Goal: Contribute content: Contribute content

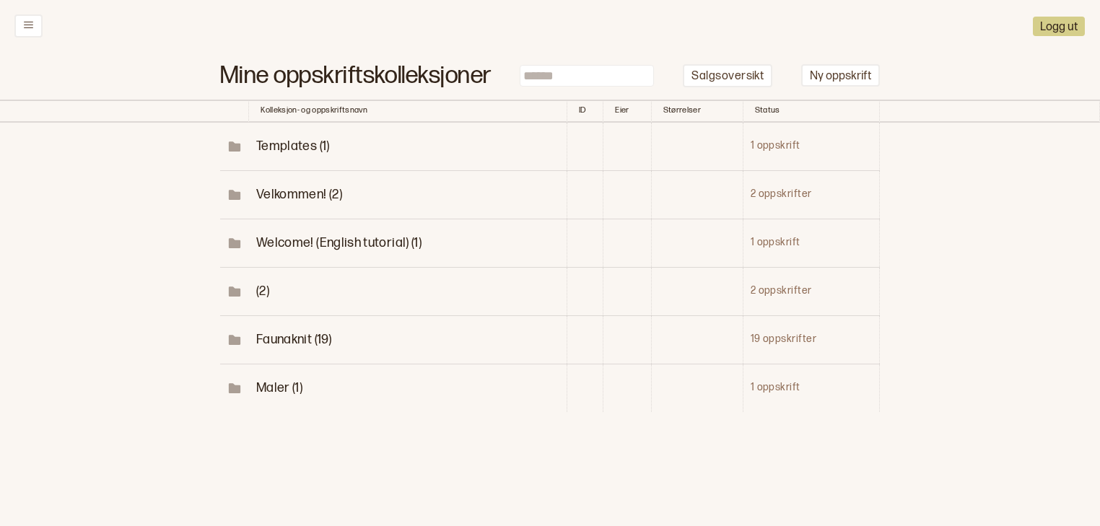
click at [313, 337] on span "Faunaknit (19)" at bounding box center [293, 339] width 75 height 15
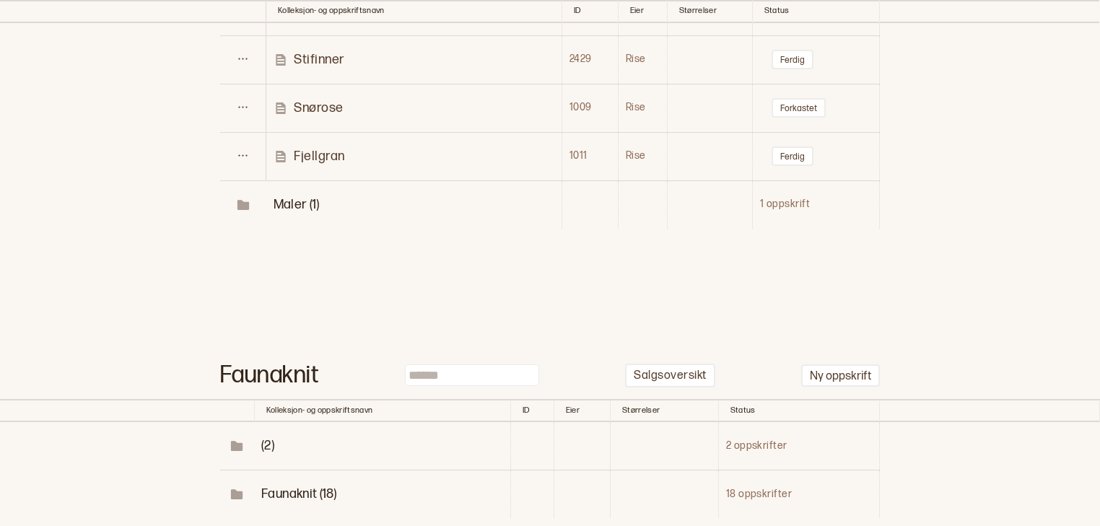
scroll to position [1213, 0]
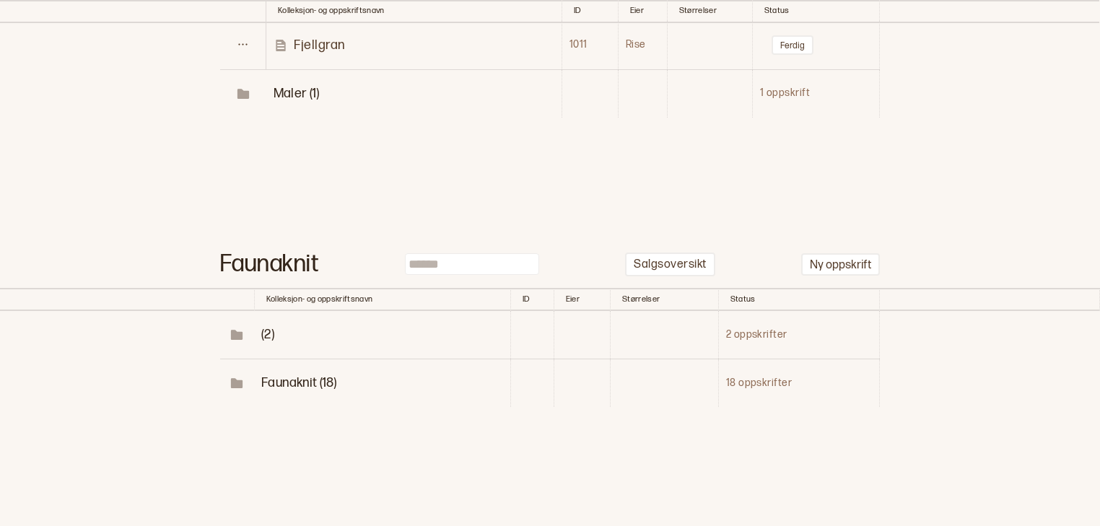
click at [295, 364] on td "Faunaknit (18)" at bounding box center [382, 383] width 256 height 48
click at [292, 380] on span "Faunaknit (18)" at bounding box center [298, 382] width 75 height 15
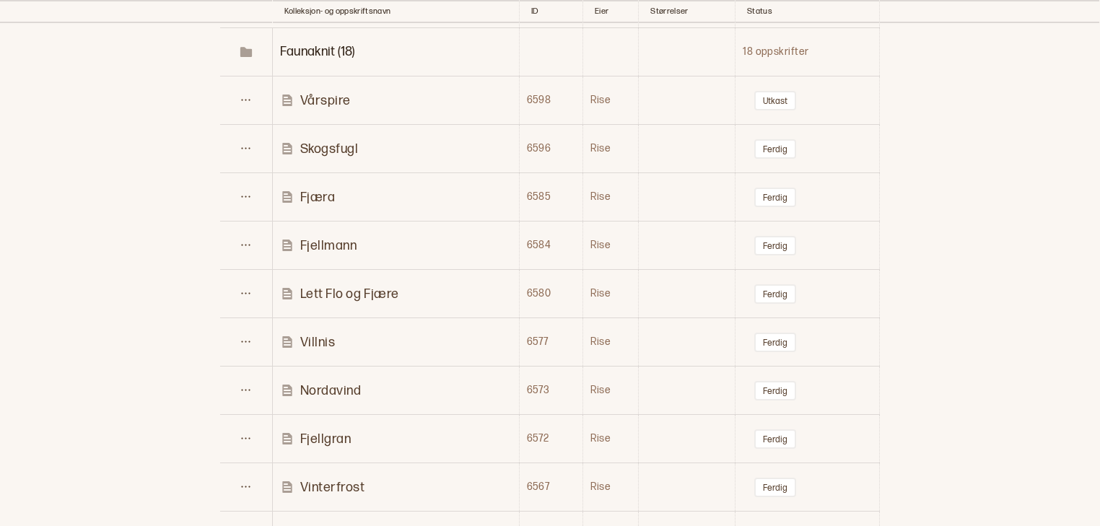
scroll to position [1556, 0]
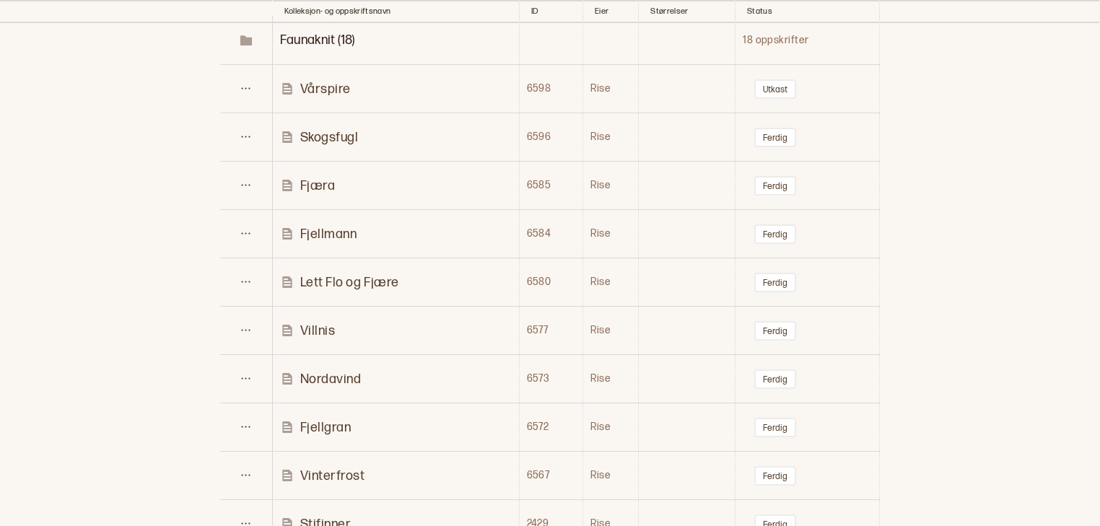
click at [331, 87] on p "Vårspire" at bounding box center [325, 89] width 51 height 17
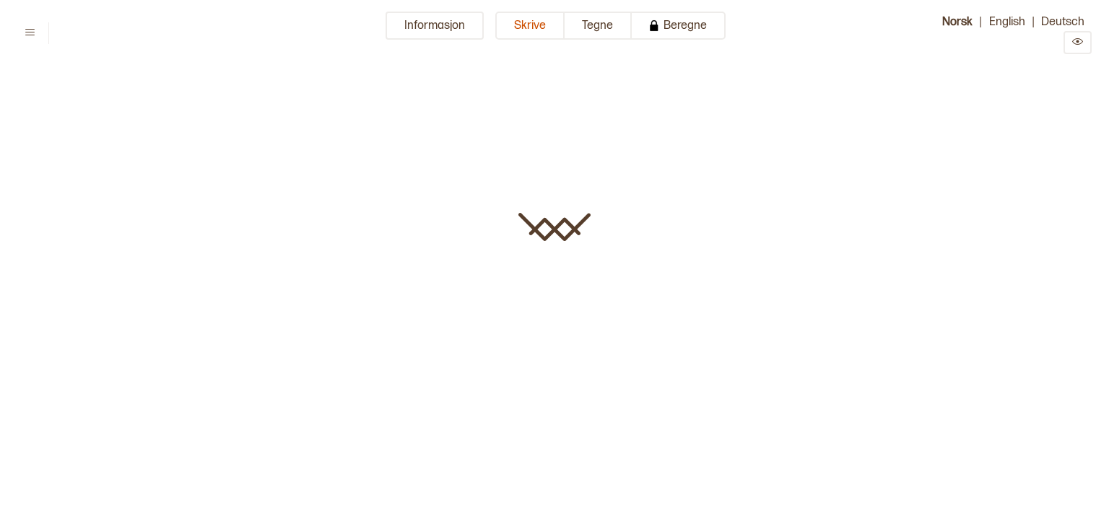
type input "********"
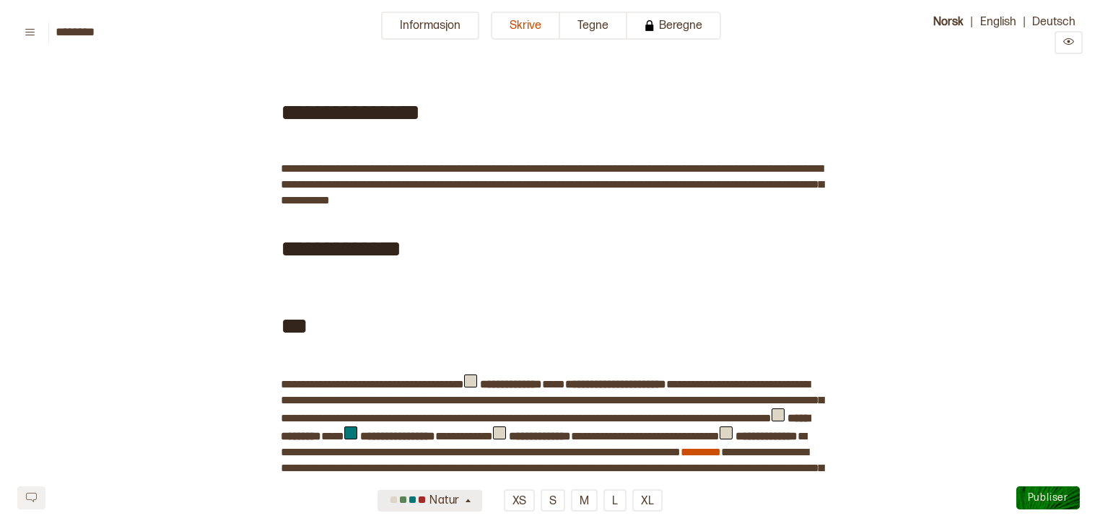
click at [475, 504] on button "Natur" at bounding box center [430, 501] width 104 height 22
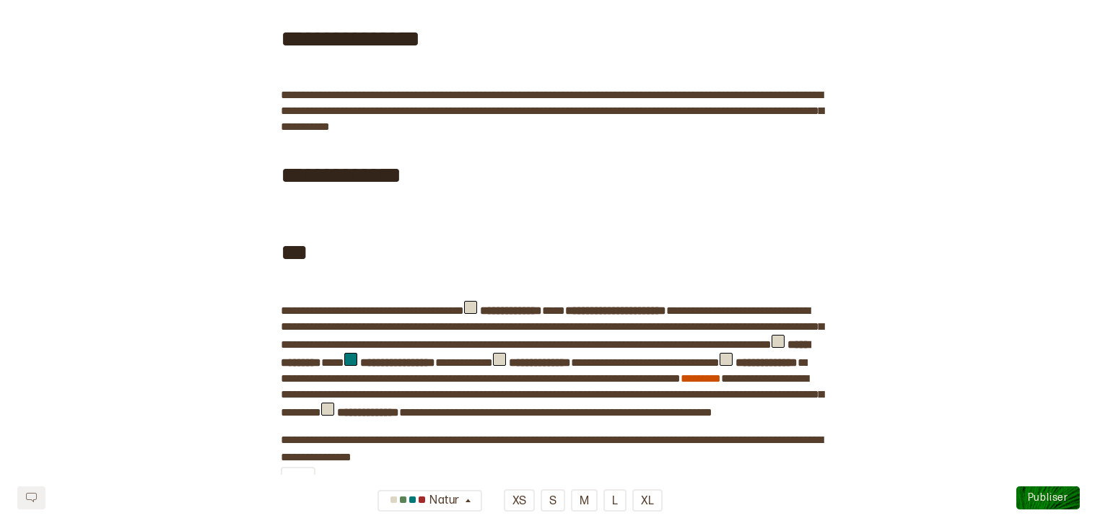
scroll to position [85, 0]
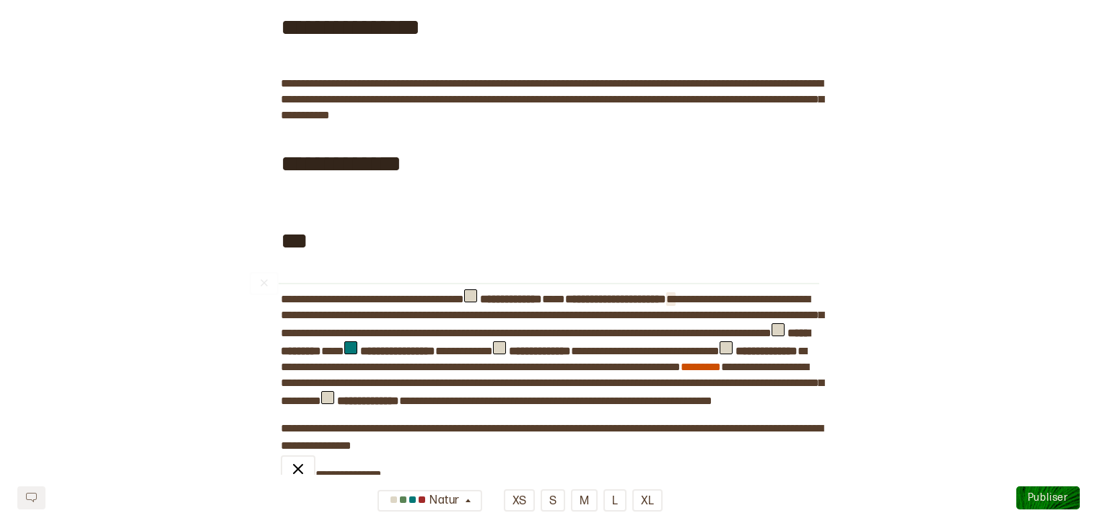
click at [676, 295] on span "*" at bounding box center [670, 299] width 9 height 11
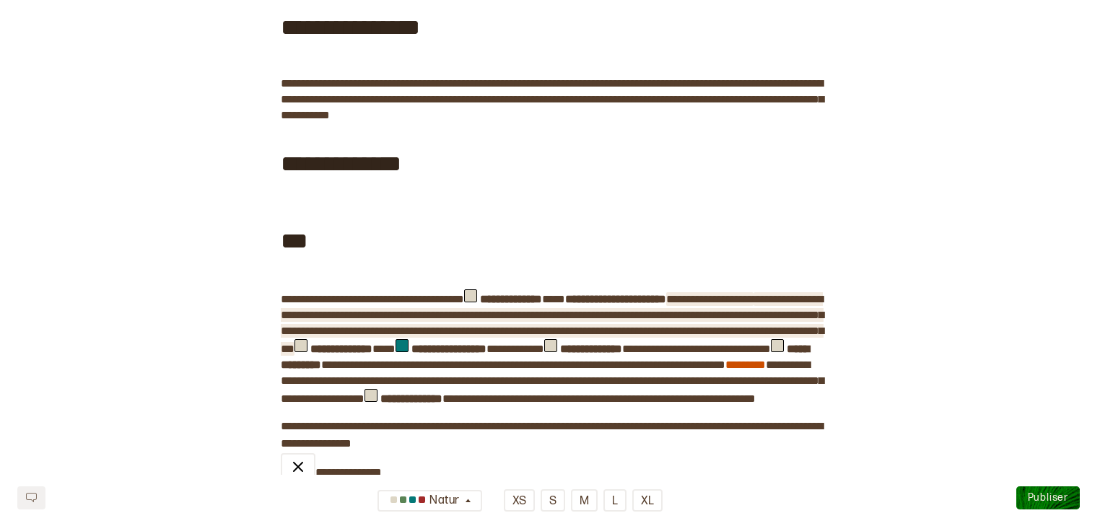
click at [689, 325] on span "**********" at bounding box center [552, 324] width 543 height 61
click at [728, 333] on span "**********" at bounding box center [552, 324] width 543 height 61
click at [731, 333] on span "**********" at bounding box center [552, 324] width 543 height 61
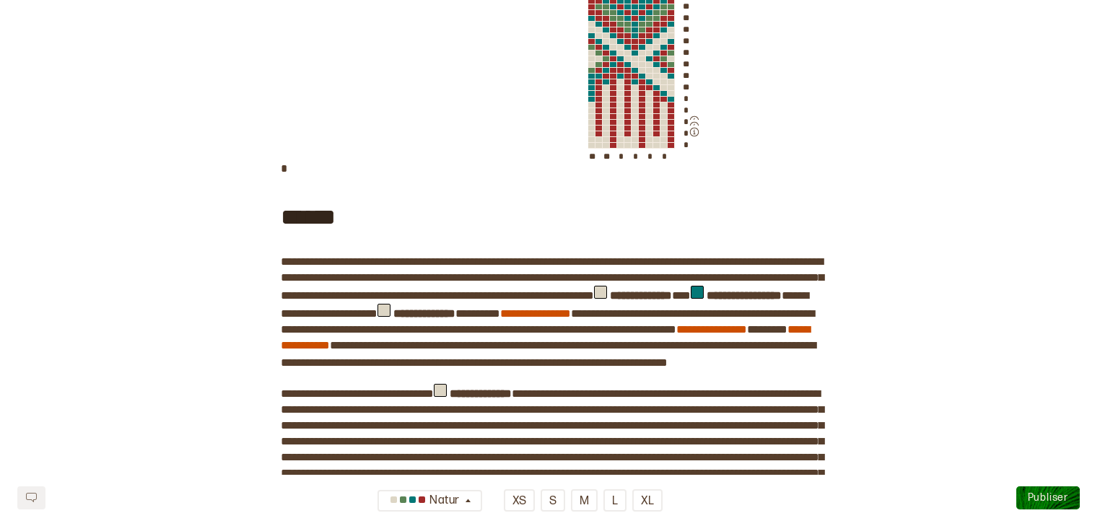
scroll to position [876, 0]
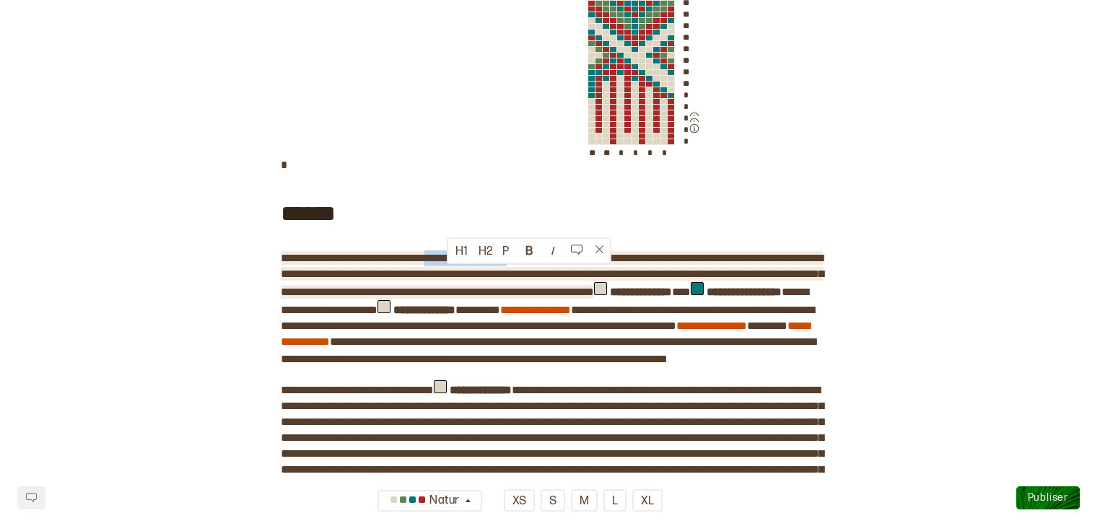
drag, startPoint x: 557, startPoint y: 273, endPoint x: 448, endPoint y: 277, distance: 109.1
click at [448, 277] on span "**********" at bounding box center [552, 275] width 543 height 45
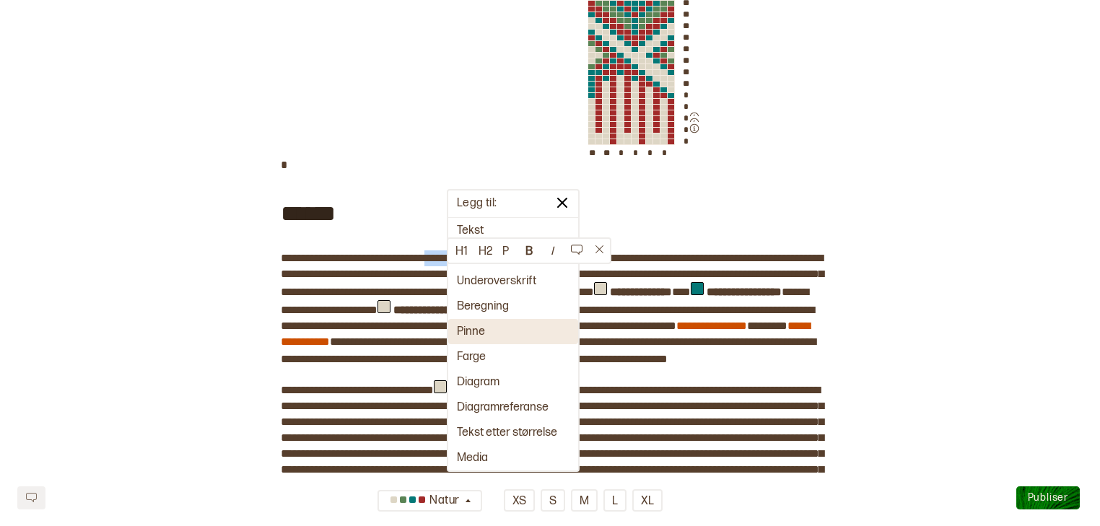
click at [472, 330] on button "Pinne" at bounding box center [513, 331] width 130 height 25
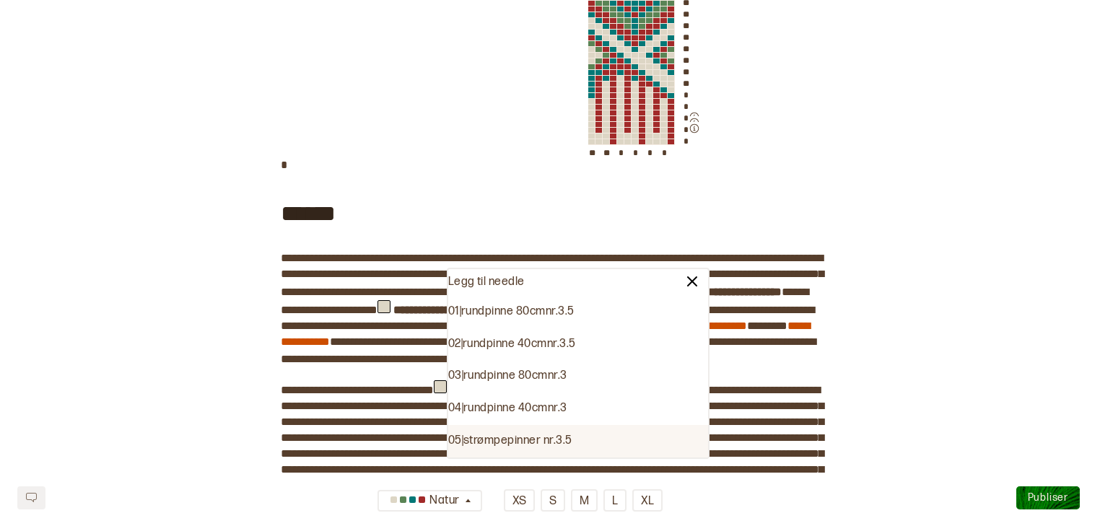
click at [533, 442] on div "05 | strømpepinner nr. 3.5" at bounding box center [578, 441] width 260 height 32
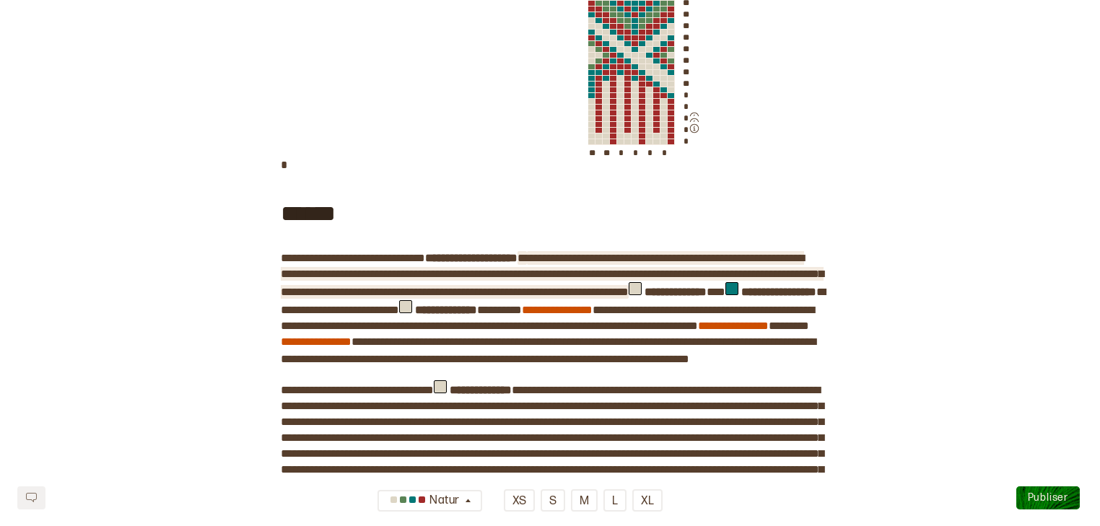
click at [562, 272] on span "**********" at bounding box center [552, 275] width 543 height 45
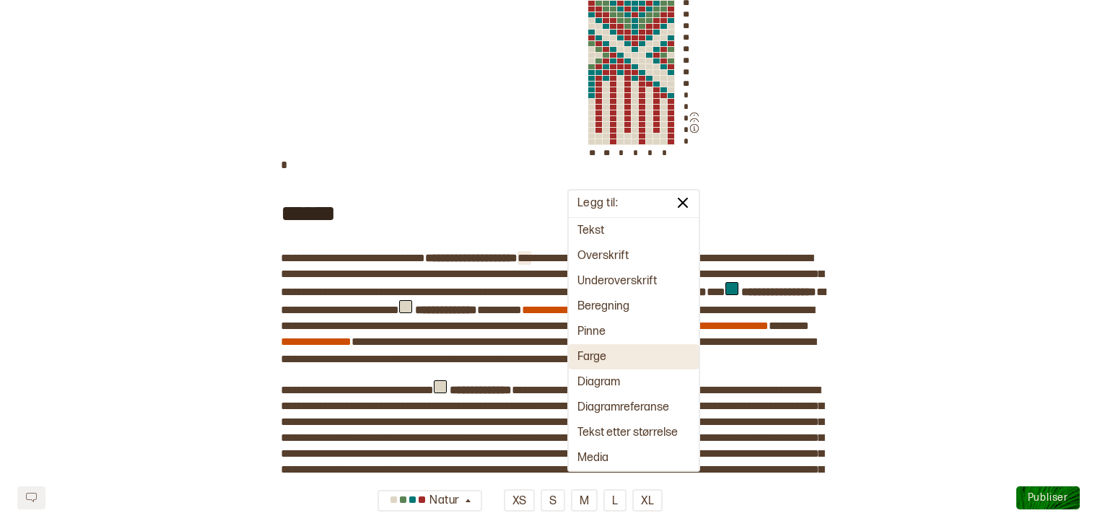
click at [615, 350] on button "Farge" at bounding box center [634, 356] width 130 height 25
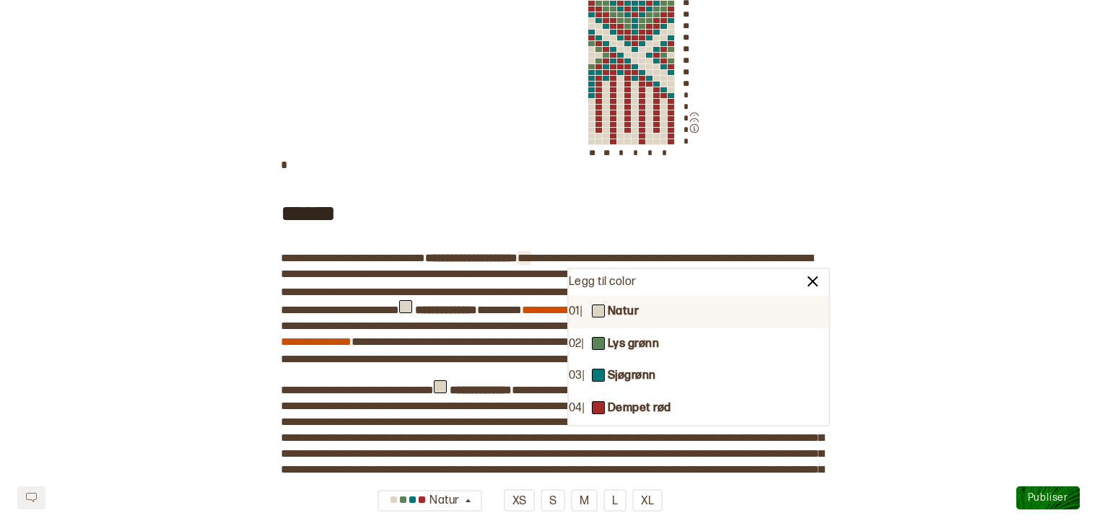
click at [624, 313] on b "Natur" at bounding box center [623, 312] width 31 height 15
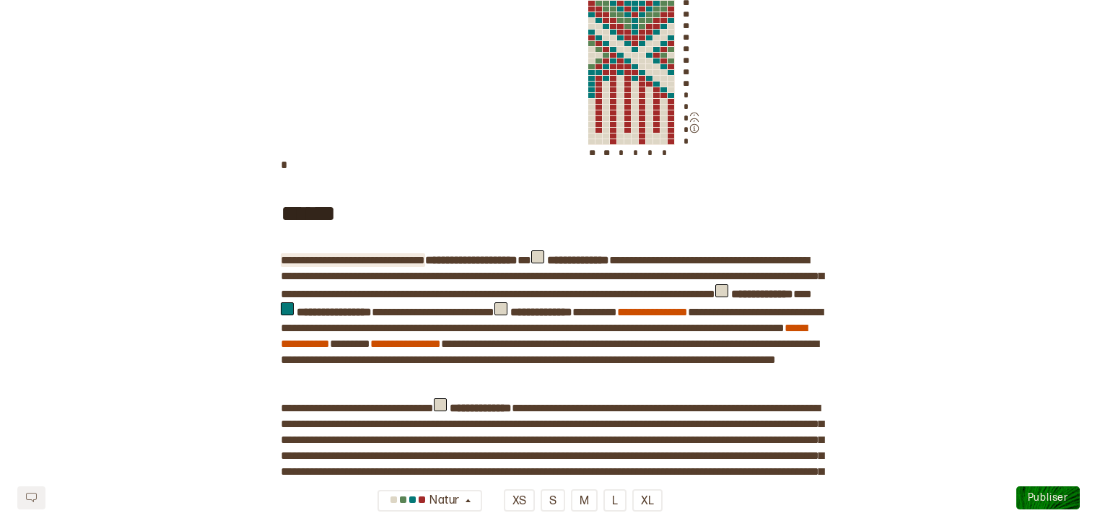
click at [425, 266] on span "**********" at bounding box center [353, 260] width 144 height 11
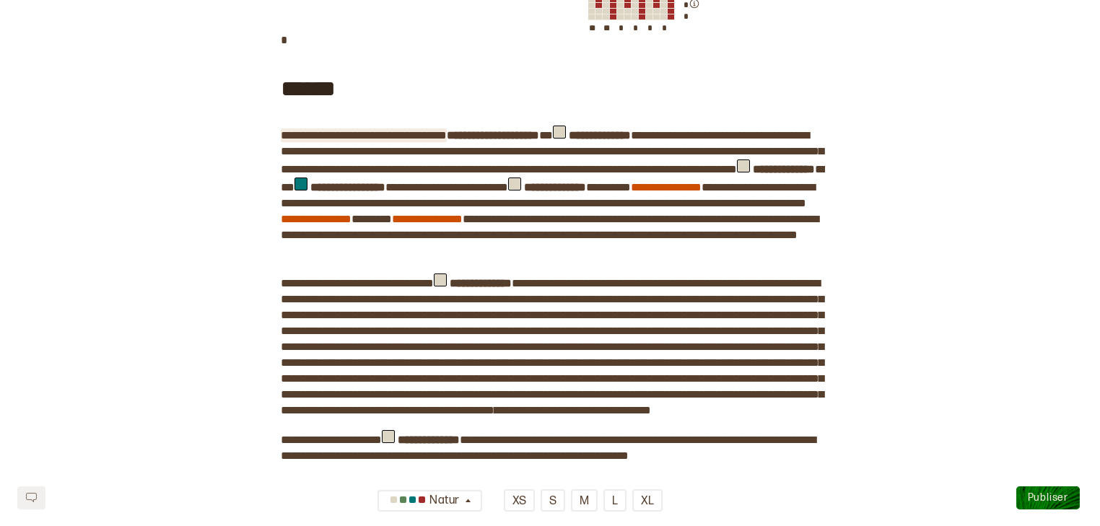
scroll to position [1012, 0]
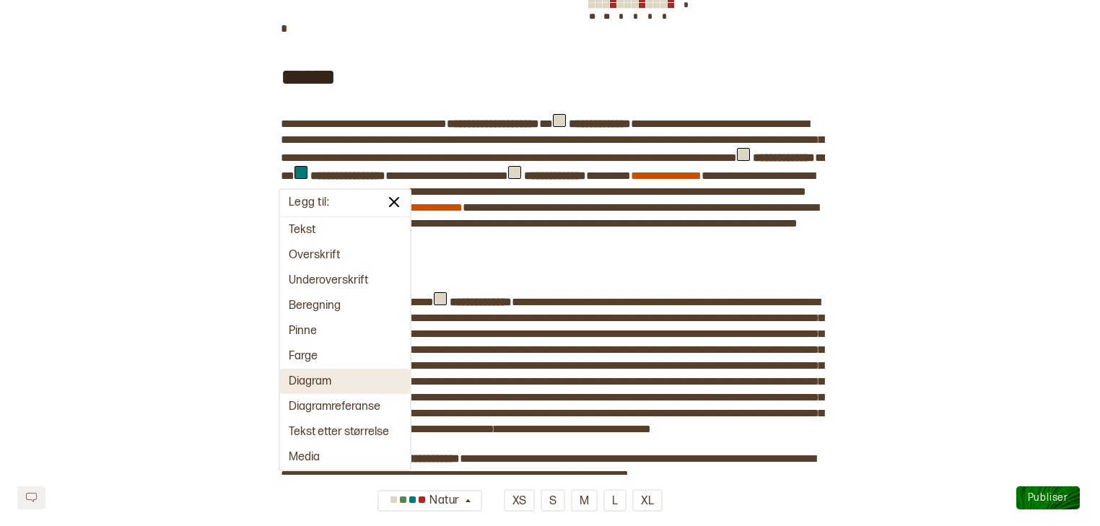
click at [329, 380] on button "Diagram" at bounding box center [345, 381] width 130 height 25
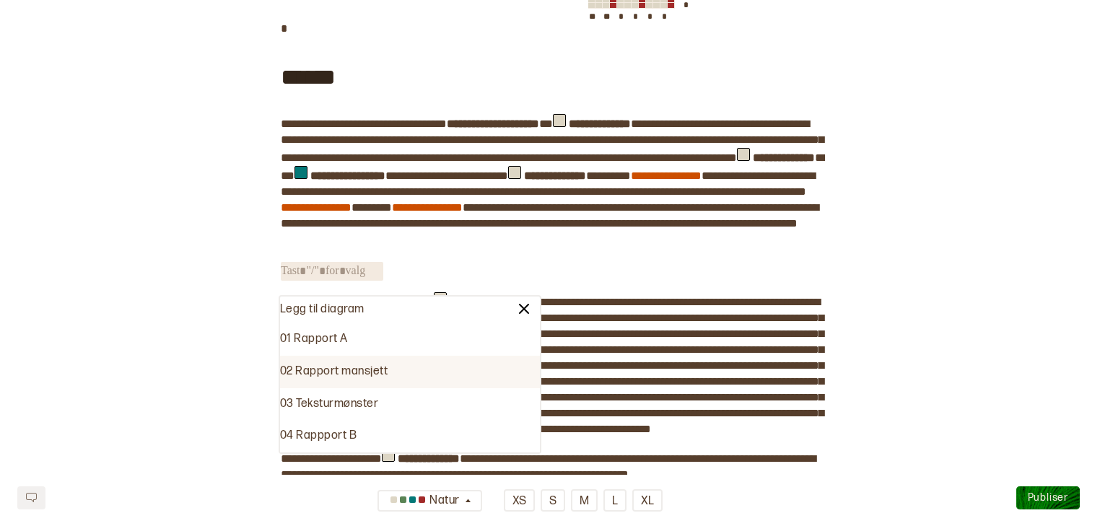
click at [330, 372] on div "02 Rapport mansjett" at bounding box center [410, 372] width 260 height 32
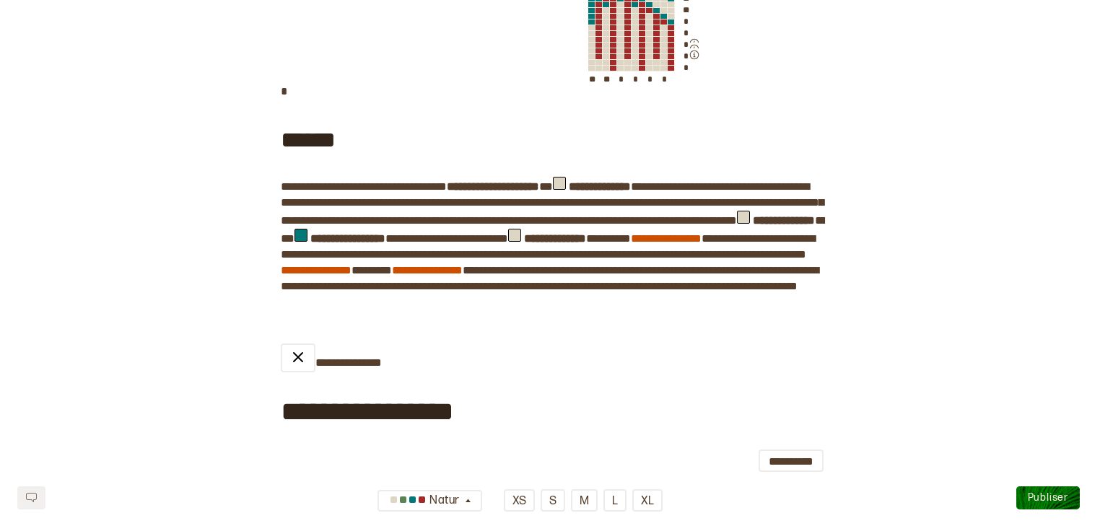
scroll to position [954, 0]
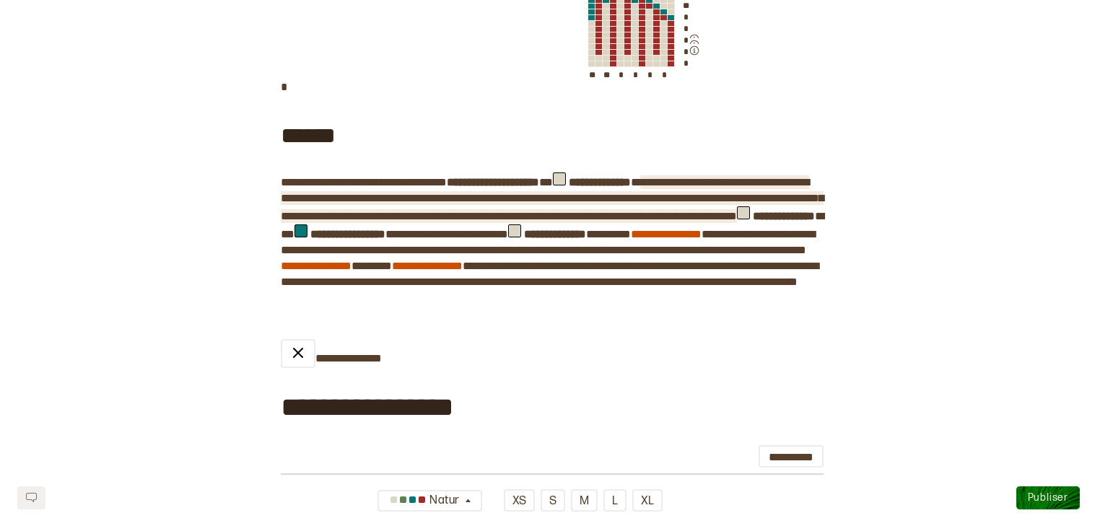
click at [403, 222] on span "**********" at bounding box center [552, 199] width 543 height 45
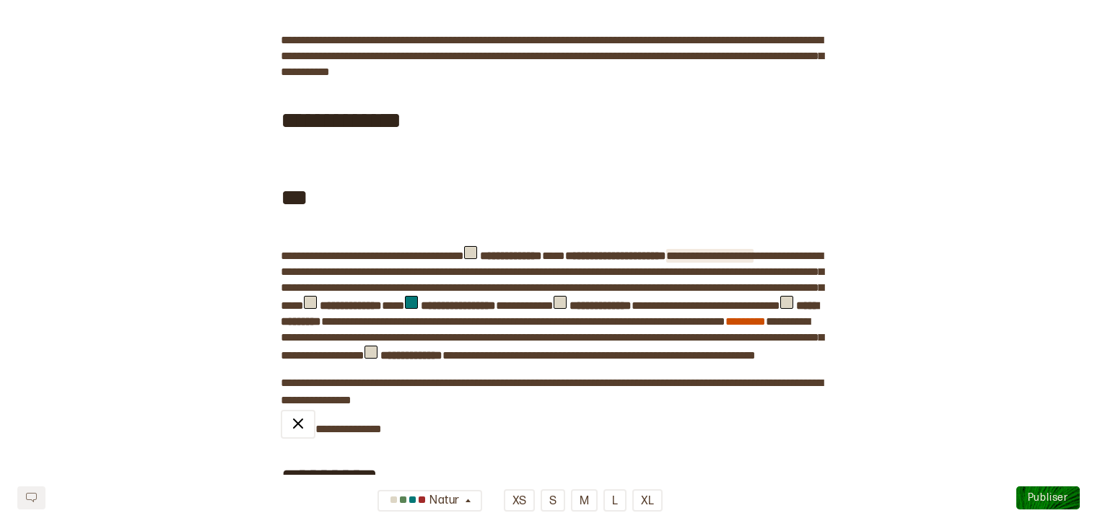
scroll to position [0, 0]
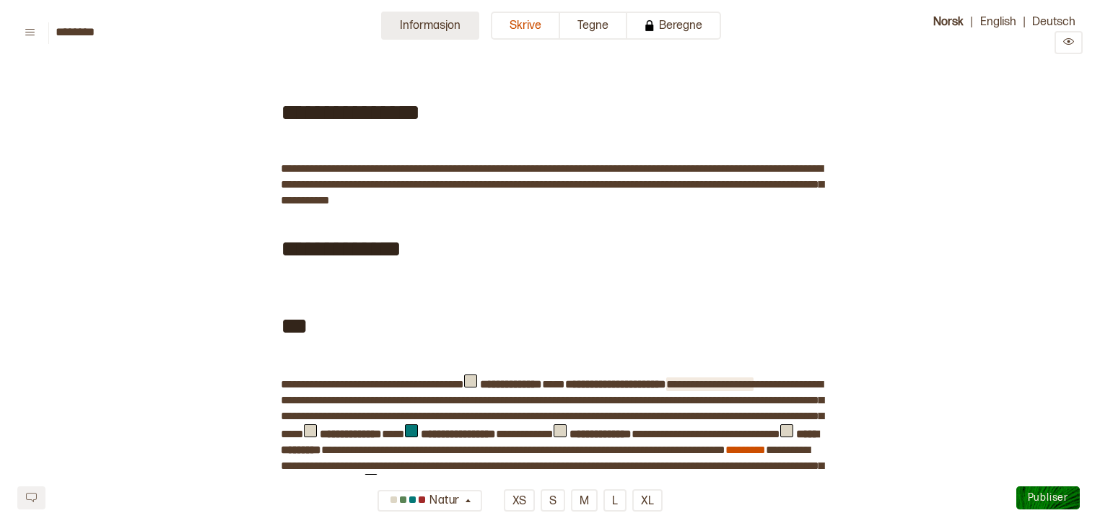
click at [400, 23] on button "Informasjon" at bounding box center [430, 26] width 98 height 28
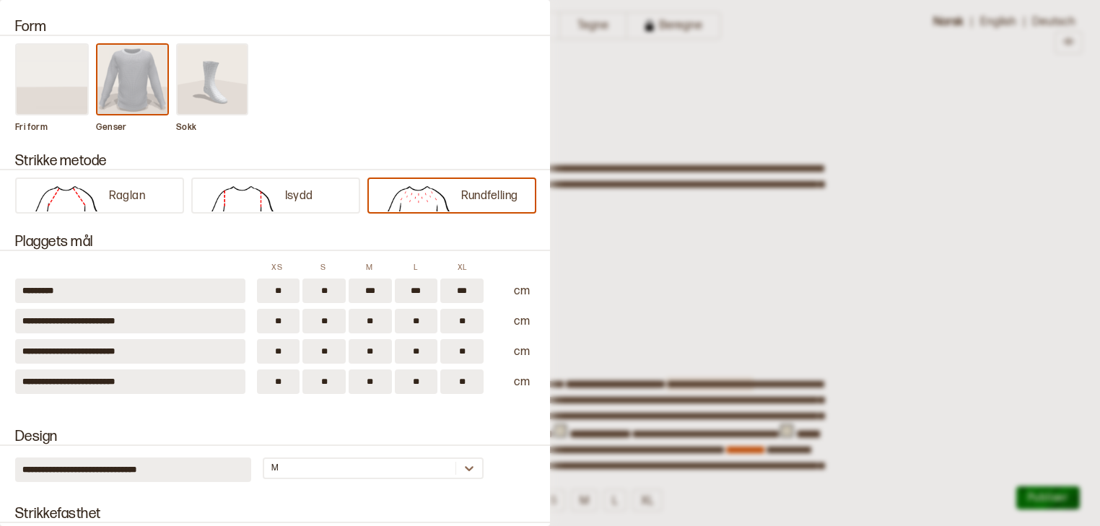
scroll to position [123, 0]
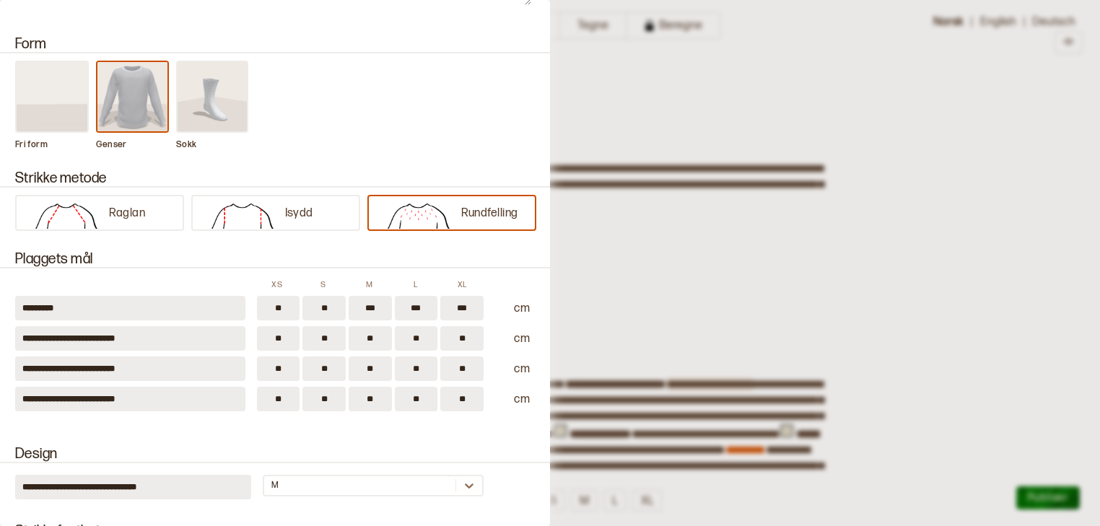
click at [701, 134] on div at bounding box center [550, 263] width 1100 height 526
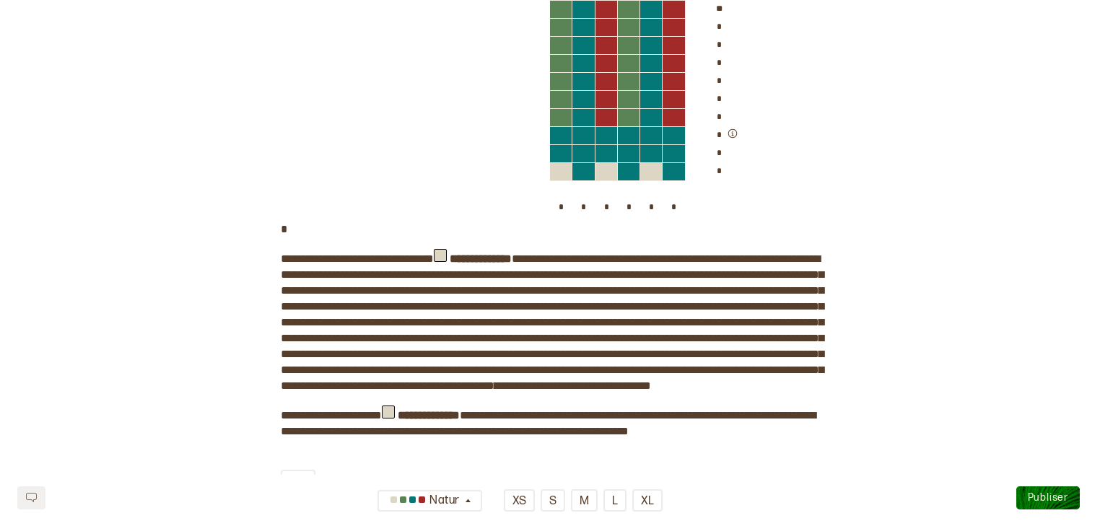
scroll to position [1565, 0]
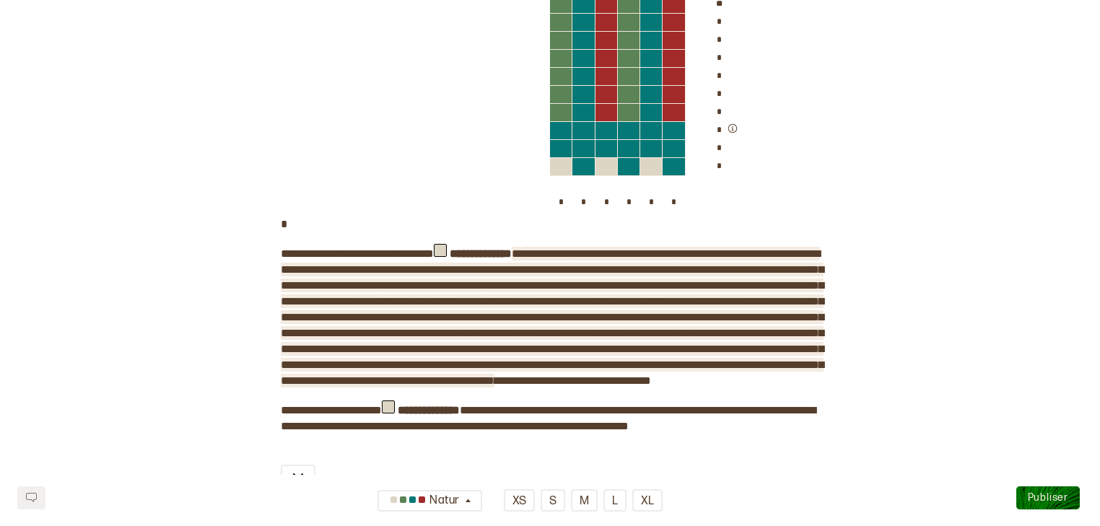
click at [539, 286] on span "**********" at bounding box center [552, 317] width 543 height 138
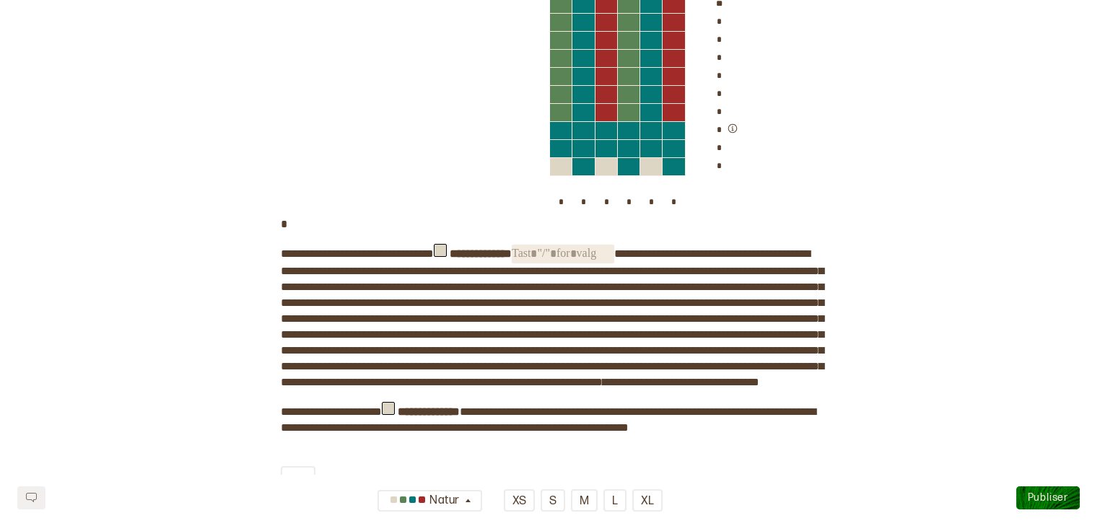
click at [614, 263] on span "﻿" at bounding box center [563, 254] width 103 height 19
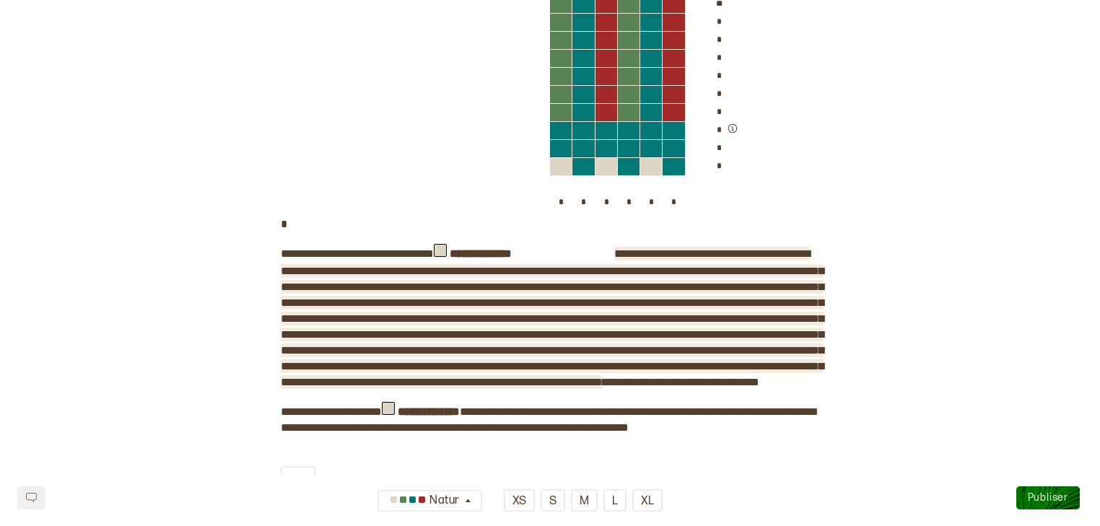
click at [640, 283] on span "**********" at bounding box center [552, 317] width 543 height 139
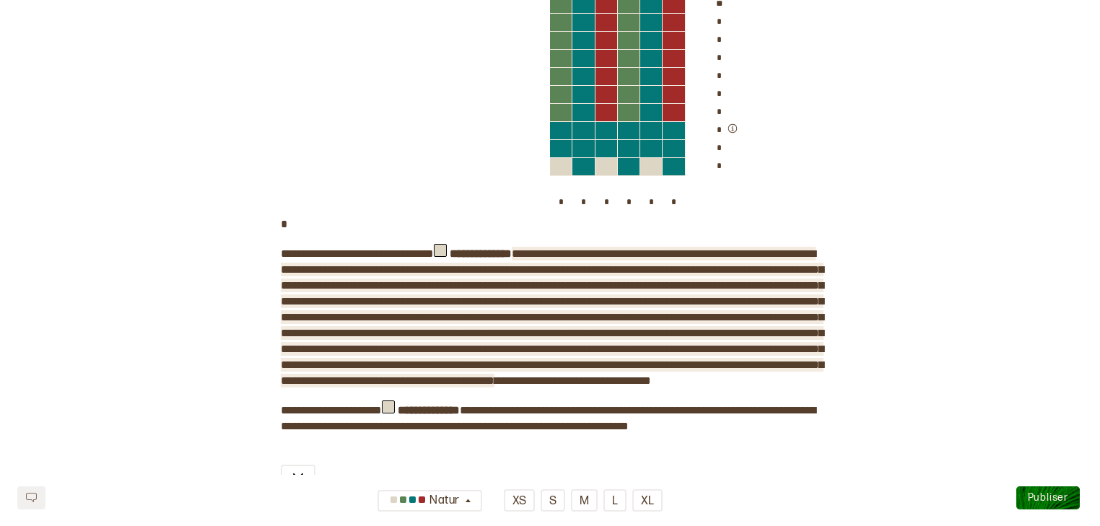
click at [302, 302] on span "**********" at bounding box center [552, 317] width 543 height 138
click at [723, 300] on span "**********" at bounding box center [552, 317] width 543 height 138
click at [427, 333] on span "**********" at bounding box center [552, 317] width 543 height 138
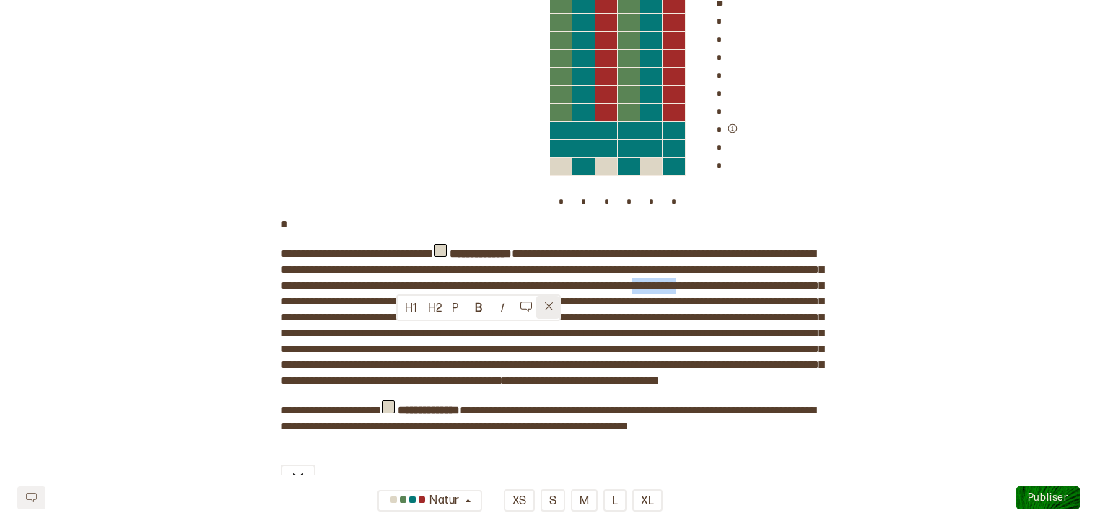
click at [552, 302] on icon at bounding box center [549, 306] width 11 height 11
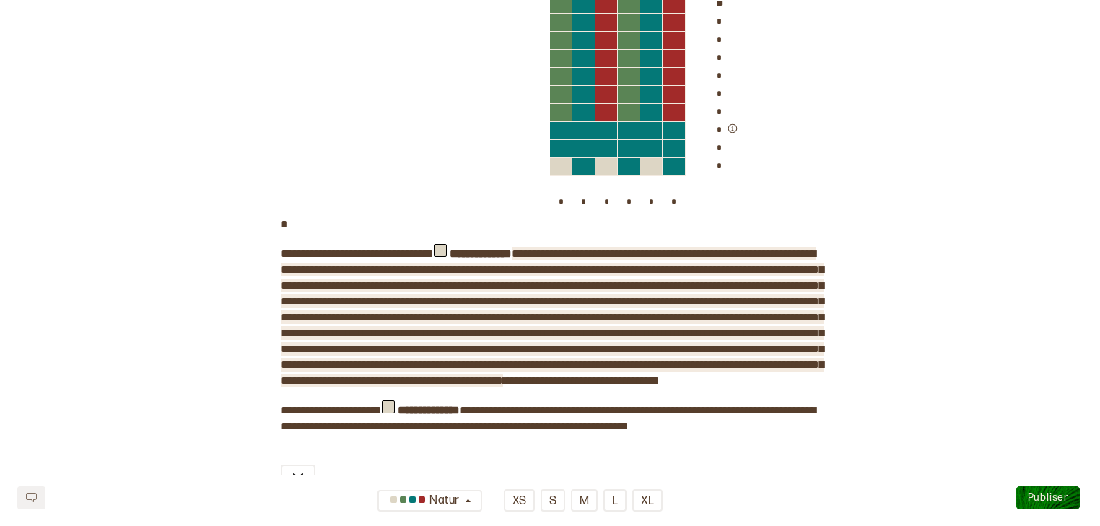
click at [546, 320] on span "**********" at bounding box center [552, 317] width 543 height 138
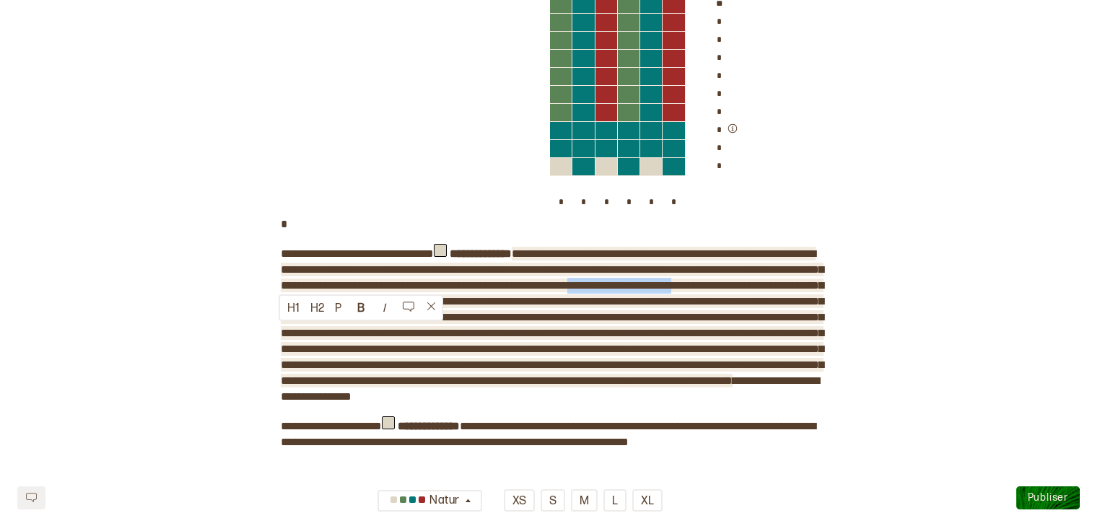
drag, startPoint x: 411, startPoint y: 332, endPoint x: 278, endPoint y: 334, distance: 132.8
click at [281, 334] on span at bounding box center [552, 317] width 543 height 138
copy span "**********"
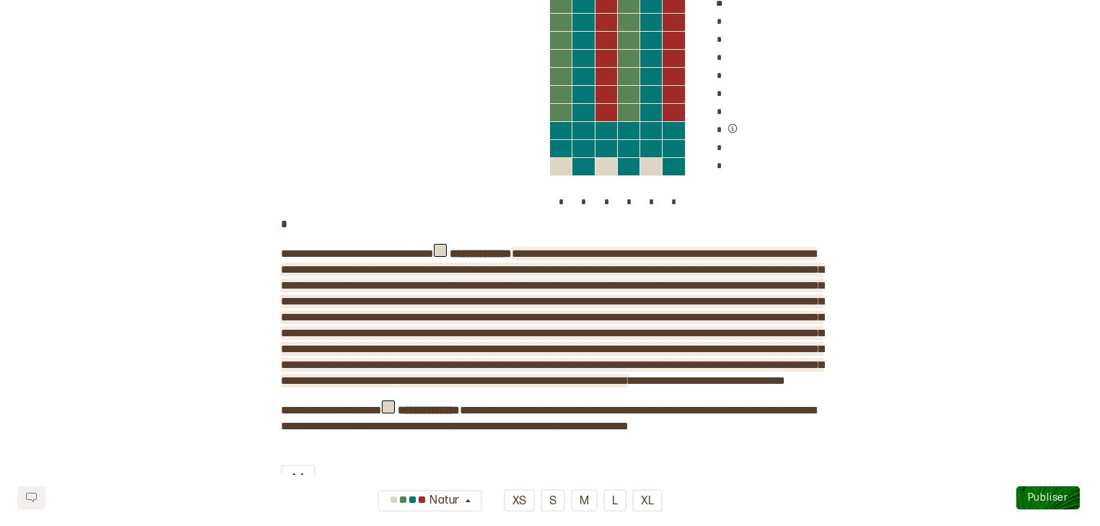
click at [549, 321] on span at bounding box center [552, 317] width 543 height 138
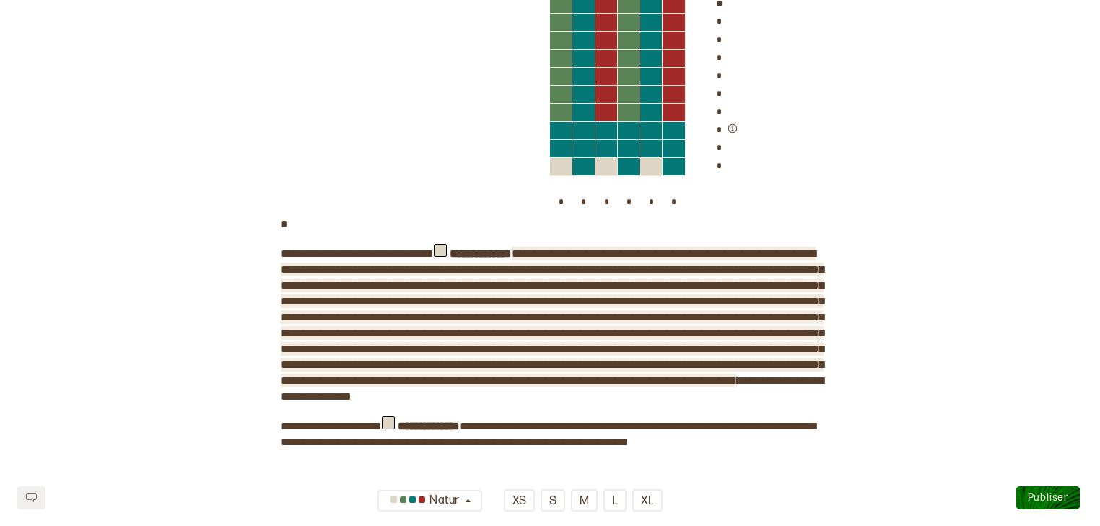
click at [711, 314] on span at bounding box center [552, 317] width 543 height 138
click at [725, 315] on span at bounding box center [552, 317] width 543 height 138
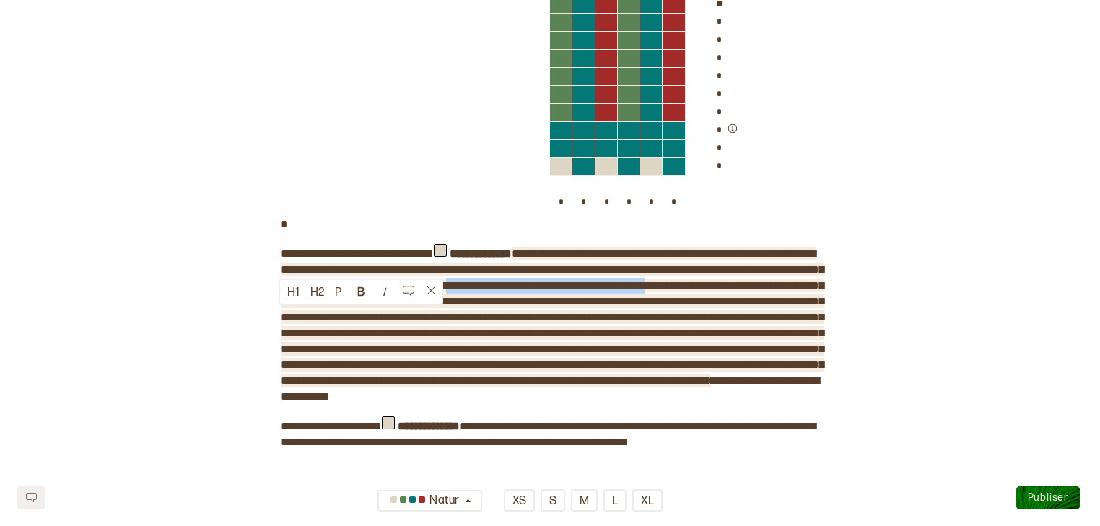
drag, startPoint x: 372, startPoint y: 331, endPoint x: 684, endPoint y: 314, distance: 311.6
click at [684, 314] on span at bounding box center [552, 317] width 543 height 138
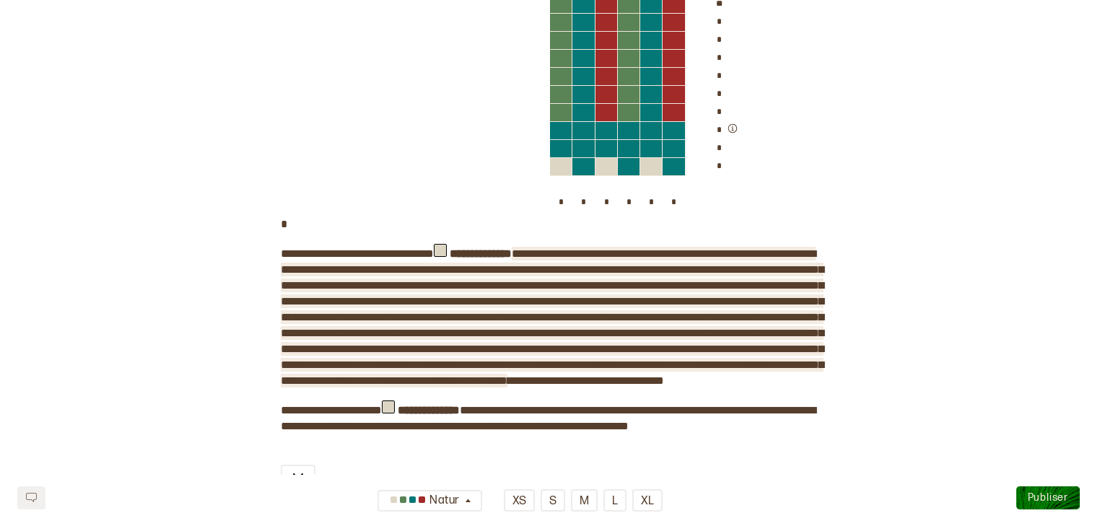
click at [419, 332] on span "**********" at bounding box center [552, 317] width 543 height 138
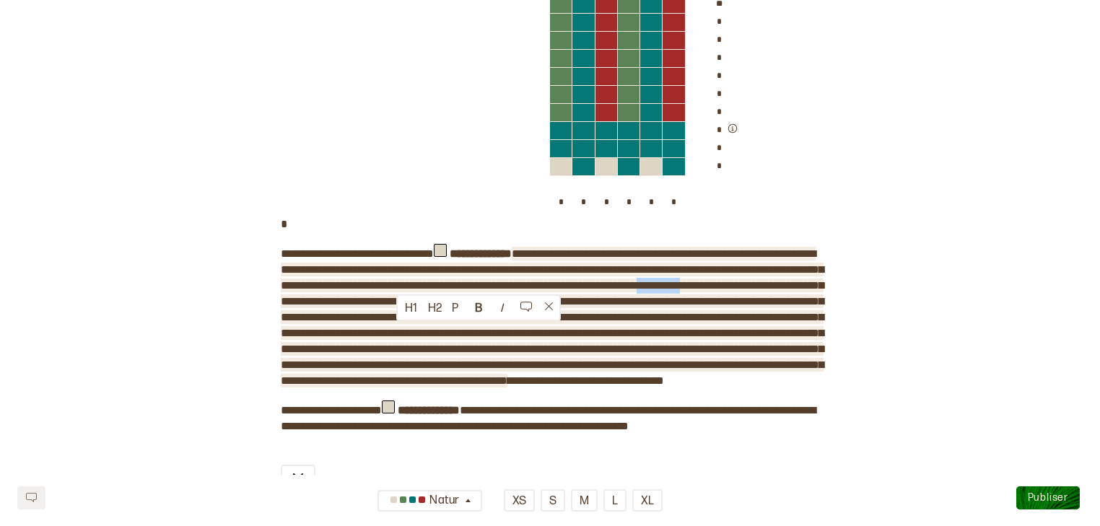
click at [419, 332] on span "**********" at bounding box center [552, 317] width 543 height 138
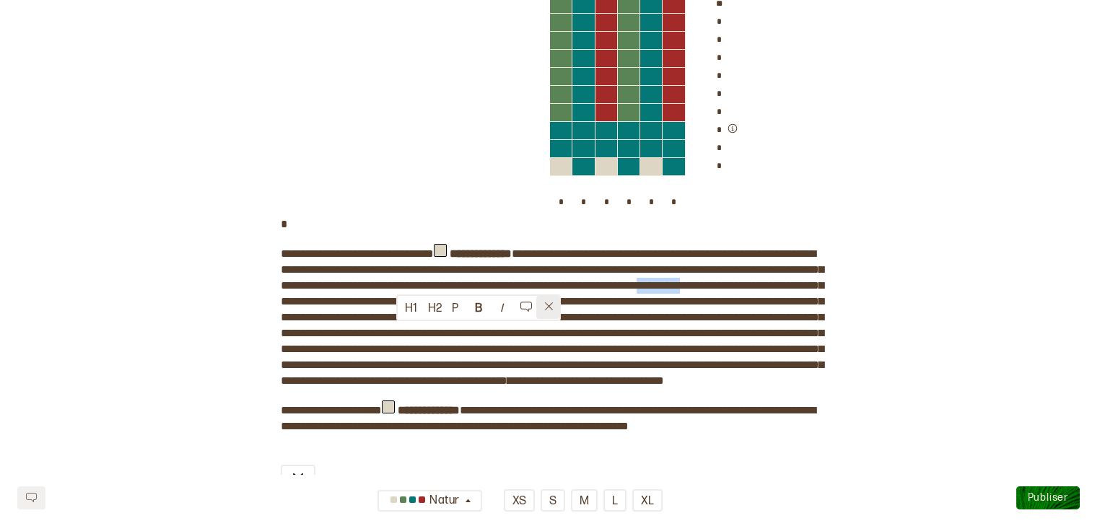
click at [542, 303] on button at bounding box center [547, 307] width 23 height 23
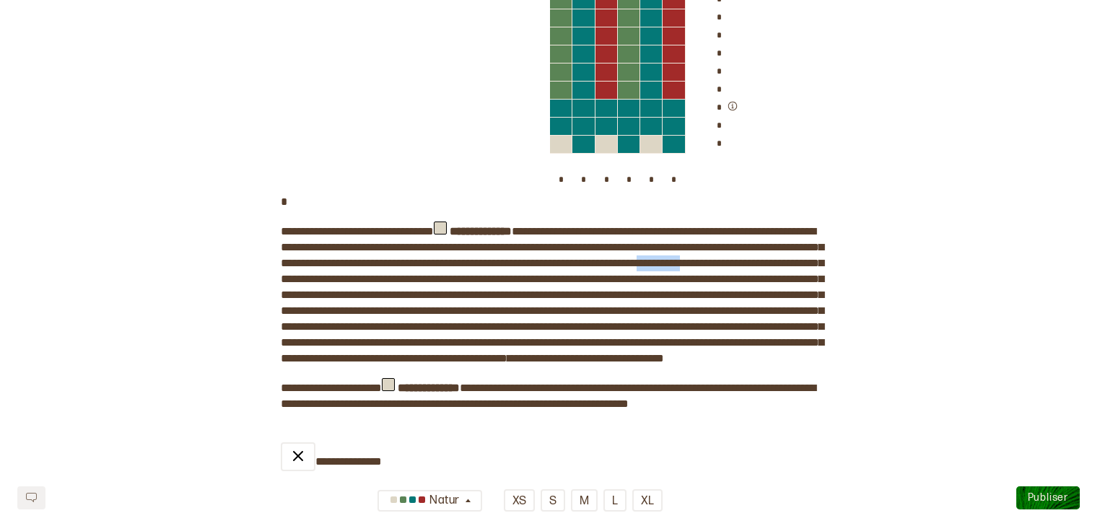
scroll to position [1574, 0]
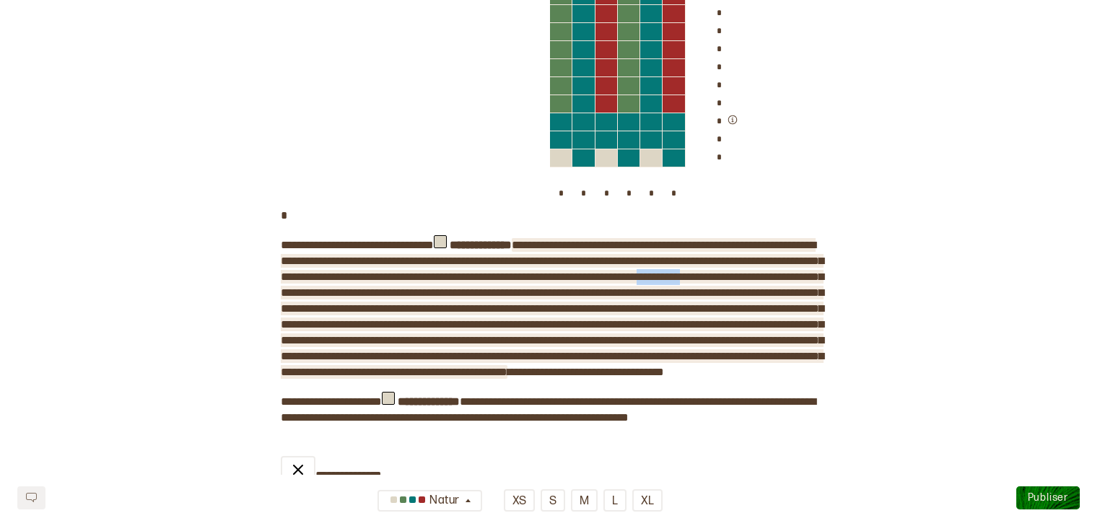
click at [440, 323] on span "**********" at bounding box center [552, 309] width 543 height 138
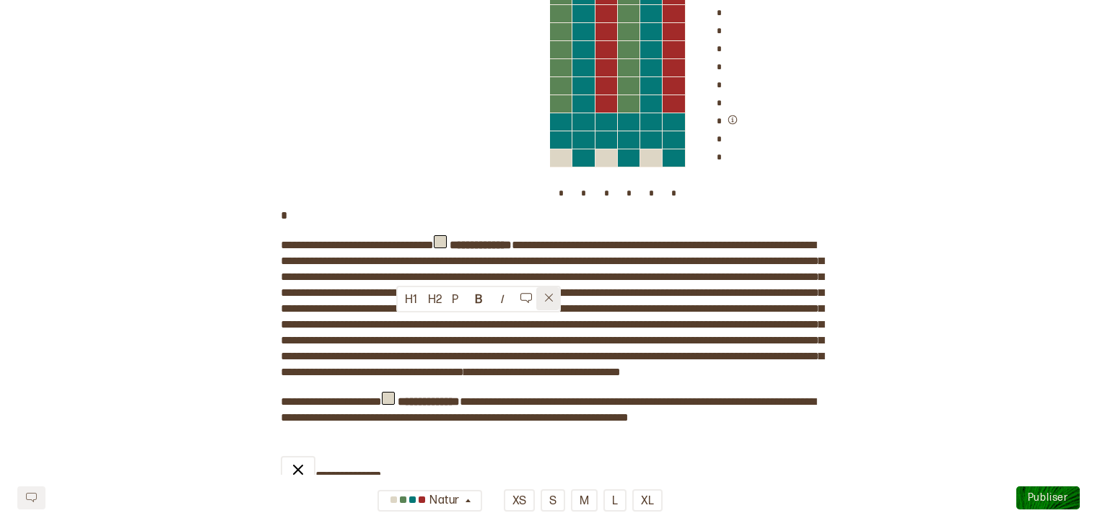
click at [546, 292] on icon at bounding box center [549, 297] width 11 height 11
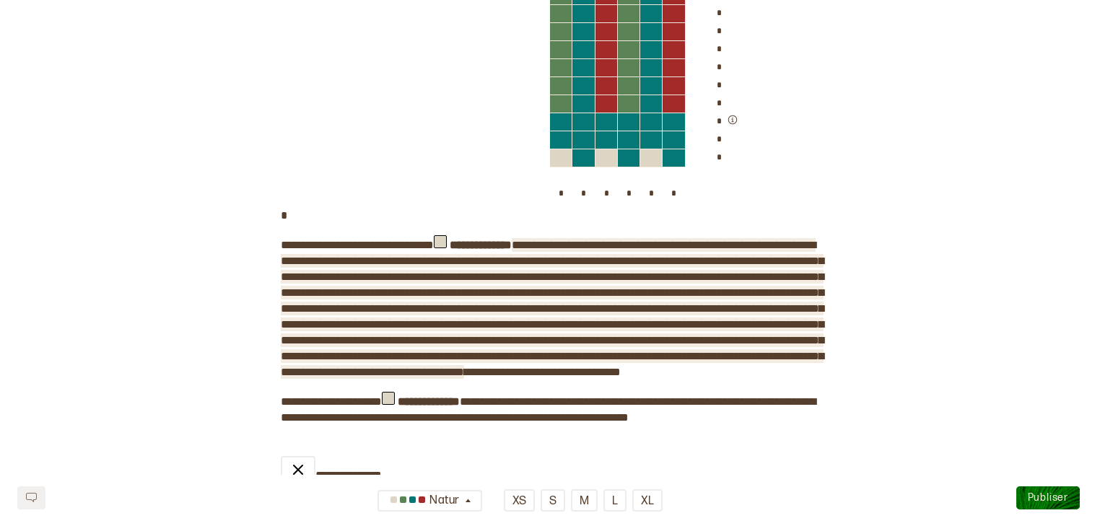
click at [393, 323] on span "**********" at bounding box center [552, 309] width 543 height 138
click at [350, 339] on span "**********" at bounding box center [552, 309] width 543 height 138
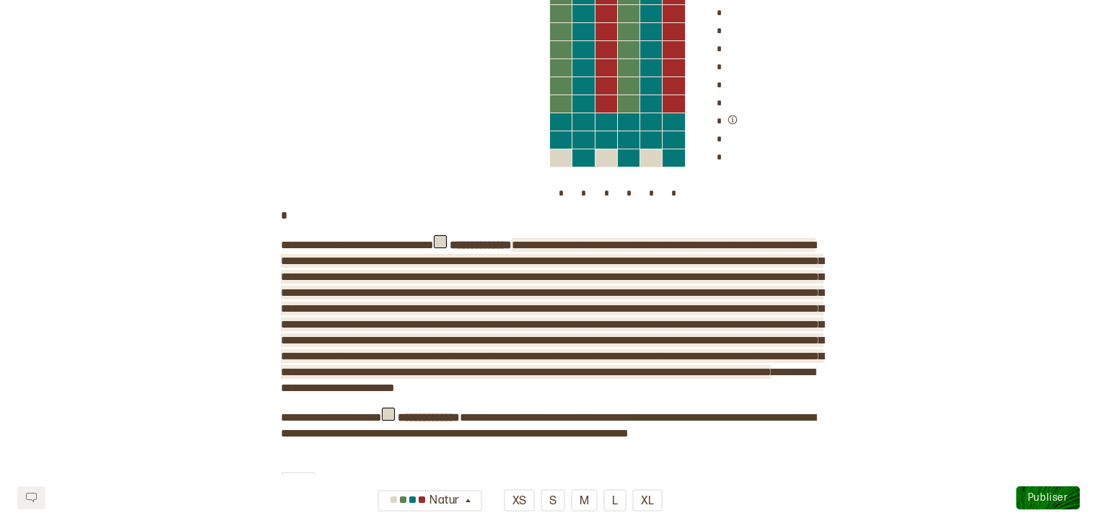
click at [552, 378] on span at bounding box center [552, 309] width 543 height 138
click at [410, 393] on span at bounding box center [552, 317] width 543 height 154
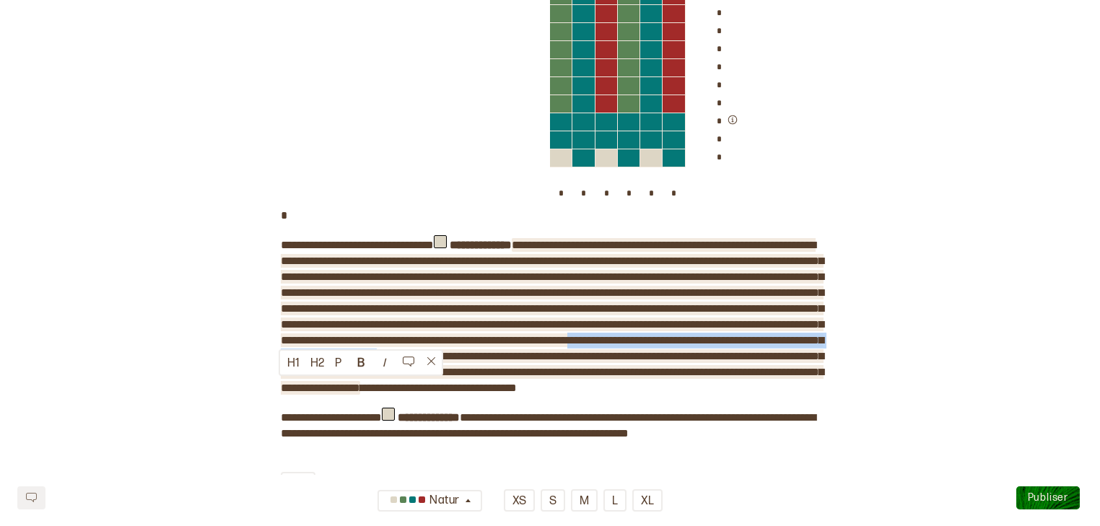
drag, startPoint x: 694, startPoint y: 404, endPoint x: 767, endPoint y: 384, distance: 75.7
click at [767, 384] on span at bounding box center [552, 317] width 543 height 154
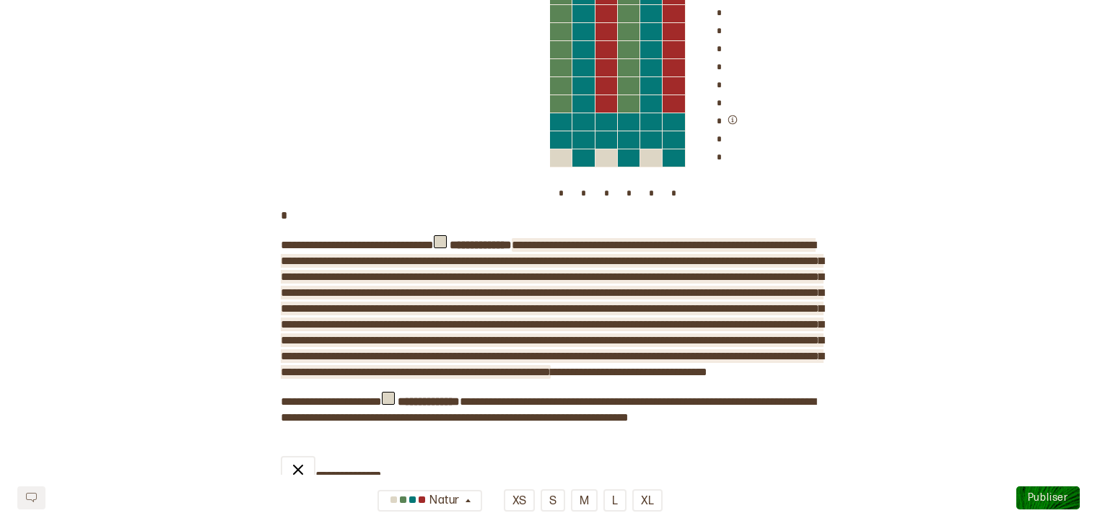
click at [582, 378] on span "**********" at bounding box center [552, 309] width 543 height 138
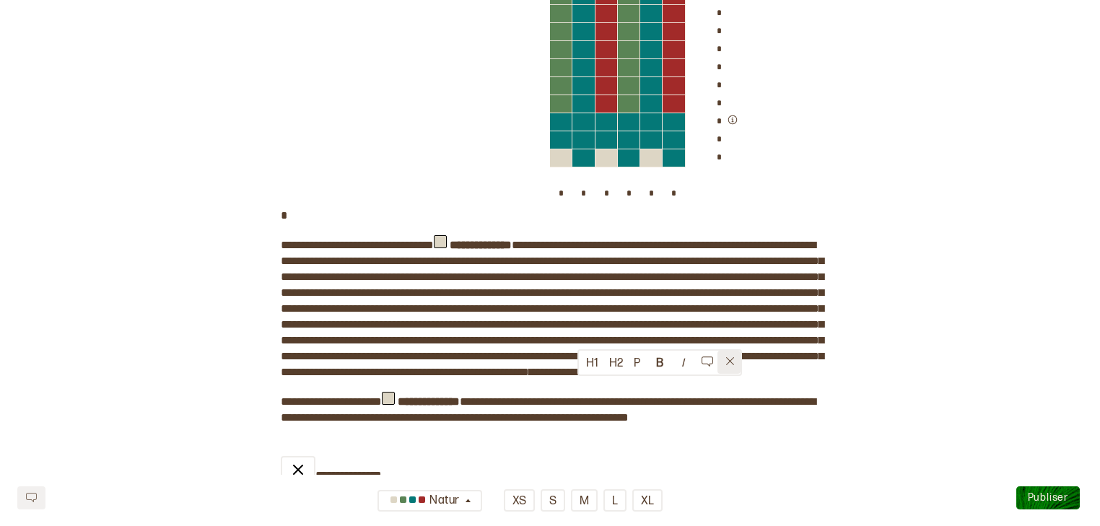
click at [728, 370] on button at bounding box center [729, 362] width 23 height 23
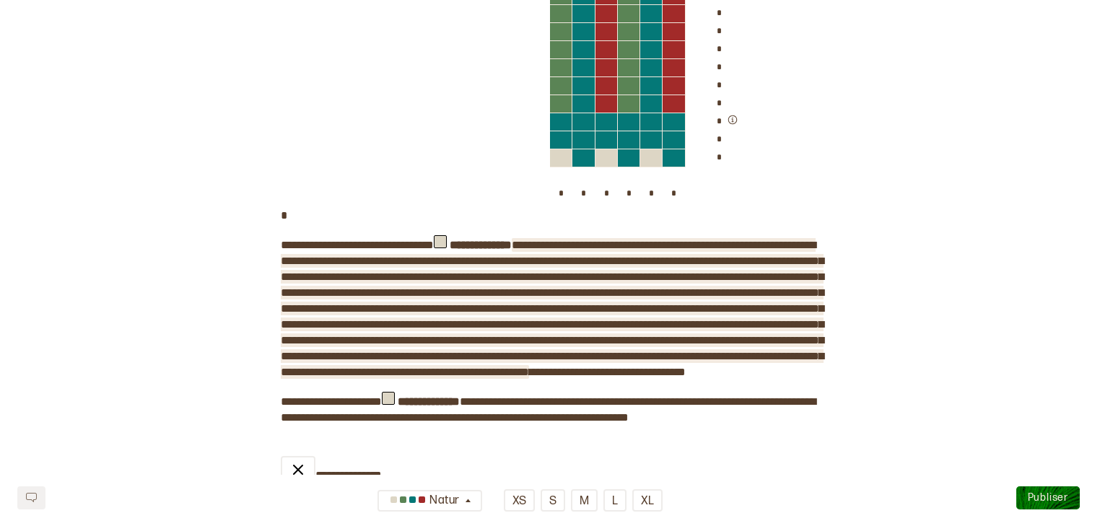
click at [585, 378] on span "**********" at bounding box center [552, 309] width 543 height 138
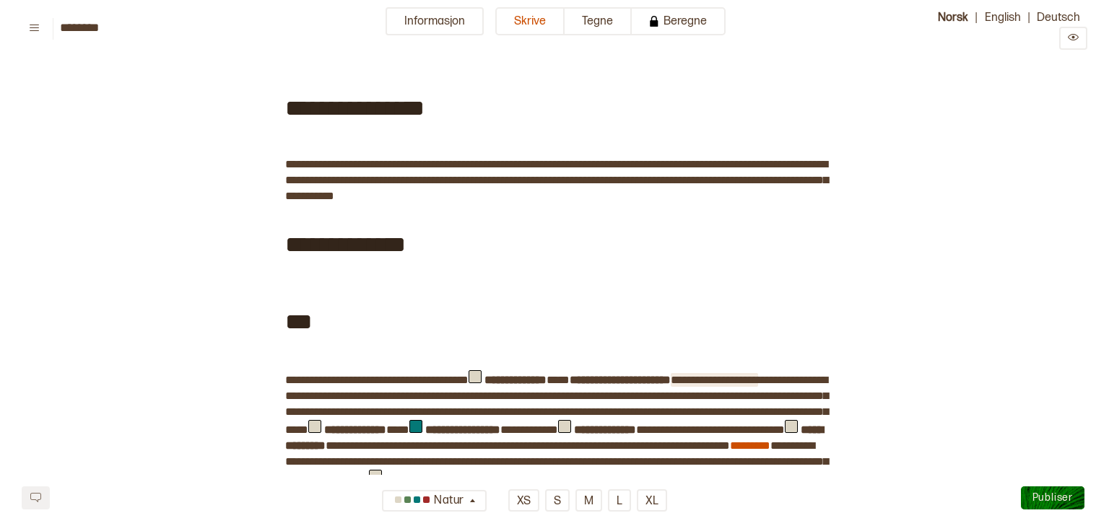
scroll to position [0, 0]
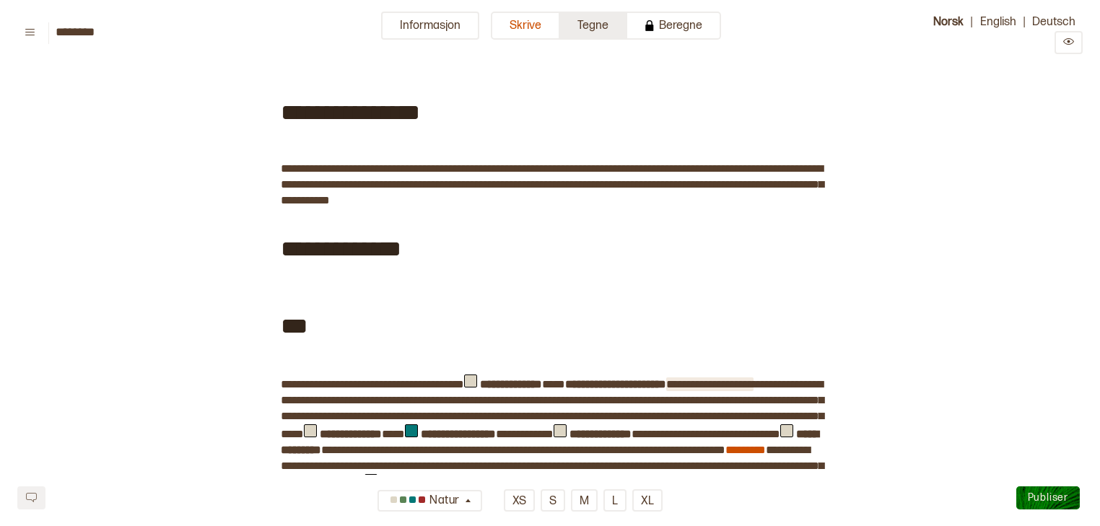
click at [595, 30] on button "Tegne" at bounding box center [593, 26] width 67 height 28
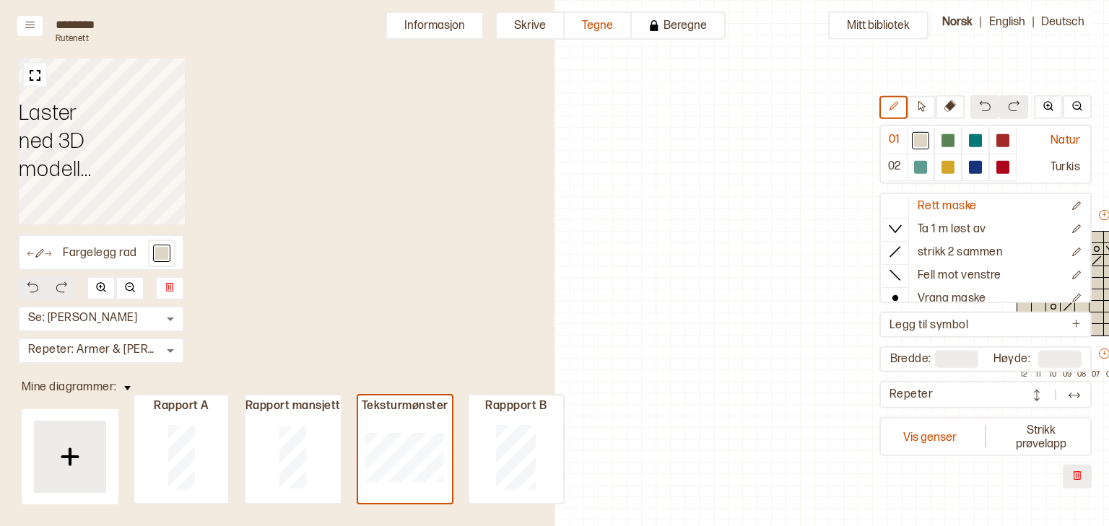
type input "*"
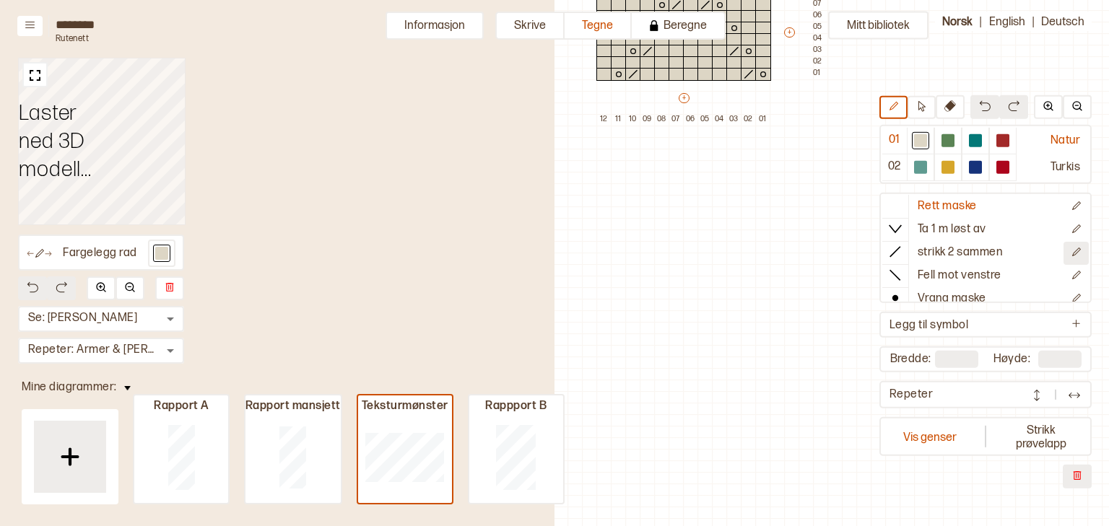
click at [1071, 248] on icon "Rediger symbol" at bounding box center [1076, 251] width 11 height 11
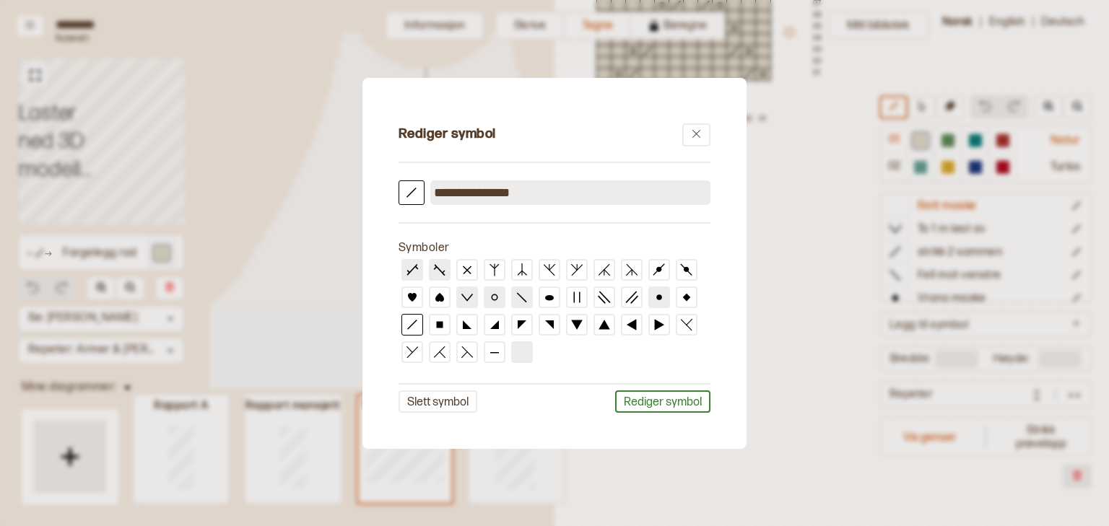
click at [699, 136] on icon at bounding box center [696, 134] width 8 height 8
click at [691, 130] on div "06" at bounding box center [690, 186] width 14 height 144
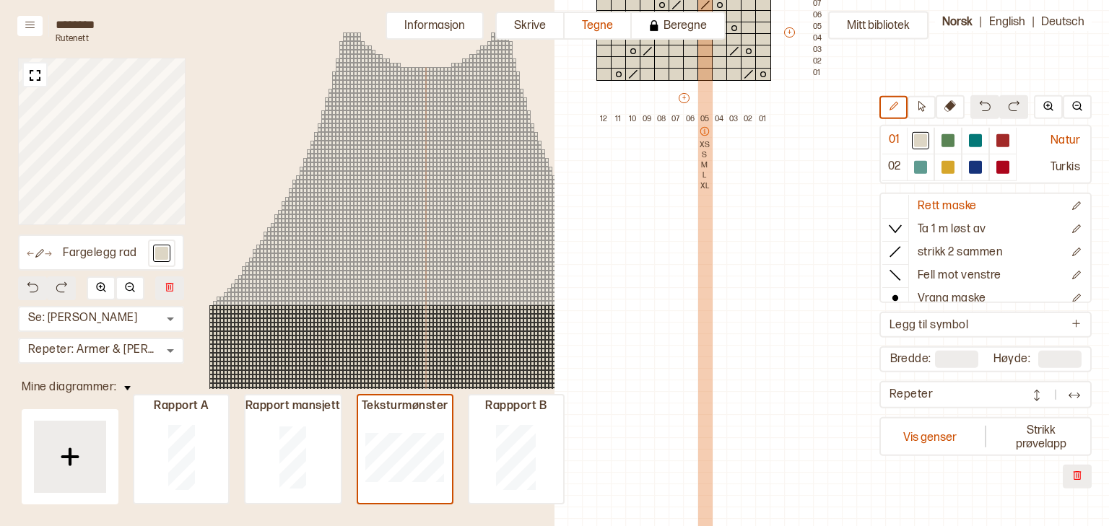
click at [700, 133] on icon at bounding box center [704, 131] width 9 height 9
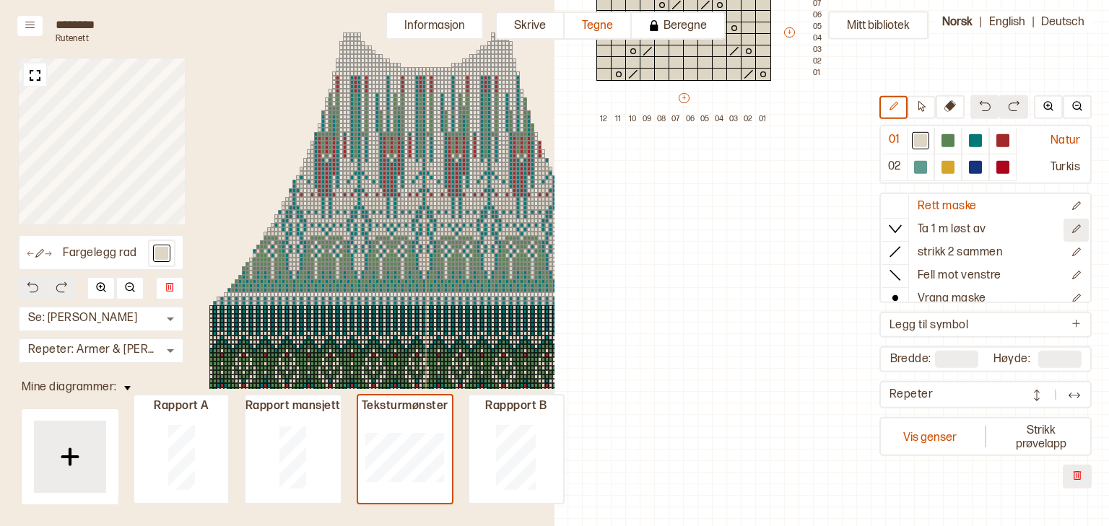
click at [1072, 225] on icon "Rediger symbol" at bounding box center [1076, 228] width 9 height 9
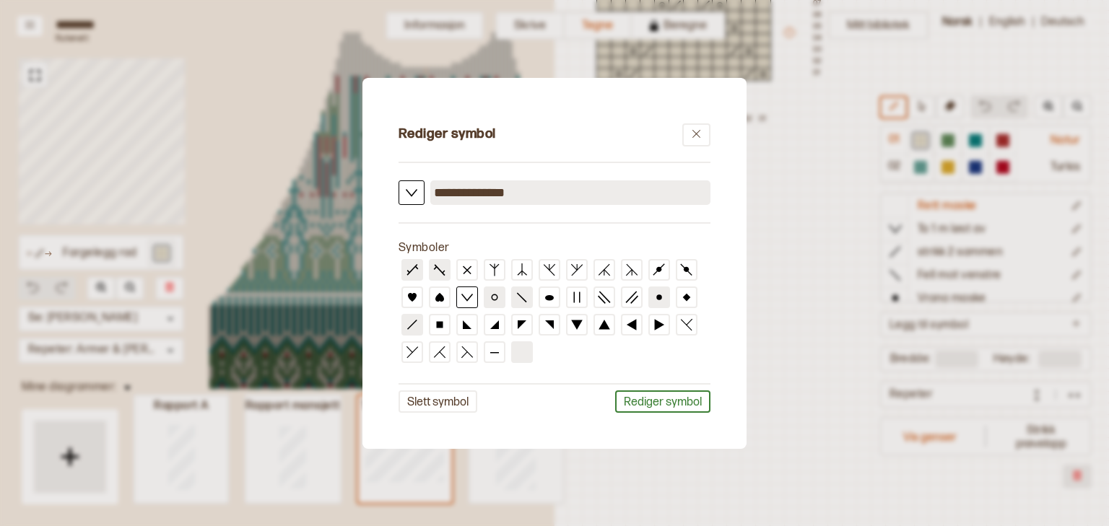
click at [526, 192] on input "**********" at bounding box center [570, 192] width 280 height 25
type input "**********"
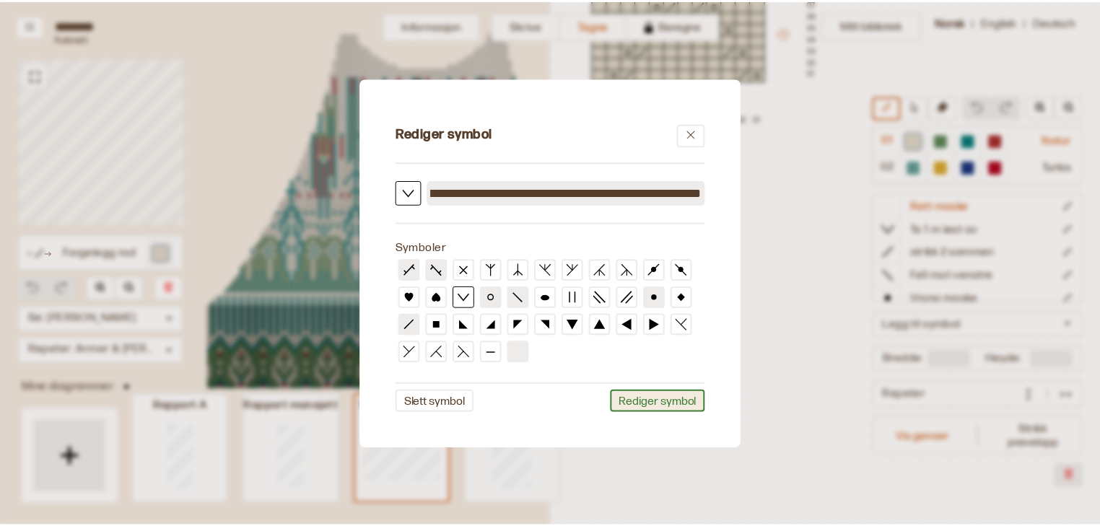
scroll to position [0, 0]
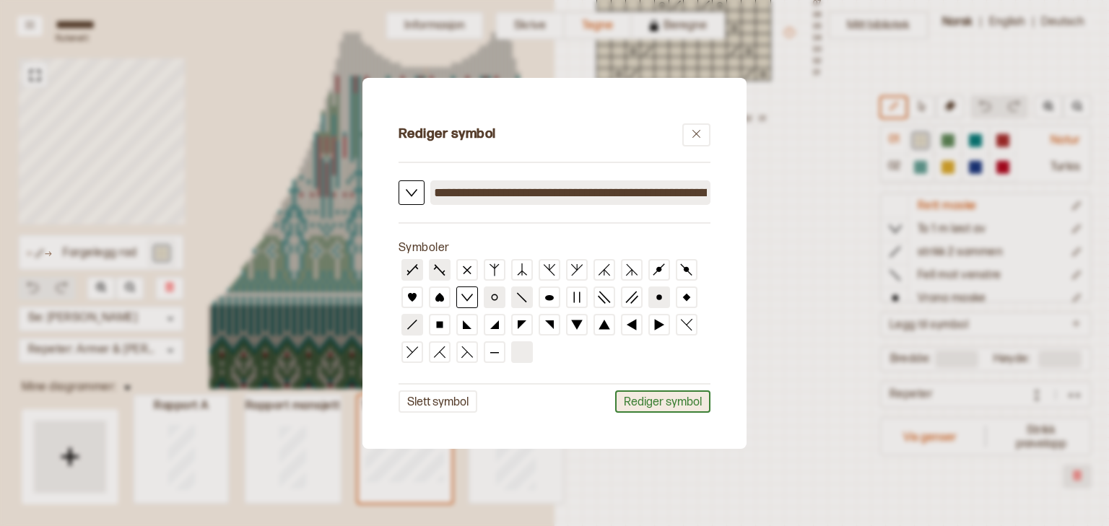
click at [633, 404] on button "Rediger symbol" at bounding box center [662, 402] width 95 height 22
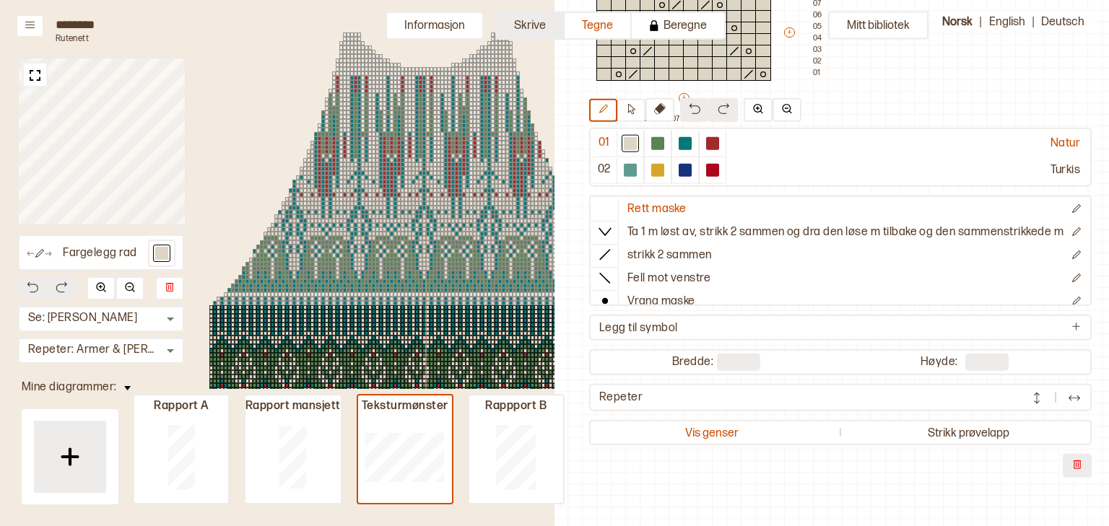
click at [529, 30] on button "Skrive" at bounding box center [529, 26] width 69 height 28
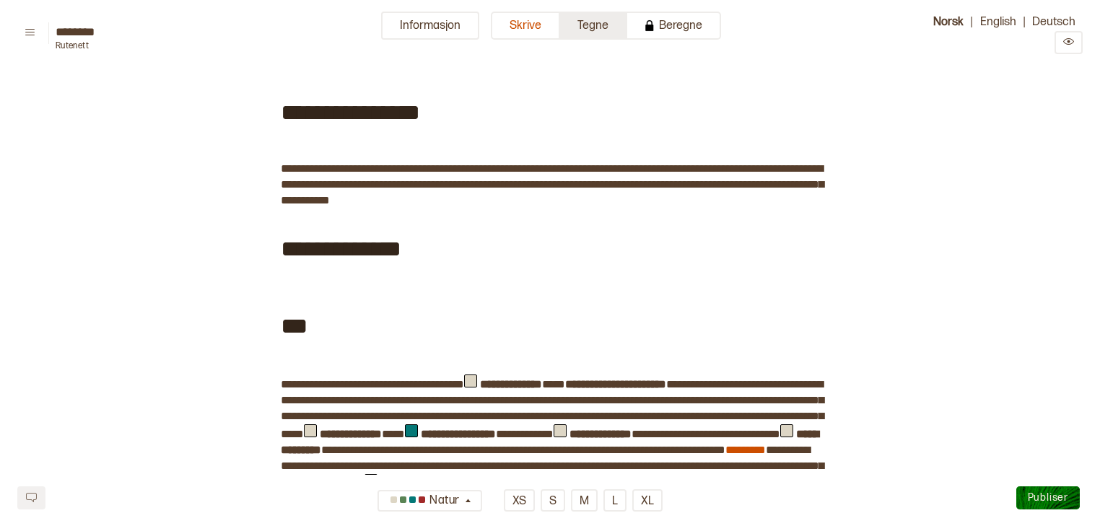
click at [611, 26] on button "Tegne" at bounding box center [593, 26] width 67 height 28
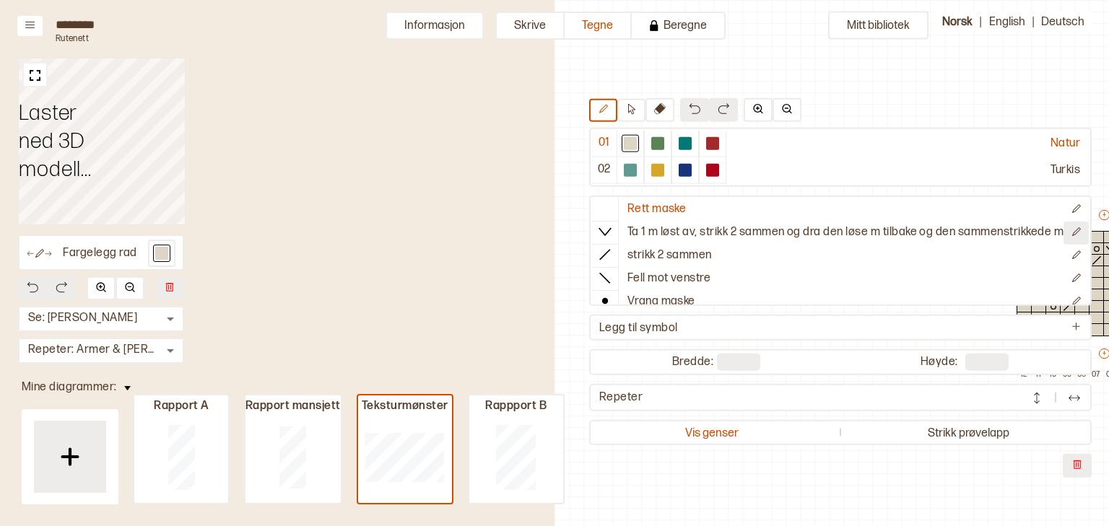
click at [1071, 230] on icon "Rediger symbol" at bounding box center [1076, 231] width 11 height 11
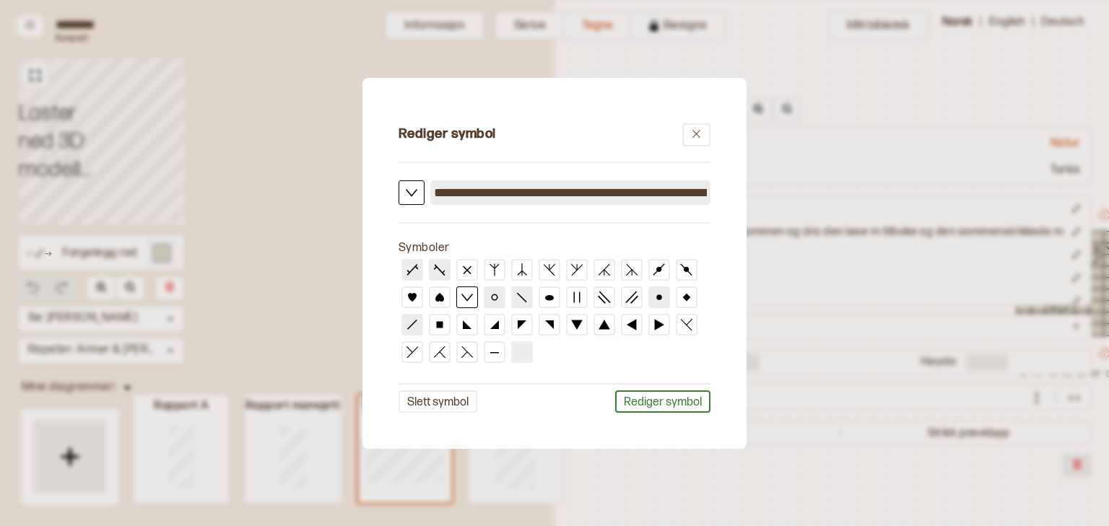
scroll to position [36, 420]
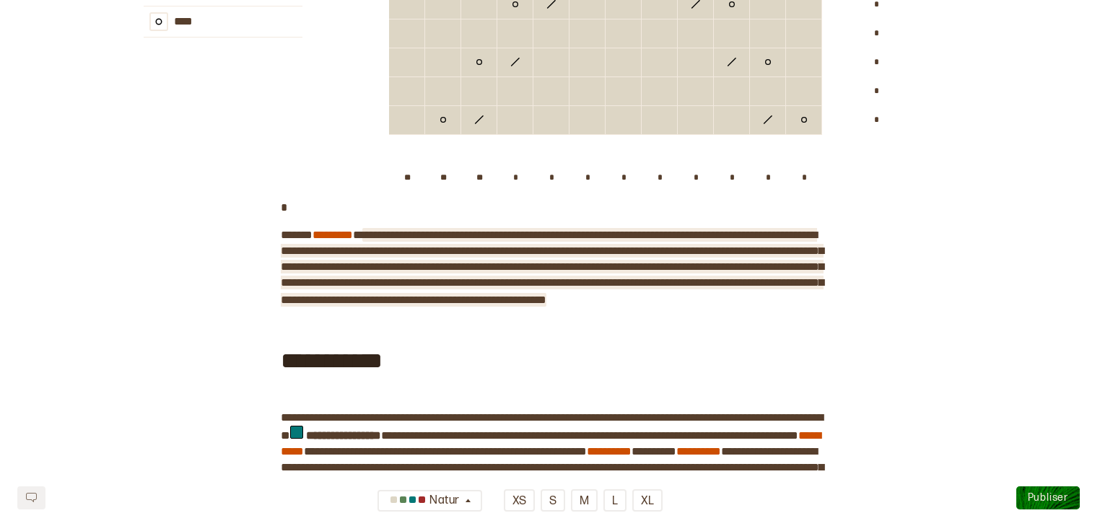
click at [658, 305] on span "**********" at bounding box center [552, 268] width 543 height 76
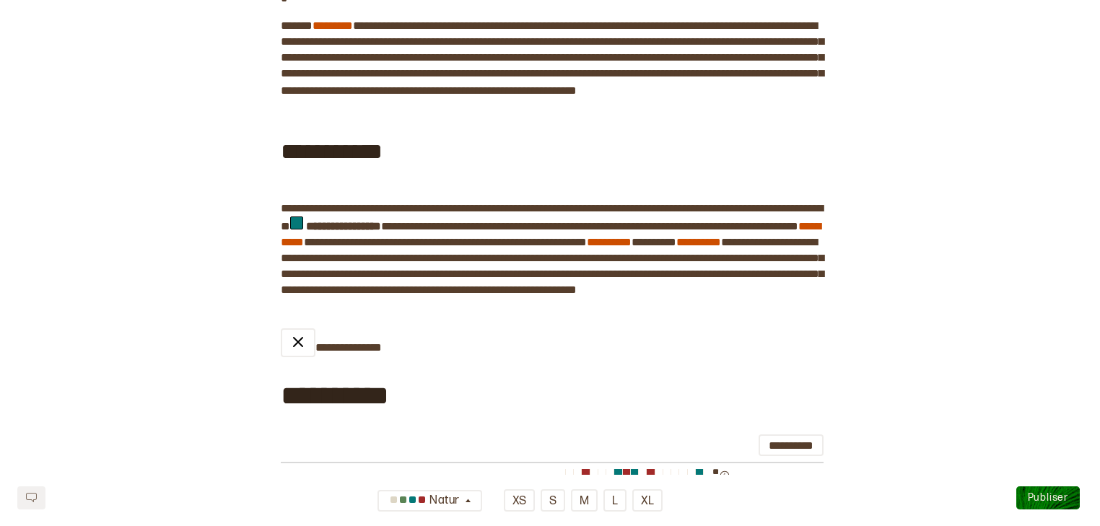
scroll to position [2526, 0]
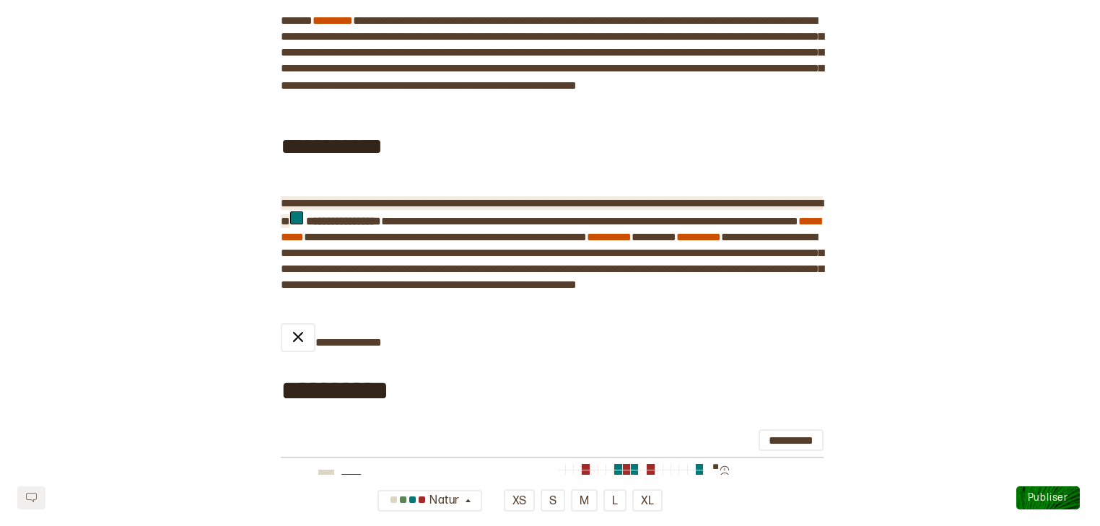
click at [487, 227] on span "**********" at bounding box center [552, 212] width 542 height 29
click at [424, 227] on span "**********" at bounding box center [552, 212] width 542 height 29
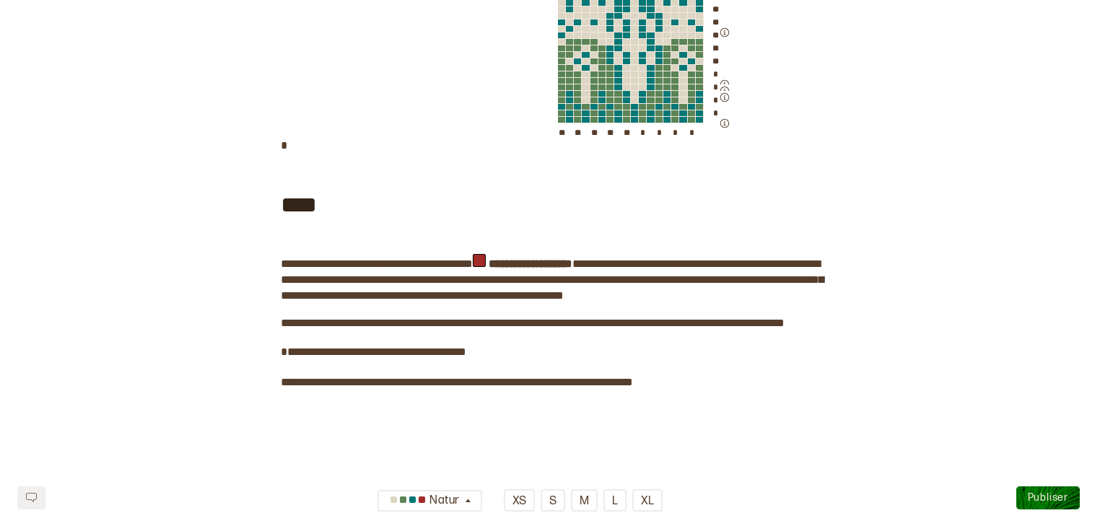
scroll to position [3201, 0]
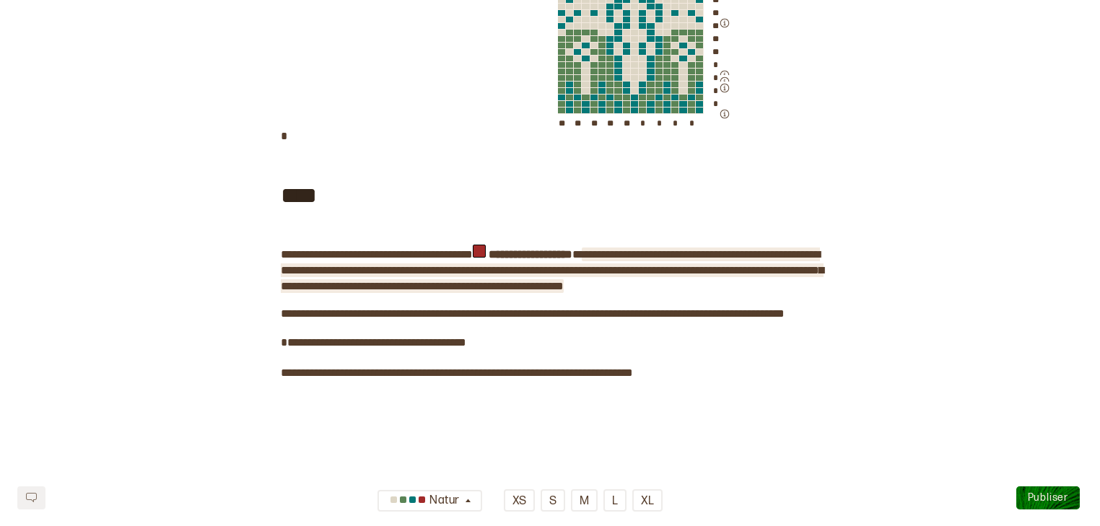
click at [534, 292] on span "**********" at bounding box center [552, 270] width 543 height 43
click at [720, 292] on span "**********" at bounding box center [552, 270] width 543 height 43
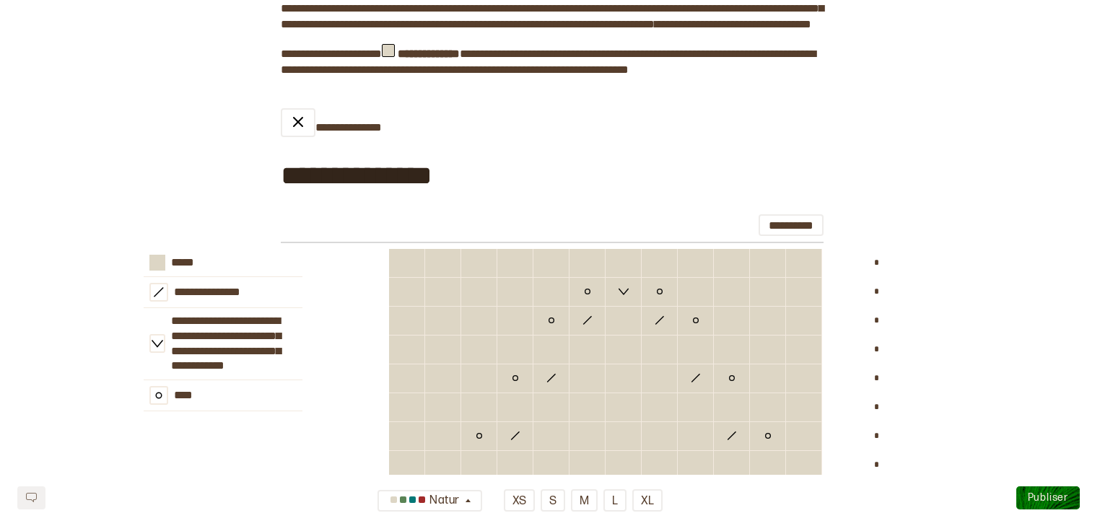
scroll to position [1910, 0]
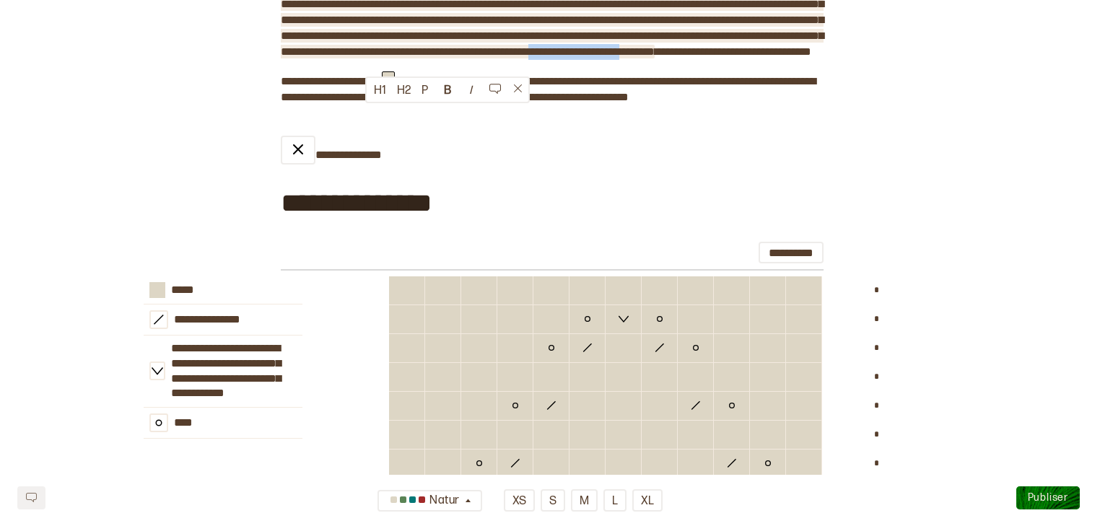
drag, startPoint x: 461, startPoint y: 113, endPoint x: 365, endPoint y: 118, distance: 95.4
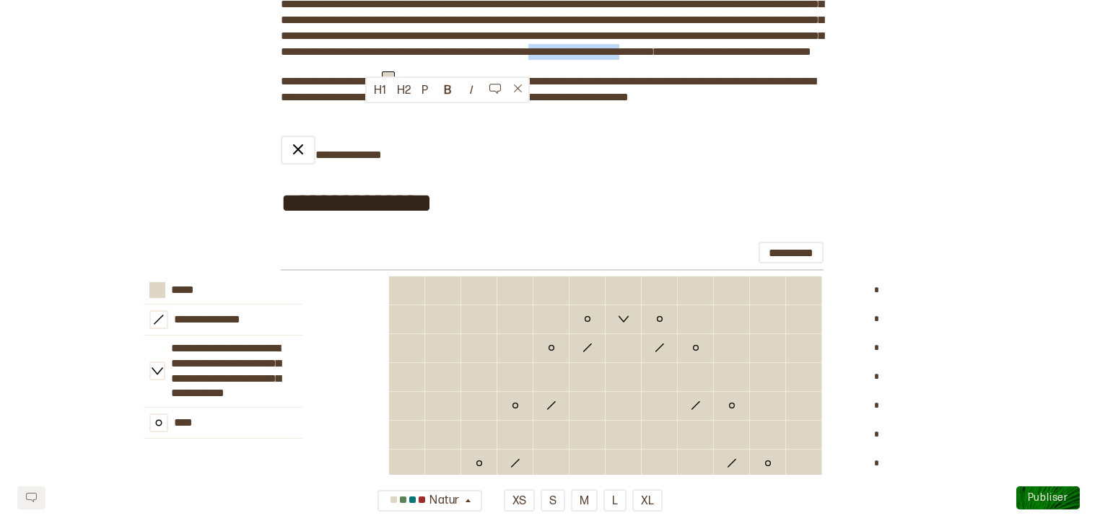
copy span "**********"
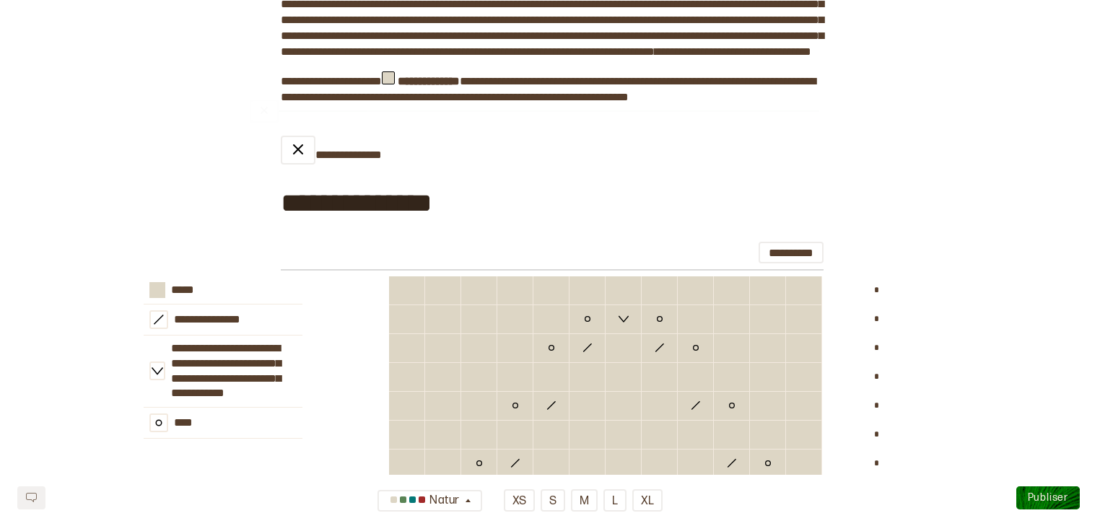
click at [920, 147] on div "**********" at bounding box center [550, 68] width 1100 height 3812
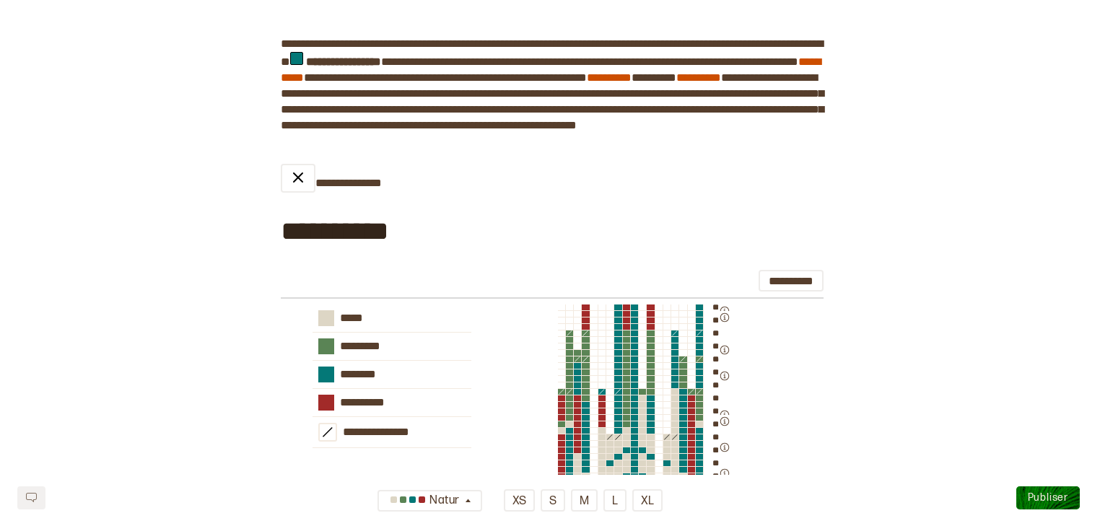
scroll to position [2694, 0]
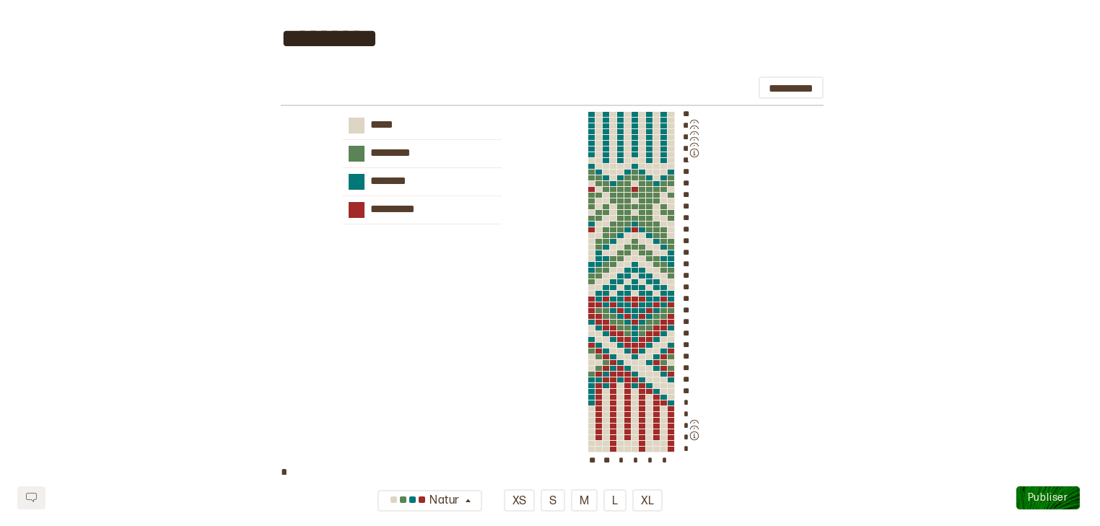
scroll to position [0, 0]
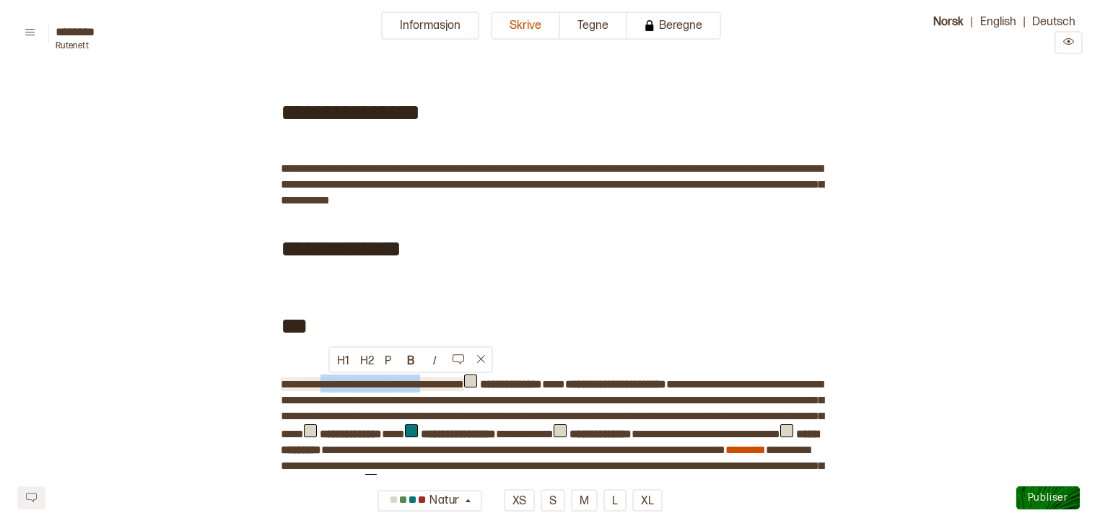
drag, startPoint x: 445, startPoint y: 384, endPoint x: 331, endPoint y: 384, distance: 114.1
click at [331, 384] on span "**********" at bounding box center [372, 384] width 183 height 11
copy span "**********"
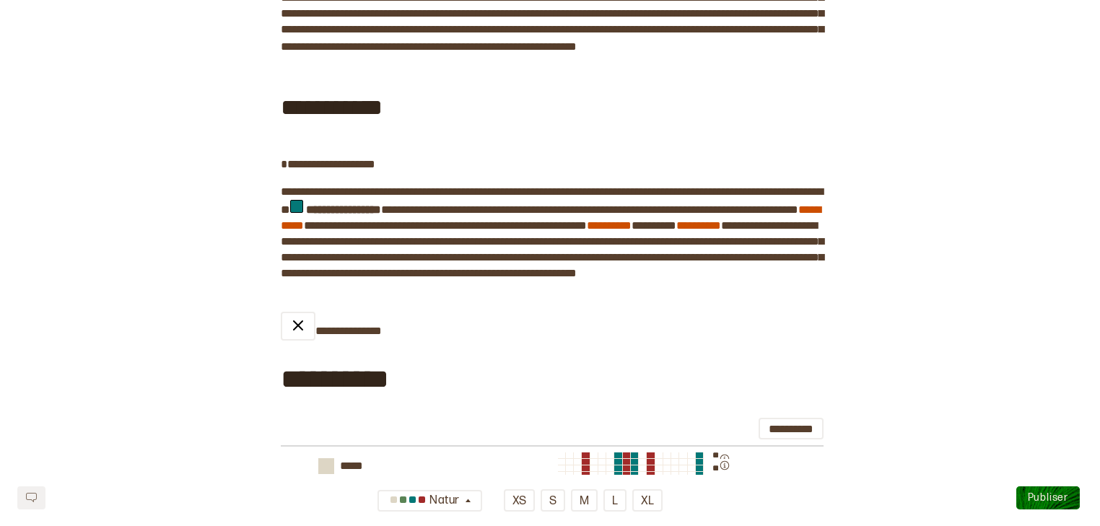
scroll to position [2579, 0]
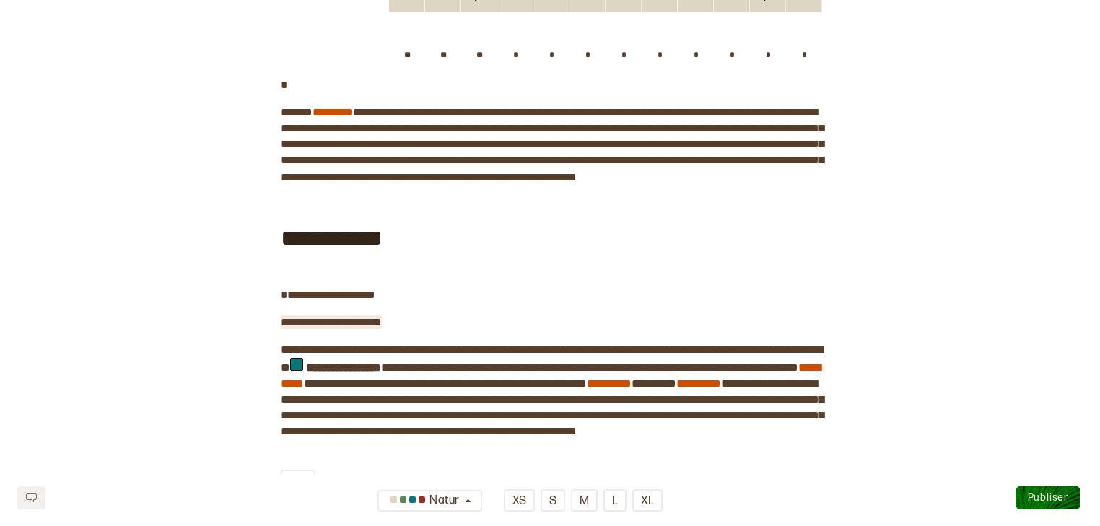
scroll to position [2448, 0]
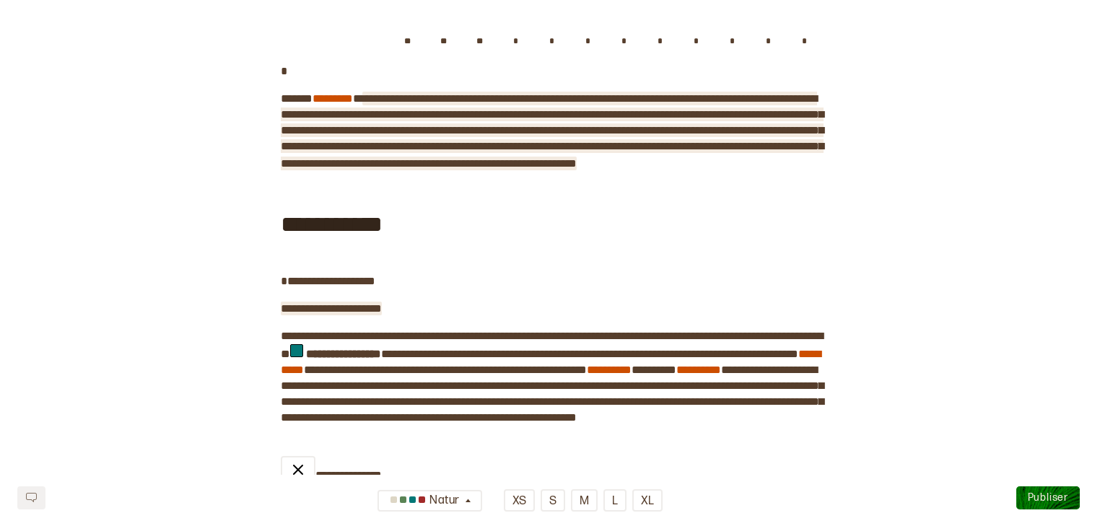
click at [707, 169] on span "**********" at bounding box center [552, 131] width 543 height 76
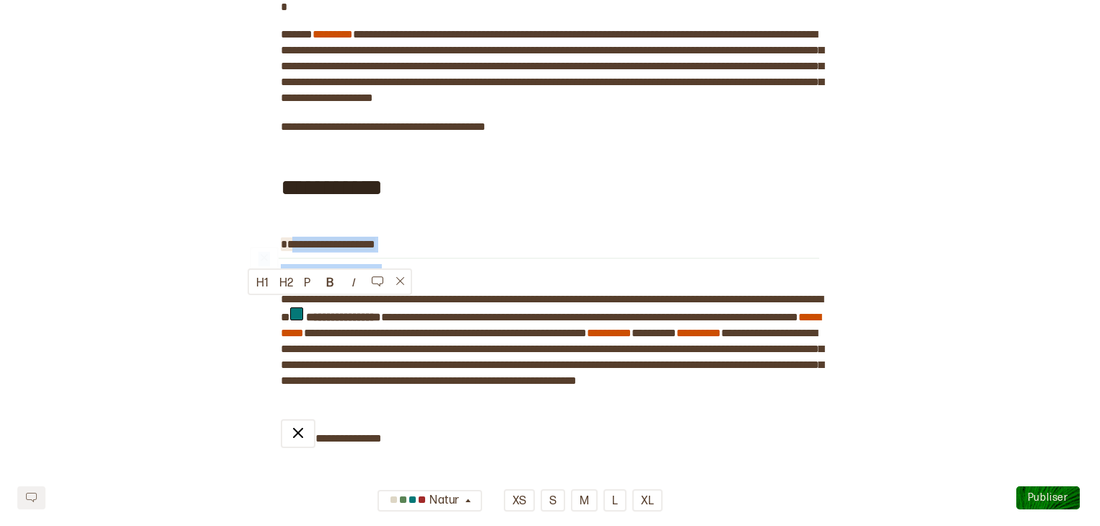
drag, startPoint x: 398, startPoint y: 329, endPoint x: 287, endPoint y: 310, distance: 113.5
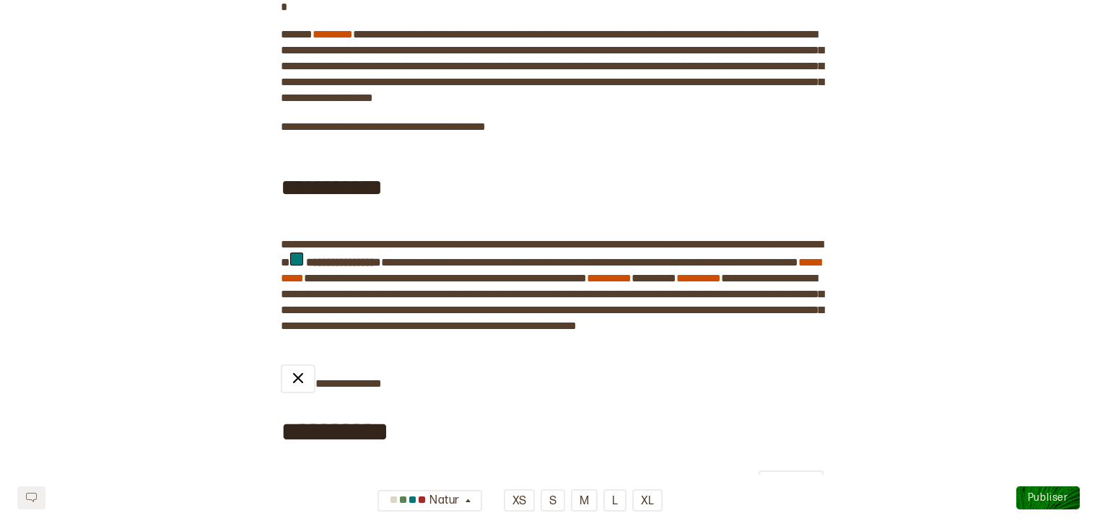
click at [749, 225] on div "**********" at bounding box center [550, 186] width 539 height 77
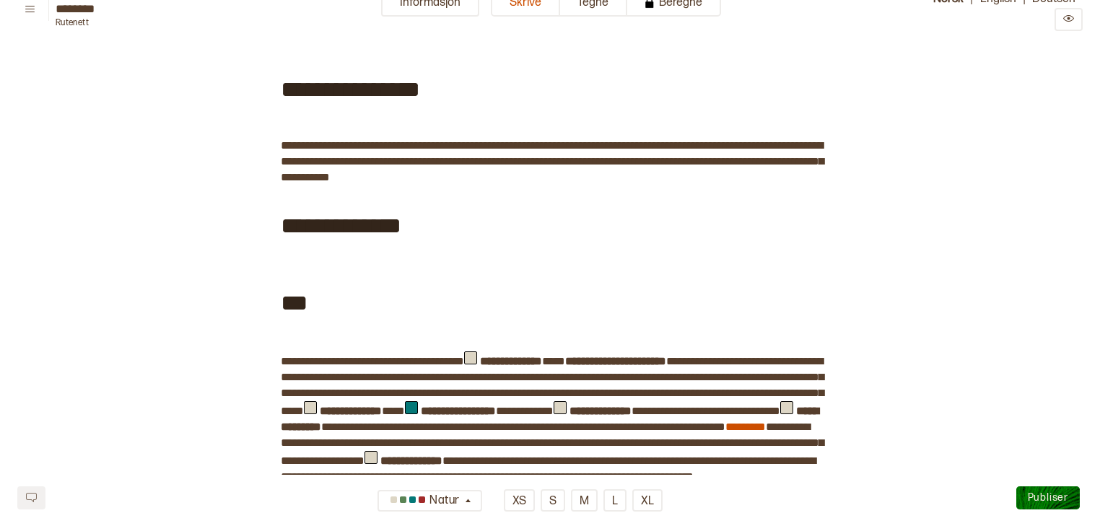
scroll to position [0, 0]
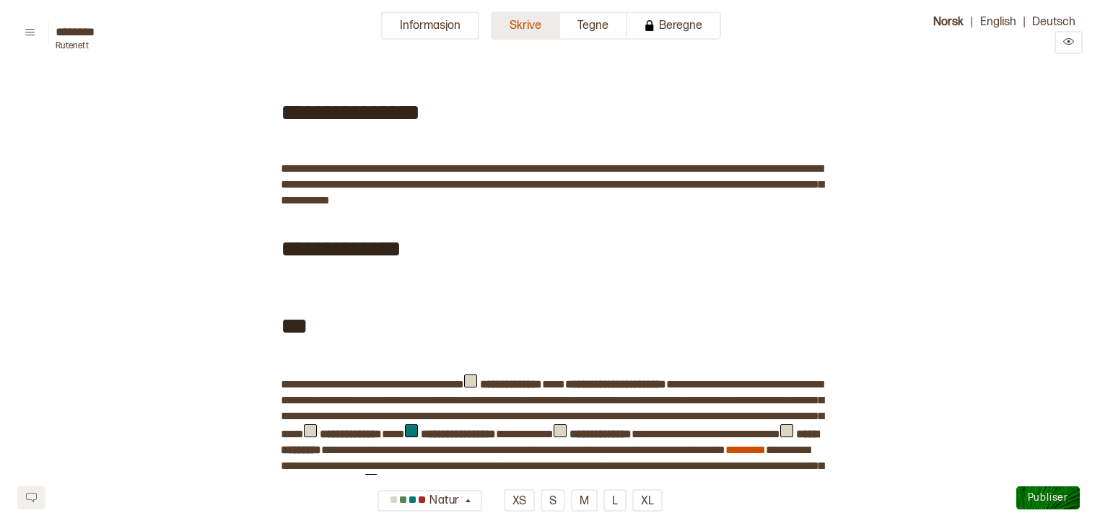
click at [537, 32] on button "Skrive" at bounding box center [525, 26] width 69 height 28
click at [465, 25] on button "Informasjon" at bounding box center [430, 26] width 98 height 28
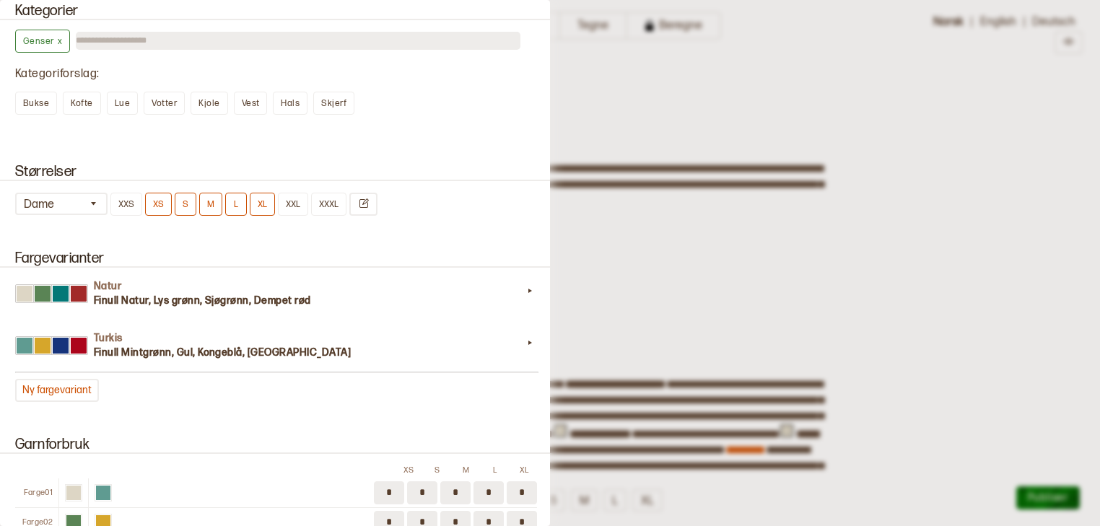
scroll to position [1110, 0]
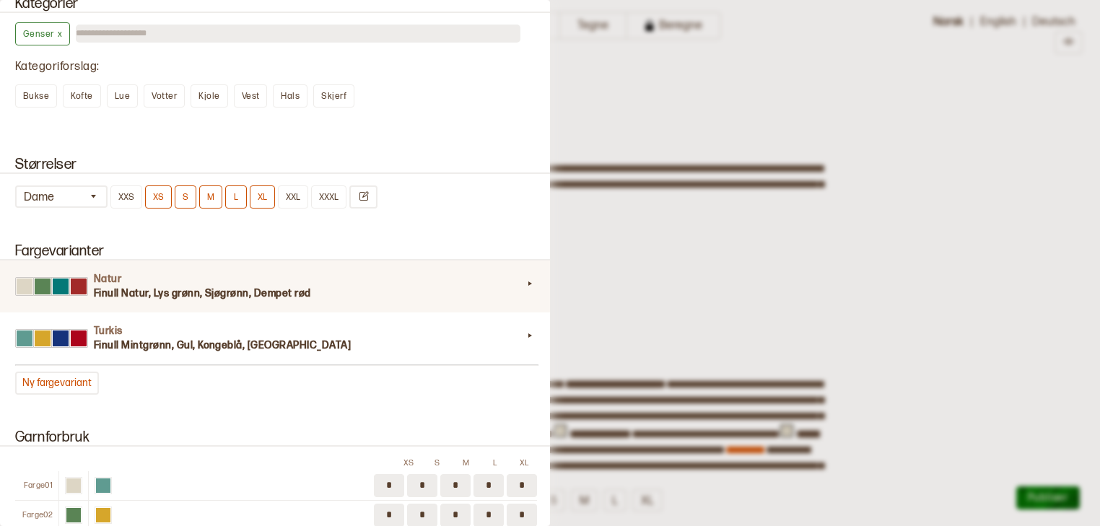
click at [523, 277] on icon at bounding box center [530, 283] width 14 height 14
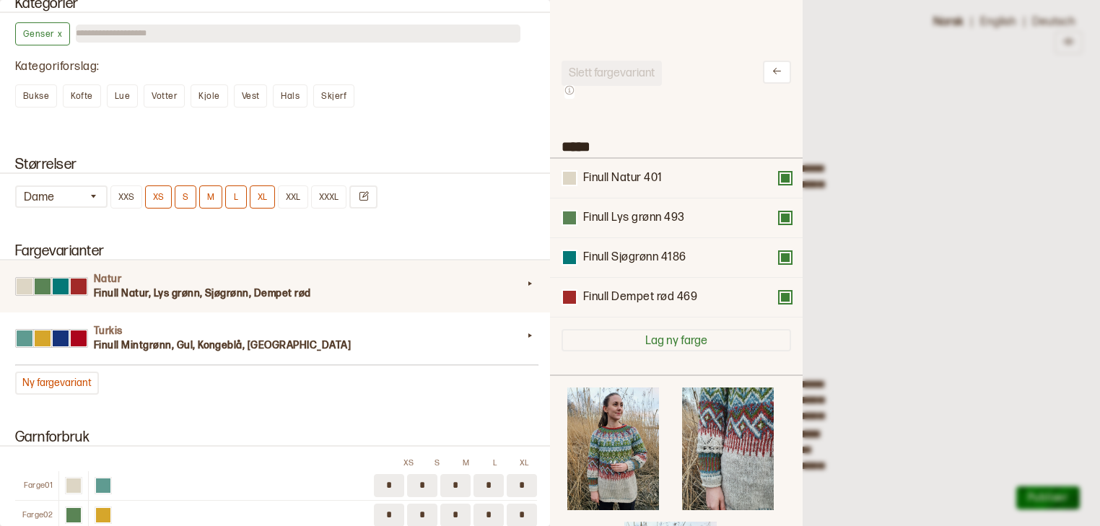
scroll to position [424, 235]
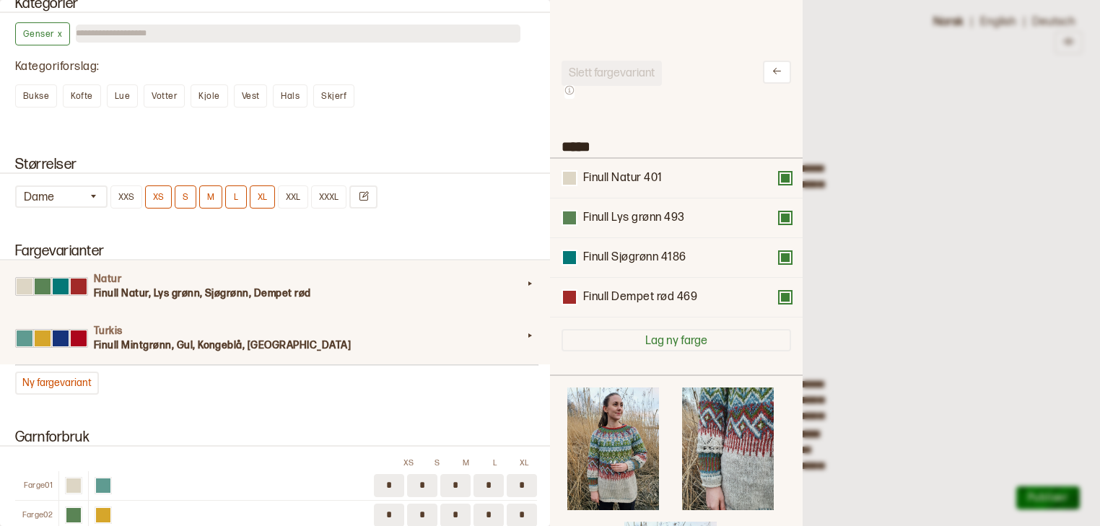
click at [531, 344] on div "Turkis Finull Mintgrønn, Gul, Kongeblå, Rød" at bounding box center [276, 339] width 557 height 52
type input "******"
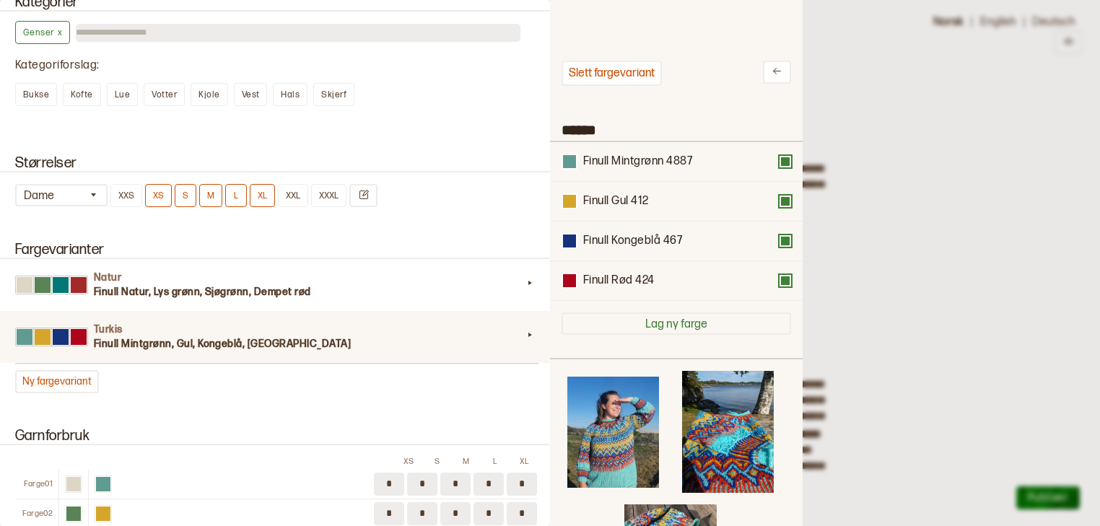
scroll to position [1109, 0]
click at [973, 284] on div at bounding box center [550, 263] width 1100 height 526
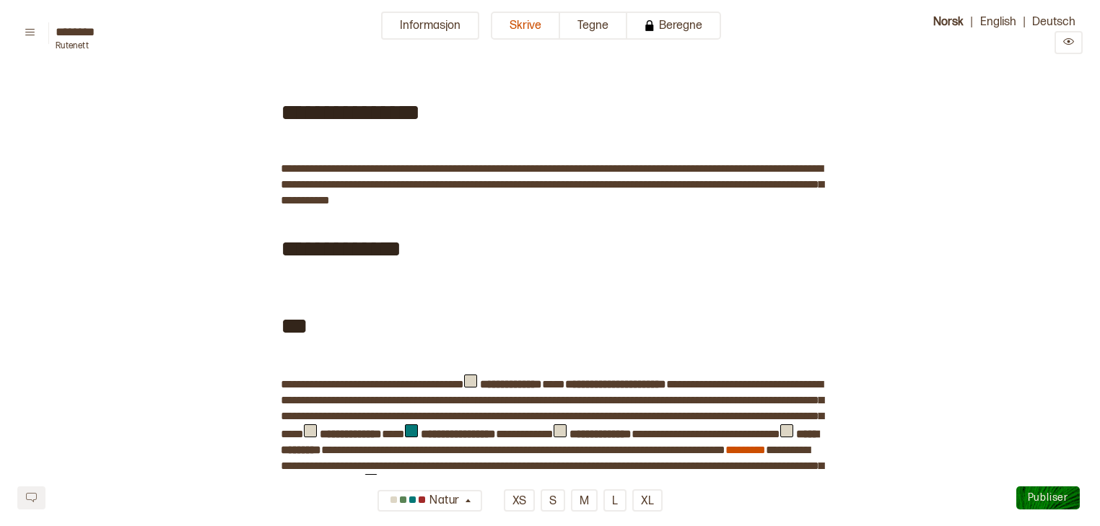
click at [1054, 503] on span "Publiser" at bounding box center [1048, 498] width 40 height 12
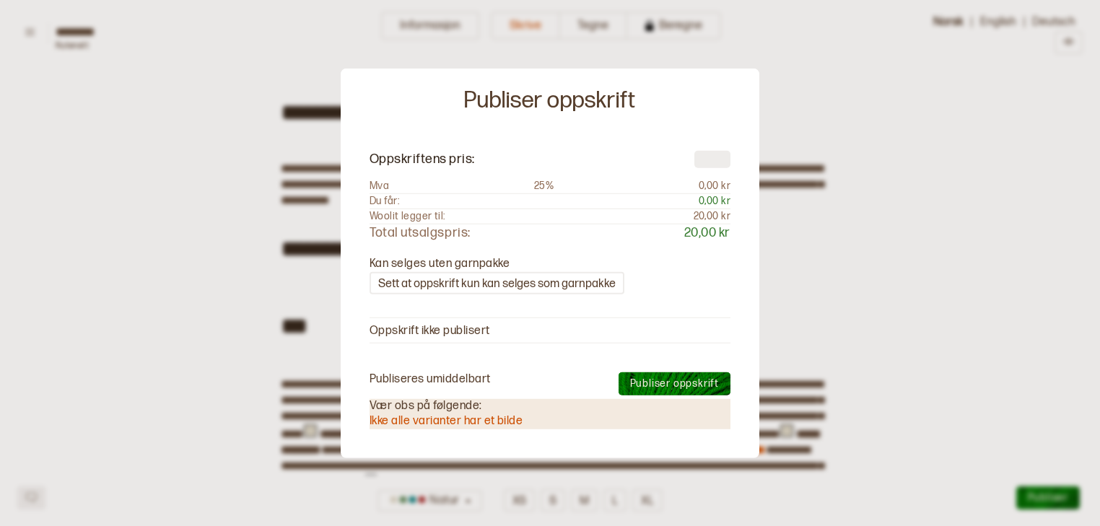
type textarea "*"
type input "**"
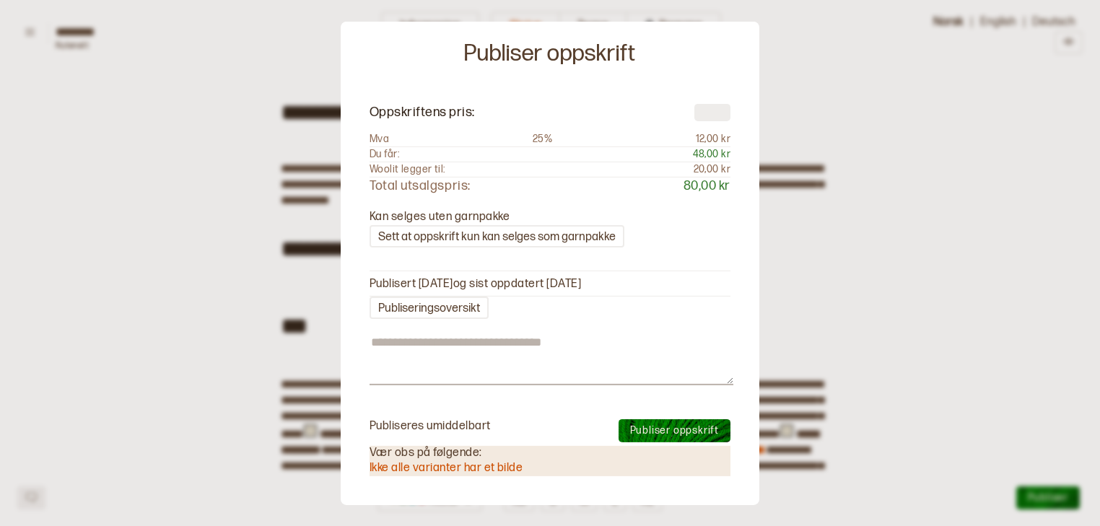
click at [683, 428] on span "Publiser oppskrift" at bounding box center [674, 430] width 89 height 12
type textarea "*"
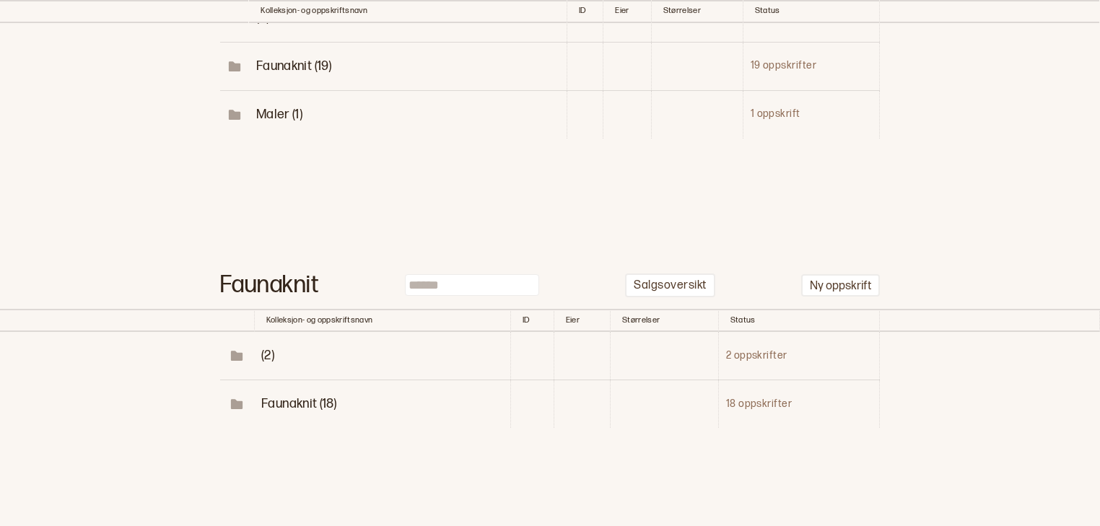
scroll to position [297, 0]
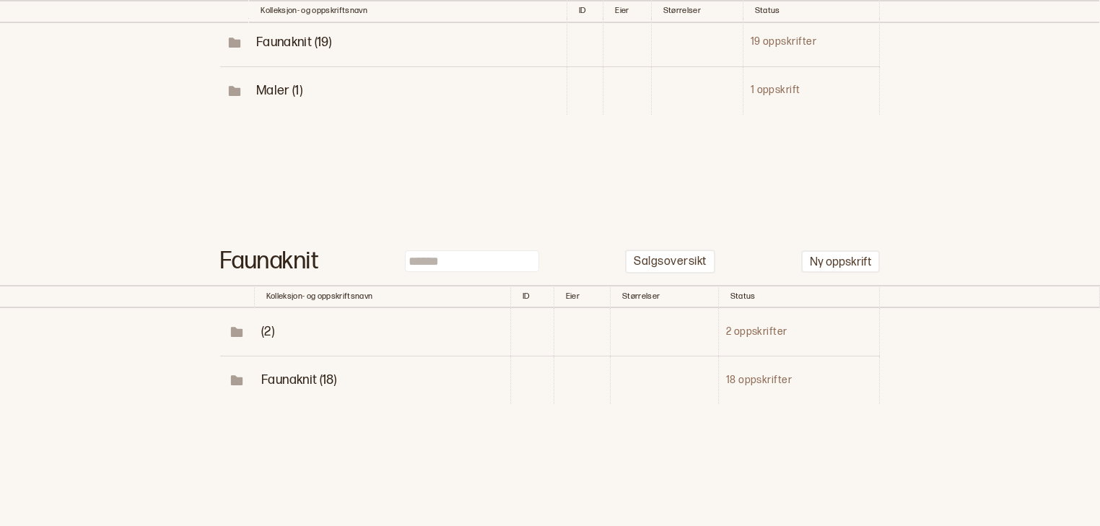
click at [283, 378] on span "Faunaknit (18)" at bounding box center [298, 379] width 75 height 15
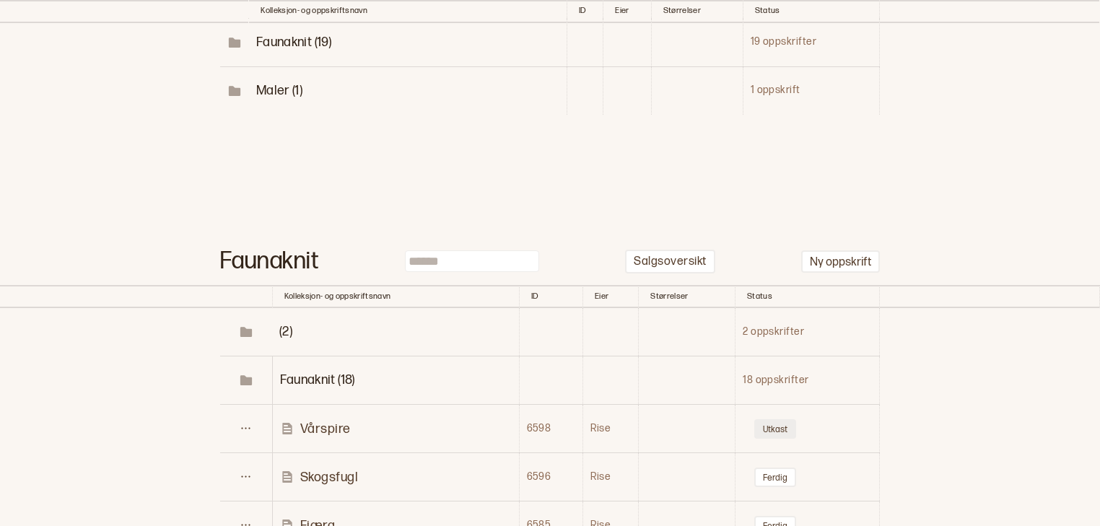
click at [777, 427] on button "Utkast" at bounding box center [775, 428] width 42 height 19
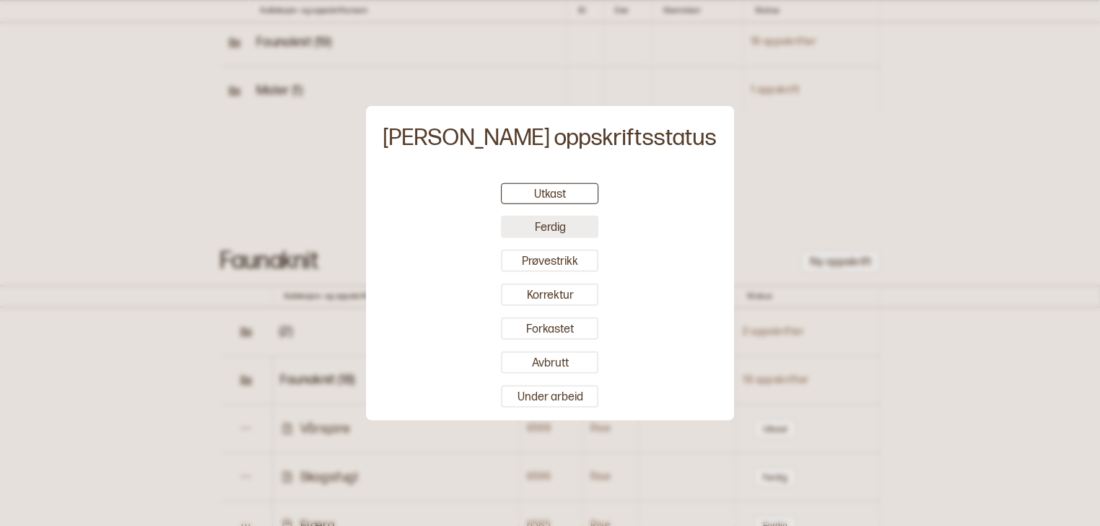
click at [575, 233] on button "Ferdig" at bounding box center [550, 227] width 97 height 22
click at [942, 271] on div at bounding box center [550, 263] width 1100 height 526
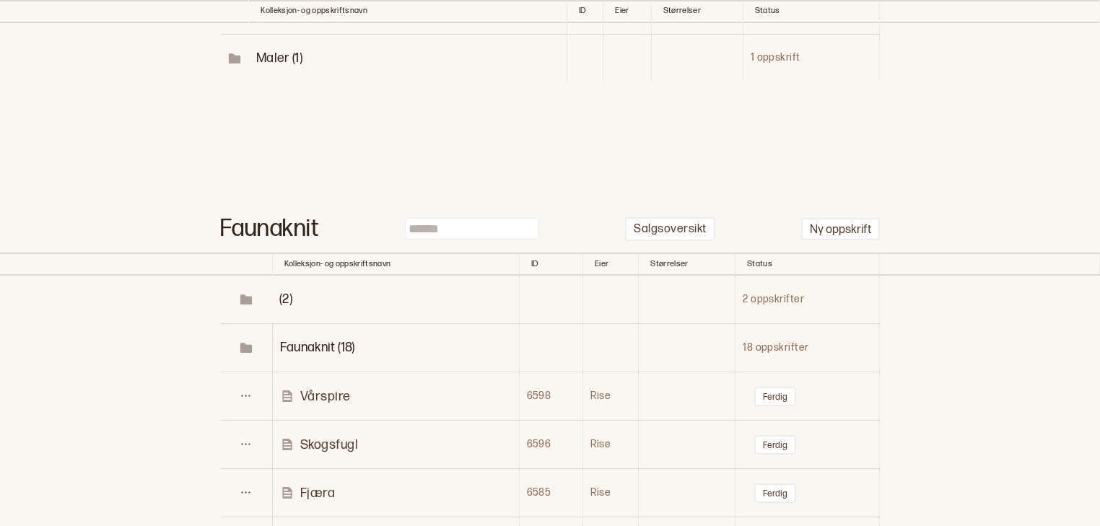
scroll to position [295, 0]
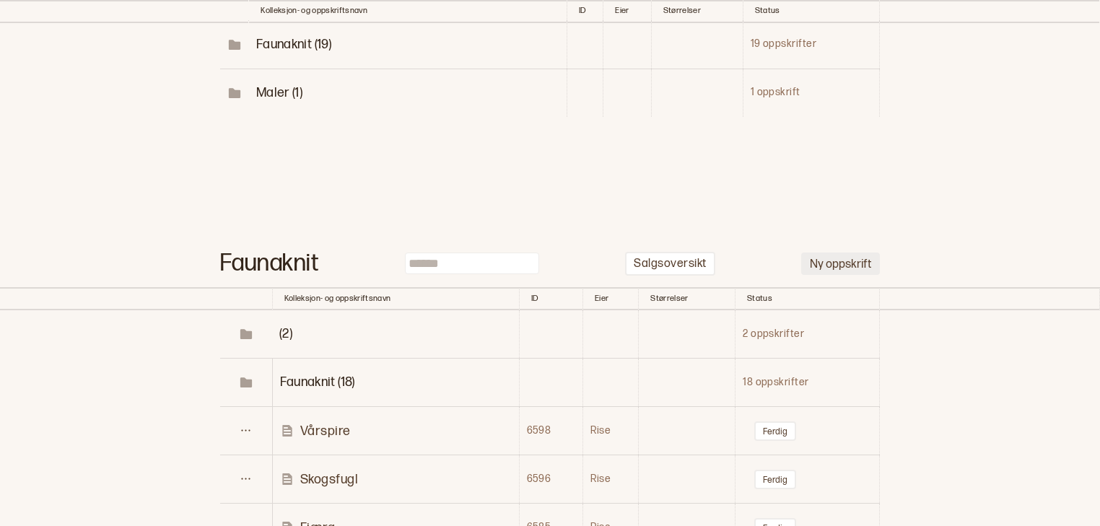
click at [827, 272] on button "Ny oppskrift" at bounding box center [840, 264] width 79 height 22
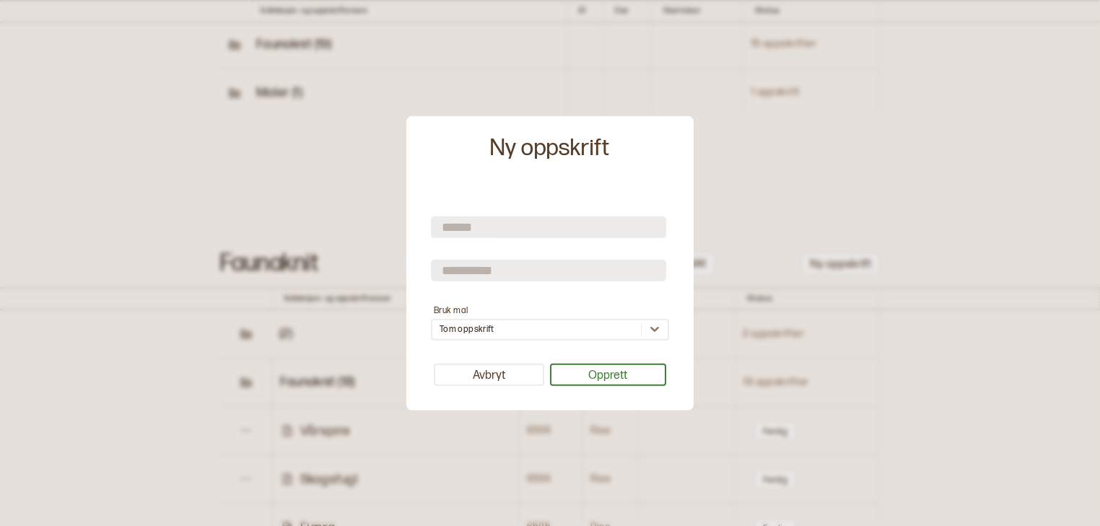
click at [598, 231] on input "text" at bounding box center [548, 228] width 235 height 22
type input "********"
click at [585, 271] on input "text" at bounding box center [548, 271] width 235 height 22
type input "*********"
click at [580, 383] on button "Opprett" at bounding box center [608, 375] width 117 height 22
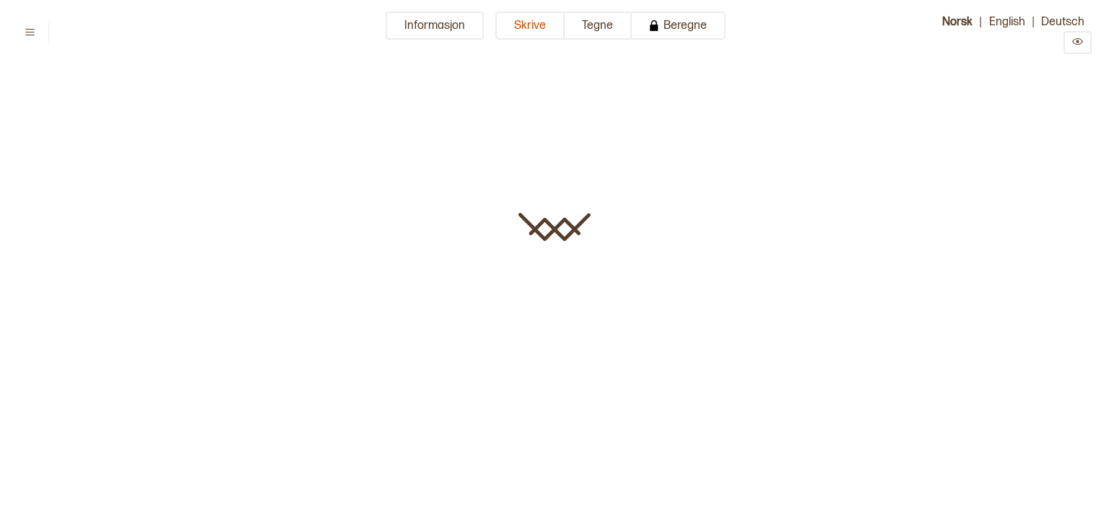
type input "********"
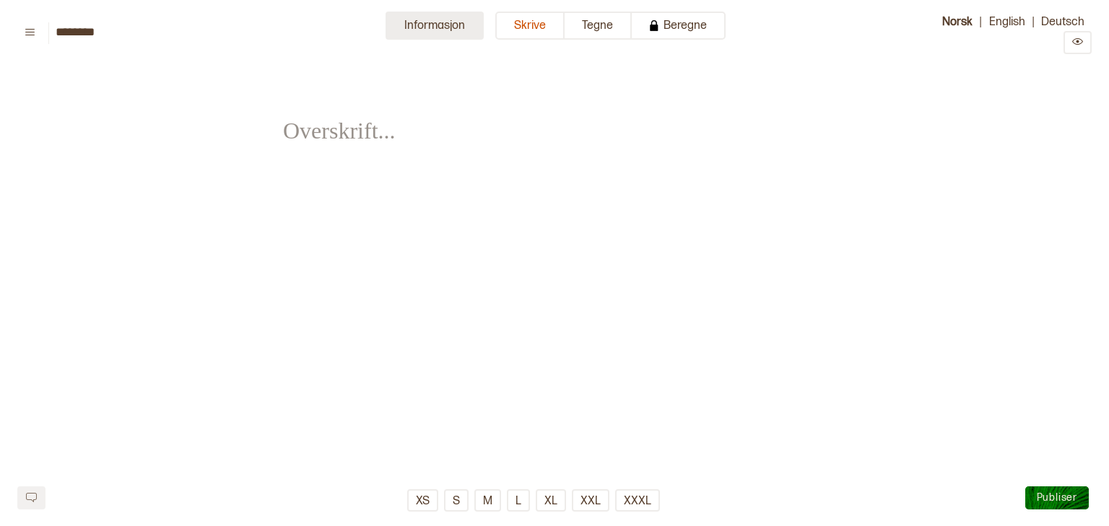
click at [445, 29] on button "Informasjon" at bounding box center [434, 26] width 98 height 28
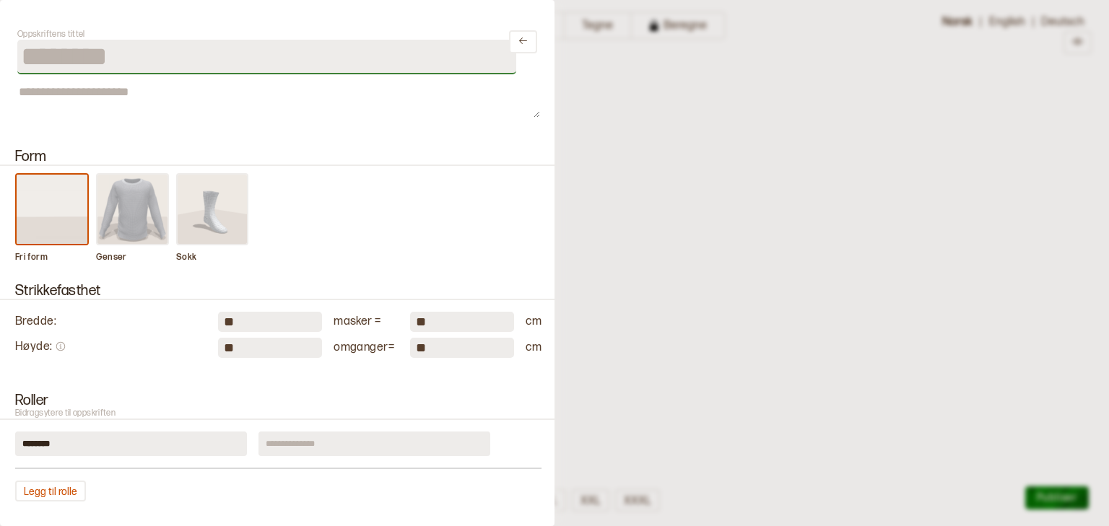
click at [225, 60] on input "********" at bounding box center [266, 57] width 499 height 35
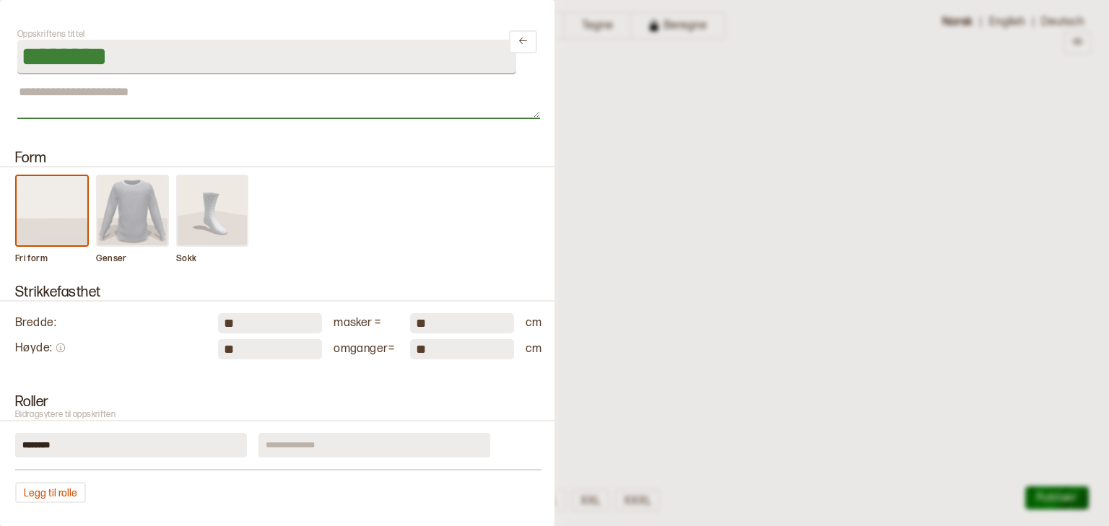
click at [149, 115] on textarea at bounding box center [278, 101] width 523 height 36
paste textarea "**********"
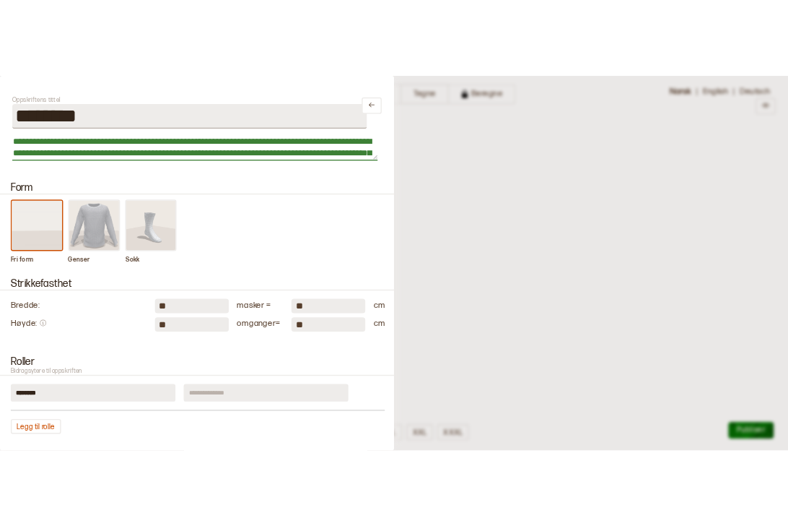
scroll to position [61, 0]
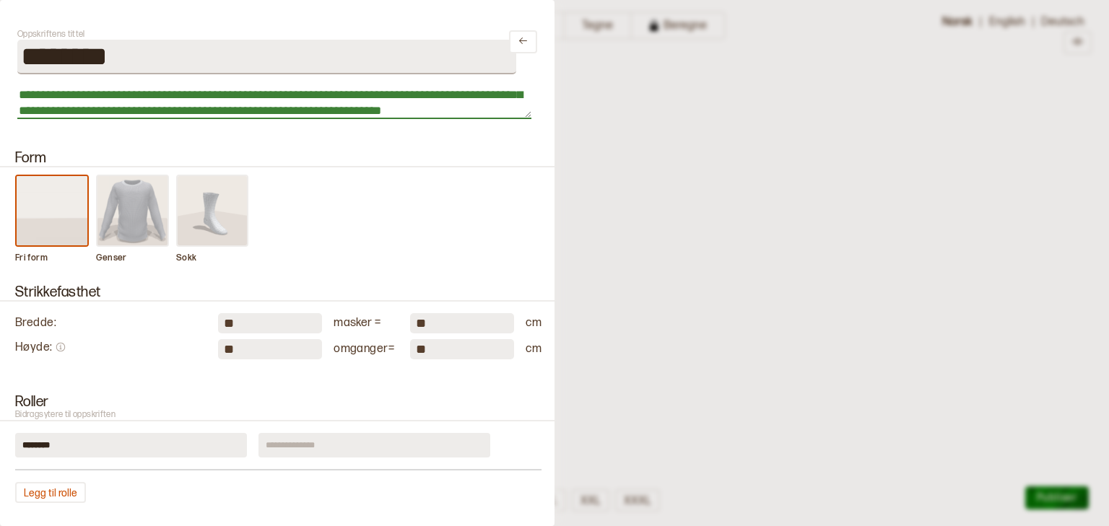
type textarea "**********"
click at [113, 215] on img at bounding box center [132, 210] width 71 height 69
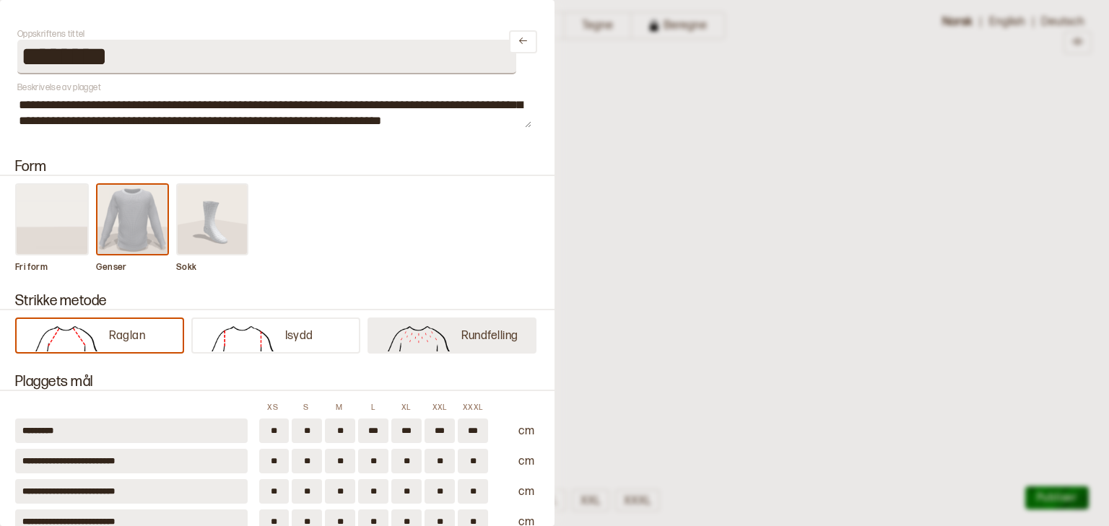
click at [379, 333] on img at bounding box center [418, 337] width 85 height 29
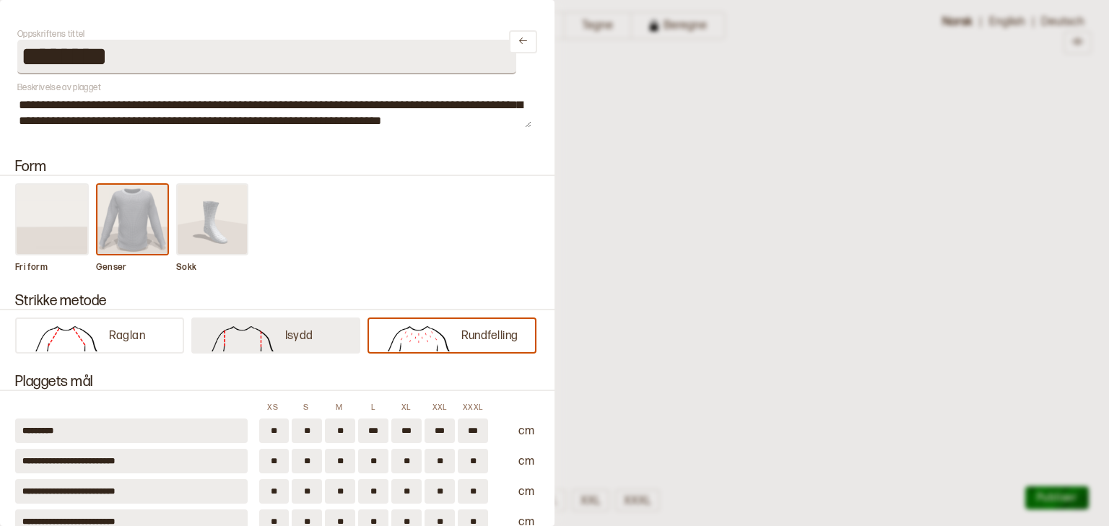
click at [246, 326] on img at bounding box center [242, 337] width 85 height 29
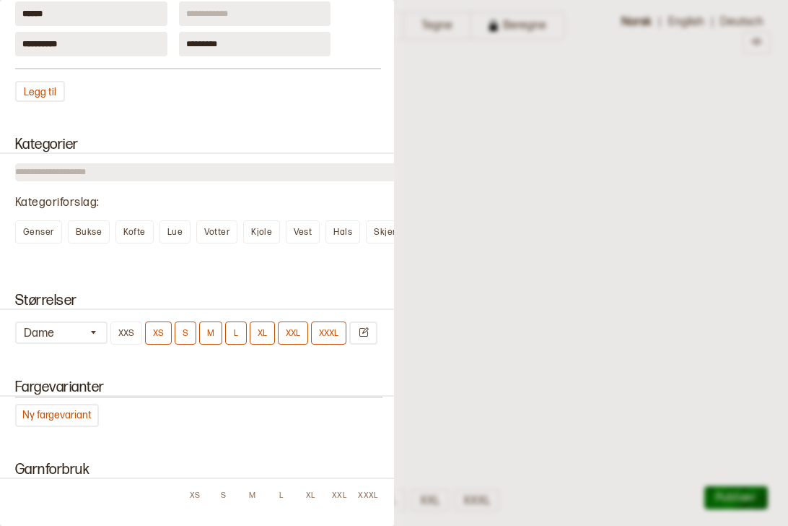
scroll to position [973, 0]
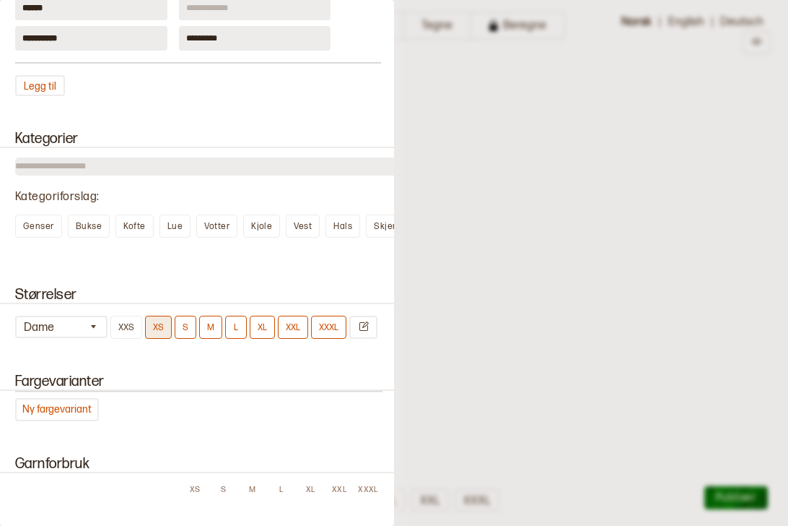
click at [164, 339] on button "XS" at bounding box center [158, 326] width 27 height 23
type input "**"
type input "***"
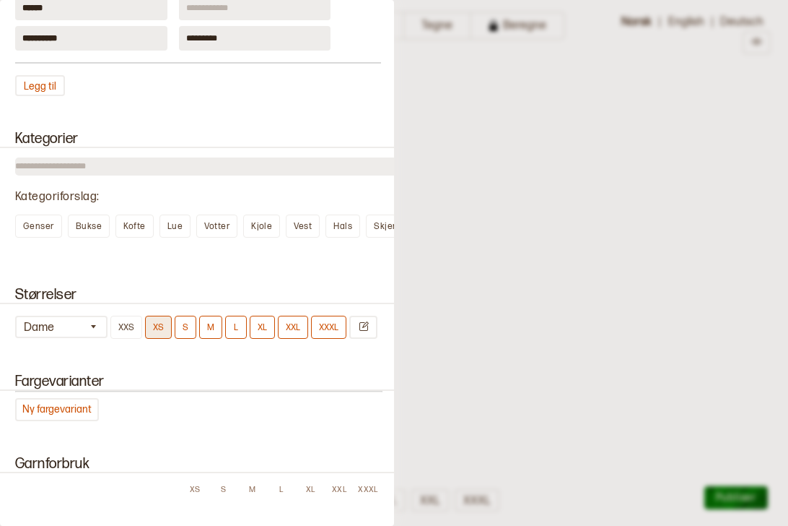
type input "***"
type input "**"
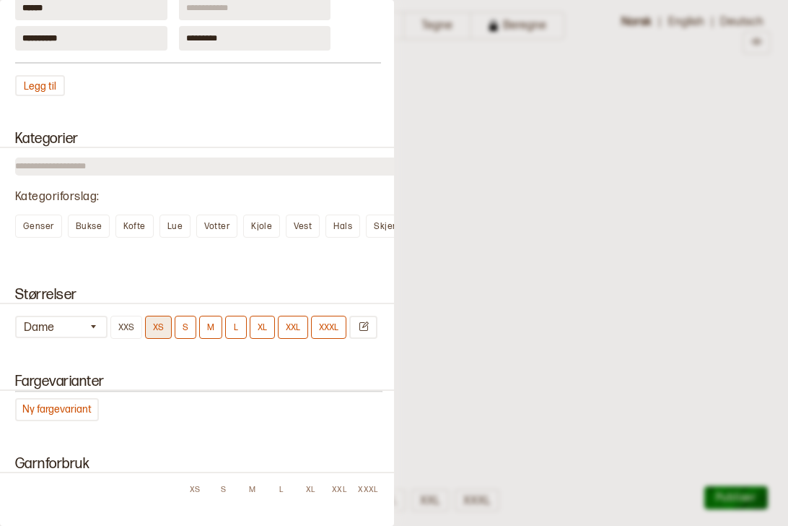
type input "**"
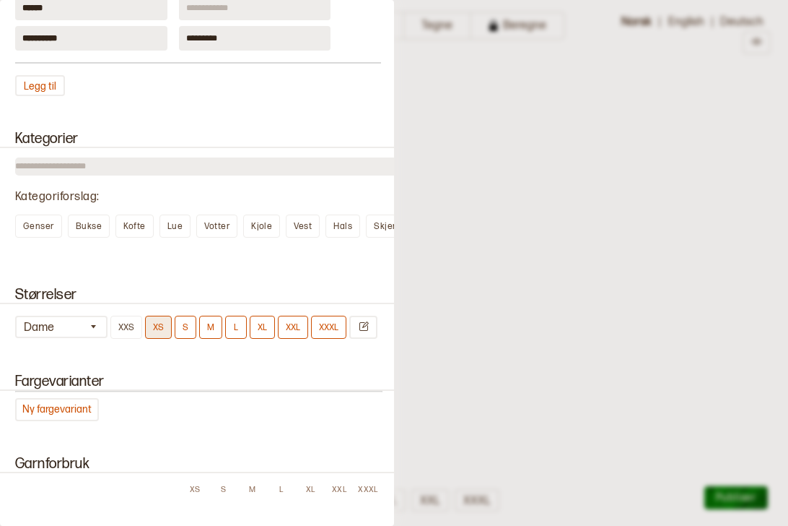
type input "**"
click at [328, 339] on button "XXXL" at bounding box center [328, 326] width 35 height 23
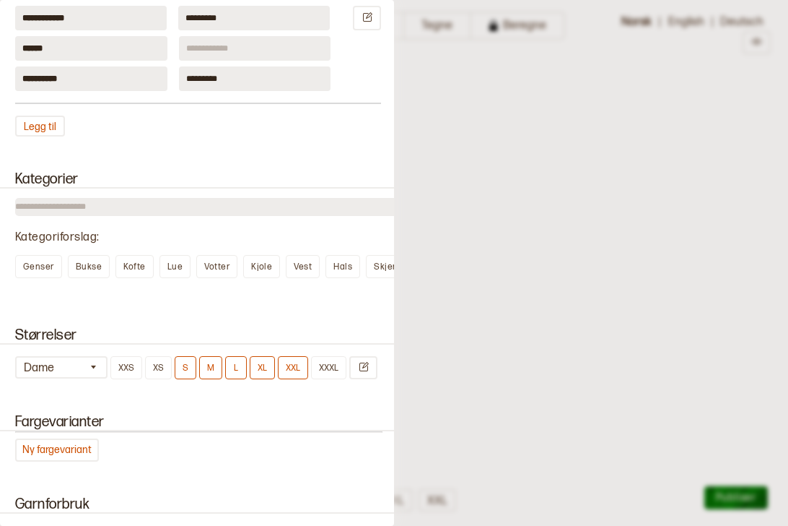
scroll to position [930, 0]
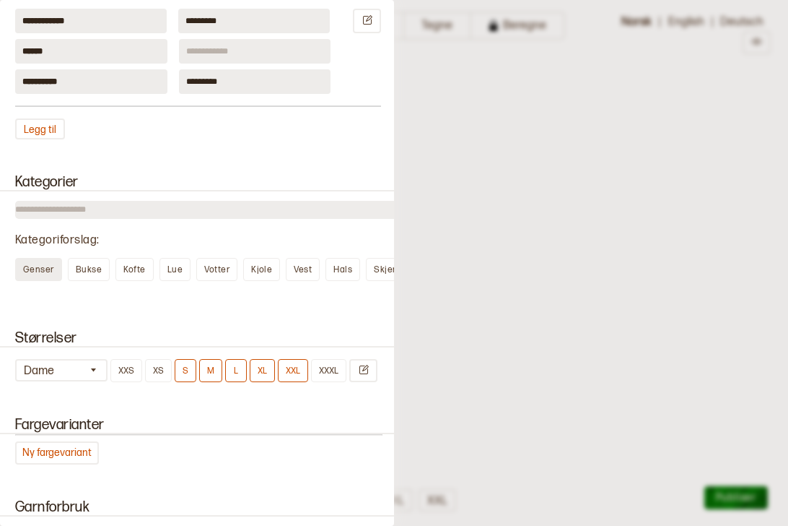
click at [36, 275] on span "Genser" at bounding box center [38, 269] width 31 height 11
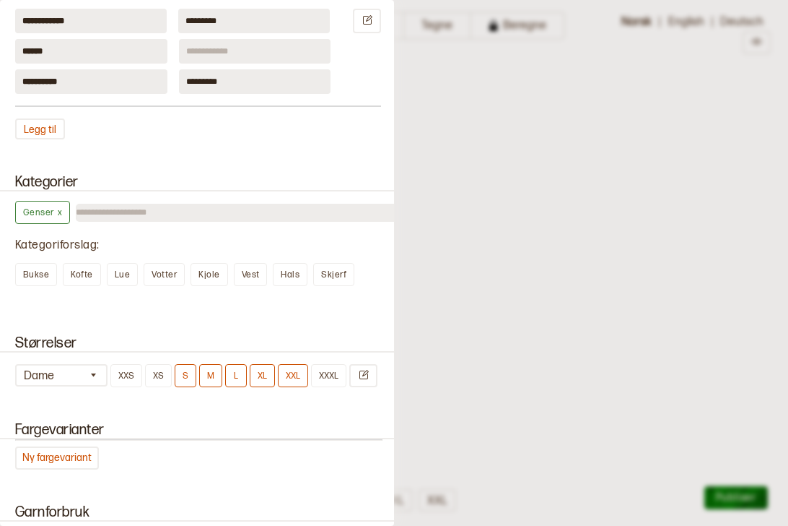
drag, startPoint x: 394, startPoint y: 324, endPoint x: 403, endPoint y: 291, distance: 34.3
click at [403, 291] on div at bounding box center [394, 263] width 788 height 526
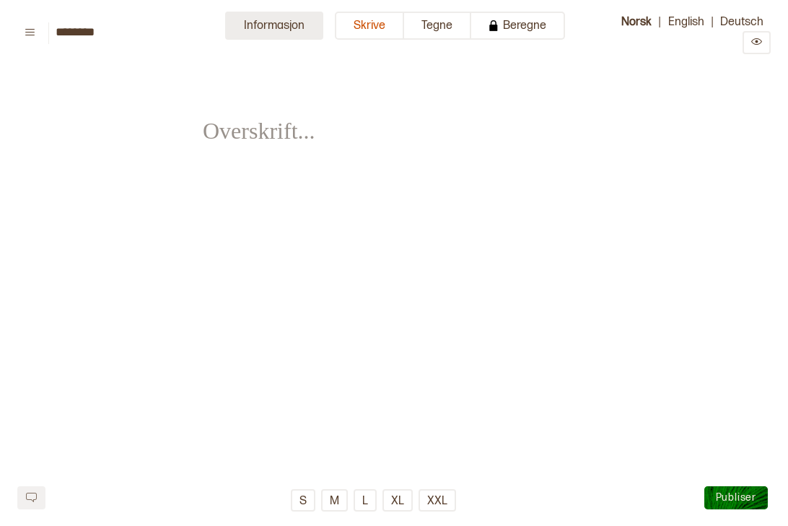
click at [292, 14] on button "Informasjon" at bounding box center [274, 26] width 98 height 28
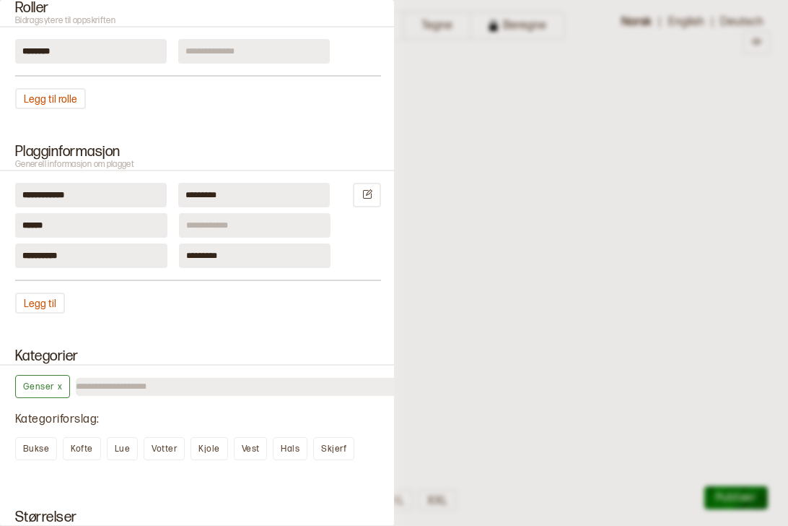
scroll to position [754, 0]
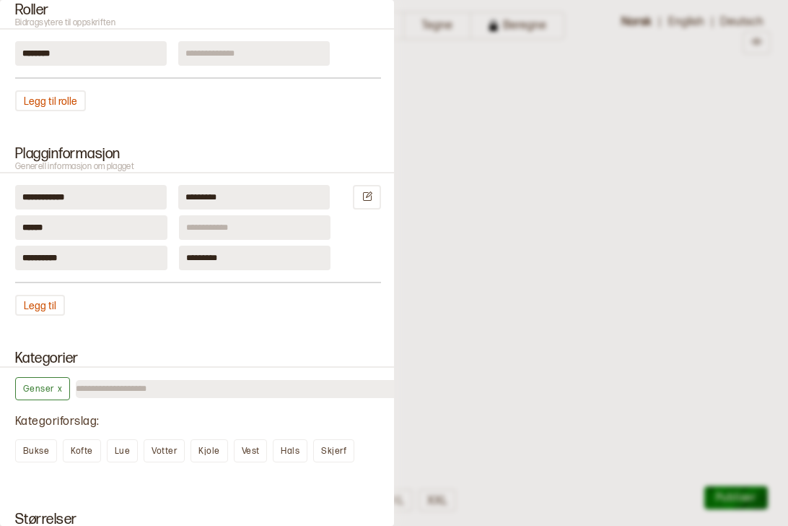
click at [256, 235] on input at bounding box center [255, 227] width 152 height 25
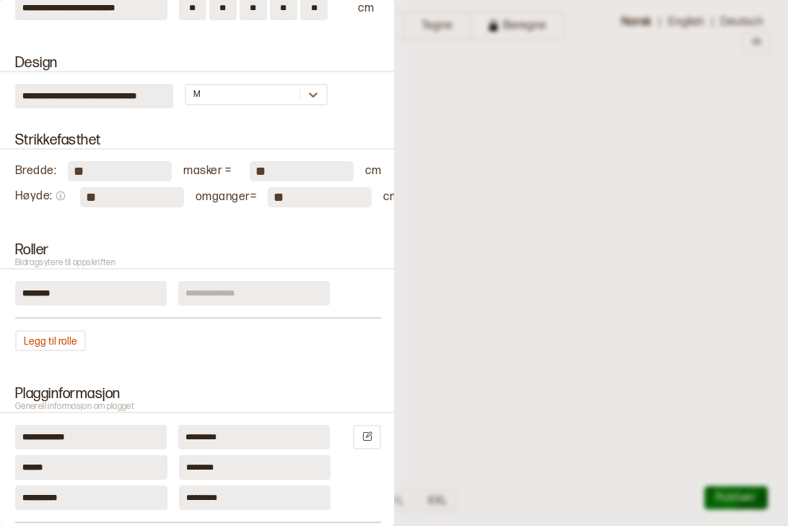
scroll to position [461, 0]
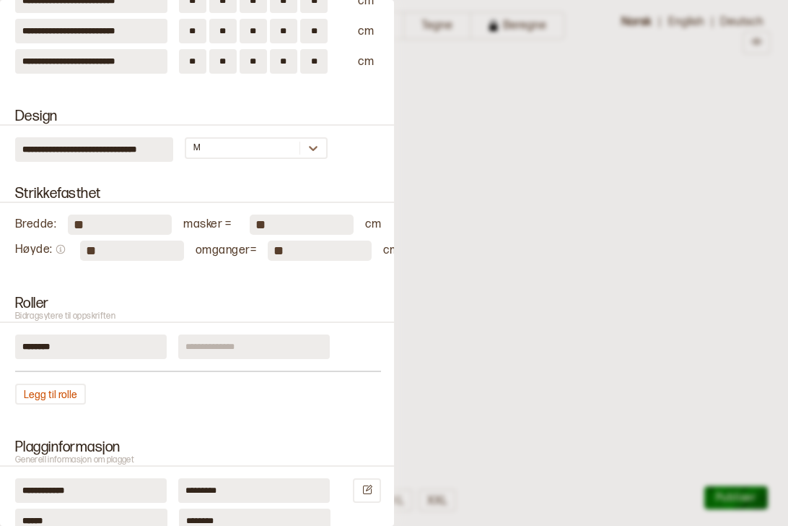
type input "********"
click at [205, 349] on input at bounding box center [254, 346] width 152 height 25
type input "*********"
drag, startPoint x: 92, startPoint y: 220, endPoint x: 50, endPoint y: 217, distance: 42.7
click at [50, 217] on div "Bredde : ** masker = ** cm" at bounding box center [198, 224] width 366 height 20
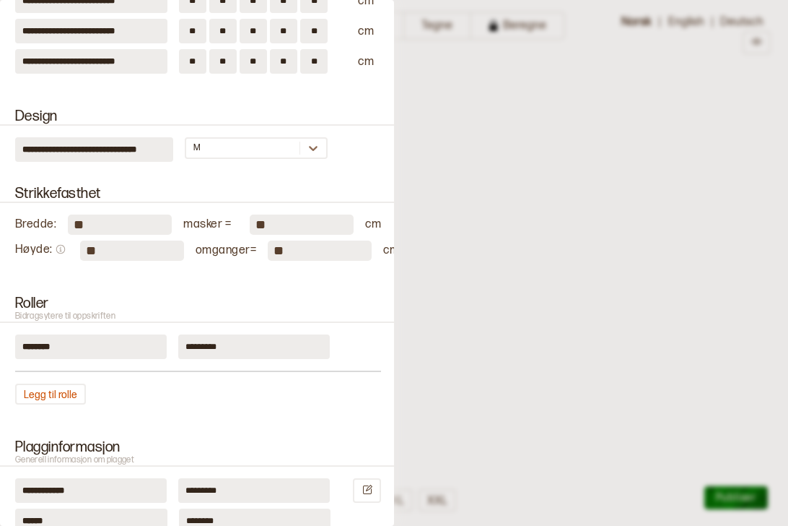
type input "**"
click at [98, 259] on input "**" at bounding box center [132, 250] width 104 height 20
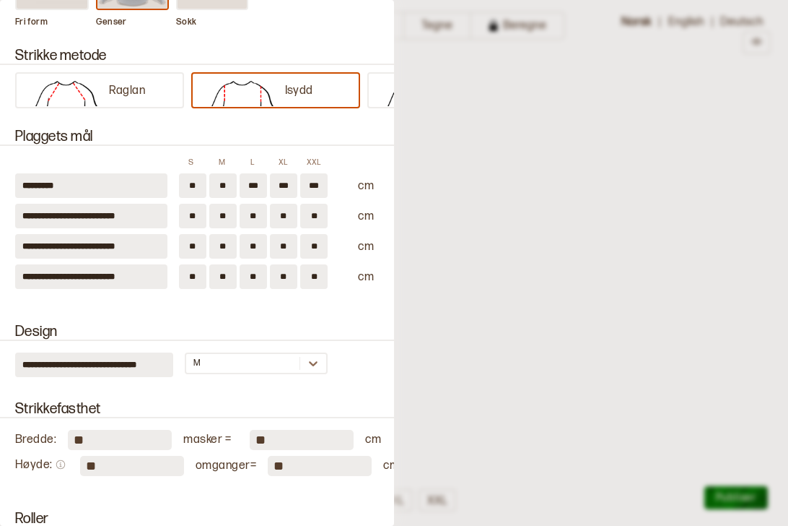
scroll to position [229, 0]
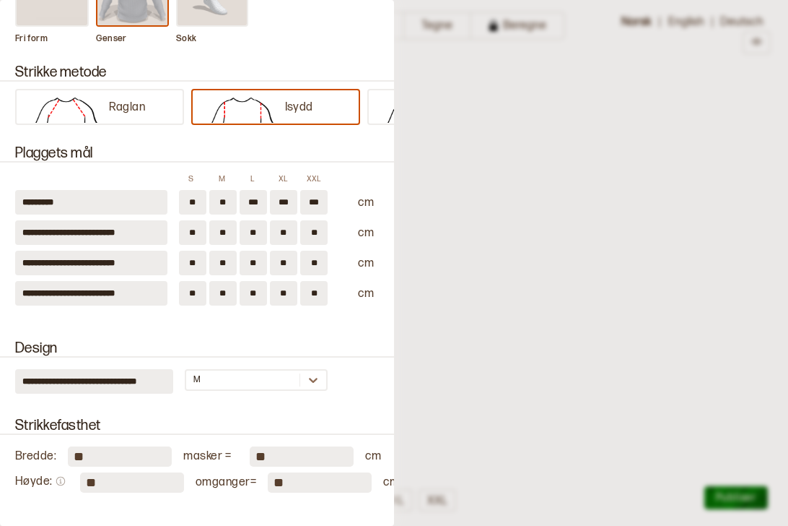
type input "**"
click at [195, 201] on input "**" at bounding box center [192, 202] width 27 height 25
type input "**"
click at [228, 199] on input "**" at bounding box center [222, 202] width 27 height 25
type input "*"
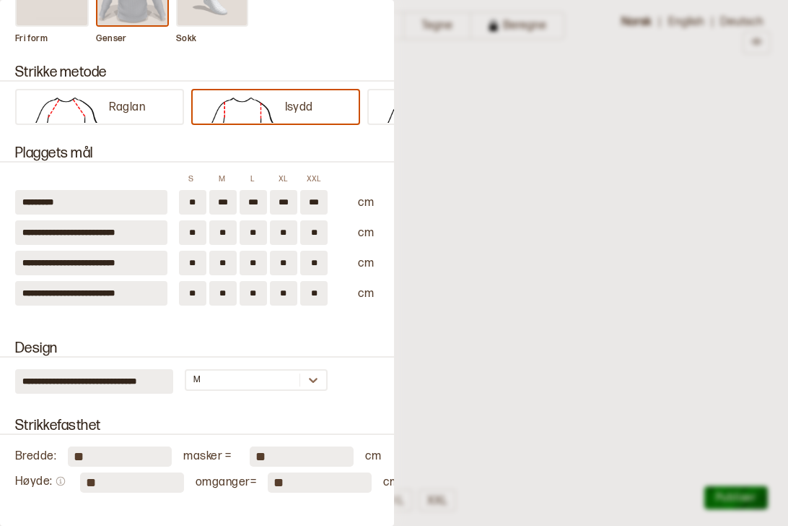
type input "***"
click at [254, 199] on input "***" at bounding box center [253, 202] width 27 height 25
type input "*"
type input "***"
click at [287, 199] on input "***" at bounding box center [283, 202] width 27 height 25
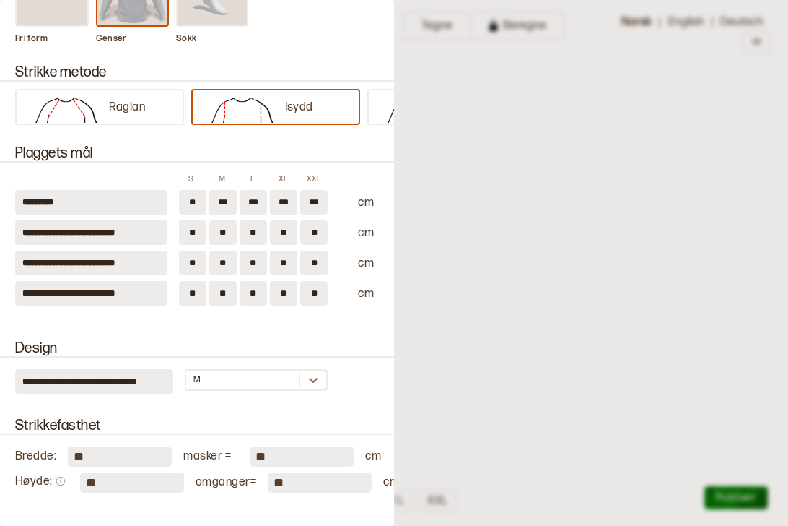
type input "***"
click at [315, 201] on input "***" at bounding box center [313, 202] width 27 height 25
type input "***"
click at [196, 231] on input "**" at bounding box center [192, 232] width 27 height 25
type input "*"
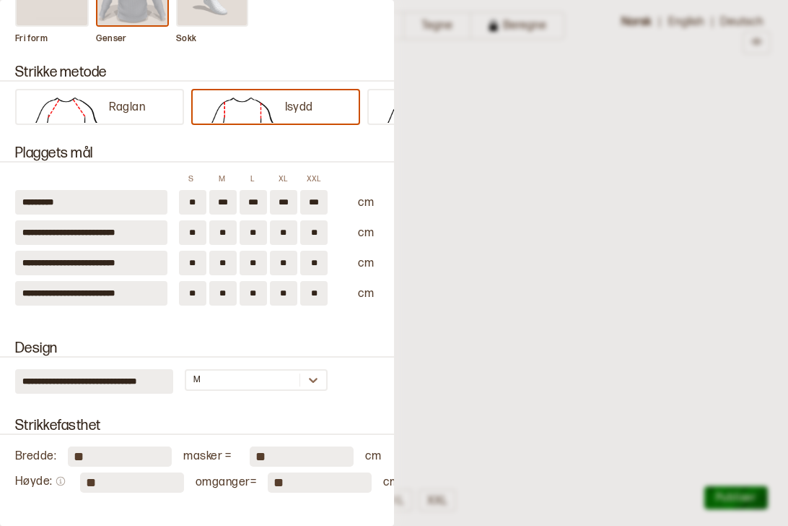
type input "**"
click at [228, 234] on input "**" at bounding box center [222, 232] width 27 height 25
type input "*"
type input "**"
click at [257, 230] on input "**" at bounding box center [253, 232] width 27 height 25
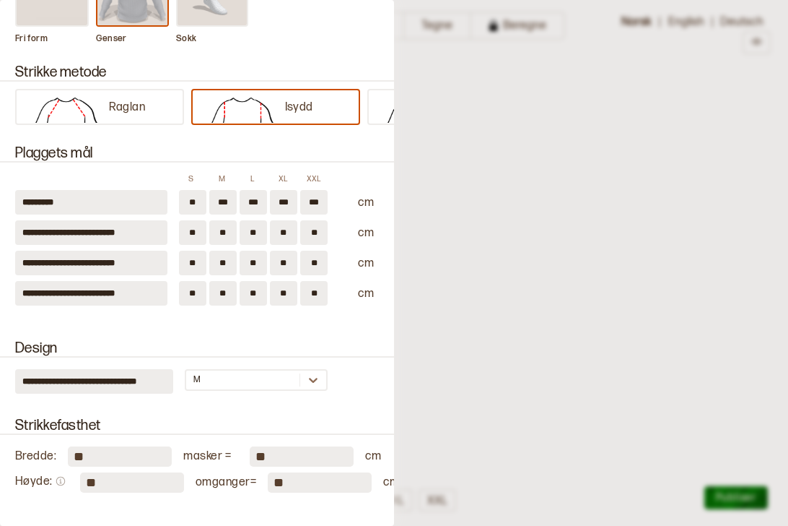
type input "*"
type input "**"
click at [284, 229] on input "**" at bounding box center [283, 232] width 27 height 25
type input "*"
type input "**"
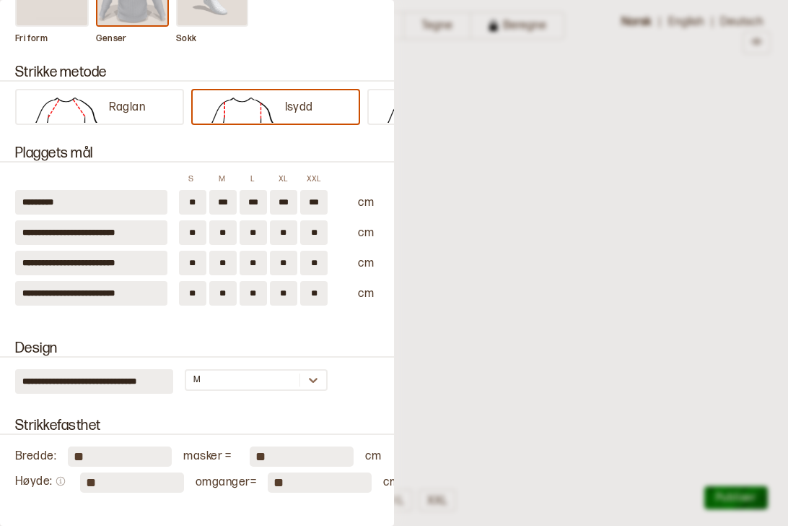
click at [315, 227] on input "**" at bounding box center [313, 232] width 27 height 25
type input "*"
type input "**"
click at [196, 260] on input "**" at bounding box center [192, 262] width 27 height 25
type input "*"
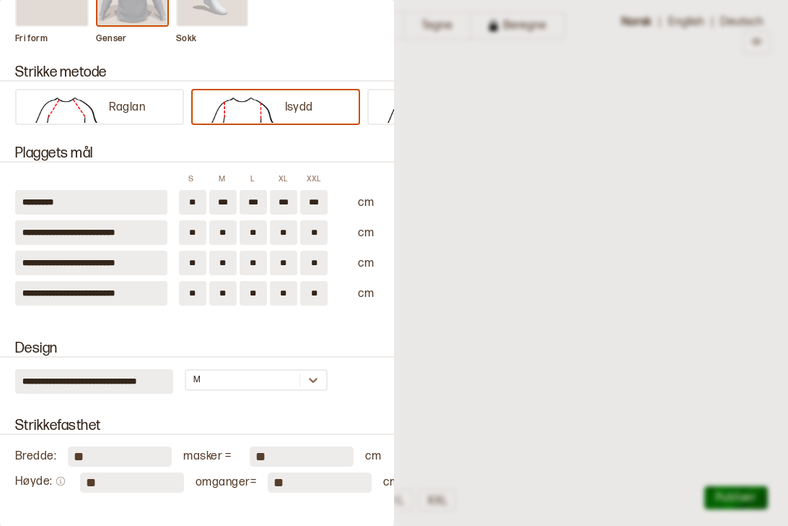
type input "**"
click at [228, 260] on input "**" at bounding box center [222, 262] width 27 height 25
type input "*"
type input "**"
click at [256, 259] on input "**" at bounding box center [253, 262] width 27 height 25
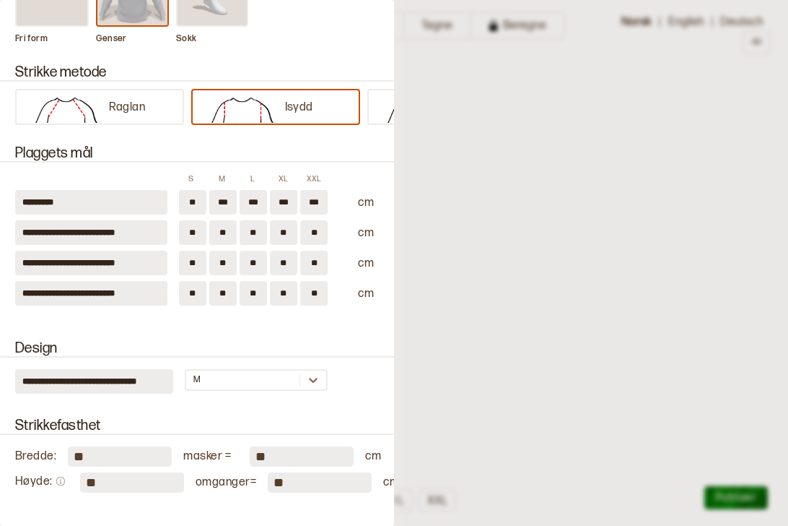
type input "*"
type input "**"
click at [282, 263] on input "**" at bounding box center [283, 262] width 27 height 25
drag, startPoint x: 309, startPoint y: 254, endPoint x: 317, endPoint y: 259, distance: 9.4
click at [317, 259] on input "**" at bounding box center [313, 262] width 27 height 25
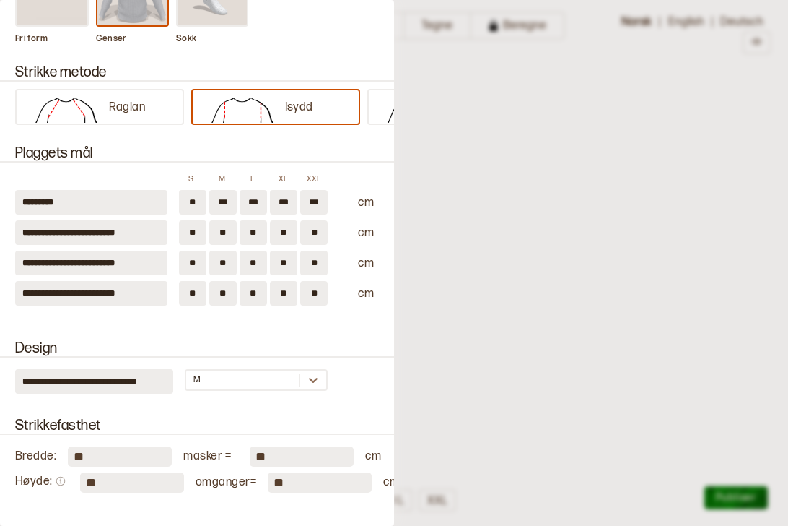
click at [317, 259] on input "**" at bounding box center [313, 262] width 27 height 25
click at [291, 261] on input "**" at bounding box center [283, 262] width 27 height 25
type input "**"
click at [316, 260] on input "**" at bounding box center [313, 262] width 27 height 25
type input "**"
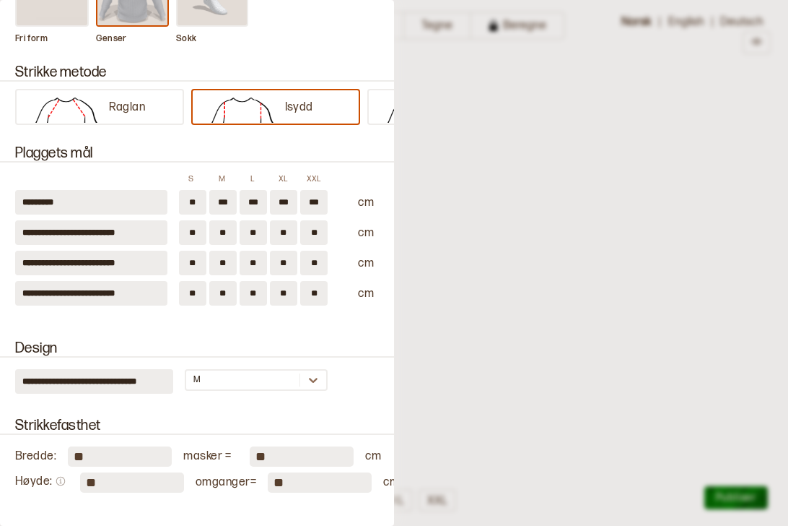
click at [193, 261] on input "**" at bounding box center [192, 262] width 27 height 25
type input "**"
click at [225, 261] on input "**" at bounding box center [222, 262] width 27 height 25
type input "**"
click at [254, 261] on input "**" at bounding box center [253, 262] width 27 height 25
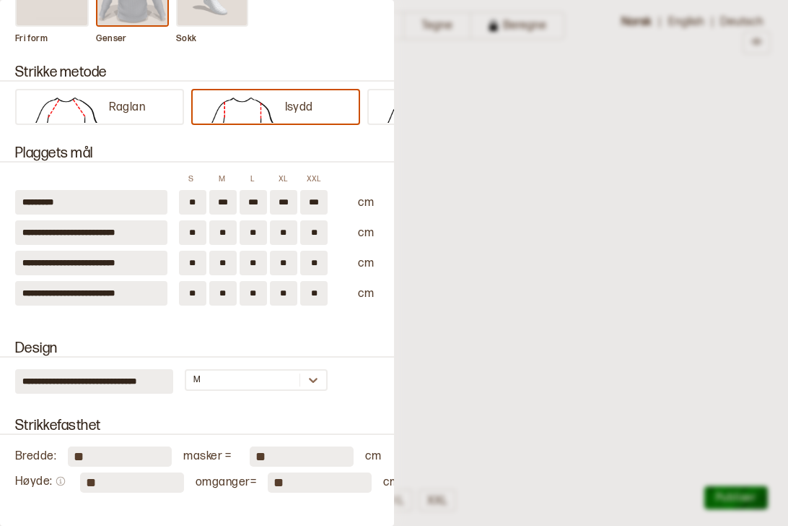
type input "**"
click at [318, 292] on input "**" at bounding box center [313, 293] width 27 height 25
type input "*"
type input "**"
click at [286, 291] on input "**" at bounding box center [283, 293] width 27 height 25
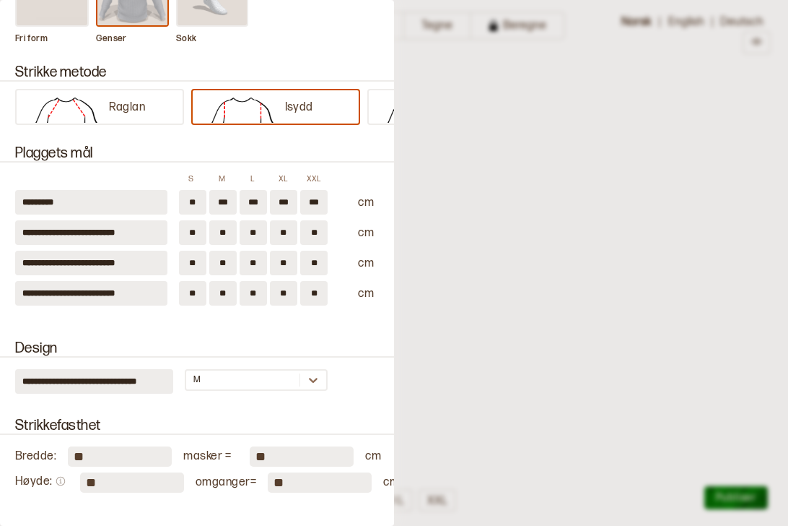
type input "*"
type input "**"
click at [257, 289] on input "**" at bounding box center [253, 293] width 27 height 25
type input "*"
type input "**"
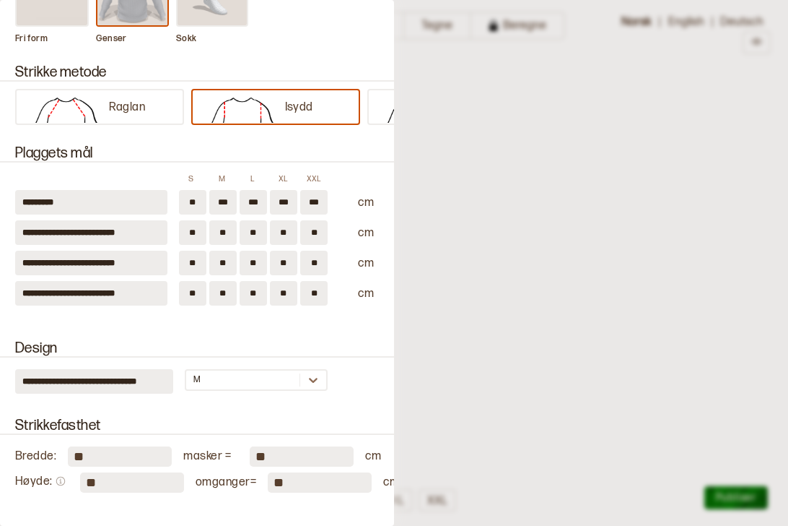
click at [230, 291] on input "**" at bounding box center [222, 293] width 27 height 25
type input "*"
type input "**"
click at [199, 290] on input "**" at bounding box center [192, 293] width 27 height 25
type input "*"
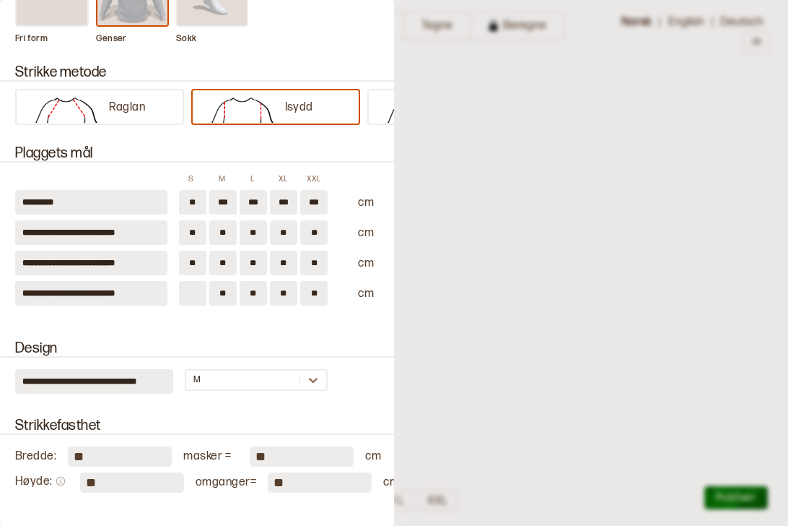
type input "**"
click at [300, 323] on div "**********" at bounding box center [197, 361] width 394 height 77
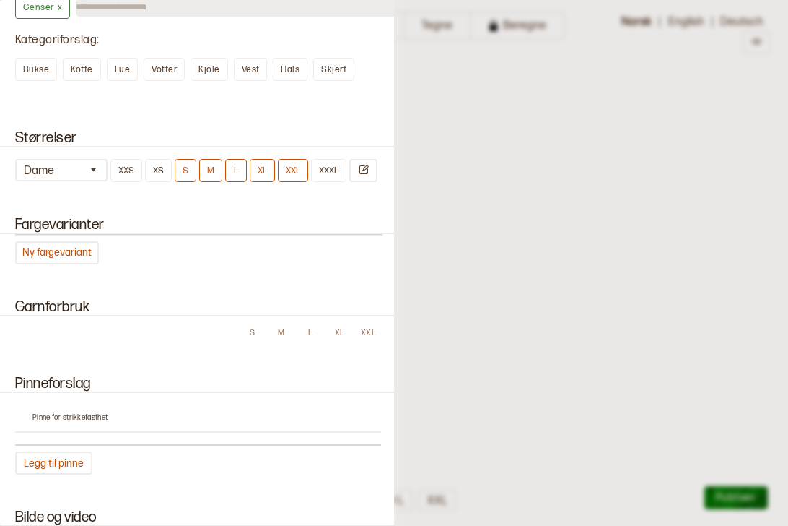
scroll to position [1115, 0]
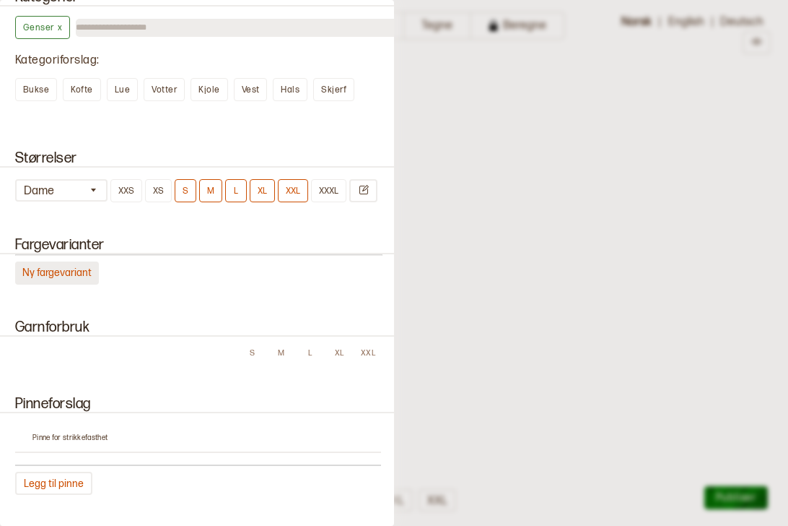
click at [72, 275] on button "Ny fargevariant" at bounding box center [57, 272] width 84 height 23
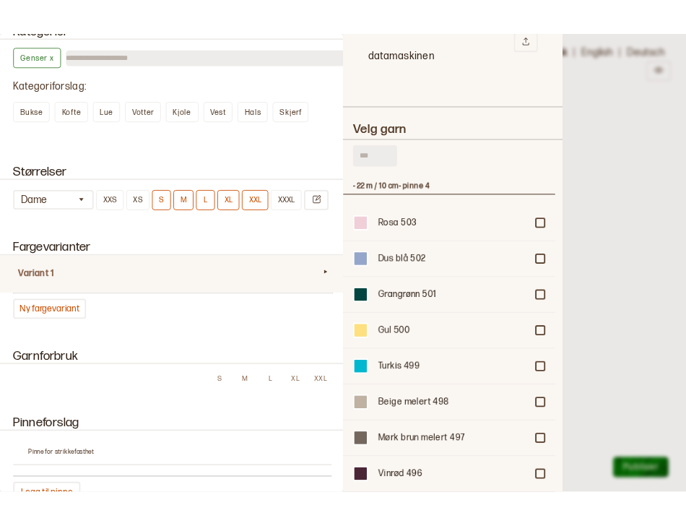
scroll to position [375, 0]
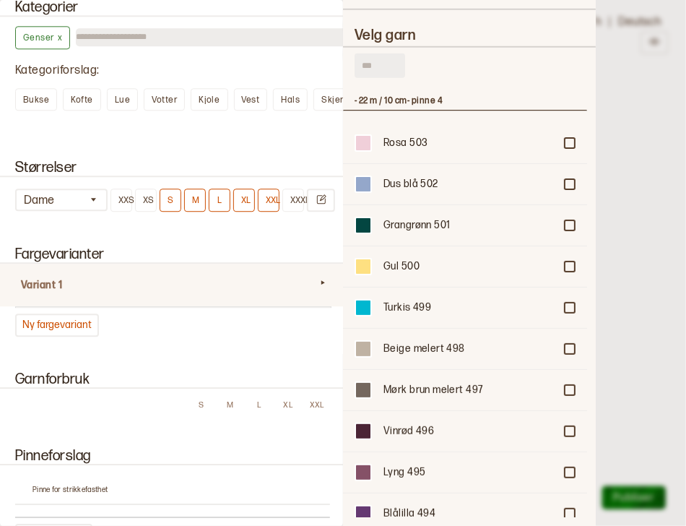
click at [398, 64] on input "text" at bounding box center [379, 65] width 51 height 25
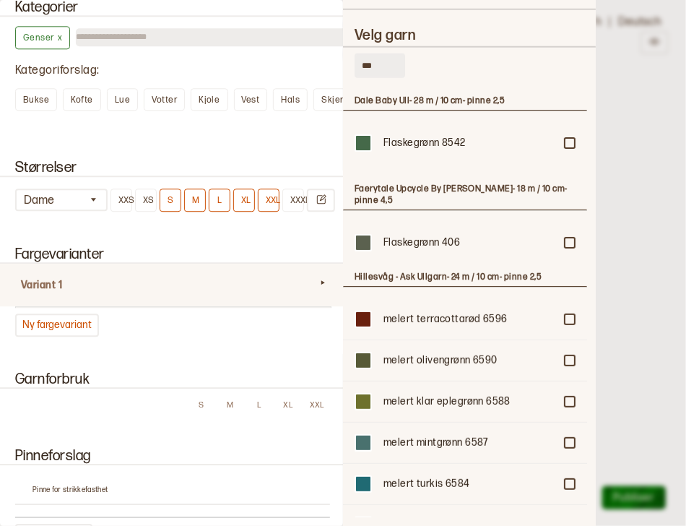
type input "***"
click at [420, 274] on h3 "Hillesvåg - Ask Ullgarn - 24 m / 10 cm - pinne 2,5" at bounding box center [464, 277] width 221 height 12
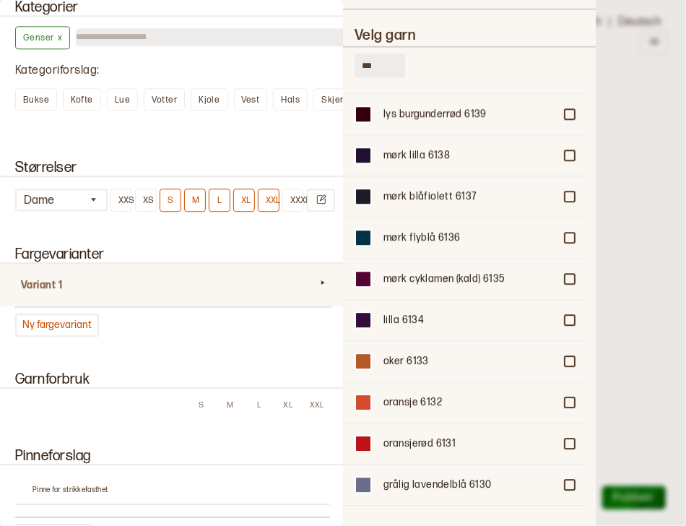
scroll to position [1219, 0]
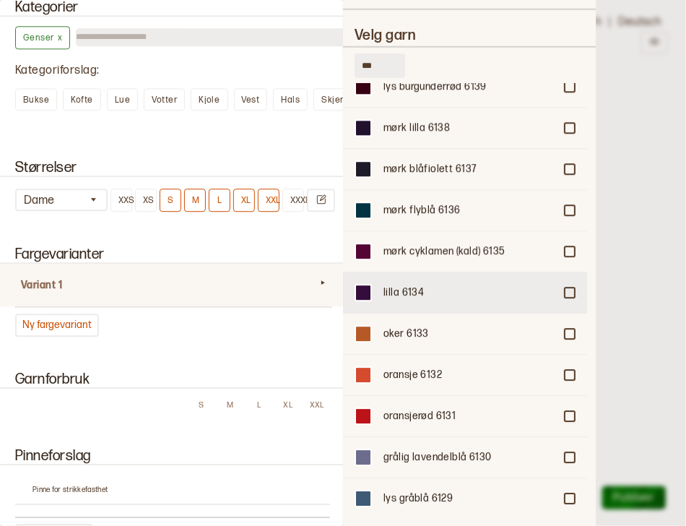
click at [563, 272] on div "lilla 6134" at bounding box center [465, 292] width 244 height 41
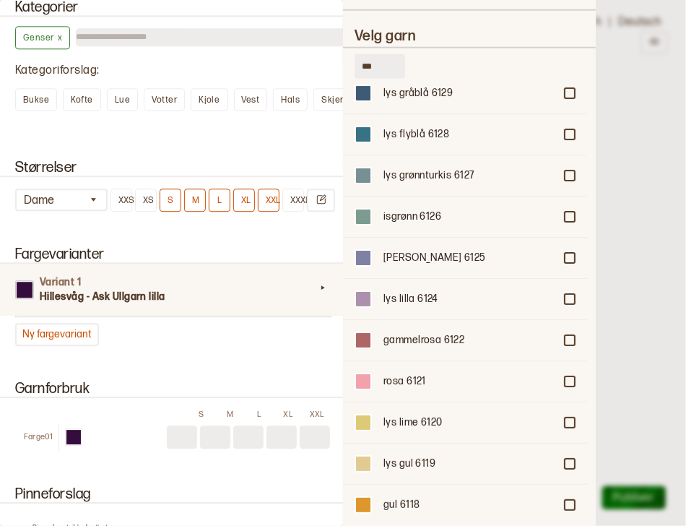
scroll to position [1663, 0]
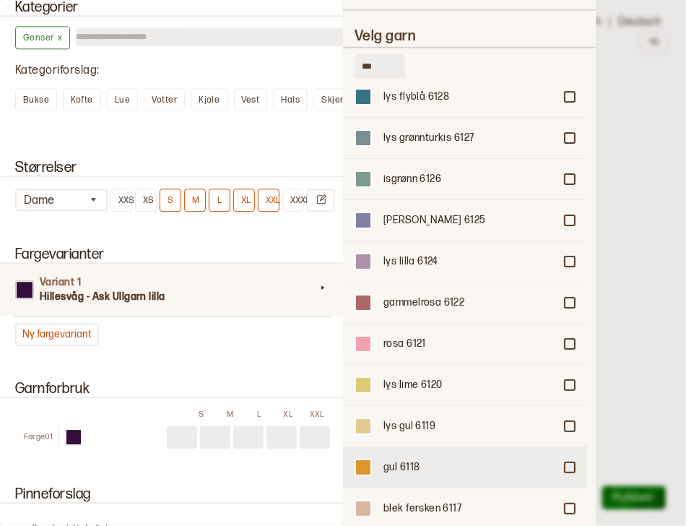
click at [565, 463] on div at bounding box center [569, 467] width 9 height 9
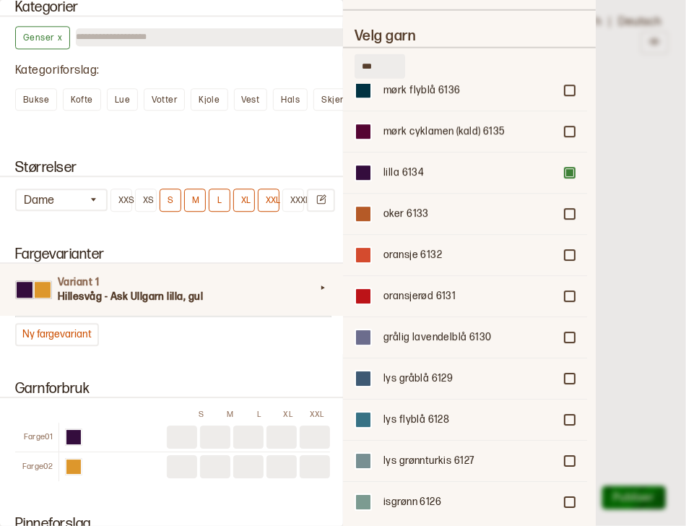
scroll to position [1330, 0]
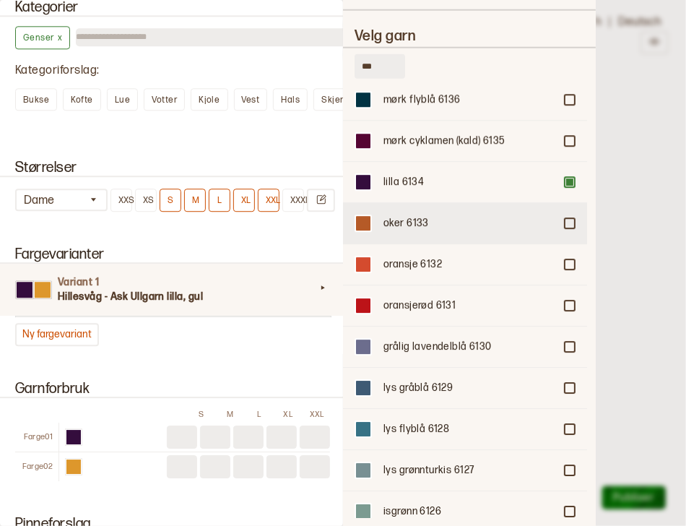
click at [565, 219] on div at bounding box center [569, 223] width 9 height 9
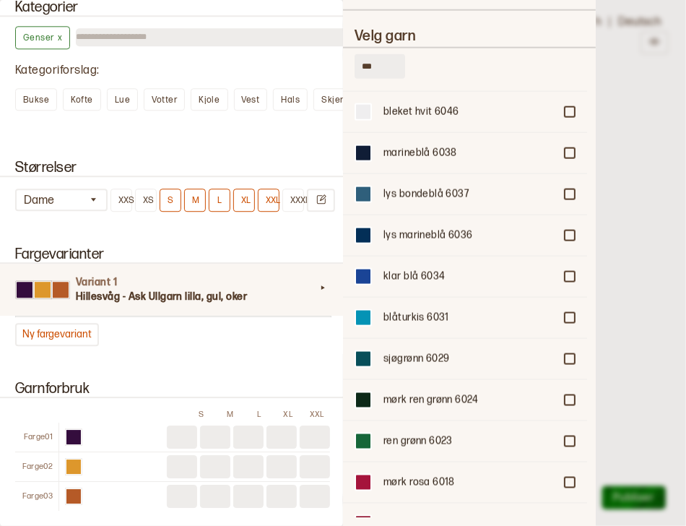
scroll to position [3952, 0]
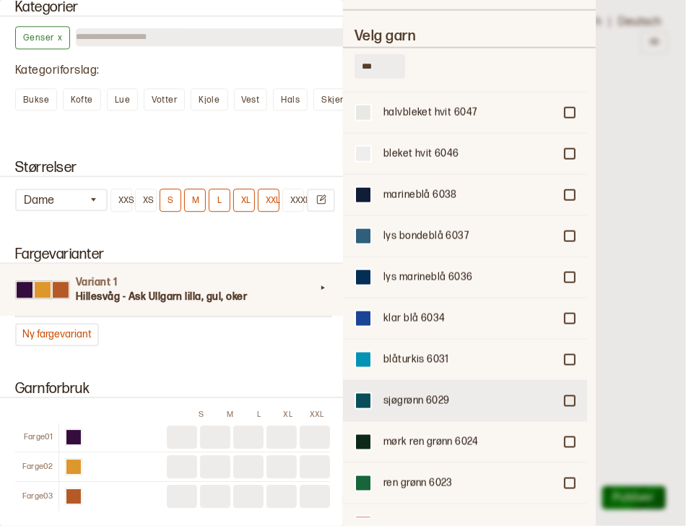
click at [568, 380] on div "sjøgrønn 6029" at bounding box center [465, 400] width 244 height 41
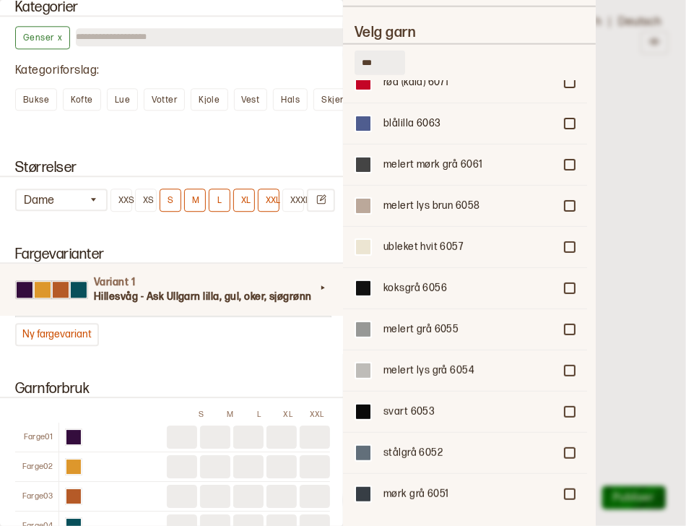
scroll to position [3459, 0]
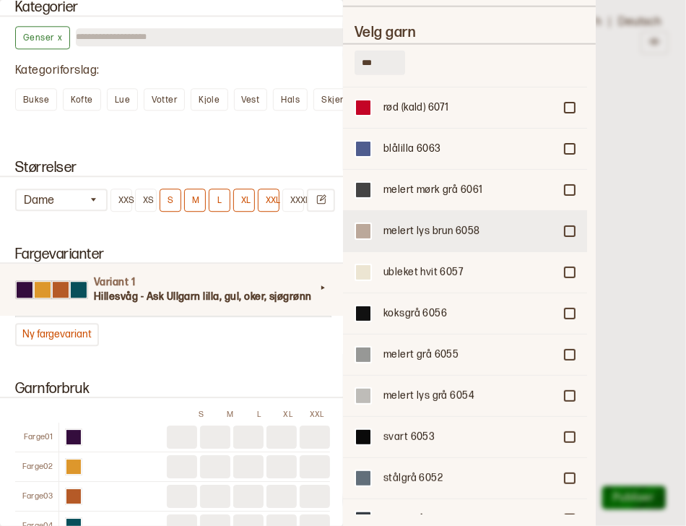
click at [565, 227] on div at bounding box center [569, 231] width 9 height 9
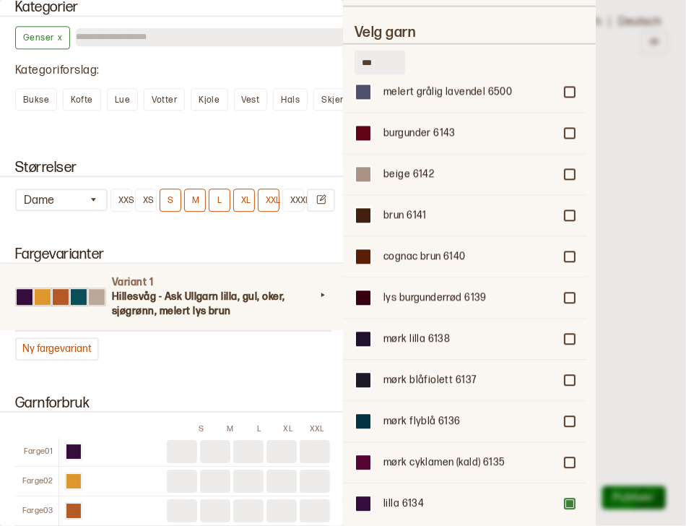
scroll to position [938, 0]
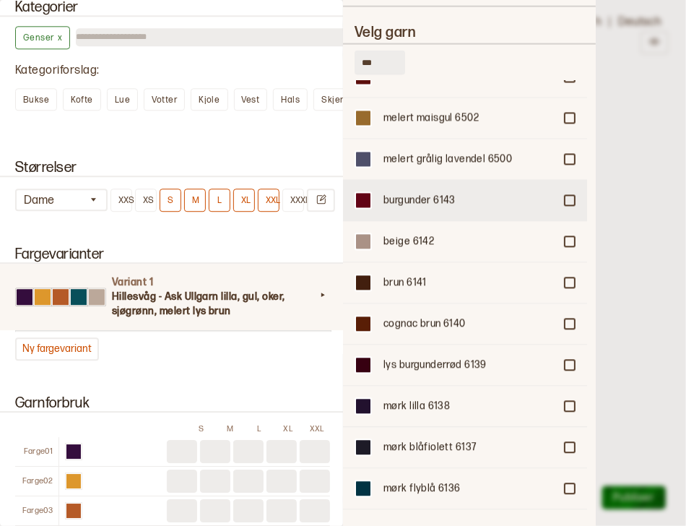
click at [565, 196] on div at bounding box center [569, 200] width 9 height 9
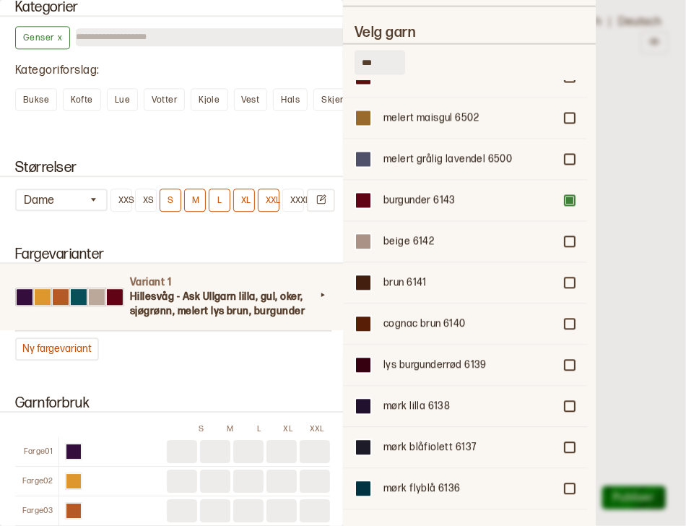
click at [612, 285] on div at bounding box center [343, 263] width 686 height 526
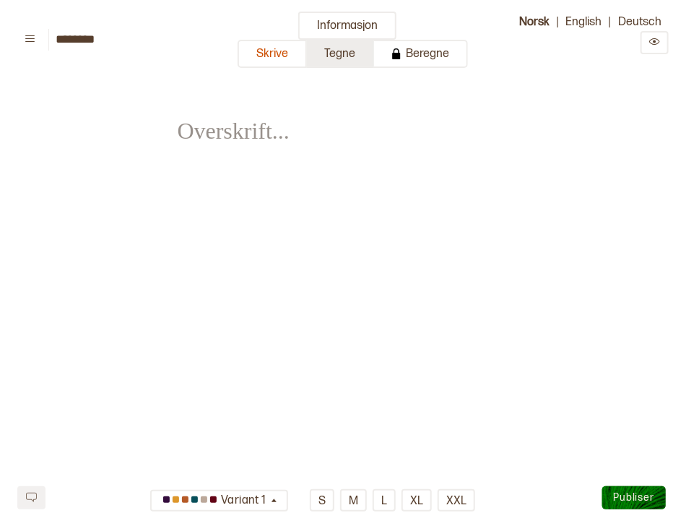
click at [349, 55] on button "Tegne" at bounding box center [340, 54] width 67 height 28
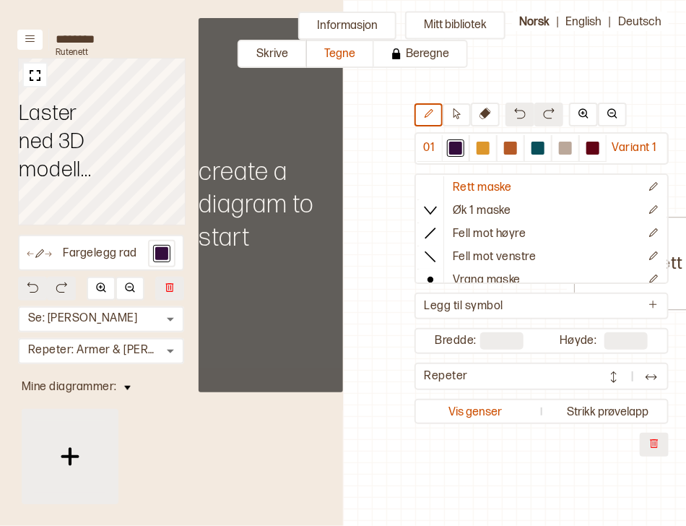
scroll to position [4, 245]
click at [50, 459] on div at bounding box center [70, 456] width 72 height 72
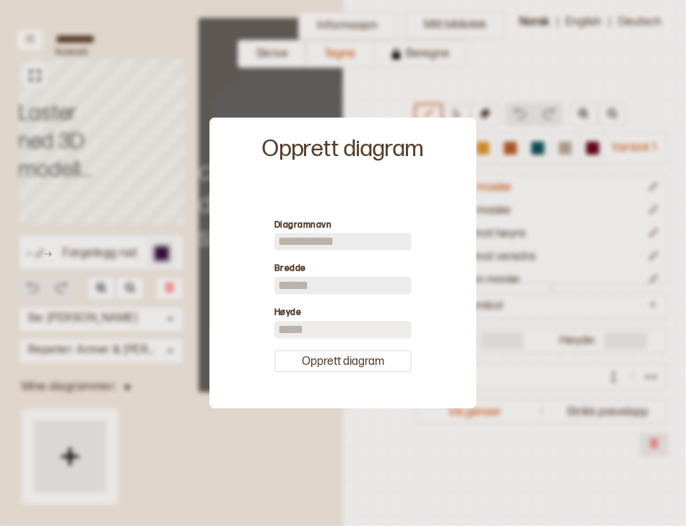
click at [289, 286] on input "**" at bounding box center [342, 285] width 137 height 17
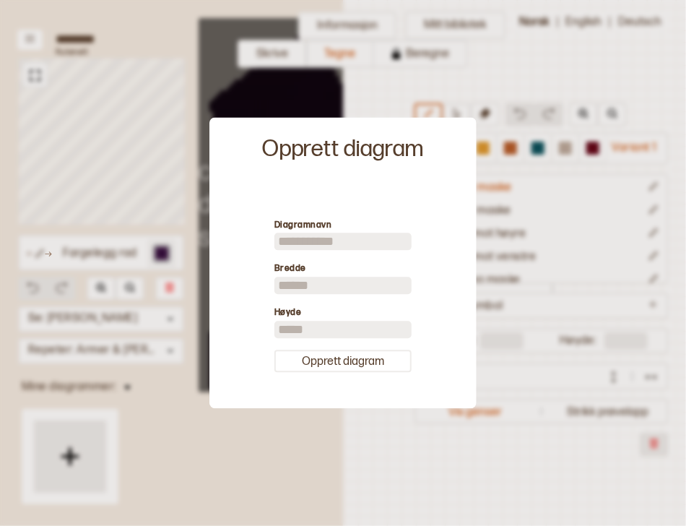
type input "*"
type input "**"
click at [284, 334] on input "**" at bounding box center [342, 329] width 137 height 17
type input "***"
click at [340, 364] on button "Opprett diagram" at bounding box center [342, 360] width 137 height 22
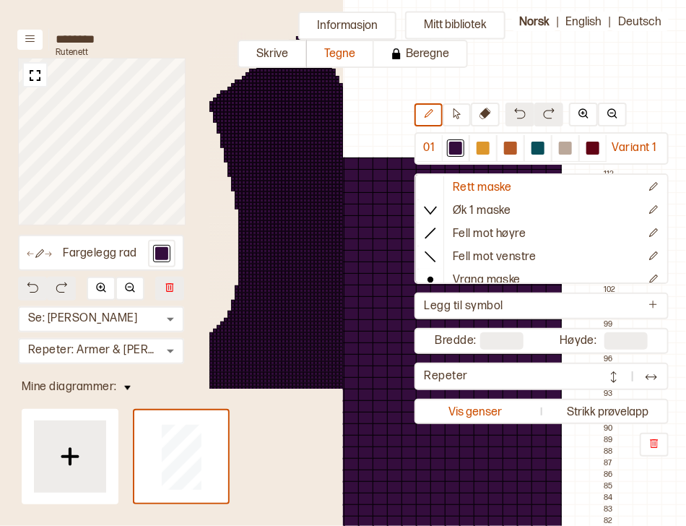
type input "**"
type input "***"
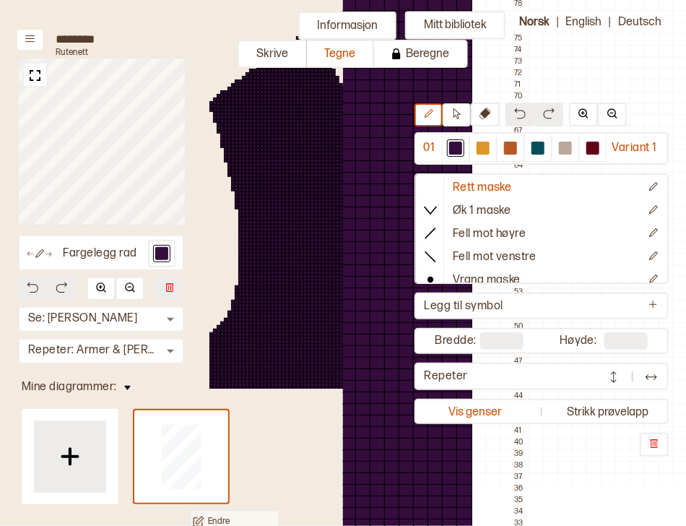
click at [214, 518] on p "Endre diagramnavn" at bounding box center [242, 526] width 69 height 22
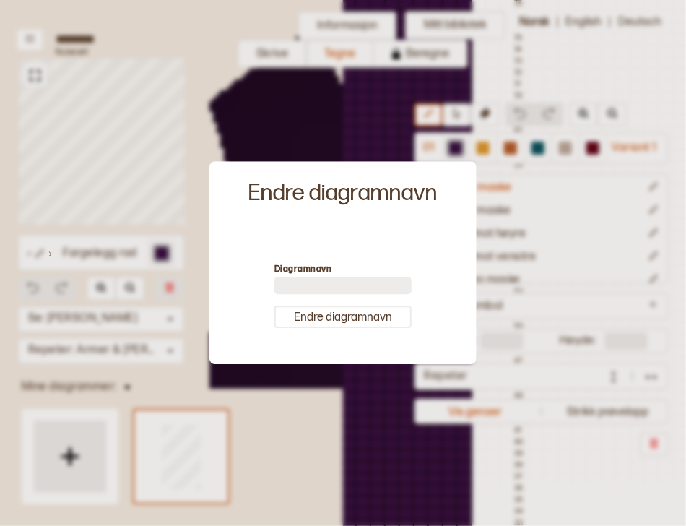
click at [288, 288] on input at bounding box center [342, 285] width 137 height 17
type input "*********"
click at [334, 316] on button "Endre diagramnavn" at bounding box center [342, 317] width 137 height 22
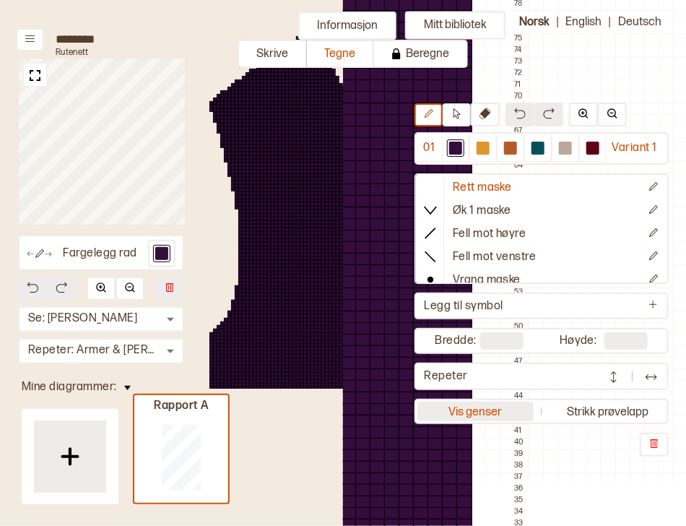
click at [479, 406] on button "Vis genser" at bounding box center [475, 410] width 116 height 19
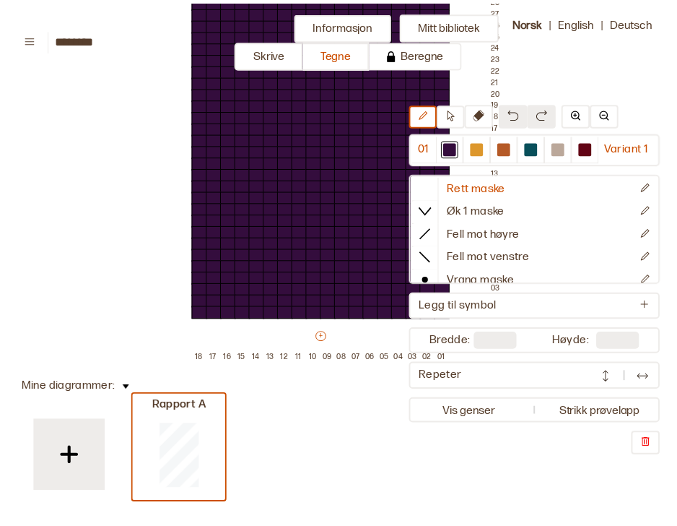
scroll to position [1158, 8]
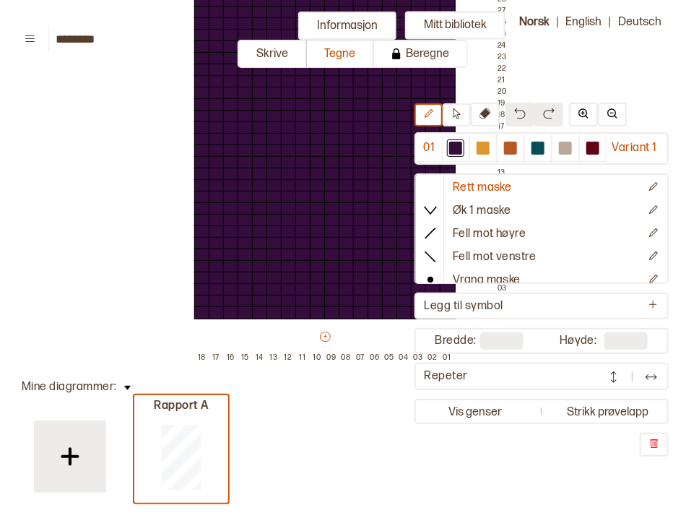
click at [130, 385] on button at bounding box center [127, 385] width 21 height 19
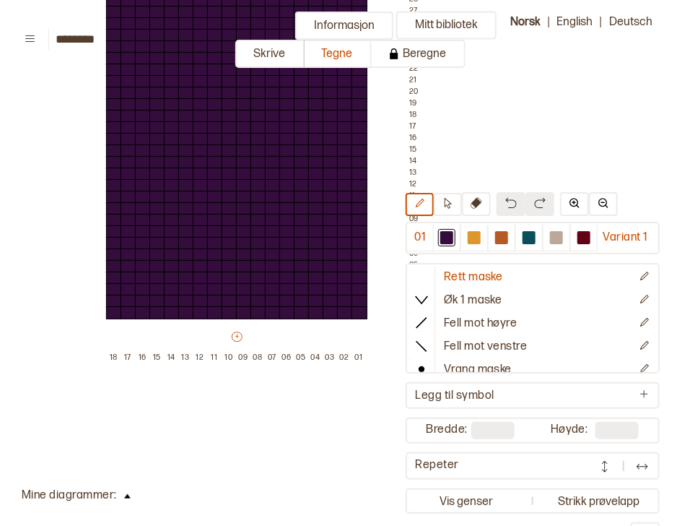
scroll to position [1158, 100]
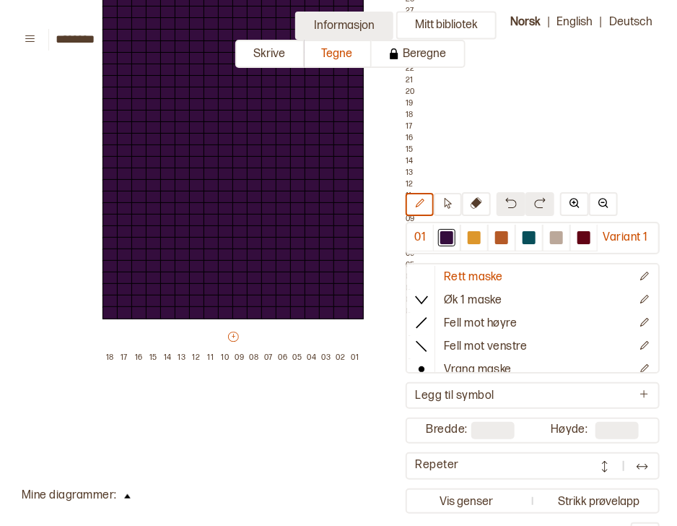
click at [323, 27] on button "Informasjon" at bounding box center [344, 26] width 98 height 28
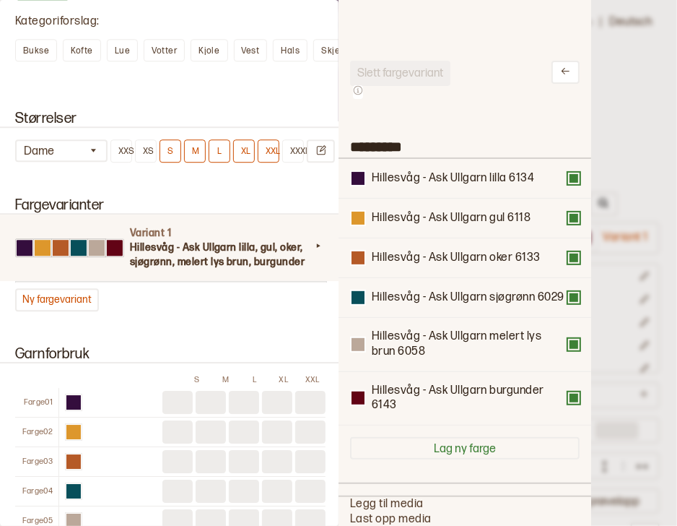
scroll to position [1175, 0]
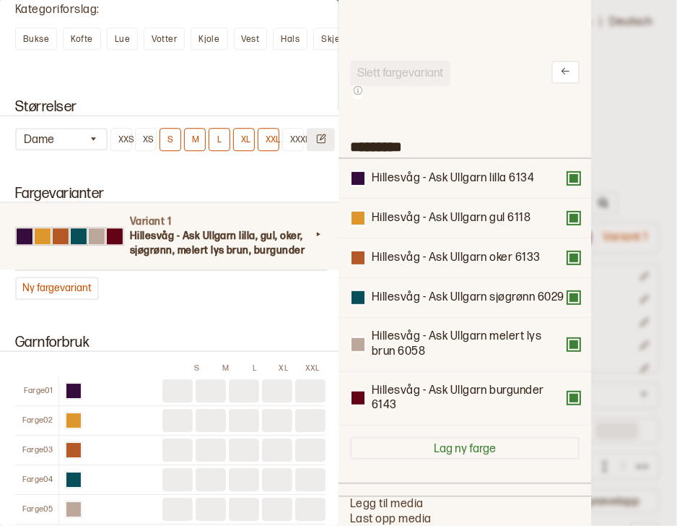
drag, startPoint x: 419, startPoint y: 145, endPoint x: 321, endPoint y: 147, distance: 98.2
click at [321, 147] on div "**********" at bounding box center [338, 263] width 677 height 526
click at [248, 329] on div "Garnforbruk S M L XL XXL Farge 01 Farge 02 Farge 03 Farge 04 Farge 05 Farge 06" at bounding box center [169, 443] width 339 height 253
click at [77, 290] on button "Ny fargevariant" at bounding box center [57, 287] width 84 height 23
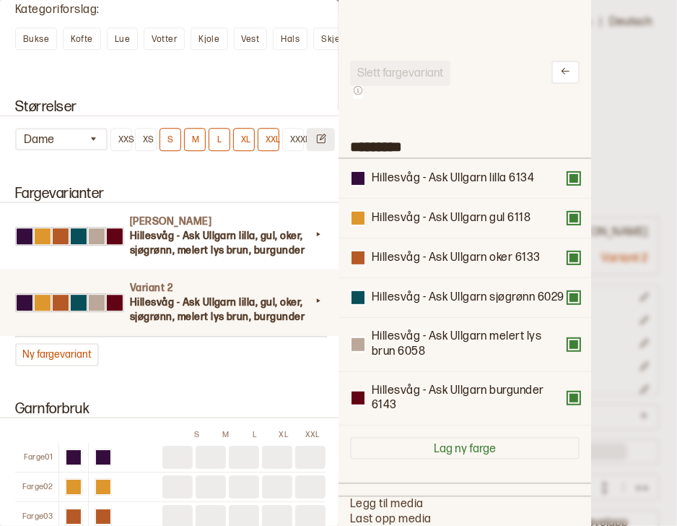
drag, startPoint x: 417, startPoint y: 141, endPoint x: 315, endPoint y: 147, distance: 101.9
click at [315, 147] on div "**********" at bounding box center [338, 263] width 677 height 526
type input "*"
type input "***"
click at [170, 365] on div "Lilla Hillesvåg - Ask Ullgarn lilla, gul, oker, sjøgrønn, melert lys brun, burg…" at bounding box center [170, 284] width 310 height 163
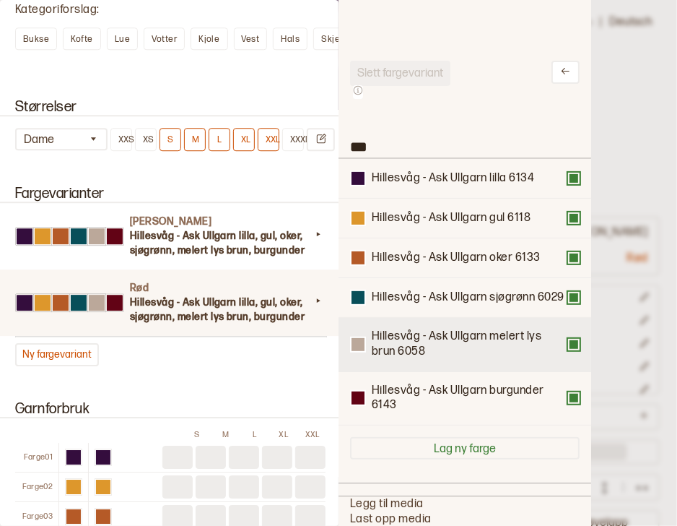
click at [568, 350] on button at bounding box center [574, 345] width 12 height 12
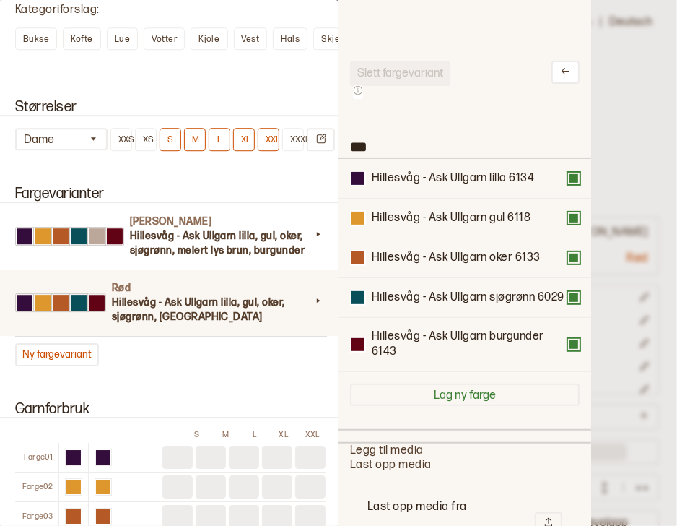
click at [568, 350] on button at bounding box center [574, 345] width 12 height 12
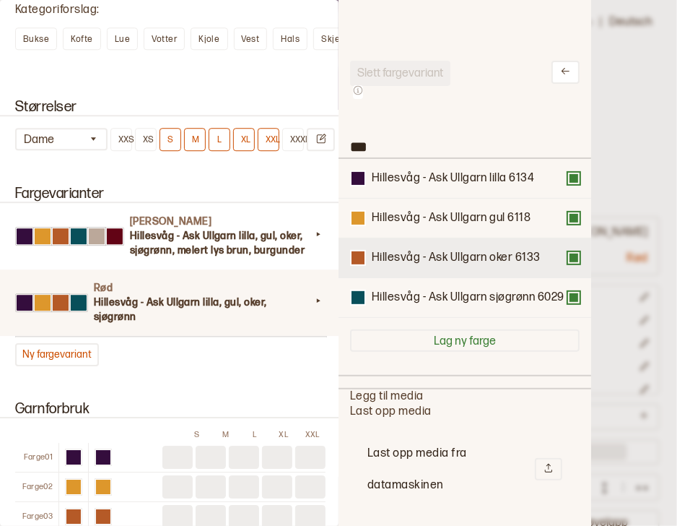
click at [572, 263] on div "Hillesvåg - Ask Ullgarn oker 6133" at bounding box center [465, 258] width 230 height 16
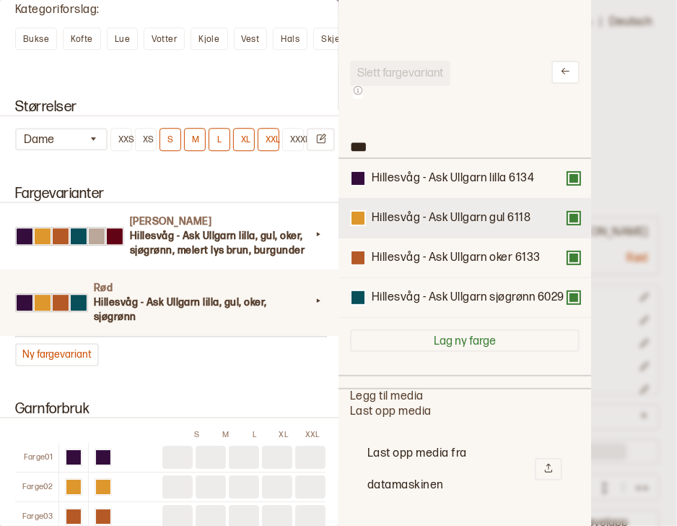
click at [570, 222] on button at bounding box center [574, 218] width 12 height 12
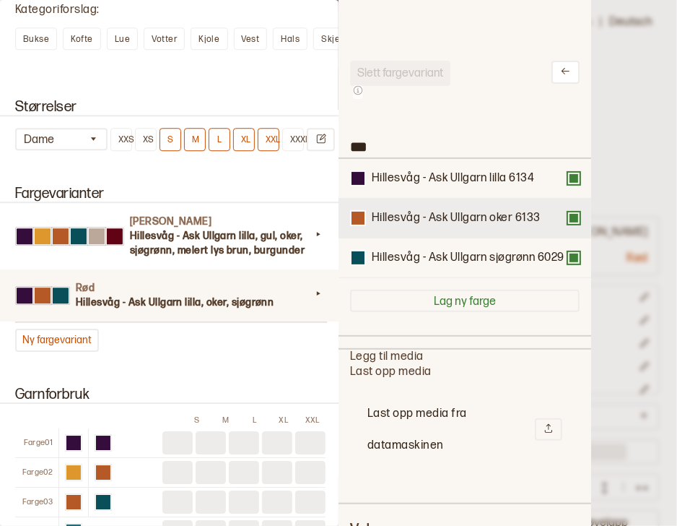
click at [569, 218] on button at bounding box center [574, 218] width 12 height 12
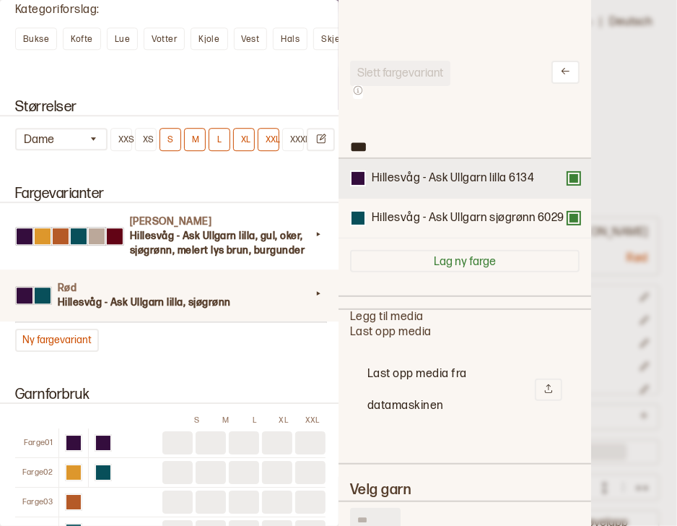
click at [568, 183] on button at bounding box center [574, 179] width 12 height 12
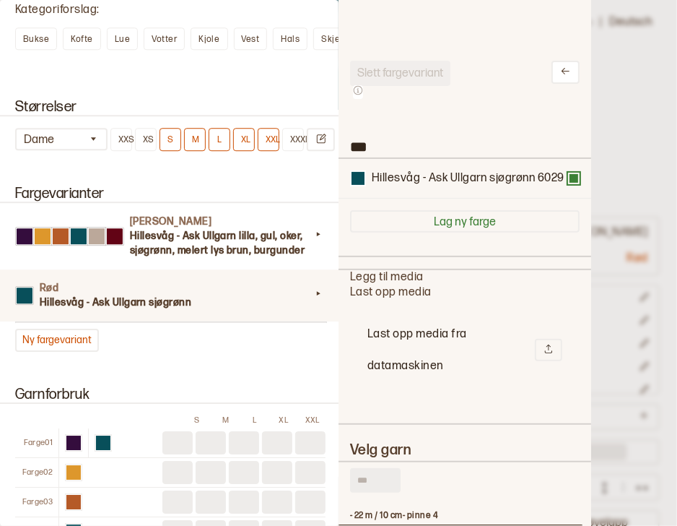
click at [387, 481] on input "text" at bounding box center [375, 480] width 51 height 25
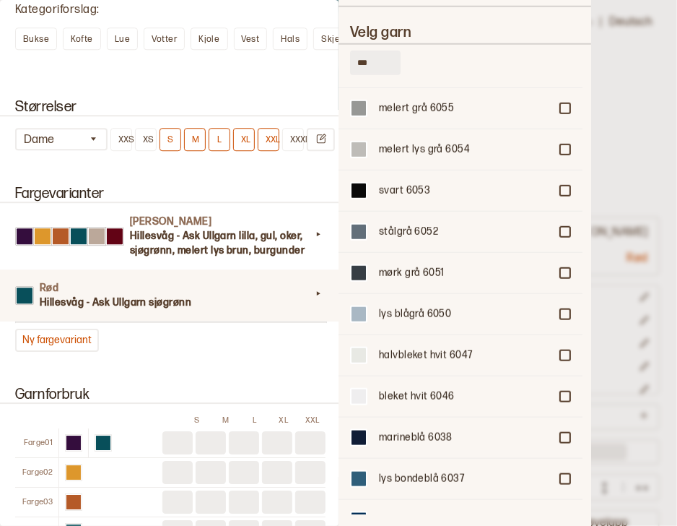
scroll to position [3734, 0]
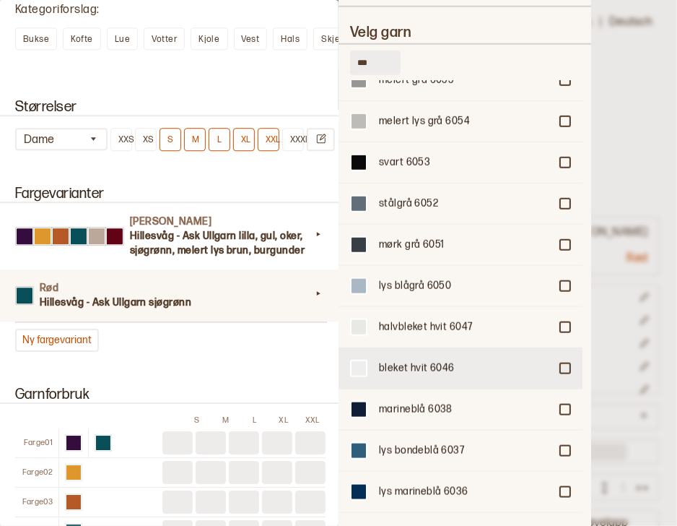
type input "***"
click at [559, 347] on div "bleket hvit 6046" at bounding box center [461, 367] width 244 height 41
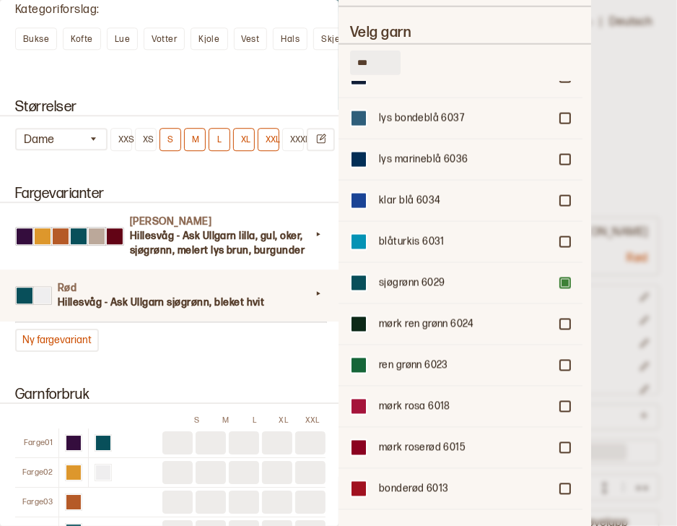
scroll to position [4075, 0]
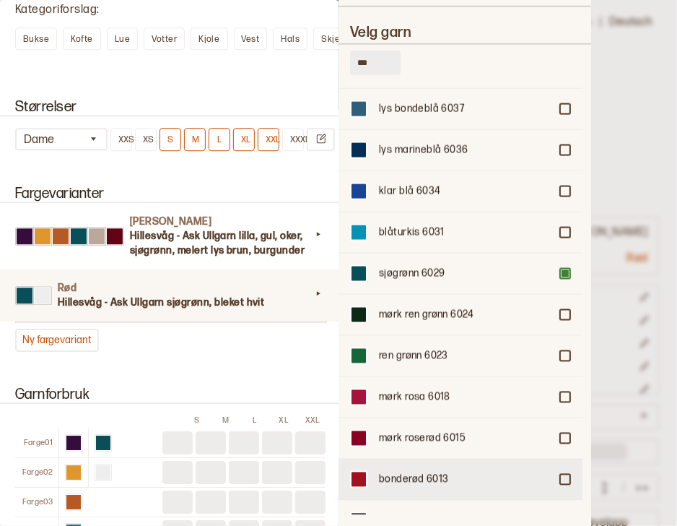
click at [567, 458] on div "bonderød 6013" at bounding box center [461, 478] width 244 height 41
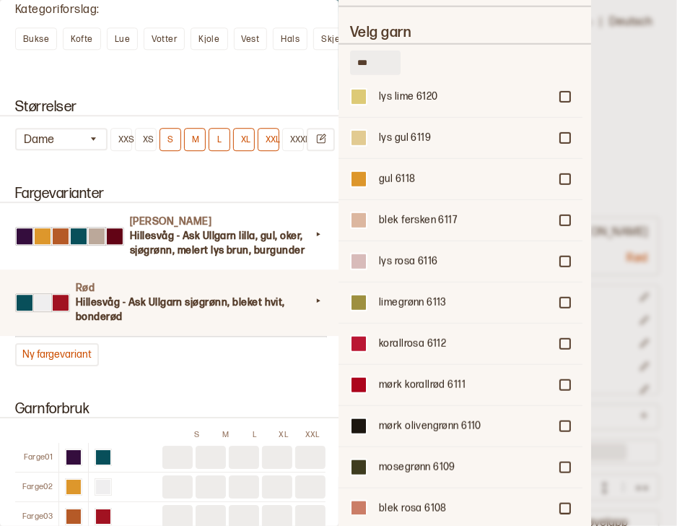
scroll to position [1901, 0]
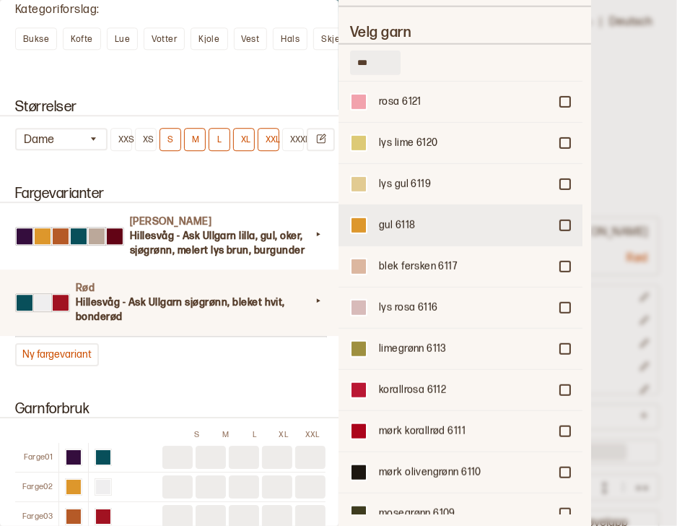
click at [561, 221] on div at bounding box center [565, 225] width 9 height 9
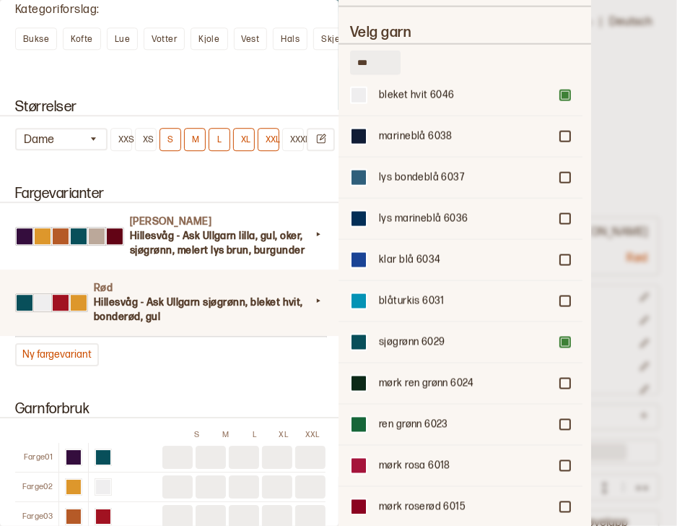
scroll to position [4014, 0]
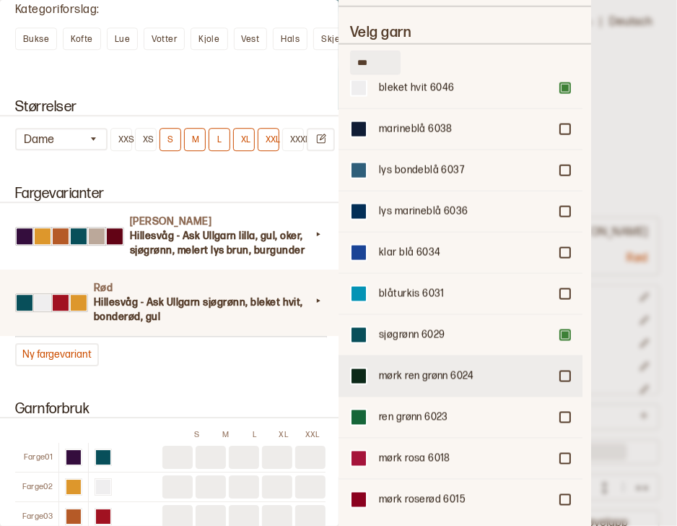
click at [561, 372] on div at bounding box center [565, 376] width 9 height 9
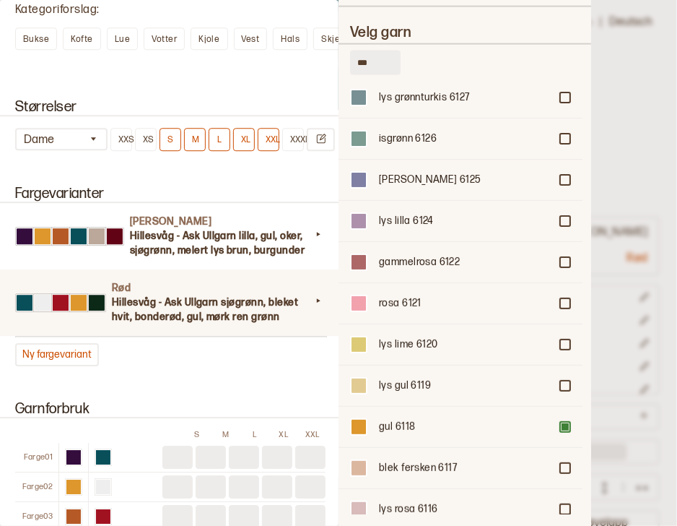
scroll to position [1661, 0]
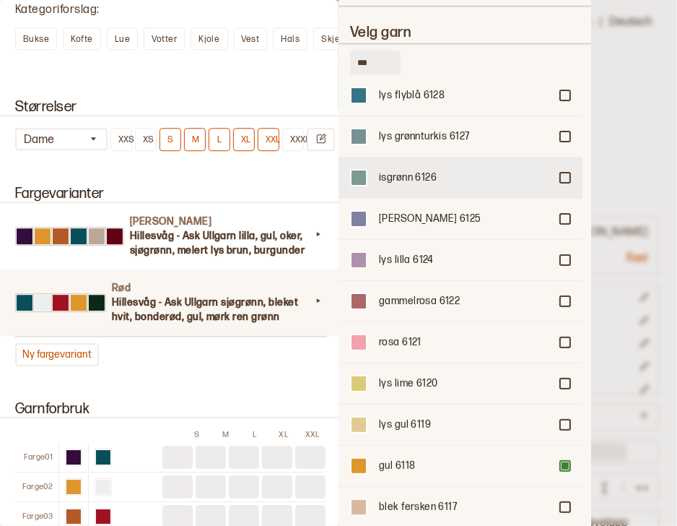
click at [567, 157] on div "isgrønn 6126" at bounding box center [461, 177] width 244 height 41
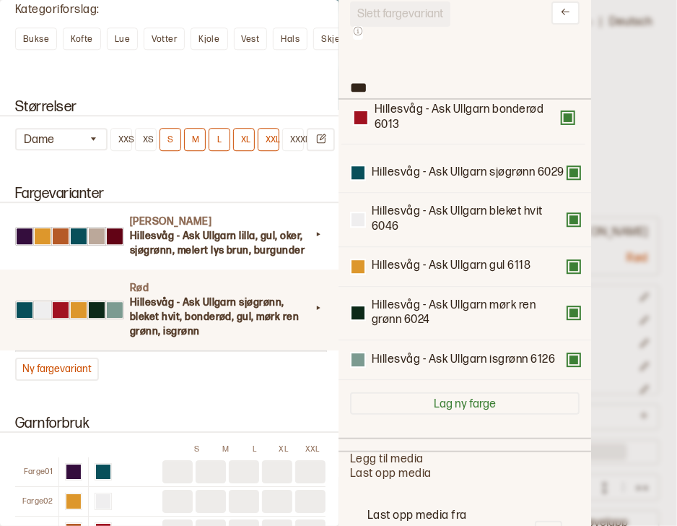
scroll to position [54, 0]
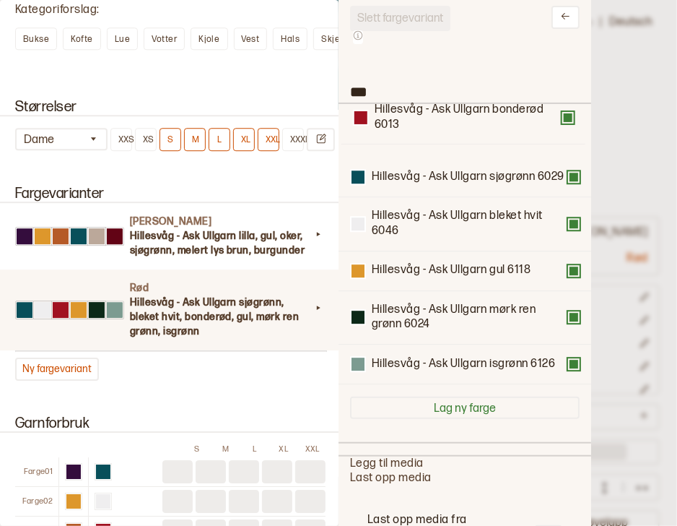
drag, startPoint x: 450, startPoint y: 225, endPoint x: 450, endPoint y: 112, distance: 113.3
click at [450, 112] on div "Hillesvåg - Ask Ullgarn sjøgrønn 6029 Hillesvåg - Ask Ullgarn bleket hvit 6046 …" at bounding box center [465, 244] width 230 height 281
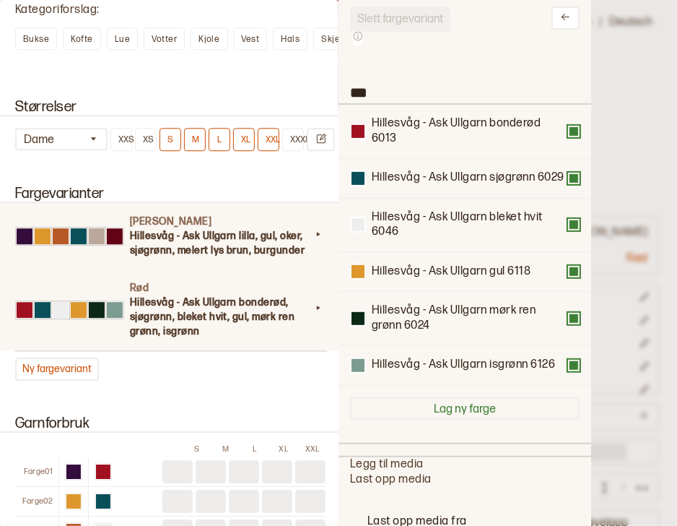
click at [175, 228] on h4 "[PERSON_NAME]" at bounding box center [220, 221] width 181 height 14
type input "*****"
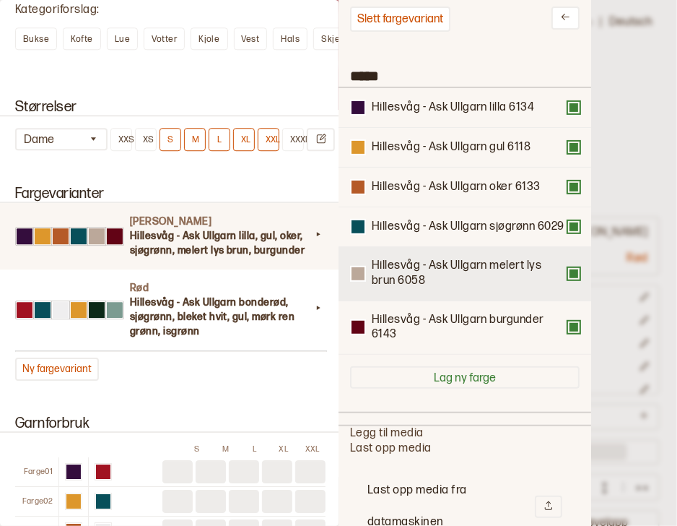
click at [422, 289] on div "Hillesvåg - Ask Ullgarn melert lys brun 6058" at bounding box center [469, 273] width 194 height 30
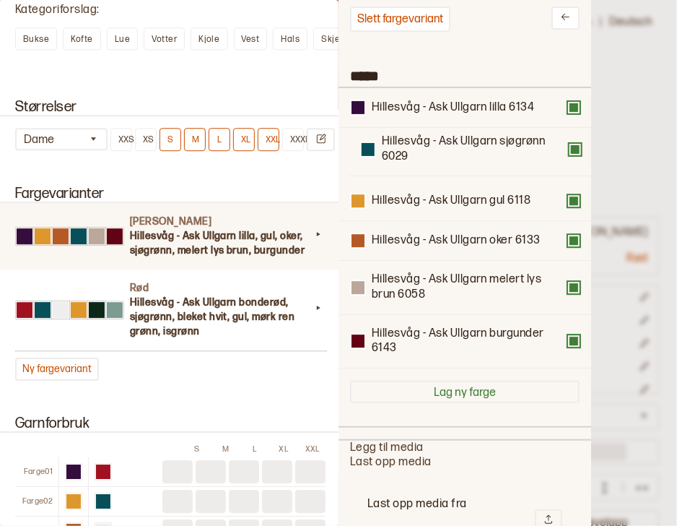
drag, startPoint x: 422, startPoint y: 244, endPoint x: 427, endPoint y: 157, distance: 87.5
click at [427, 157] on div "Hillesvåg - Ask Ullgarn lilla 6134 Hillesvåg - Ask Ullgarn gul 6118 Hillesvåg -…" at bounding box center [465, 228] width 230 height 281
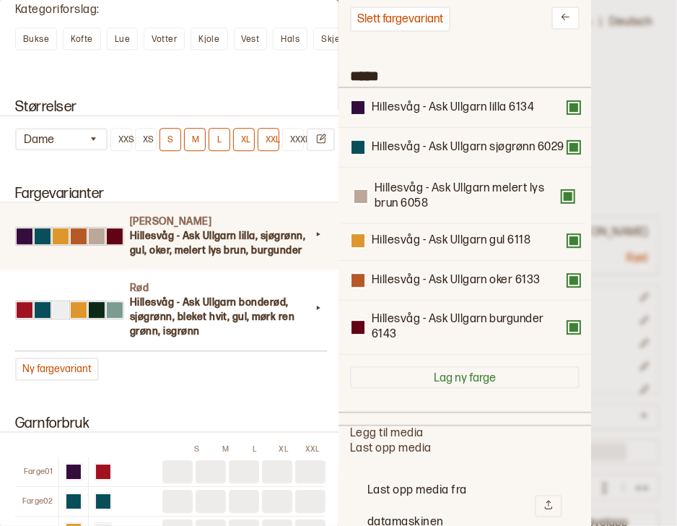
drag, startPoint x: 420, startPoint y: 279, endPoint x: 417, endPoint y: 185, distance: 94.6
click at [417, 185] on div "Hillesvåg - Ask Ullgarn lilla 6134 Hillesvåg - Ask Ullgarn sjøgrønn 6029 Hilles…" at bounding box center [465, 221] width 230 height 266
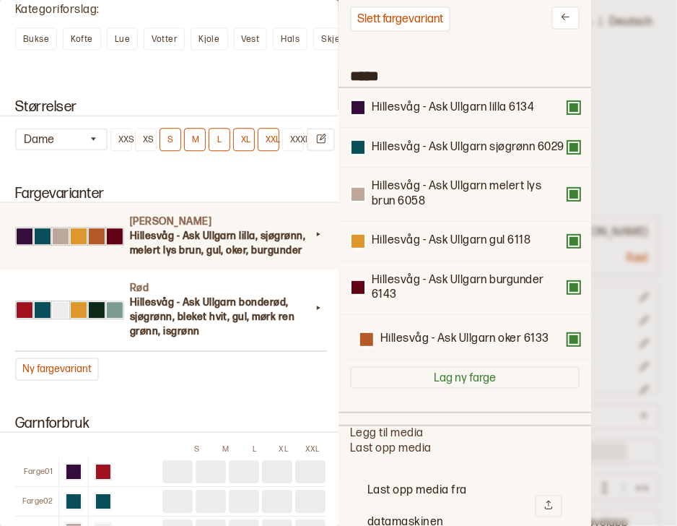
drag, startPoint x: 469, startPoint y: 296, endPoint x: 475, endPoint y: 355, distance: 59.5
click at [475, 354] on div "Hillesvåg - Ask Ullgarn lilla 6134 Hillesvåg - Ask Ullgarn sjøgrønn 6029 Hilles…" at bounding box center [465, 221] width 230 height 266
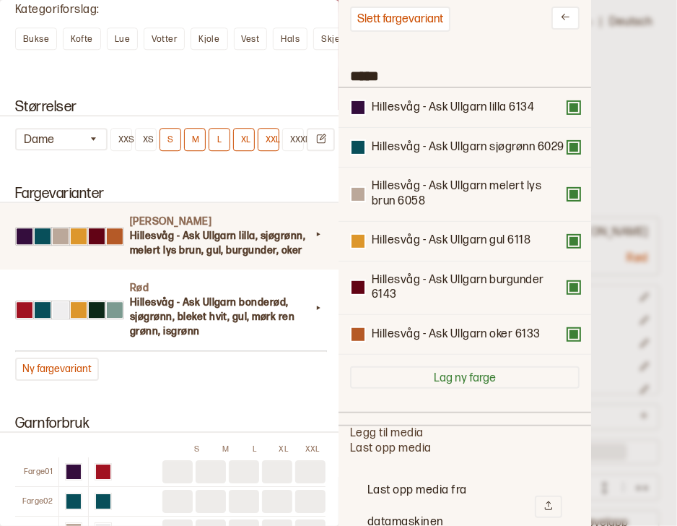
click at [627, 248] on div at bounding box center [338, 263] width 677 height 526
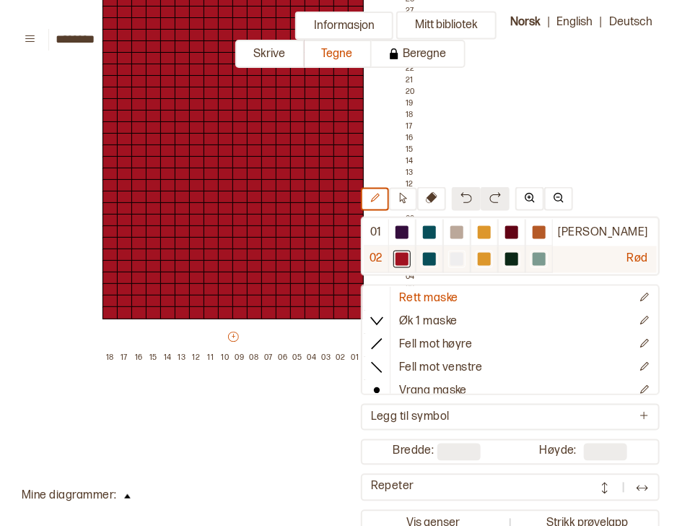
click at [463, 256] on div at bounding box center [456, 259] width 13 height 13
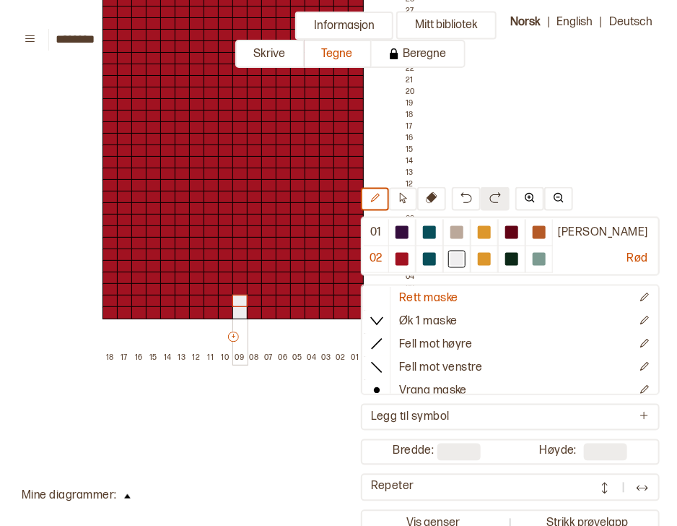
drag, startPoint x: 234, startPoint y: 302, endPoint x: 234, endPoint y: 291, distance: 10.8
drag, startPoint x: 204, startPoint y: 279, endPoint x: 269, endPoint y: 282, distance: 65.0
click at [280, 271] on div at bounding box center [284, 277] width 16 height 13
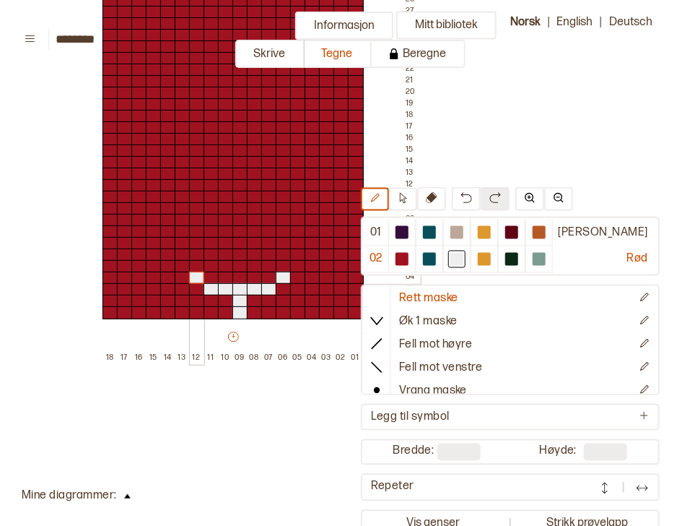
click at [196, 271] on div at bounding box center [197, 277] width 16 height 13
click at [245, 271] on div at bounding box center [240, 277] width 16 height 13
drag, startPoint x: 227, startPoint y: 256, endPoint x: 250, endPoint y: 256, distance: 23.1
click at [266, 248] on div at bounding box center [269, 254] width 16 height 13
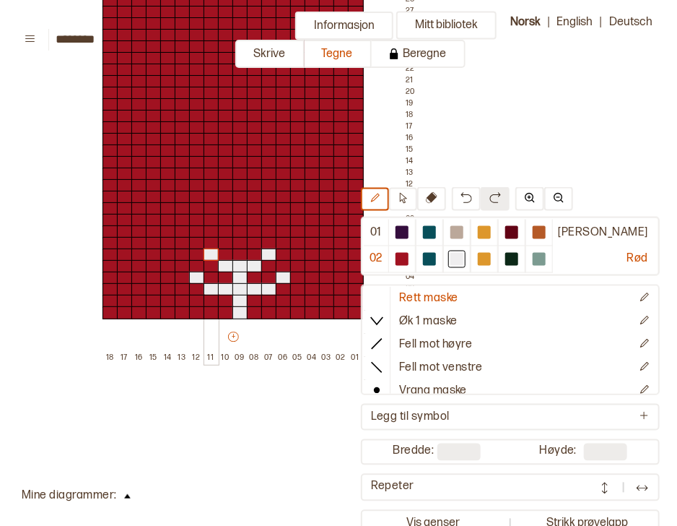
click at [212, 248] on div at bounding box center [212, 254] width 16 height 13
drag, startPoint x: 239, startPoint y: 247, endPoint x: 239, endPoint y: 222, distance: 24.5
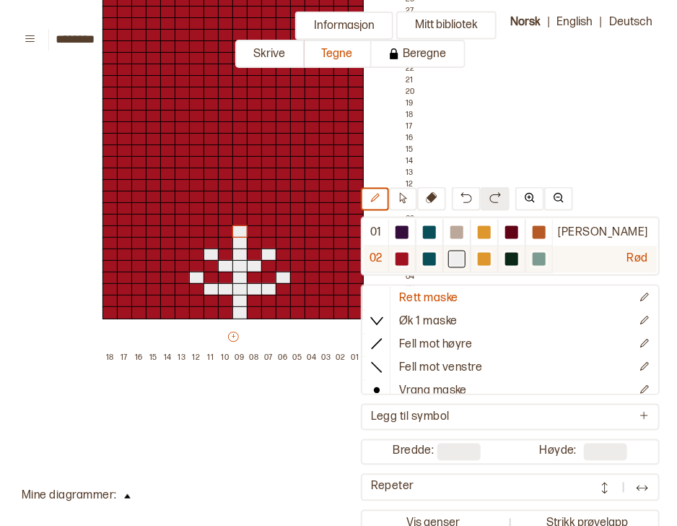
click at [436, 253] on div at bounding box center [429, 259] width 13 height 13
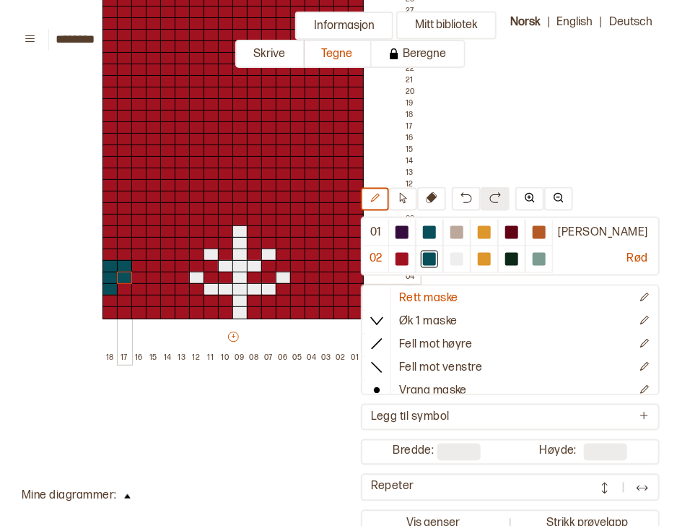
drag, startPoint x: 107, startPoint y: 279, endPoint x: 121, endPoint y: 267, distance: 18.5
click at [135, 260] on div at bounding box center [139, 266] width 16 height 13
click at [146, 248] on div at bounding box center [154, 254] width 16 height 13
click at [158, 237] on div at bounding box center [154, 243] width 16 height 13
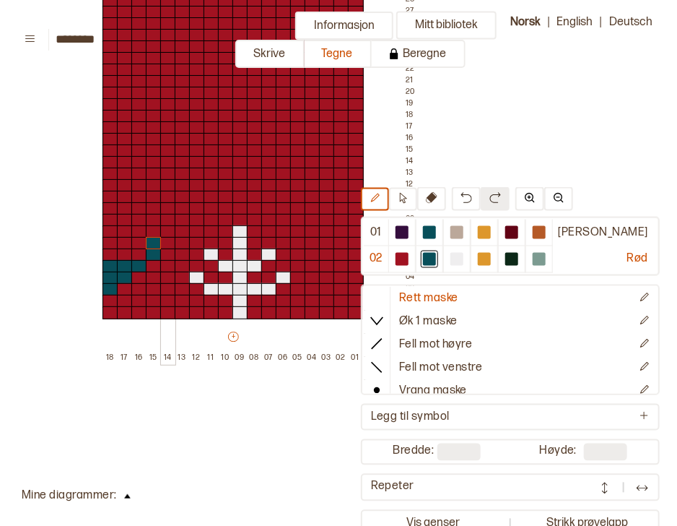
click at [167, 237] on div at bounding box center [168, 243] width 16 height 13
click at [176, 225] on div at bounding box center [183, 231] width 16 height 13
click at [198, 214] on div at bounding box center [197, 220] width 16 height 13
click at [212, 202] on div at bounding box center [212, 208] width 16 height 13
click at [225, 191] on div at bounding box center [226, 197] width 16 height 13
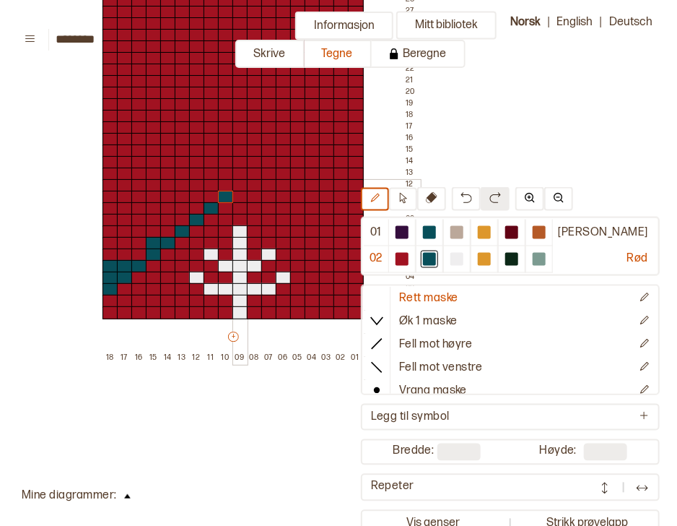
click at [240, 179] on div at bounding box center [240, 185] width 16 height 13
click at [250, 191] on div at bounding box center [255, 197] width 16 height 13
click at [264, 202] on div at bounding box center [269, 208] width 16 height 13
click at [278, 214] on div at bounding box center [284, 220] width 16 height 13
click at [295, 225] on div at bounding box center [298, 231] width 16 height 13
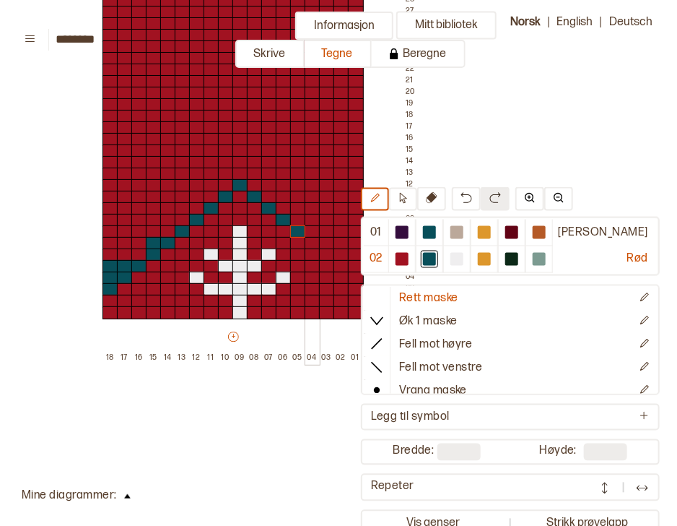
click at [310, 237] on div at bounding box center [313, 243] width 16 height 13
click at [325, 248] on div at bounding box center [327, 254] width 16 height 13
click at [336, 260] on div at bounding box center [342, 266] width 16 height 13
click at [352, 271] on div at bounding box center [356, 277] width 16 height 13
click at [357, 283] on div at bounding box center [356, 289] width 16 height 13
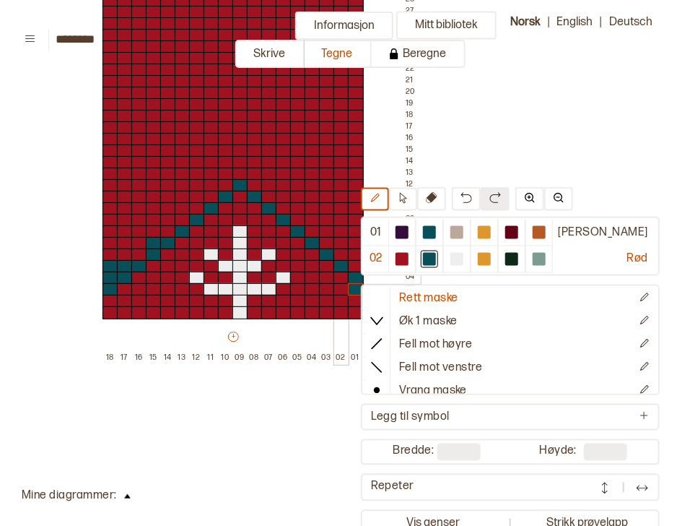
click at [341, 271] on div at bounding box center [342, 277] width 16 height 13
click at [328, 260] on div at bounding box center [327, 266] width 16 height 13
click at [313, 249] on div at bounding box center [313, 254] width 16 height 13
click at [295, 237] on div at bounding box center [298, 243] width 16 height 13
click at [284, 225] on div at bounding box center [284, 231] width 16 height 13
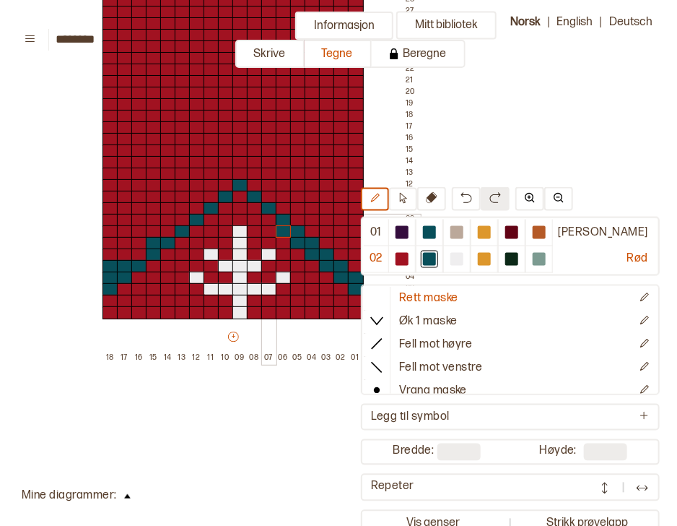
click at [271, 214] on div at bounding box center [269, 220] width 16 height 13
click at [256, 202] on div at bounding box center [255, 208] width 16 height 13
click at [240, 191] on div at bounding box center [240, 197] width 16 height 13
click at [223, 202] on div at bounding box center [226, 208] width 16 height 13
click at [212, 214] on div at bounding box center [212, 220] width 16 height 13
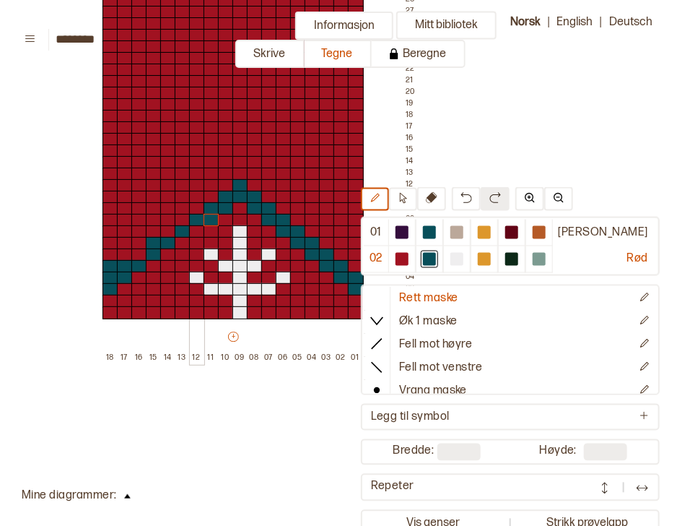
click at [196, 225] on div at bounding box center [197, 231] width 16 height 13
click at [181, 237] on div at bounding box center [183, 243] width 16 height 13
click at [164, 248] on div at bounding box center [168, 254] width 16 height 13
click at [148, 260] on div at bounding box center [154, 266] width 16 height 13
click at [139, 271] on div at bounding box center [139, 277] width 16 height 13
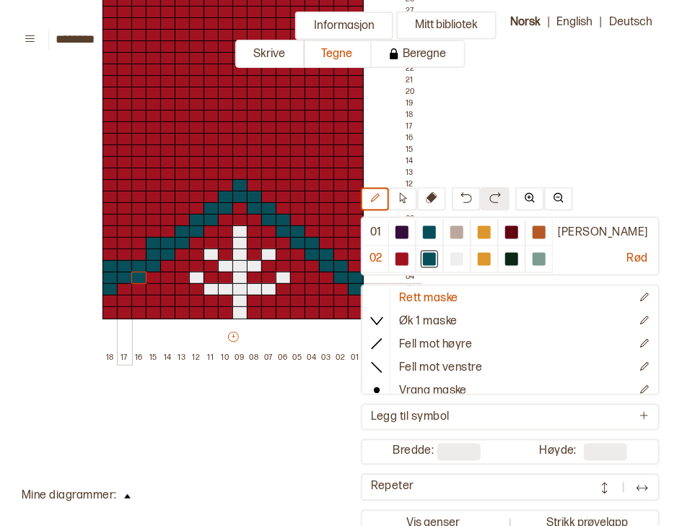
click at [125, 283] on div at bounding box center [125, 289] width 16 height 13
click at [110, 295] on div at bounding box center [111, 301] width 16 height 13
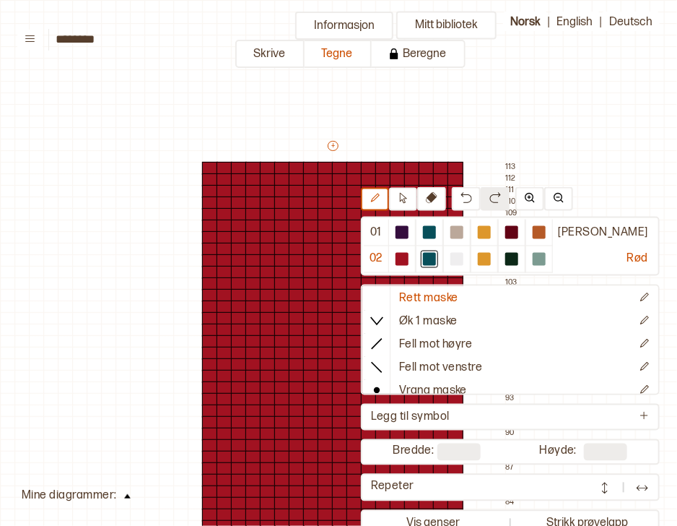
scroll to position [1158, 100]
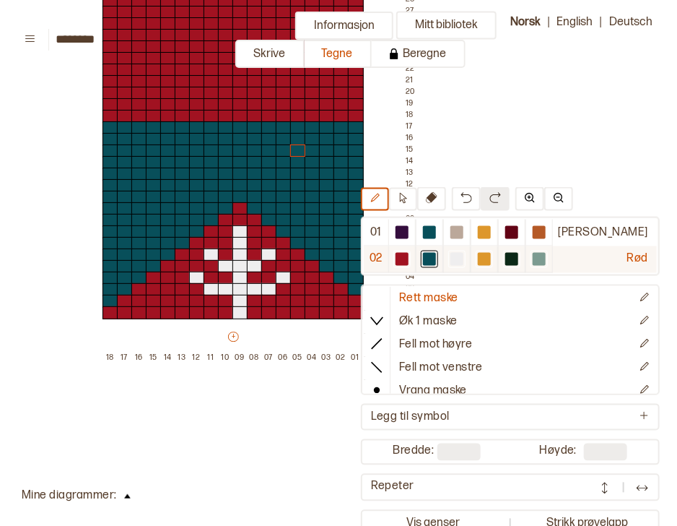
click at [463, 260] on div at bounding box center [456, 259] width 13 height 13
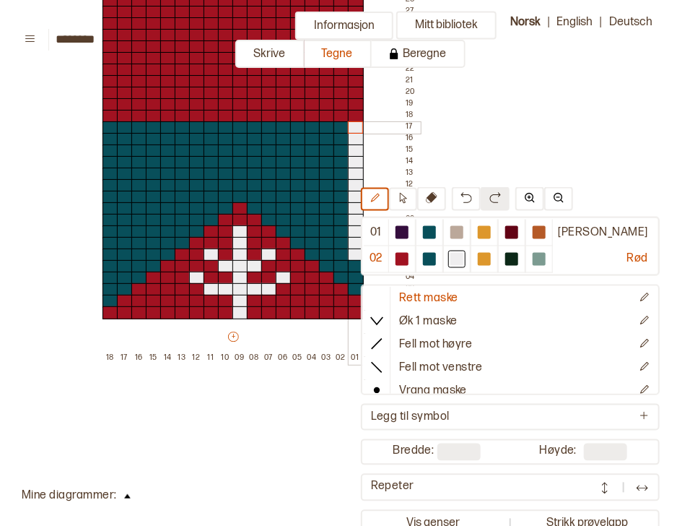
drag, startPoint x: 355, startPoint y: 244, endPoint x: 355, endPoint y: 121, distance: 122.7
drag, startPoint x: 327, startPoint y: 234, endPoint x: 325, endPoint y: 116, distance: 118.4
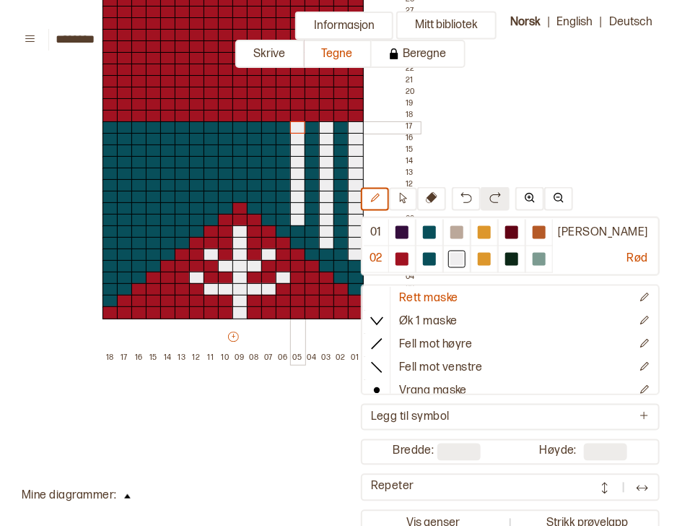
drag, startPoint x: 298, startPoint y: 211, endPoint x: 295, endPoint y: 121, distance: 90.3
drag, startPoint x: 266, startPoint y: 186, endPoint x: 266, endPoint y: 118, distance: 67.9
click at [481, 196] on button at bounding box center [466, 199] width 29 height 24
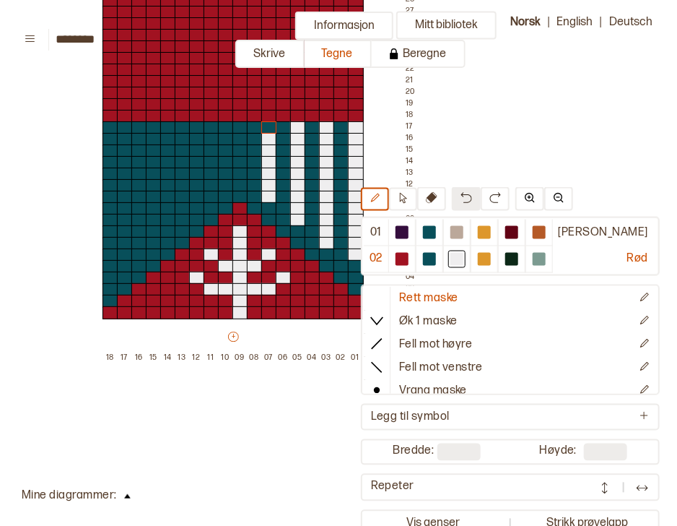
click at [481, 196] on button at bounding box center [466, 199] width 29 height 24
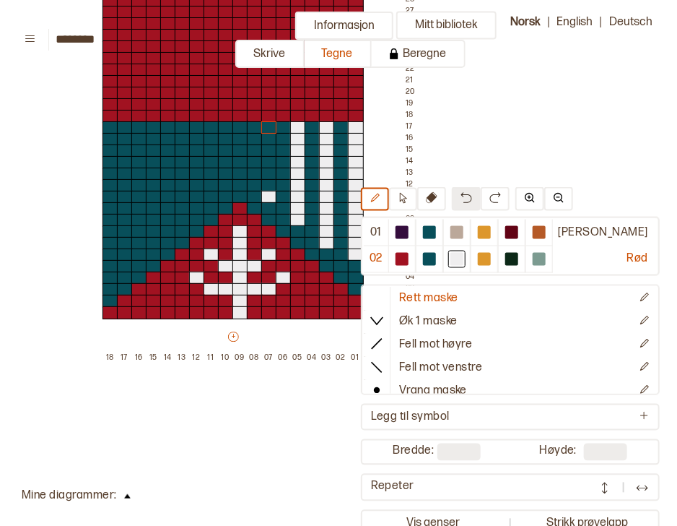
click at [481, 196] on button at bounding box center [466, 199] width 29 height 24
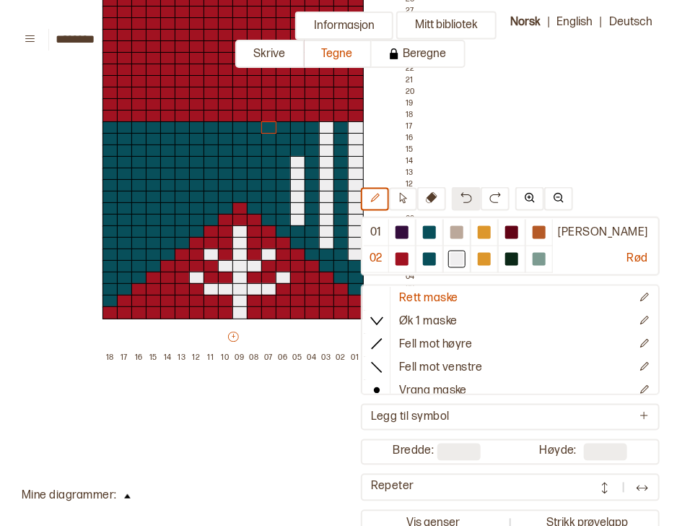
click at [481, 196] on button at bounding box center [466, 199] width 29 height 24
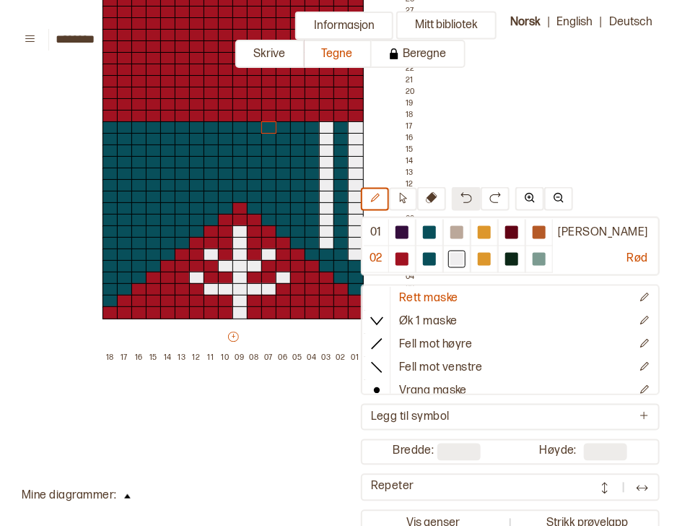
click at [481, 196] on button at bounding box center [466, 199] width 29 height 24
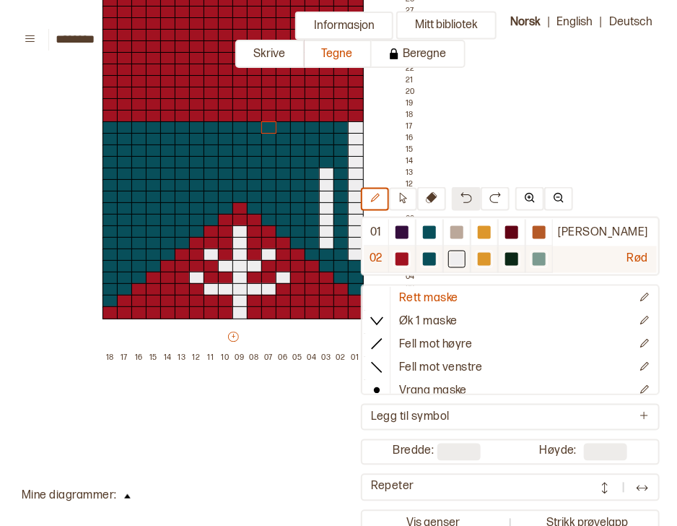
click at [436, 263] on div at bounding box center [429, 259] width 13 height 13
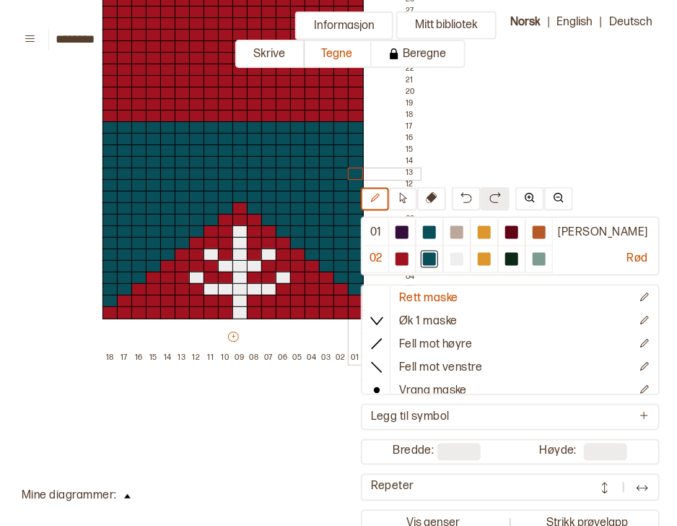
drag, startPoint x: 326, startPoint y: 159, endPoint x: 349, endPoint y: 165, distance: 23.8
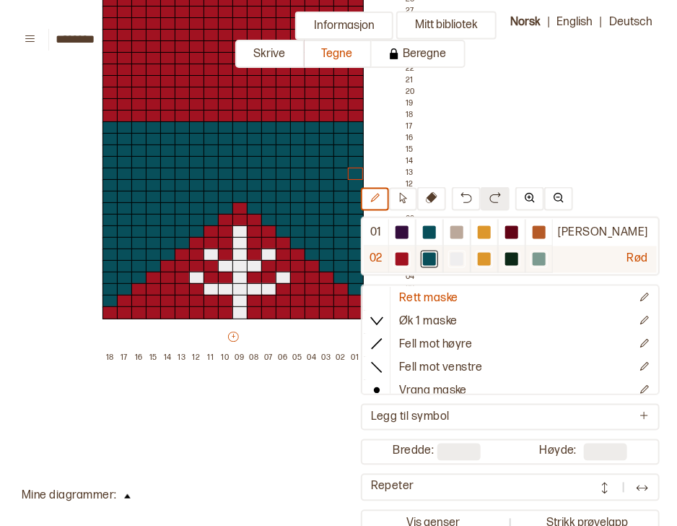
click at [463, 255] on div at bounding box center [456, 259] width 13 height 13
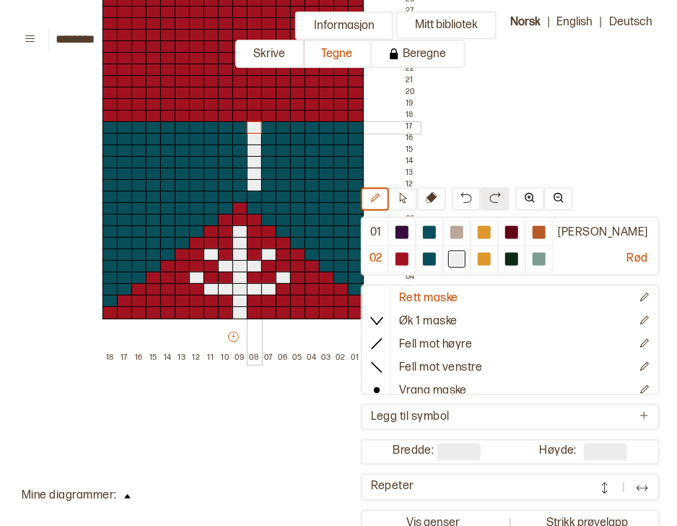
drag, startPoint x: 251, startPoint y: 175, endPoint x: 251, endPoint y: 118, distance: 57.0
drag, startPoint x: 225, startPoint y: 173, endPoint x: 222, endPoint y: 123, distance: 50.6
drag, startPoint x: 283, startPoint y: 199, endPoint x: 281, endPoint y: 118, distance: 80.2
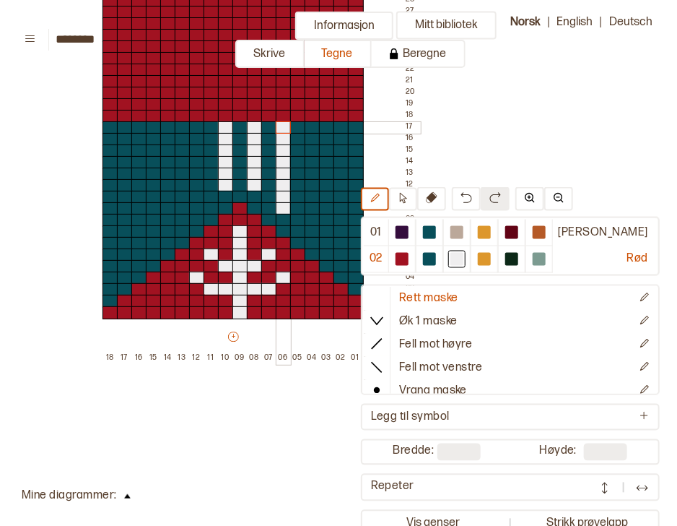
drag, startPoint x: 315, startPoint y: 118, endPoint x: 313, endPoint y: 217, distance: 98.9
click at [314, 191] on div at bounding box center [313, 197] width 16 height 13
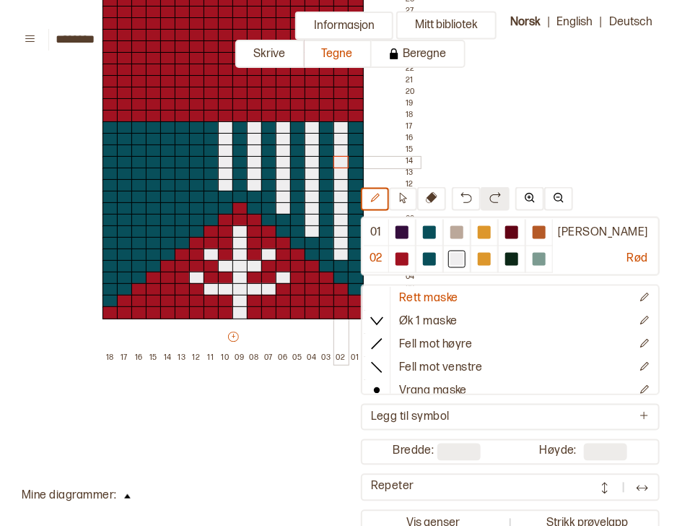
drag, startPoint x: 340, startPoint y: 244, endPoint x: 335, endPoint y: 149, distance: 94.7
drag, startPoint x: 196, startPoint y: 198, endPoint x: 196, endPoint y: 123, distance: 74.4
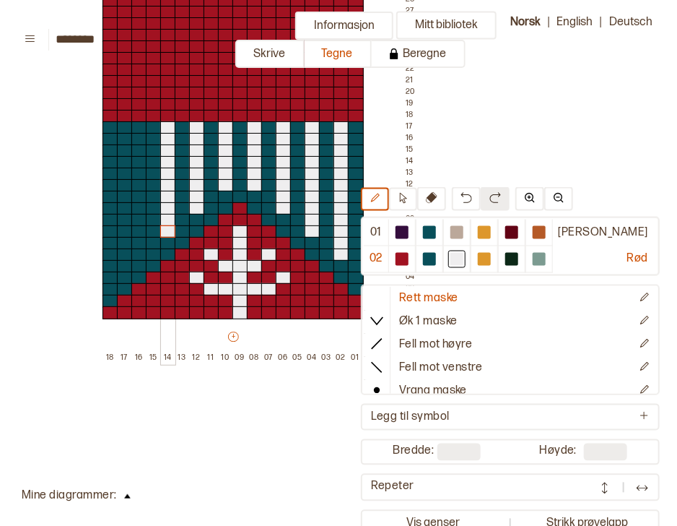
drag, startPoint x: 162, startPoint y: 120, endPoint x: 161, endPoint y: 219, distance: 99.6
drag, startPoint x: 139, startPoint y: 243, endPoint x: 135, endPoint y: 157, distance: 86.7
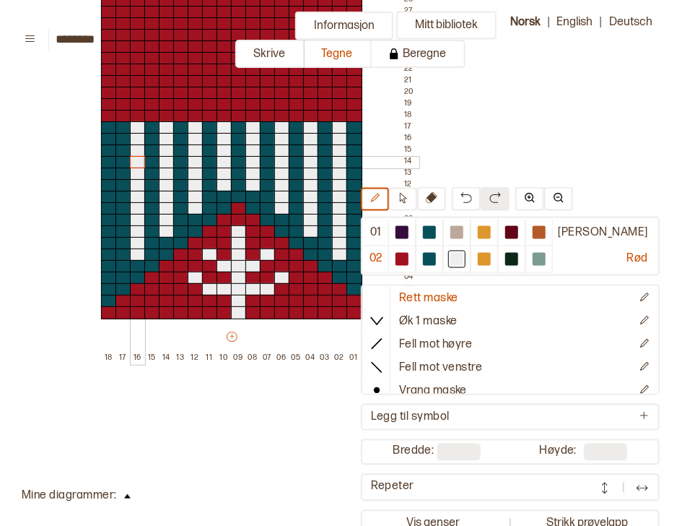
scroll to position [1156, 101]
drag, startPoint x: 105, startPoint y: 116, endPoint x: 107, endPoint y: 138, distance: 21.8
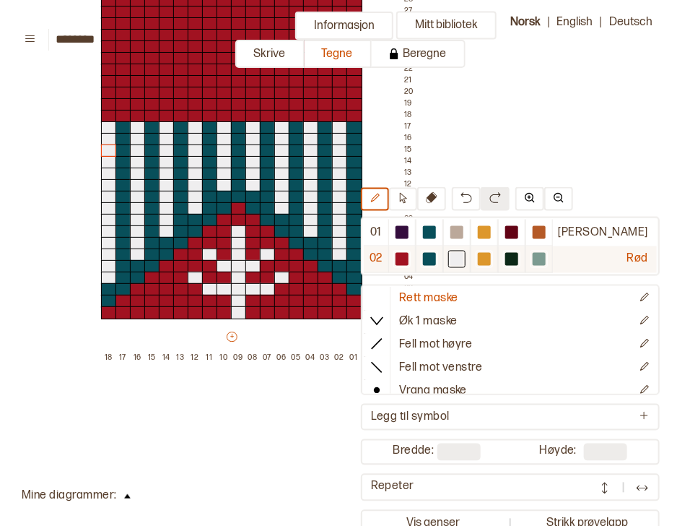
click at [546, 260] on div at bounding box center [539, 259] width 13 height 13
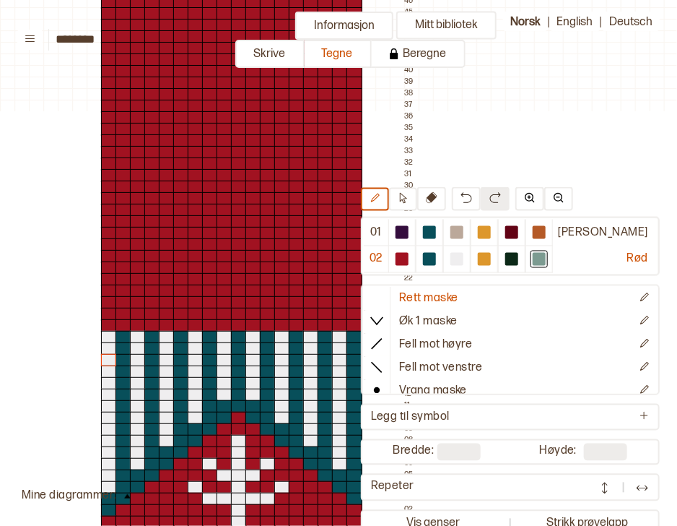
scroll to position [938, 101]
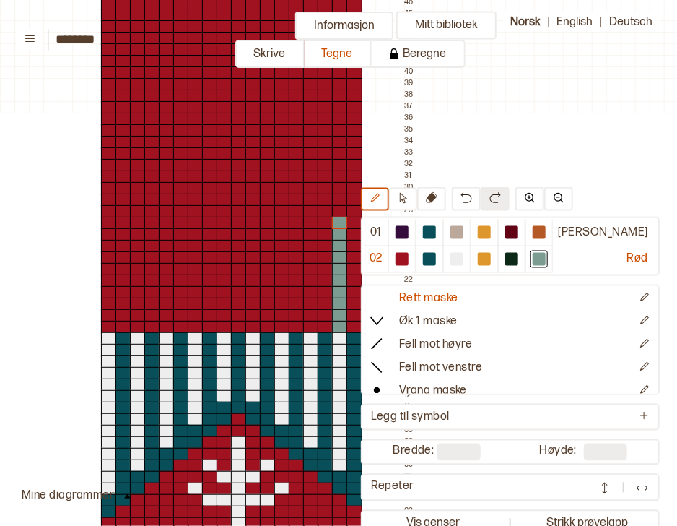
drag, startPoint x: 336, startPoint y: 326, endPoint x: 339, endPoint y: 223, distance: 103.3
click at [472, 196] on img at bounding box center [467, 198] width 12 height 12
drag, startPoint x: 310, startPoint y: 325, endPoint x: 306, endPoint y: 248, distance: 76.6
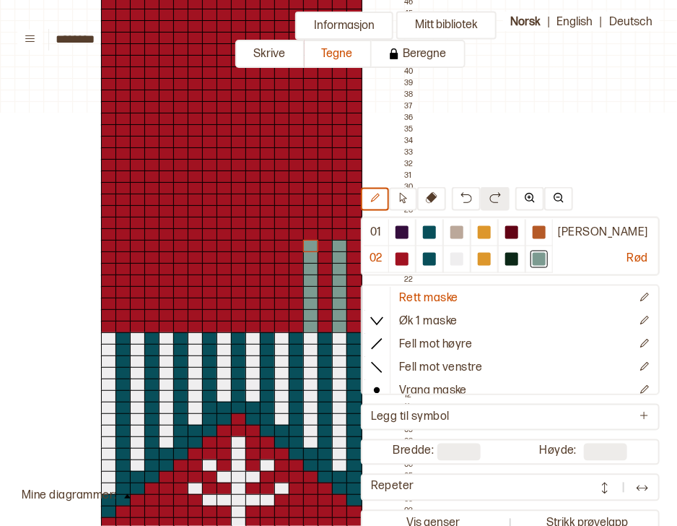
drag, startPoint x: 283, startPoint y: 321, endPoint x: 277, endPoint y: 245, distance: 75.3
drag, startPoint x: 248, startPoint y: 324, endPoint x: 249, endPoint y: 247, distance: 77.2
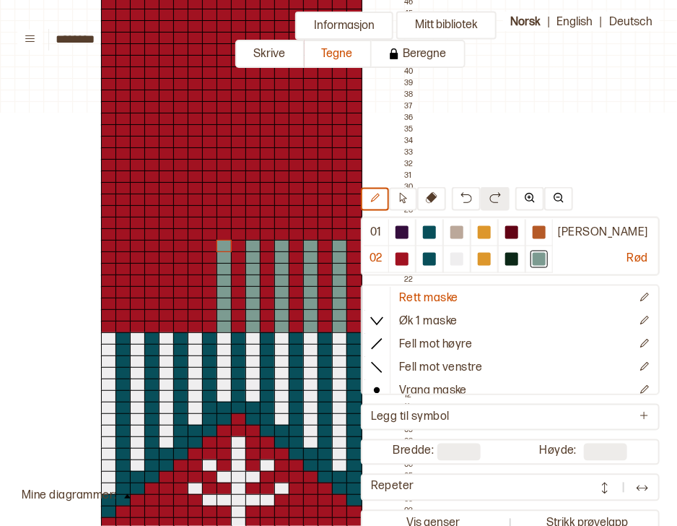
drag, startPoint x: 225, startPoint y: 326, endPoint x: 222, endPoint y: 245, distance: 80.9
drag, startPoint x: 199, startPoint y: 329, endPoint x: 194, endPoint y: 250, distance: 78.8
drag, startPoint x: 162, startPoint y: 328, endPoint x: 162, endPoint y: 250, distance: 78.0
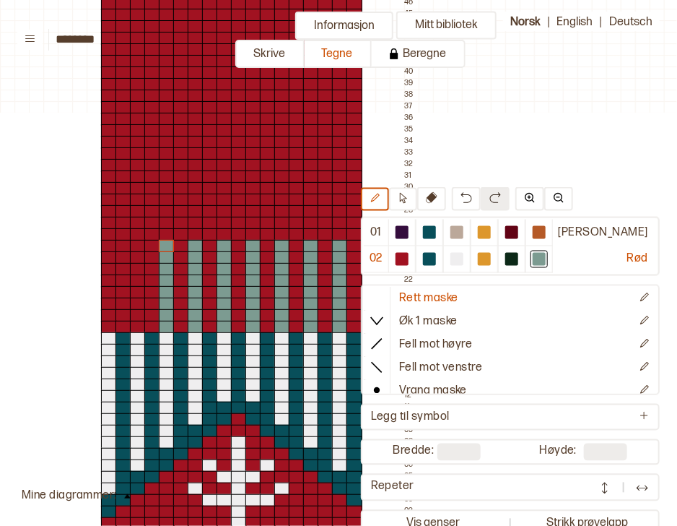
drag, startPoint x: 134, startPoint y: 323, endPoint x: 133, endPoint y: 247, distance: 76.5
drag, startPoint x: 107, startPoint y: 244, endPoint x: 104, endPoint y: 321, distance: 76.6
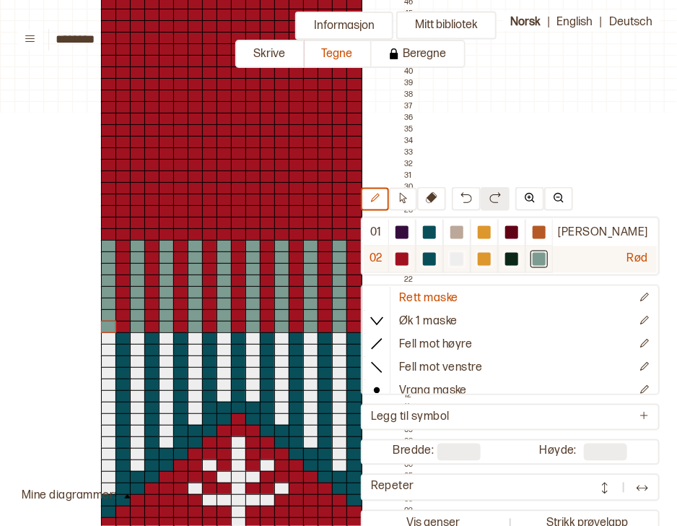
click at [436, 263] on div at bounding box center [429, 259] width 13 height 13
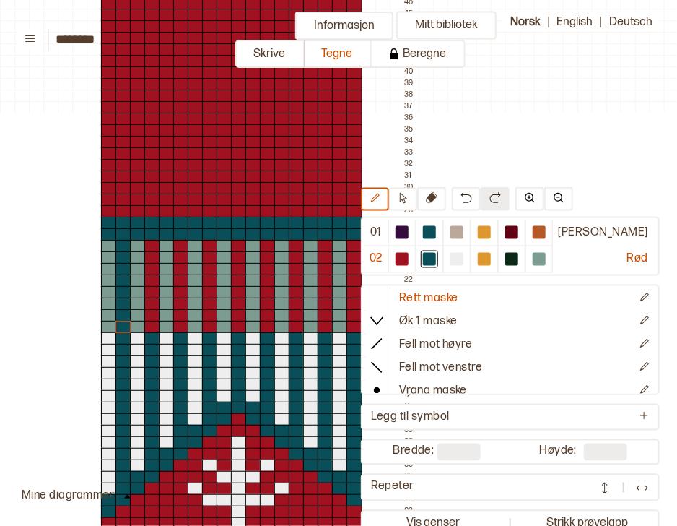
drag, startPoint x: 105, startPoint y: 217, endPoint x: 120, endPoint y: 326, distance: 110.0
drag, startPoint x: 150, startPoint y: 326, endPoint x: 151, endPoint y: 240, distance: 85.9
drag, startPoint x: 183, startPoint y: 241, endPoint x: 180, endPoint y: 325, distance: 83.8
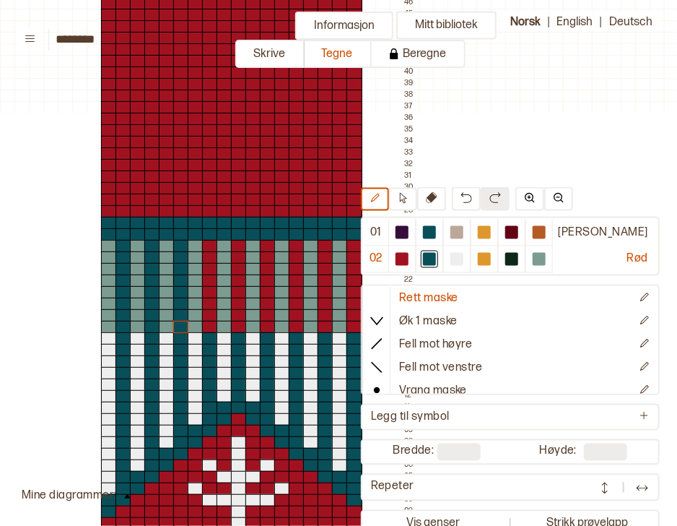
drag, startPoint x: 211, startPoint y: 327, endPoint x: 208, endPoint y: 242, distance: 85.2
drag, startPoint x: 235, startPoint y: 240, endPoint x: 235, endPoint y: 326, distance: 86.6
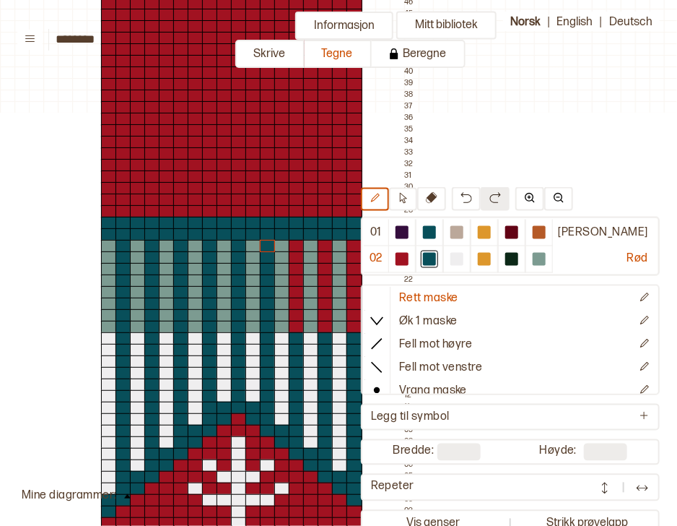
drag, startPoint x: 266, startPoint y: 327, endPoint x: 266, endPoint y: 243, distance: 83.7
drag, startPoint x: 295, startPoint y: 241, endPoint x: 292, endPoint y: 329, distance: 88.1
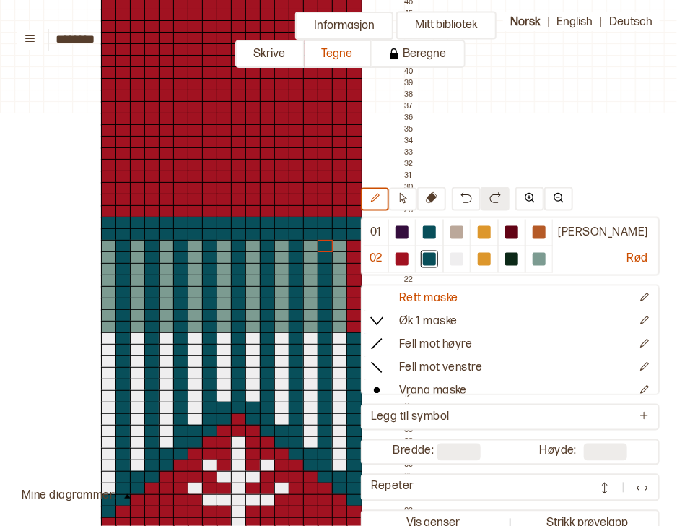
drag, startPoint x: 323, startPoint y: 326, endPoint x: 323, endPoint y: 247, distance: 79.4
drag, startPoint x: 352, startPoint y: 243, endPoint x: 352, endPoint y: 326, distance: 83.7
click at [341, 212] on div at bounding box center [340, 211] width 16 height 13
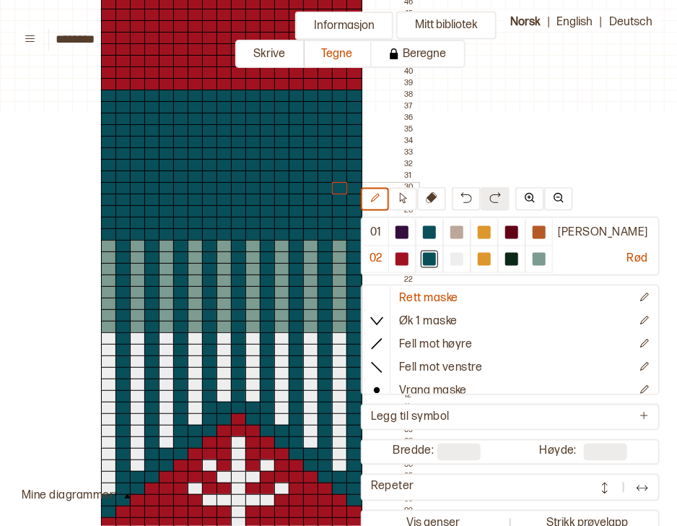
drag, startPoint x: 353, startPoint y: 96, endPoint x: 336, endPoint y: 192, distance: 97.4
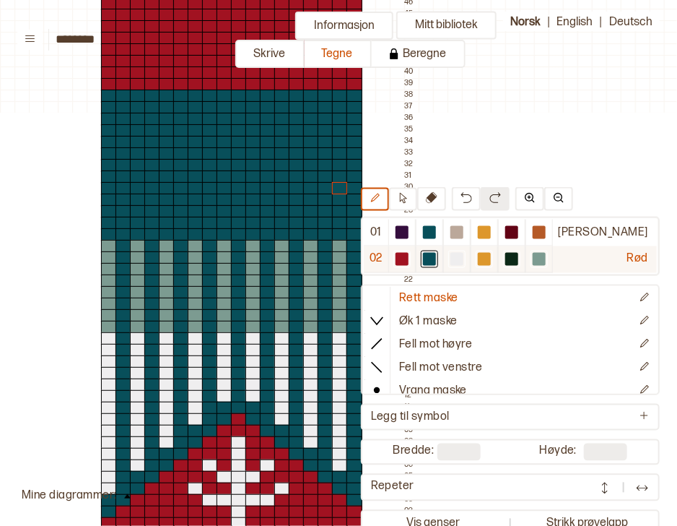
click at [491, 257] on div at bounding box center [484, 259] width 13 height 13
click at [471, 248] on div at bounding box center [456, 259] width 27 height 27
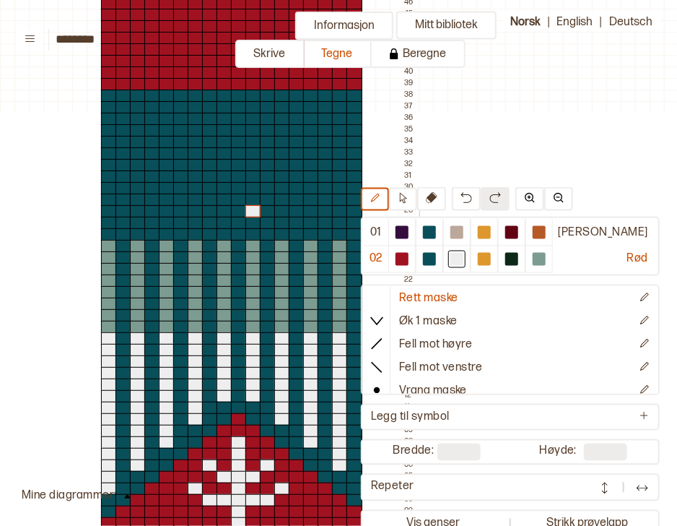
click at [253, 210] on div at bounding box center [253, 211] width 16 height 13
drag, startPoint x: 254, startPoint y: 211, endPoint x: 253, endPoint y: 169, distance: 41.9
drag, startPoint x: 223, startPoint y: 207, endPoint x: 221, endPoint y: 166, distance: 41.2
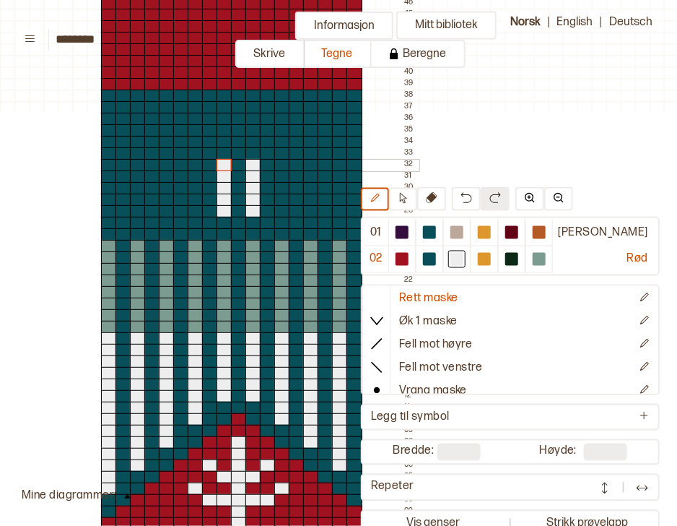
click at [286, 211] on div at bounding box center [282, 211] width 16 height 13
drag, startPoint x: 286, startPoint y: 211, endPoint x: 282, endPoint y: 179, distance: 32.0
drag, startPoint x: 196, startPoint y: 214, endPoint x: 195, endPoint y: 177, distance: 36.8
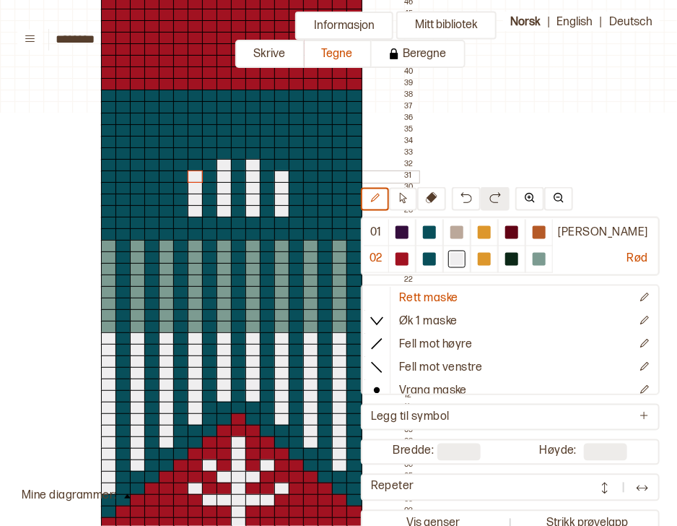
click at [310, 211] on div at bounding box center [311, 211] width 16 height 13
click at [337, 212] on div at bounding box center [340, 211] width 16 height 13
click at [163, 211] on div at bounding box center [167, 211] width 16 height 13
click at [134, 208] on div at bounding box center [138, 211] width 16 height 13
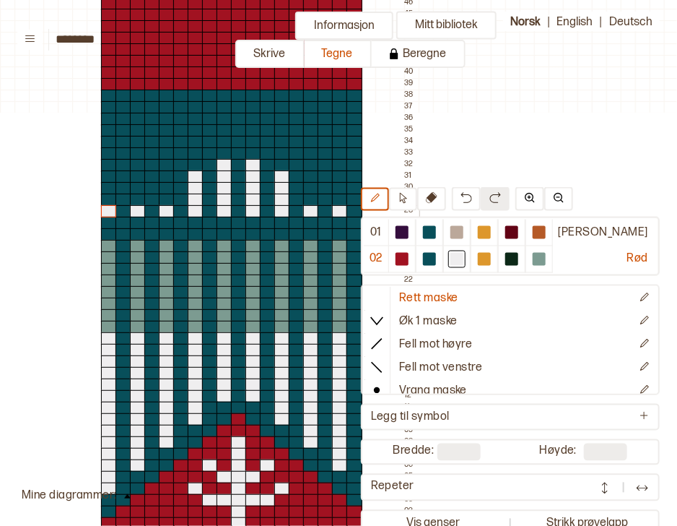
click at [104, 207] on div at bounding box center [109, 211] width 16 height 13
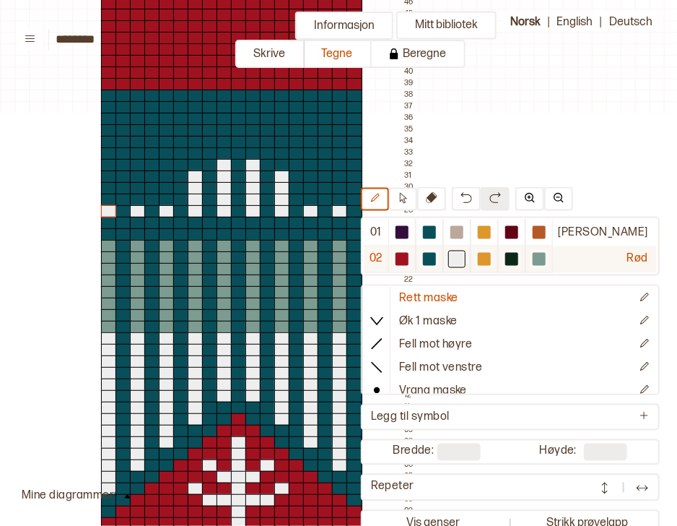
click at [491, 261] on div at bounding box center [484, 259] width 13 height 13
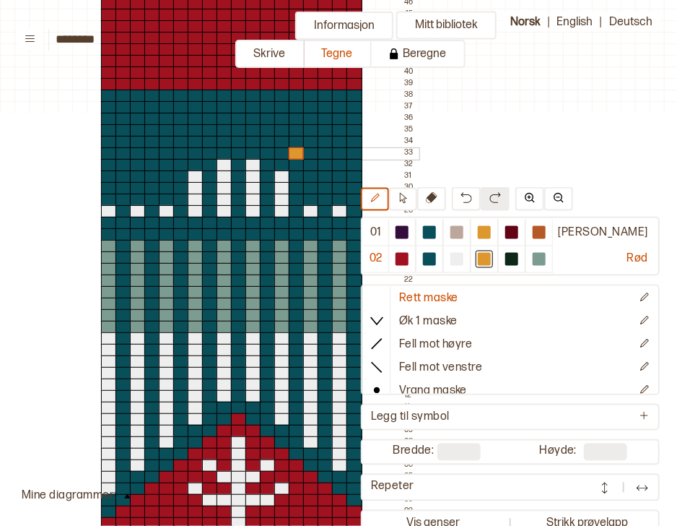
click at [290, 153] on div at bounding box center [297, 153] width 16 height 13
click at [295, 144] on div at bounding box center [297, 142] width 16 height 13
drag, startPoint x: 308, startPoint y: 154, endPoint x: 308, endPoint y: 162, distance: 8.7
drag, startPoint x: 323, startPoint y: 162, endPoint x: 326, endPoint y: 176, distance: 14.7
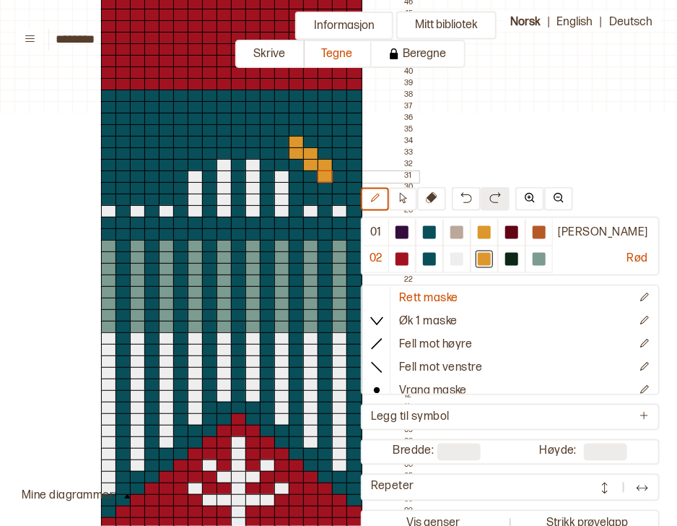
drag, startPoint x: 222, startPoint y: 118, endPoint x: 222, endPoint y: 127, distance: 8.7
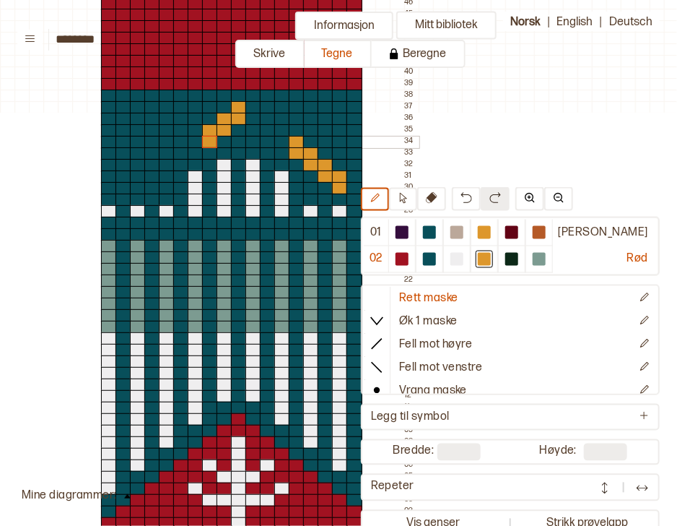
drag, startPoint x: 204, startPoint y: 132, endPoint x: 202, endPoint y: 141, distance: 9.5
drag, startPoint x: 193, startPoint y: 143, endPoint x: 191, endPoint y: 156, distance: 13.2
drag, startPoint x: 179, startPoint y: 154, endPoint x: 178, endPoint y: 170, distance: 15.2
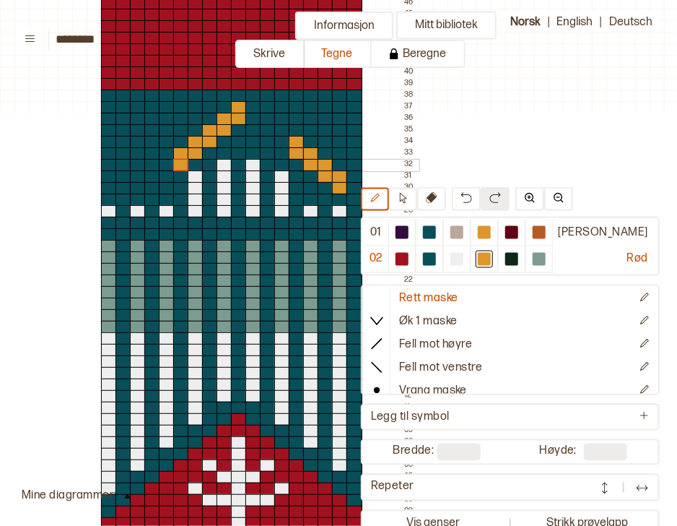
drag, startPoint x: 269, startPoint y: 117, endPoint x: 270, endPoint y: 128, distance: 11.6
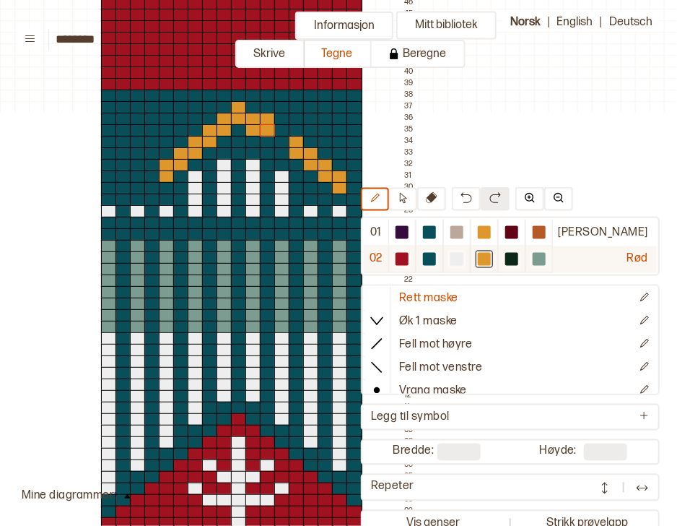
click at [436, 256] on div at bounding box center [429, 259] width 13 height 13
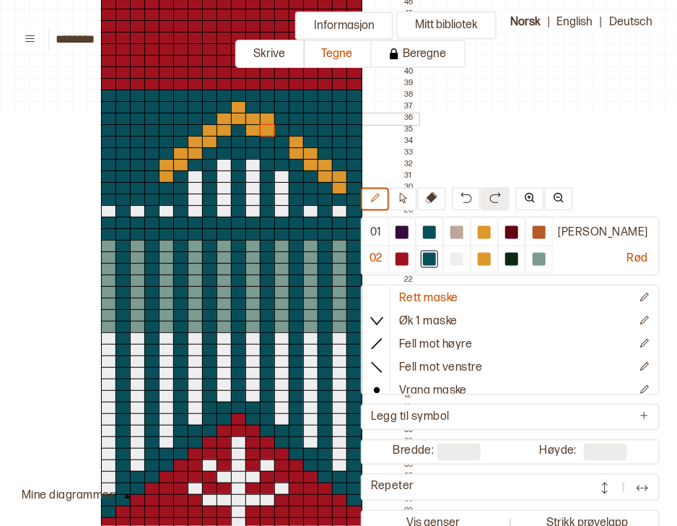
click at [267, 118] on div at bounding box center [268, 119] width 16 height 13
drag, startPoint x: 340, startPoint y: 191, endPoint x: 297, endPoint y: 149, distance: 60.2
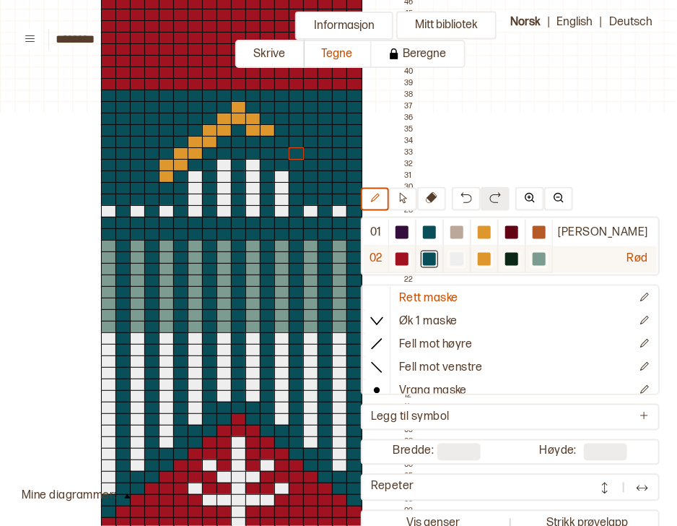
click at [491, 261] on div at bounding box center [484, 259] width 13 height 13
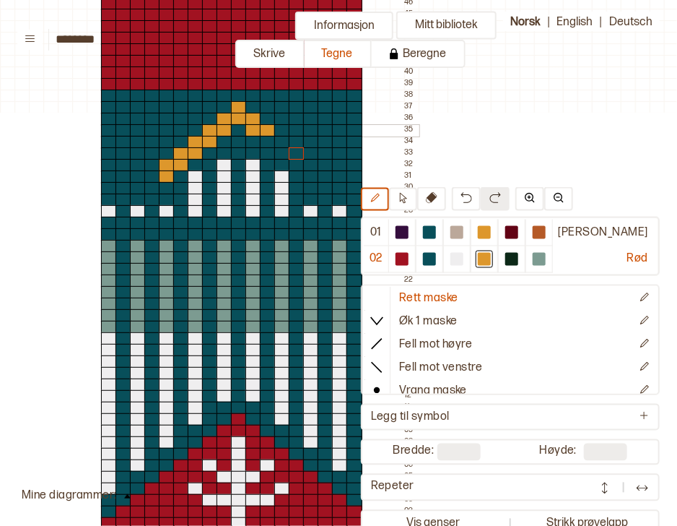
click at [267, 135] on div at bounding box center [268, 130] width 16 height 13
click at [266, 140] on div at bounding box center [268, 142] width 16 height 13
drag, startPoint x: 282, startPoint y: 139, endPoint x: 283, endPoint y: 149, distance: 10.9
drag, startPoint x: 296, startPoint y: 152, endPoint x: 297, endPoint y: 165, distance: 12.3
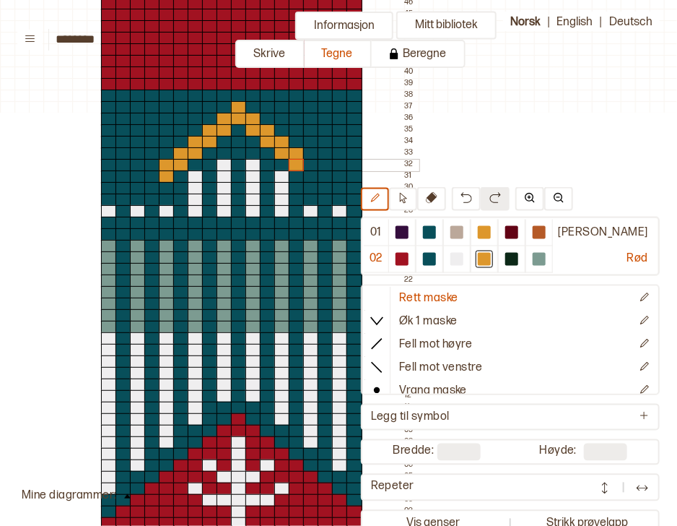
drag, startPoint x: 313, startPoint y: 166, endPoint x: 313, endPoint y: 175, distance: 8.7
drag, startPoint x: 147, startPoint y: 173, endPoint x: 151, endPoint y: 183, distance: 11.7
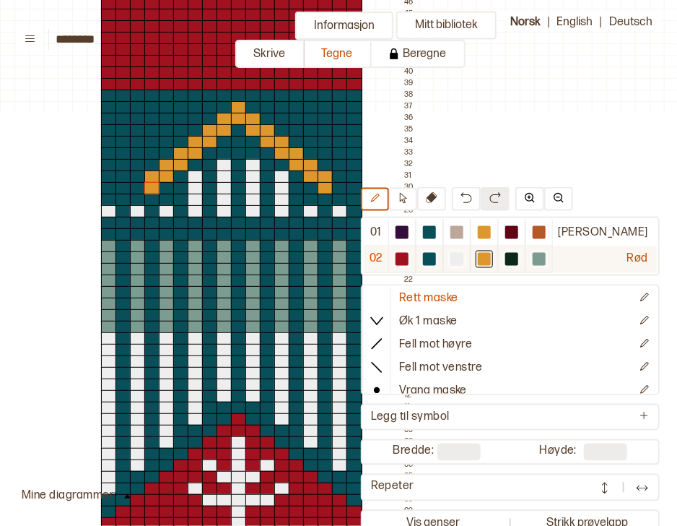
click at [411, 252] on div at bounding box center [401, 258] width 17 height 17
click at [438, 257] on div at bounding box center [429, 258] width 17 height 17
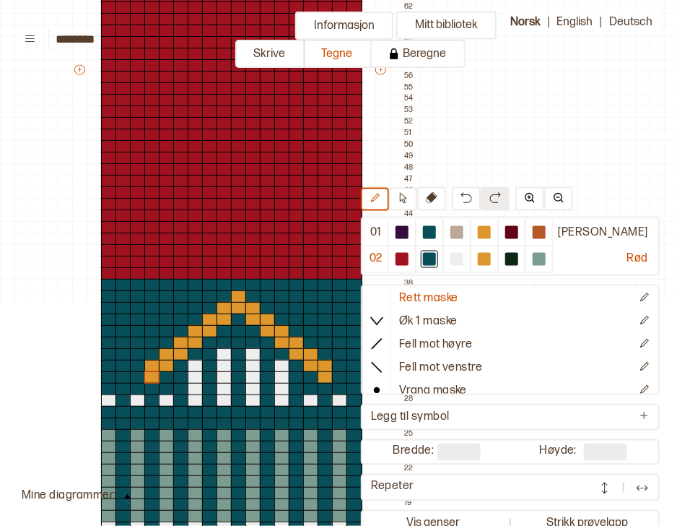
scroll to position [705, 101]
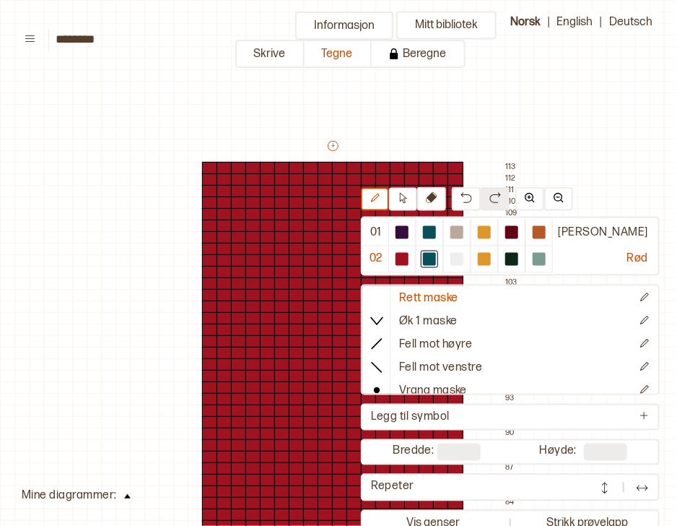
scroll to position [705, 101]
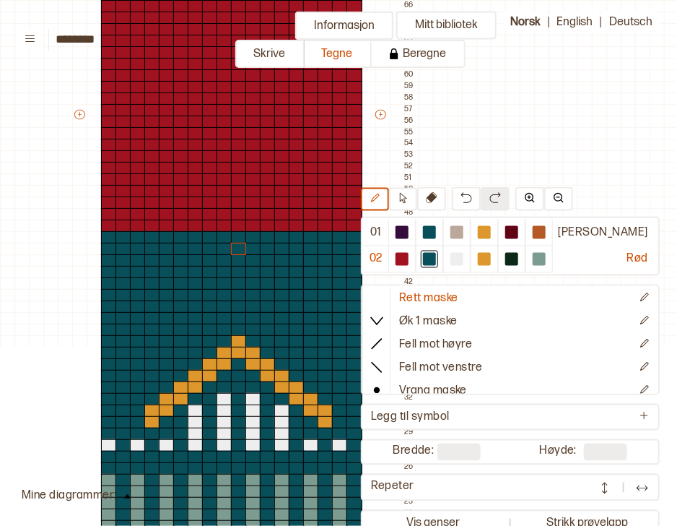
click at [234, 248] on div "+ + + + 18 17 16 15 14 13 12 11 10 09 08 07 06 05 04 03 02 01 113 112 111 110 1…" at bounding box center [245, 121] width 347 height 1374
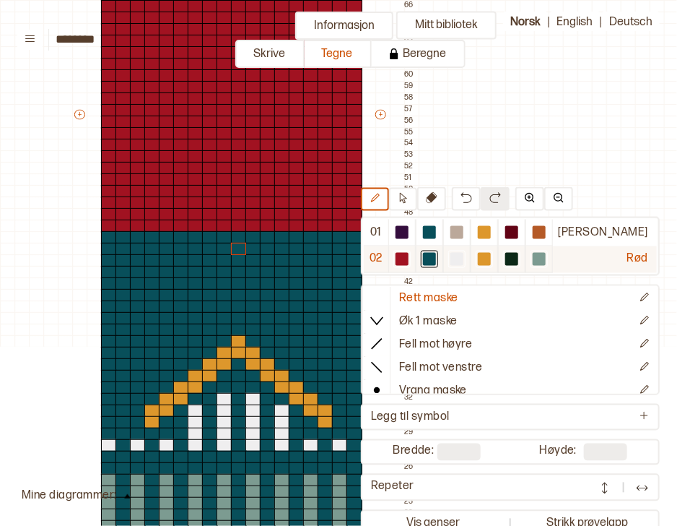
click at [409, 255] on div at bounding box center [402, 259] width 13 height 13
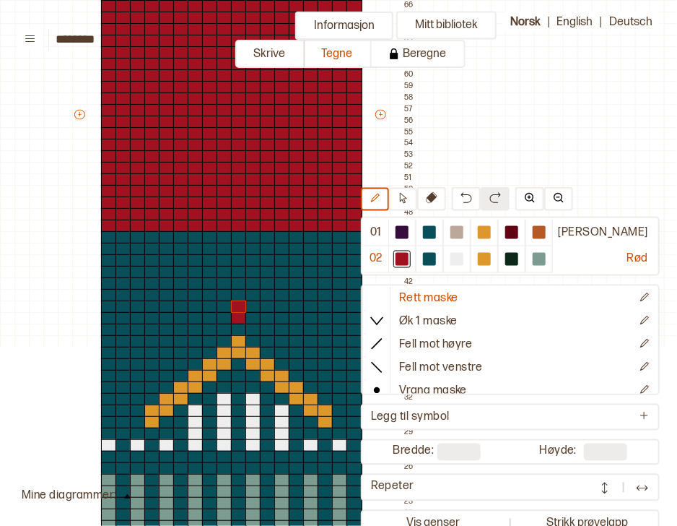
drag, startPoint x: 235, startPoint y: 314, endPoint x: 235, endPoint y: 307, distance: 7.3
click at [235, 307] on div "+ + + + 18 17 16 15 14 13 12 11 10 09 08 07 06 05 04 03 02 01 113 112 111 110 1…" at bounding box center [245, 121] width 347 height 1374
click at [225, 318] on div at bounding box center [225, 318] width 16 height 13
drag, startPoint x: 252, startPoint y: 319, endPoint x: 263, endPoint y: 327, distance: 13.4
click at [263, 327] on div "+ + + + 18 17 16 15 14 13 12 11 10 09 08 07 06 05 04 03 02 01 113 112 111 110 1…" at bounding box center [245, 121] width 347 height 1374
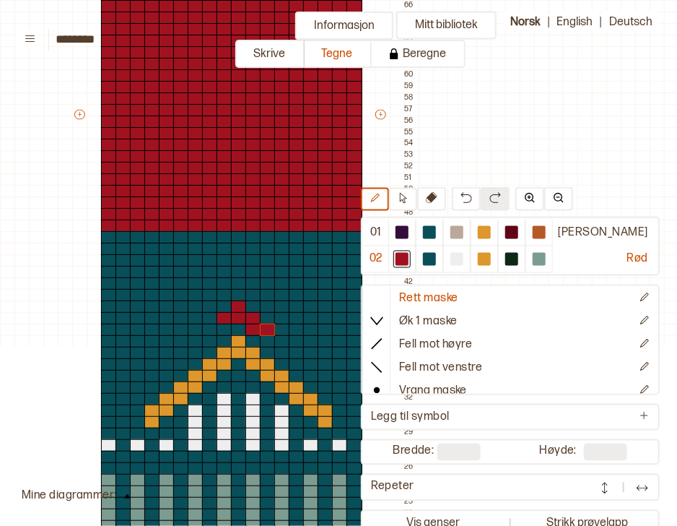
click at [264, 316] on div at bounding box center [268, 318] width 16 height 13
click at [251, 306] on div at bounding box center [253, 306] width 16 height 13
click at [236, 295] on div at bounding box center [239, 295] width 16 height 13
click at [219, 309] on div at bounding box center [225, 306] width 16 height 13
click at [209, 320] on div at bounding box center [210, 318] width 16 height 13
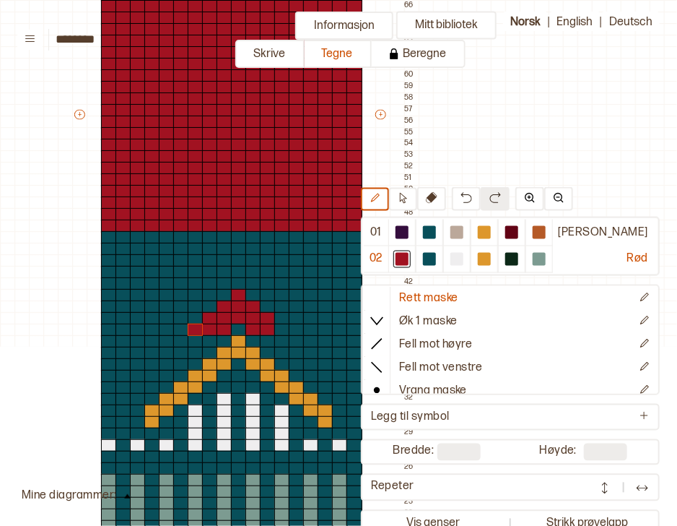
drag, startPoint x: 222, startPoint y: 329, endPoint x: 197, endPoint y: 329, distance: 25.3
click at [197, 329] on div "+ + + + 18 17 16 15 14 13 12 11 10 09 08 07 06 05 04 03 02 01 113 112 111 110 1…" at bounding box center [245, 121] width 347 height 1374
click at [281, 330] on div at bounding box center [282, 329] width 16 height 13
drag, startPoint x: 266, startPoint y: 336, endPoint x: 289, endPoint y: 338, distance: 23.9
click at [289, 338] on div "+ + + + 18 17 16 15 14 13 12 11 10 09 08 07 06 05 04 03 02 01 113 112 111 110 1…" at bounding box center [245, 121] width 347 height 1374
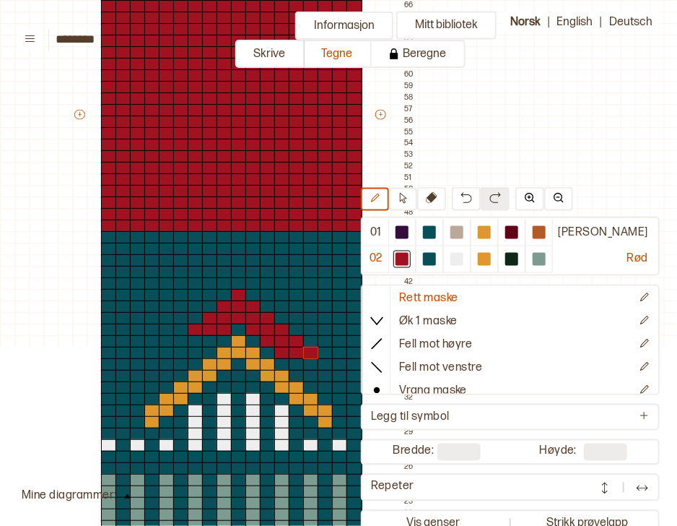
drag, startPoint x: 285, startPoint y: 350, endPoint x: 311, endPoint y: 353, distance: 26.1
click at [311, 353] on div "+ + + + 18 17 16 15 14 13 12 11 10 09 08 07 06 05 04 03 02 01 113 112 111 110 1…" at bounding box center [245, 121] width 347 height 1374
drag, startPoint x: 295, startPoint y: 365, endPoint x: 321, endPoint y: 365, distance: 25.3
click at [321, 365] on div "+ + + + 18 17 16 15 14 13 12 11 10 09 08 07 06 05 04 03 02 01 113 112 111 110 1…" at bounding box center [245, 121] width 347 height 1374
drag, startPoint x: 315, startPoint y: 373, endPoint x: 333, endPoint y: 375, distance: 17.5
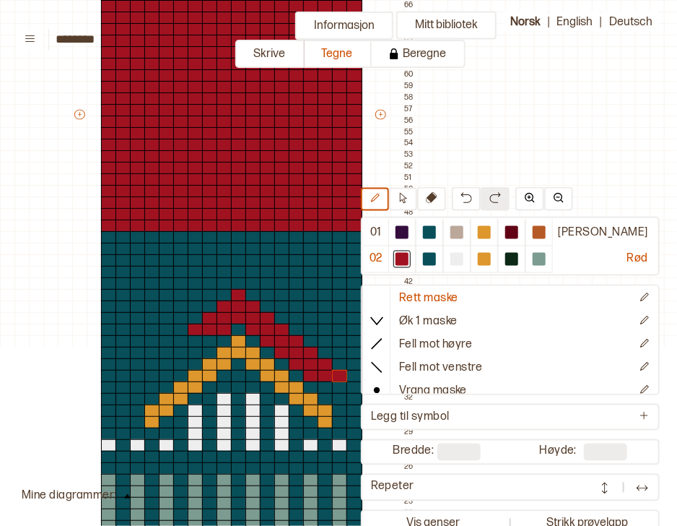
click at [333, 375] on div "+ + + + 18 17 16 15 14 13 12 11 10 09 08 07 06 05 04 03 02 01 113 112 111 110 1…" at bounding box center [245, 121] width 347 height 1374
drag, startPoint x: 321, startPoint y: 392, endPoint x: 347, endPoint y: 389, distance: 26.1
click at [347, 389] on div "+ + + + 18 17 16 15 14 13 12 11 10 09 08 07 06 05 04 03 02 01 113 112 111 110 1…" at bounding box center [245, 121] width 347 height 1374
drag, startPoint x: 344, startPoint y: 398, endPoint x: 356, endPoint y: 401, distance: 12.6
click at [356, 401] on div "+ + + + 18 17 16 15 14 13 12 11 10 09 08 07 06 05 04 03 02 01 113 112 111 110 1…" at bounding box center [245, 121] width 347 height 1374
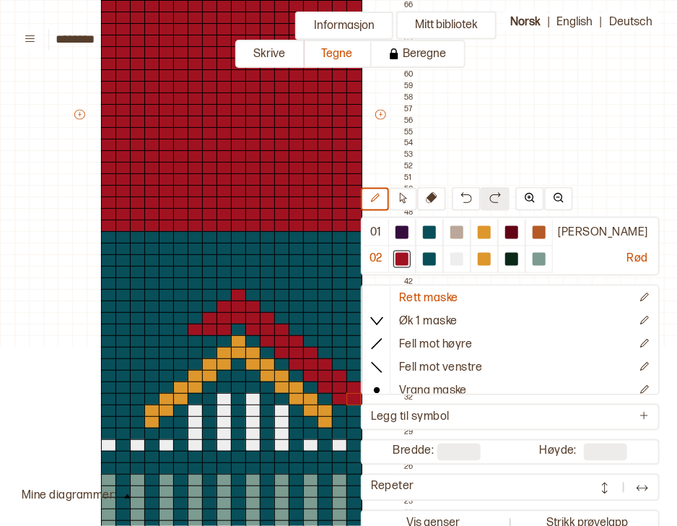
click at [356, 406] on div at bounding box center [355, 410] width 16 height 13
drag, startPoint x: 209, startPoint y: 341, endPoint x: 184, endPoint y: 344, distance: 24.7
click at [184, 344] on div "+ + + + 18 17 16 15 14 13 12 11 10 09 08 07 06 05 04 03 02 01 113 112 111 110 1…" at bounding box center [245, 121] width 347 height 1374
drag, startPoint x: 192, startPoint y: 347, endPoint x: 167, endPoint y: 352, distance: 25.1
click at [167, 352] on div "+ + + + 18 17 16 15 14 13 12 11 10 09 08 07 06 05 04 03 02 01 113 112 111 110 1…" at bounding box center [245, 121] width 347 height 1374
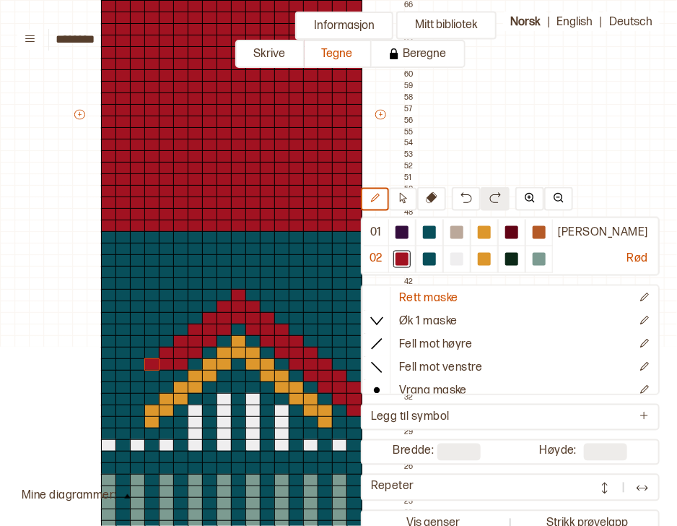
drag, startPoint x: 178, startPoint y: 362, endPoint x: 155, endPoint y: 363, distance: 22.4
click at [155, 363] on div "+ + + + 18 17 16 15 14 13 12 11 10 09 08 07 06 05 04 03 02 01 113 112 111 110 1…" at bounding box center [245, 121] width 347 height 1374
drag, startPoint x: 164, startPoint y: 372, endPoint x: 141, endPoint y: 372, distance: 22.4
click at [141, 372] on div "+ + + + 18 17 16 15 14 13 12 11 10 09 08 07 06 05 04 03 02 01 113 112 111 110 1…" at bounding box center [245, 121] width 347 height 1374
drag, startPoint x: 148, startPoint y: 384, endPoint x: 126, endPoint y: 384, distance: 22.4
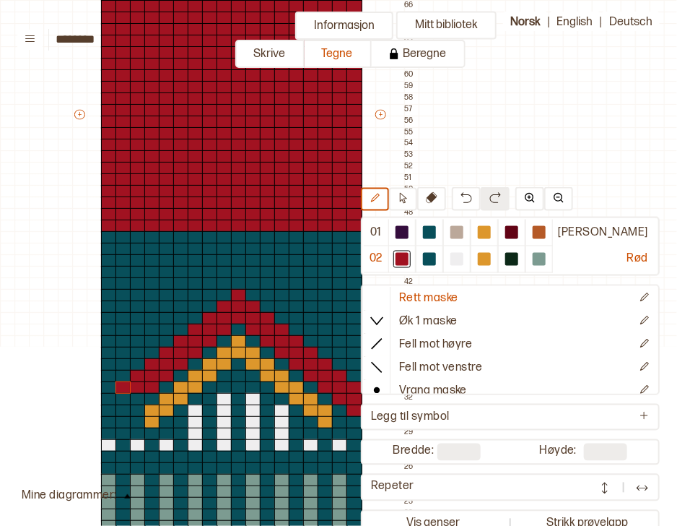
click at [126, 384] on div "+ + + + 18 17 16 15 14 13 12 11 10 09 08 07 06 05 04 03 02 01 113 112 111 110 1…" at bounding box center [245, 121] width 347 height 1374
drag, startPoint x: 130, startPoint y: 396, endPoint x: 110, endPoint y: 398, distance: 19.7
click at [110, 398] on div "+ + + + 18 17 16 15 14 13 12 11 10 09 08 07 06 05 04 03 02 01 113 112 111 110 1…" at bounding box center [245, 121] width 347 height 1374
drag, startPoint x: 121, startPoint y: 409, endPoint x: 105, endPoint y: 408, distance: 15.9
click at [105, 408] on div "+ + + + 18 17 16 15 14 13 12 11 10 09 08 07 06 05 04 03 02 01 113 112 111 110 1…" at bounding box center [245, 121] width 347 height 1374
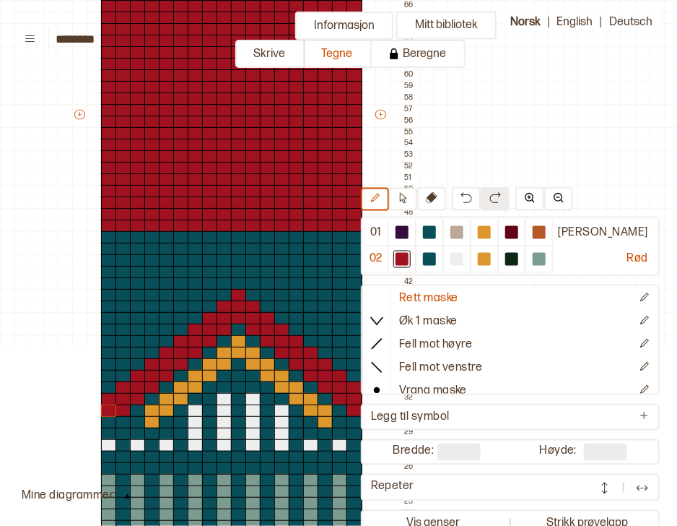
click at [102, 422] on div at bounding box center [109, 422] width 16 height 13
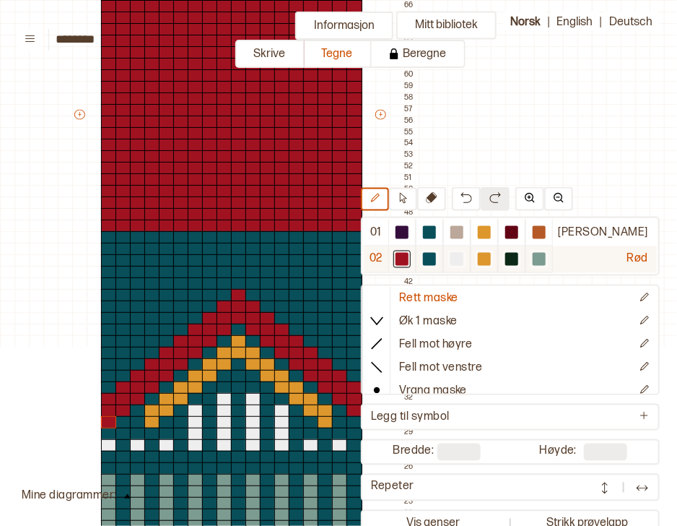
click at [491, 256] on div at bounding box center [484, 259] width 13 height 13
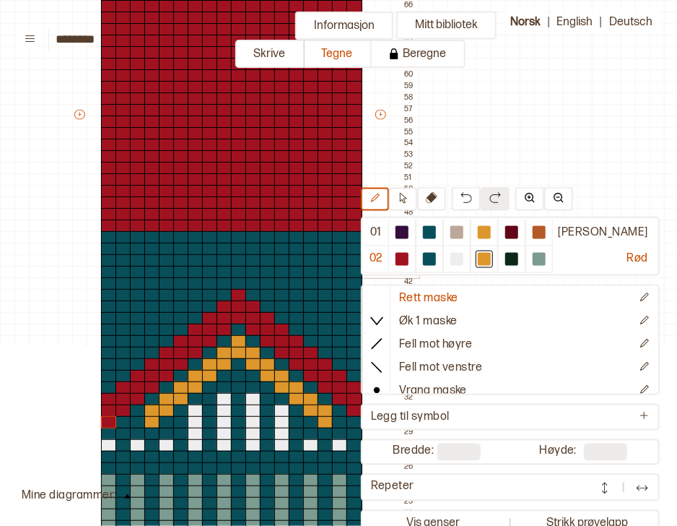
click at [236, 268] on div at bounding box center [239, 272] width 16 height 13
click at [247, 260] on div at bounding box center [253, 260] width 16 height 13
click at [263, 251] on div at bounding box center [268, 249] width 16 height 13
click at [224, 261] on div at bounding box center [225, 260] width 16 height 13
click at [207, 248] on div at bounding box center [210, 249] width 16 height 13
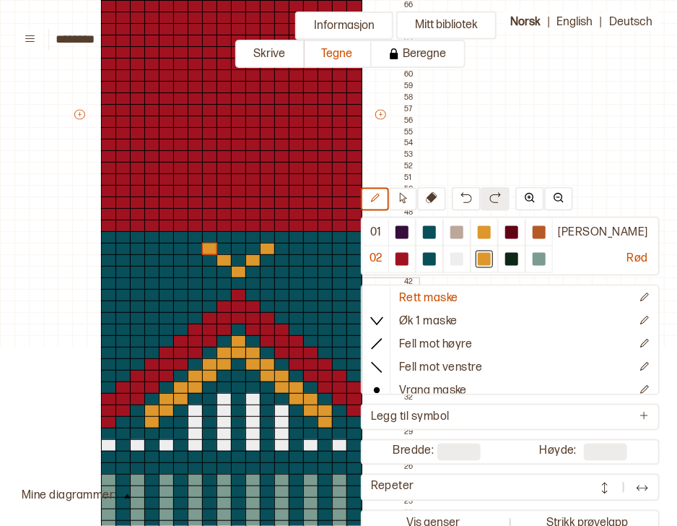
click at [263, 284] on div at bounding box center [268, 283] width 16 height 13
click at [279, 273] on div at bounding box center [282, 272] width 16 height 13
click at [291, 260] on div at bounding box center [297, 260] width 16 height 13
click at [305, 269] on div at bounding box center [311, 272] width 16 height 13
click at [320, 279] on div at bounding box center [326, 283] width 16 height 13
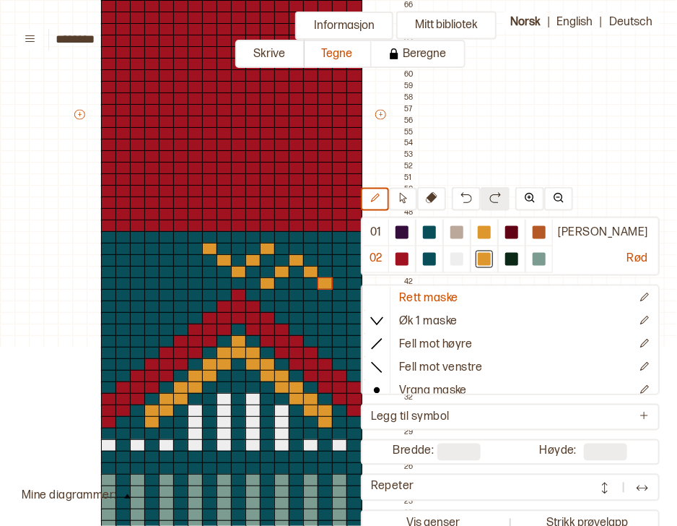
click at [278, 293] on div at bounding box center [282, 295] width 16 height 13
click at [295, 305] on div at bounding box center [297, 306] width 16 height 13
click at [312, 290] on div at bounding box center [311, 295] width 16 height 13
click at [178, 261] on div at bounding box center [181, 260] width 16 height 13
click at [189, 272] on div at bounding box center [196, 272] width 16 height 13
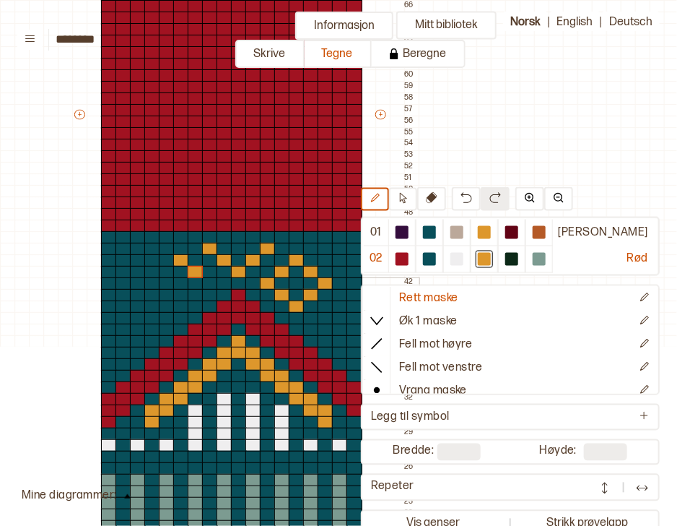
click at [205, 283] on div at bounding box center [210, 283] width 16 height 13
click at [191, 293] on div at bounding box center [196, 295] width 16 height 13
click at [179, 304] on div at bounding box center [181, 306] width 16 height 13
click at [164, 292] on div at bounding box center [167, 295] width 16 height 13
click at [151, 283] on div at bounding box center [152, 283] width 16 height 13
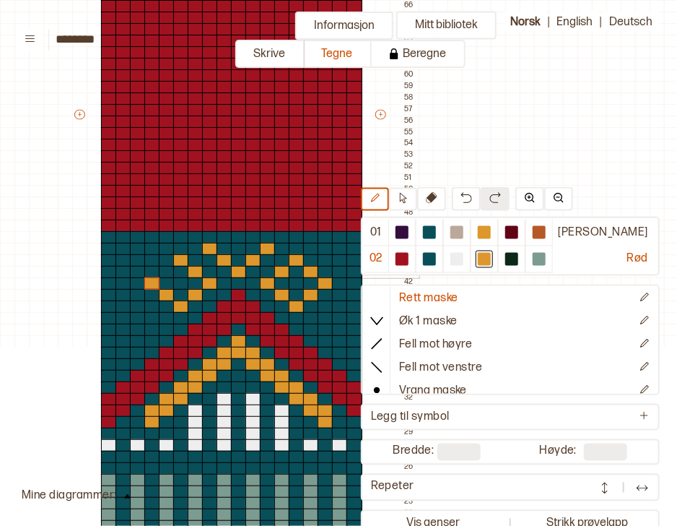
click at [165, 273] on div at bounding box center [167, 272] width 16 height 13
click at [337, 246] on div at bounding box center [340, 249] width 16 height 13
click at [352, 258] on div at bounding box center [355, 260] width 16 height 13
click at [137, 248] on div at bounding box center [138, 249] width 16 height 13
click at [125, 263] on div at bounding box center [124, 260] width 16 height 13
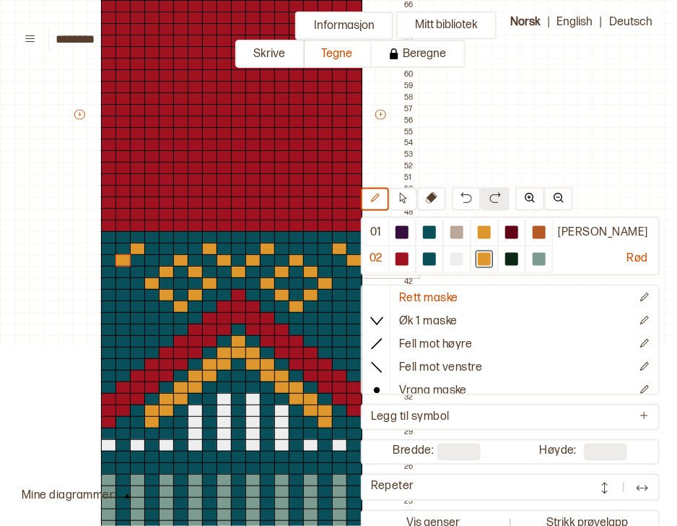
click at [108, 269] on div at bounding box center [109, 272] width 16 height 13
click at [355, 309] on div at bounding box center [355, 306] width 16 height 13
click at [339, 319] on div at bounding box center [340, 318] width 16 height 13
click at [328, 326] on div at bounding box center [326, 329] width 16 height 13
click at [344, 343] on div at bounding box center [340, 341] width 16 height 13
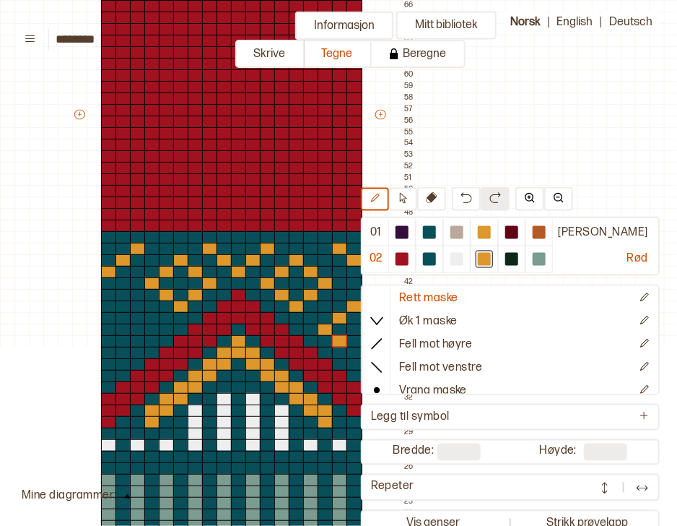
click at [353, 354] on div at bounding box center [355, 353] width 16 height 13
click at [103, 305] on div at bounding box center [109, 306] width 16 height 13
click at [118, 318] on div at bounding box center [124, 318] width 16 height 13
click at [134, 329] on div at bounding box center [138, 329] width 16 height 13
click at [125, 345] on div at bounding box center [124, 341] width 16 height 13
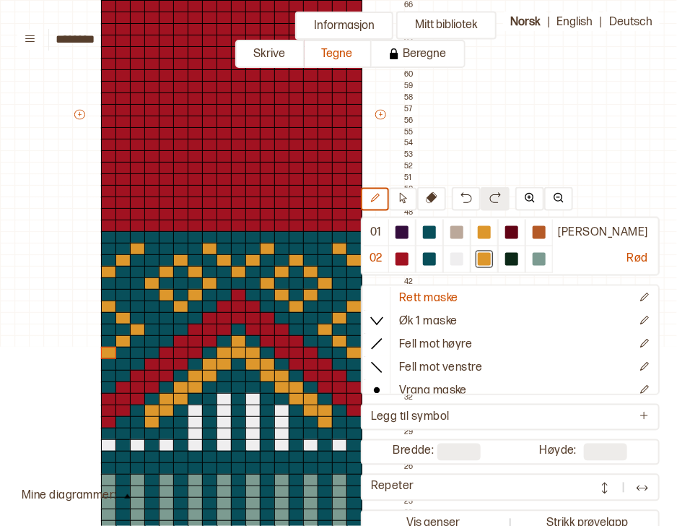
click at [108, 357] on div at bounding box center [109, 353] width 16 height 13
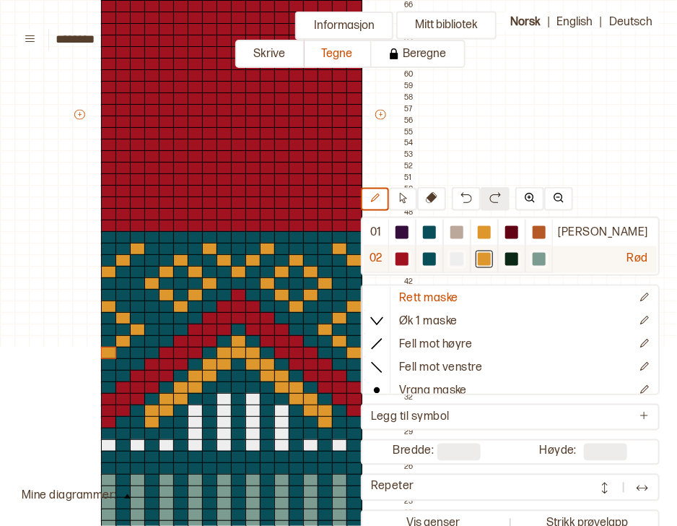
click at [436, 259] on div at bounding box center [429, 259] width 13 height 13
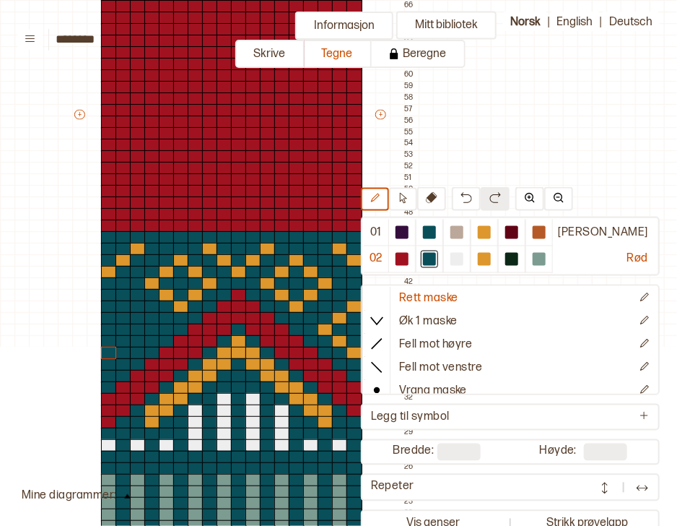
drag, startPoint x: 113, startPoint y: 305, endPoint x: 109, endPoint y: 350, distance: 45.6
click at [109, 350] on div "+ + + + 18 17 16 15 14 13 12 11 10 09 08 07 06 05 04 03 02 01 113 112 111 110 1…" at bounding box center [245, 121] width 347 height 1374
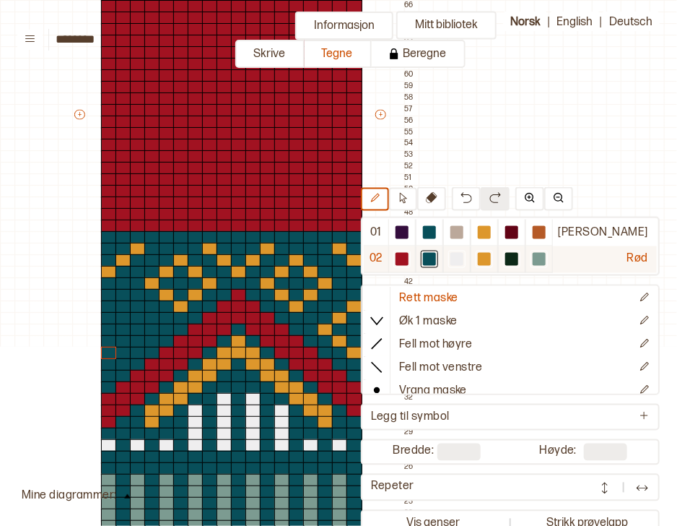
click at [491, 261] on div at bounding box center [484, 259] width 13 height 13
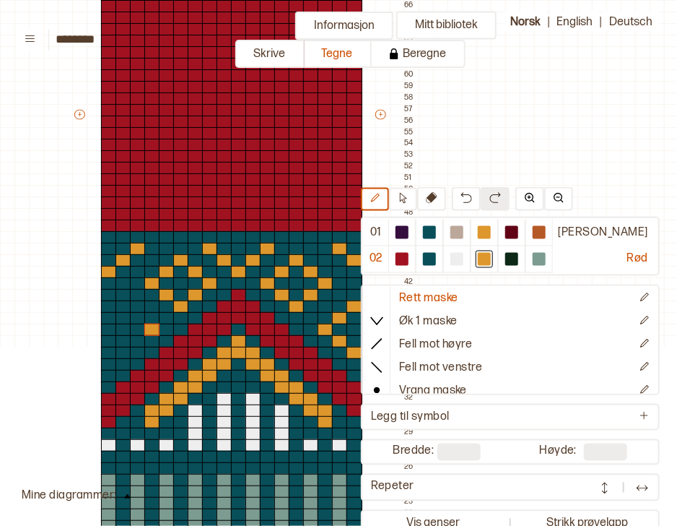
click at [149, 329] on div at bounding box center [152, 329] width 16 height 13
click at [133, 316] on div at bounding box center [138, 318] width 16 height 13
click at [119, 308] on div at bounding box center [124, 306] width 16 height 13
click at [136, 345] on div at bounding box center [138, 341] width 16 height 13
click at [121, 357] on div at bounding box center [124, 353] width 16 height 13
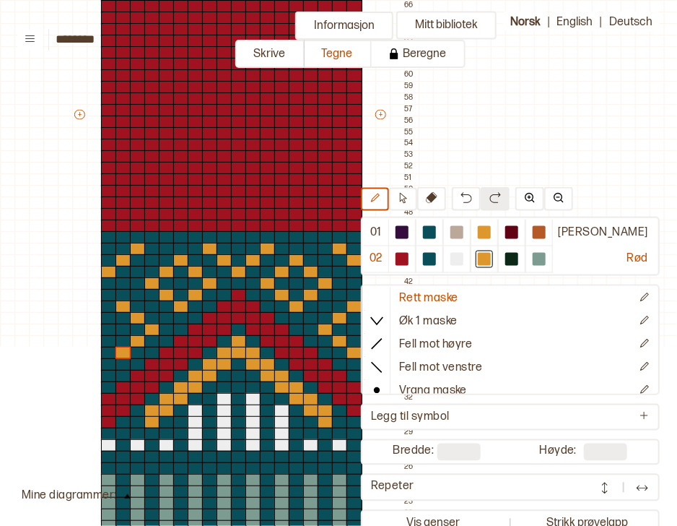
click at [113, 365] on div at bounding box center [109, 364] width 16 height 13
click at [110, 296] on div at bounding box center [109, 295] width 16 height 13
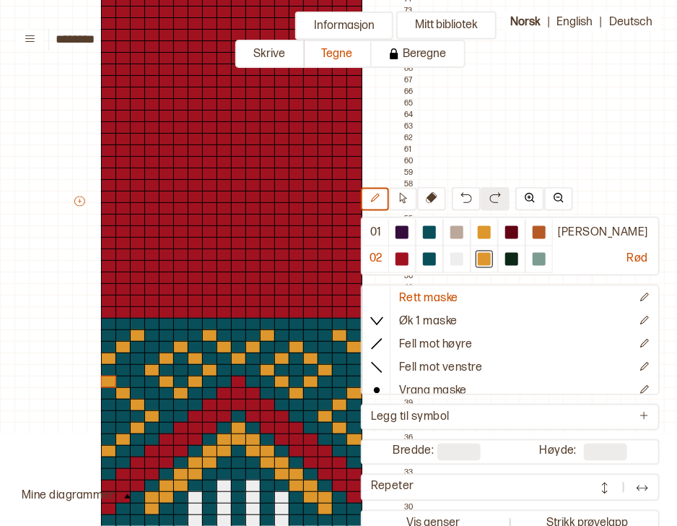
scroll to position [591, 101]
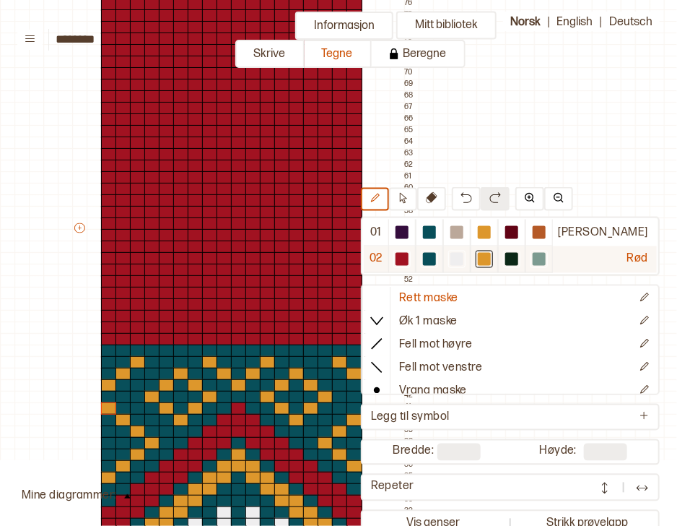
click at [436, 253] on div at bounding box center [429, 259] width 13 height 13
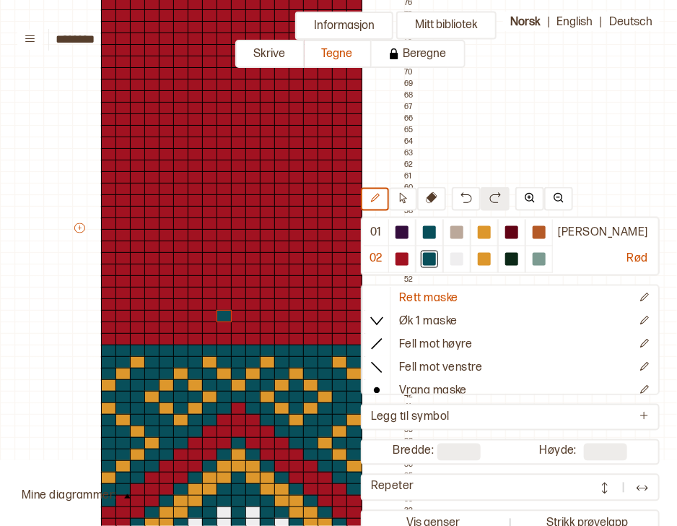
click at [219, 313] on div at bounding box center [225, 316] width 16 height 13
drag, startPoint x: 235, startPoint y: 313, endPoint x: 235, endPoint y: 336, distance: 23.1
click at [235, 336] on div "+ + + + 18 17 16 15 14 13 12 11 10 09 08 07 06 05 04 03 02 01 113 112 111 110 1…" at bounding box center [245, 234] width 347 height 1374
drag, startPoint x: 228, startPoint y: 329, endPoint x: 218, endPoint y: 337, distance: 12.9
click at [218, 337] on div "+ + + + 18 17 16 15 14 13 12 11 10 09 08 07 06 05 04 03 02 01 113 112 111 110 1…" at bounding box center [245, 234] width 347 height 1374
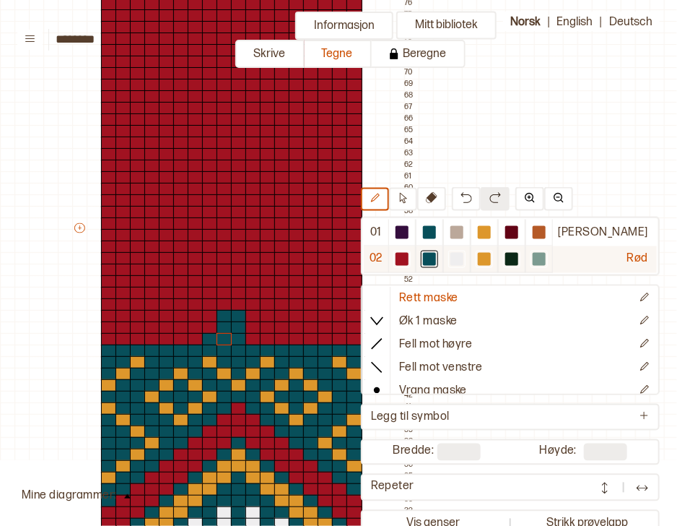
click at [409, 255] on div at bounding box center [402, 259] width 13 height 13
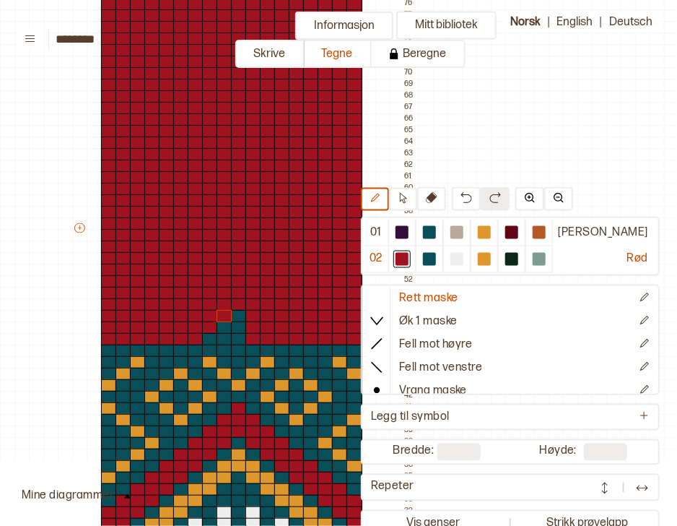
click at [218, 312] on div at bounding box center [225, 316] width 16 height 13
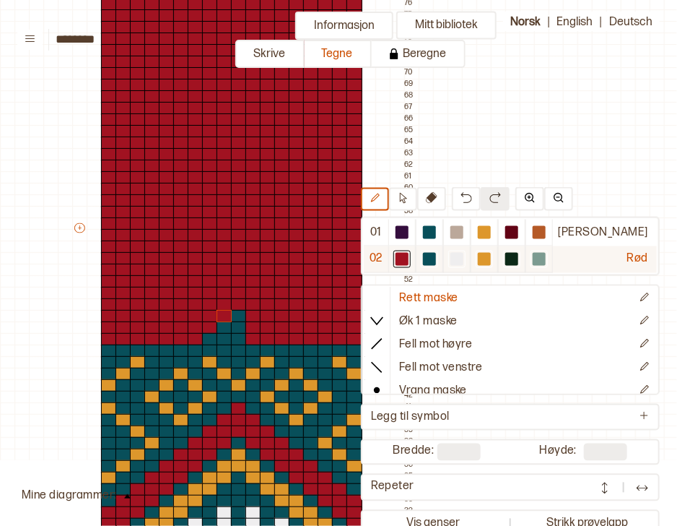
click at [436, 261] on div at bounding box center [429, 259] width 13 height 13
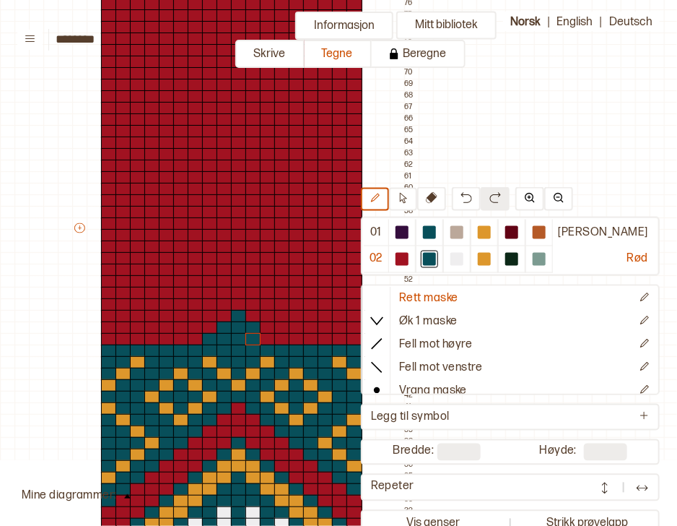
drag, startPoint x: 251, startPoint y: 325, endPoint x: 253, endPoint y: 334, distance: 9.5
click at [253, 334] on div "+ + + + 18 17 16 15 14 13 12 11 10 09 08 07 06 05 04 03 02 01 113 112 111 110 1…" at bounding box center [245, 234] width 347 height 1374
click at [264, 338] on div at bounding box center [268, 339] width 16 height 13
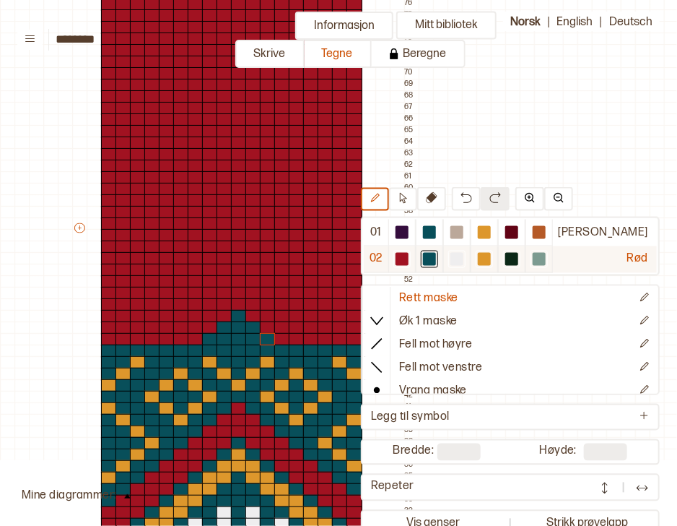
click at [518, 260] on div at bounding box center [511, 259] width 13 height 13
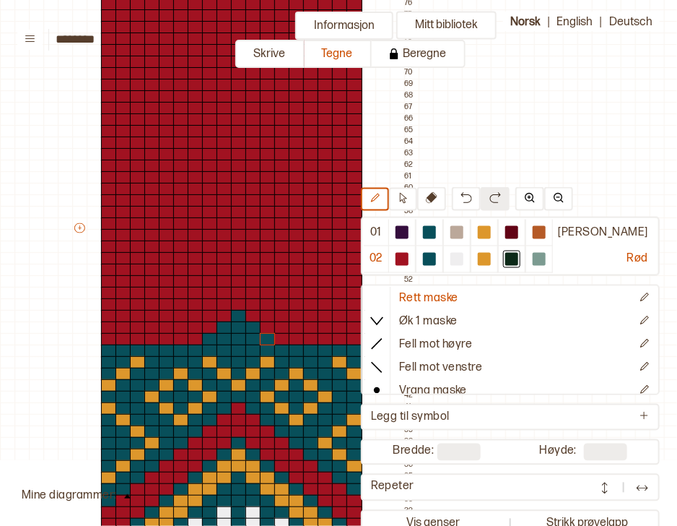
click at [224, 350] on div at bounding box center [225, 350] width 16 height 13
click at [245, 349] on div at bounding box center [253, 350] width 16 height 13
click at [235, 337] on div at bounding box center [239, 339] width 16 height 13
click at [297, 347] on div at bounding box center [297, 350] width 16 height 13
drag, startPoint x: 281, startPoint y: 336, endPoint x: 303, endPoint y: 335, distance: 22.4
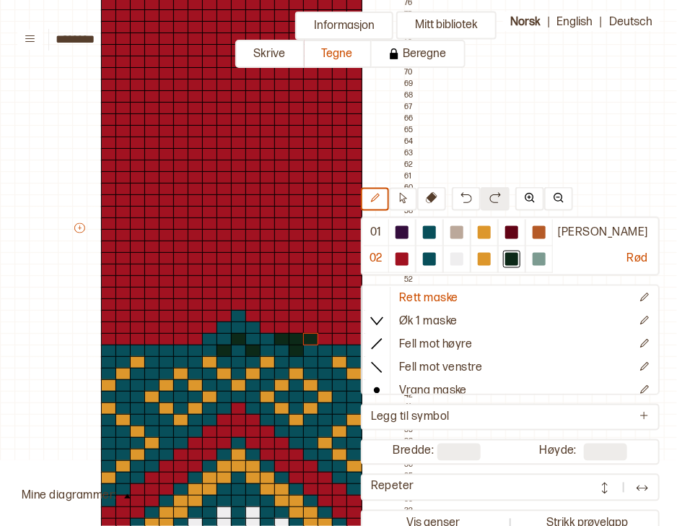
click at [303, 335] on div "+ + + + 18 17 16 15 14 13 12 11 10 09 08 07 06 05 04 03 02 01 113 112 111 110 1…" at bounding box center [245, 234] width 347 height 1374
drag, startPoint x: 305, startPoint y: 327, endPoint x: 321, endPoint y: 326, distance: 15.2
click at [321, 326] on div "+ + + + 18 17 16 15 14 13 12 11 10 09 08 07 06 05 04 03 02 01 113 112 111 110 1…" at bounding box center [245, 234] width 347 height 1374
drag, startPoint x: 323, startPoint y: 313, endPoint x: 341, endPoint y: 313, distance: 17.3
click at [341, 313] on div "+ + + + 18 17 16 15 14 13 12 11 10 09 08 07 06 05 04 03 02 01 113 112 111 110 1…" at bounding box center [245, 234] width 347 height 1374
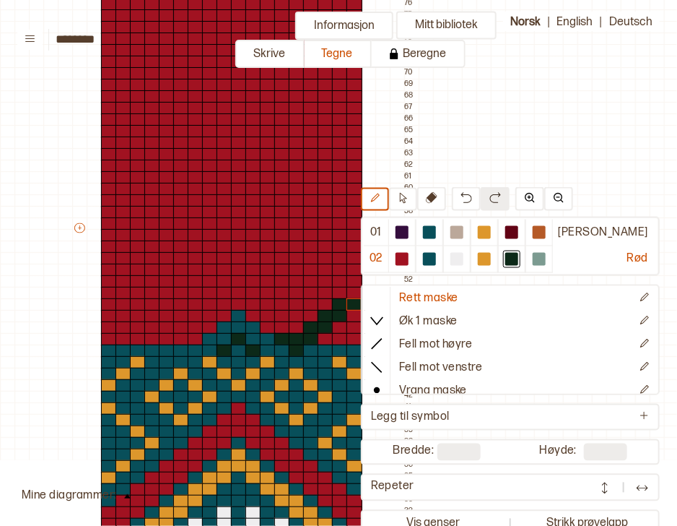
drag, startPoint x: 341, startPoint y: 306, endPoint x: 352, endPoint y: 305, distance: 10.9
click at [352, 305] on div "+ + + + 18 17 16 15 14 13 12 11 10 09 08 07 06 05 04 03 02 01 113 112 111 110 1…" at bounding box center [245, 234] width 347 height 1374
click at [352, 306] on div at bounding box center [355, 304] width 16 height 13
click at [352, 289] on div at bounding box center [355, 293] width 16 height 13
drag, startPoint x: 283, startPoint y: 326, endPoint x: 269, endPoint y: 326, distance: 13.7
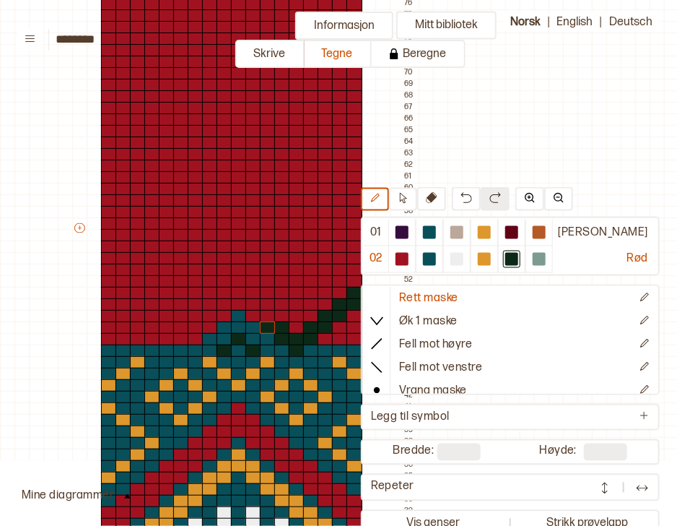
click at [269, 326] on div "+ + + + 18 17 16 15 14 13 12 11 10 09 08 07 06 05 04 03 02 01 113 112 111 110 1…" at bounding box center [245, 234] width 347 height 1374
click at [253, 313] on div "+ + + + 18 17 16 15 14 13 12 11 10 09 08 07 06 05 04 03 02 01 113 112 111 110 1…" at bounding box center [245, 234] width 347 height 1374
drag, startPoint x: 249, startPoint y: 305, endPoint x: 228, endPoint y: 303, distance: 21.0
click at [228, 303] on div "+ + + + 18 17 16 15 14 13 12 11 10 09 08 07 06 05 04 03 02 01 113 112 111 110 1…" at bounding box center [245, 234] width 347 height 1374
click at [242, 296] on div at bounding box center [239, 293] width 16 height 13
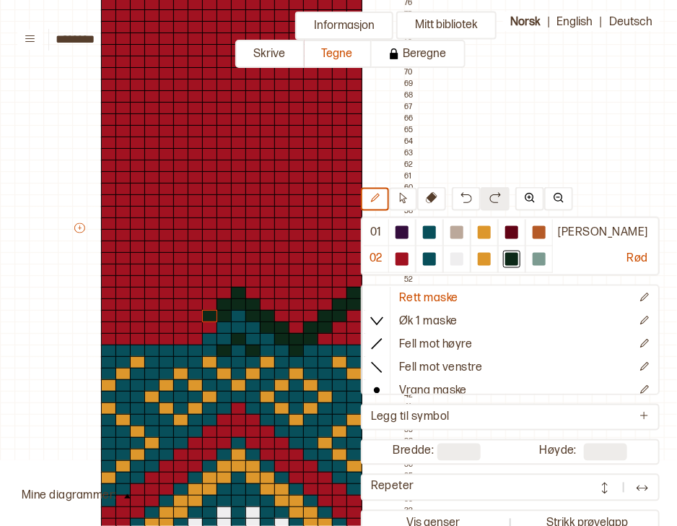
click at [214, 315] on div "+ + + + 18 17 16 15 14 13 12 11 10 09 08 07 06 05 04 03 02 01 113 112 111 110 1…" at bounding box center [245, 234] width 347 height 1374
drag, startPoint x: 206, startPoint y: 326, endPoint x: 196, endPoint y: 328, distance: 9.5
click at [196, 328] on div "+ + + + 18 17 16 15 14 13 12 11 10 09 08 07 06 05 04 03 02 01 113 112 111 110 1…" at bounding box center [245, 234] width 347 height 1374
drag, startPoint x: 196, startPoint y: 336, endPoint x: 185, endPoint y: 337, distance: 10.9
click at [185, 337] on div "+ + + + 18 17 16 15 14 13 12 11 10 09 08 07 06 05 04 03 02 01 113 112 111 110 1…" at bounding box center [245, 234] width 347 height 1374
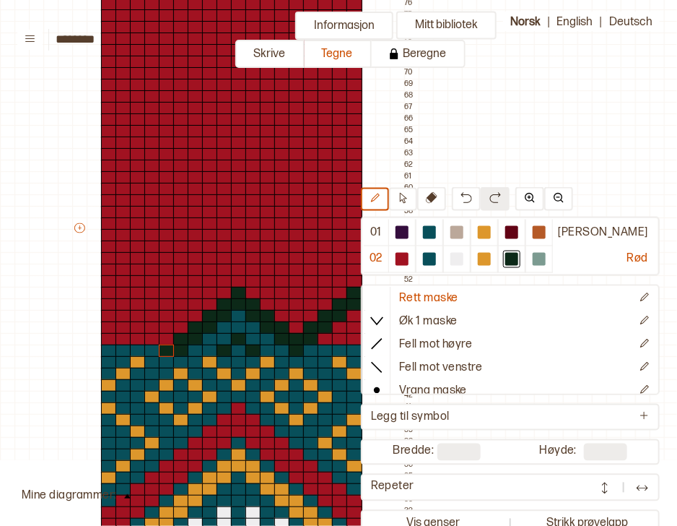
drag, startPoint x: 179, startPoint y: 349, endPoint x: 165, endPoint y: 352, distance: 14.6
click at [165, 352] on div "+ + + + 18 17 16 15 14 13 12 11 10 09 08 07 06 05 04 03 02 01 113 112 111 110 1…" at bounding box center [245, 234] width 347 height 1374
click at [472, 199] on img at bounding box center [467, 198] width 12 height 12
click at [167, 337] on div at bounding box center [167, 339] width 16 height 13
drag, startPoint x: 166, startPoint y: 326, endPoint x: 156, endPoint y: 327, distance: 10.1
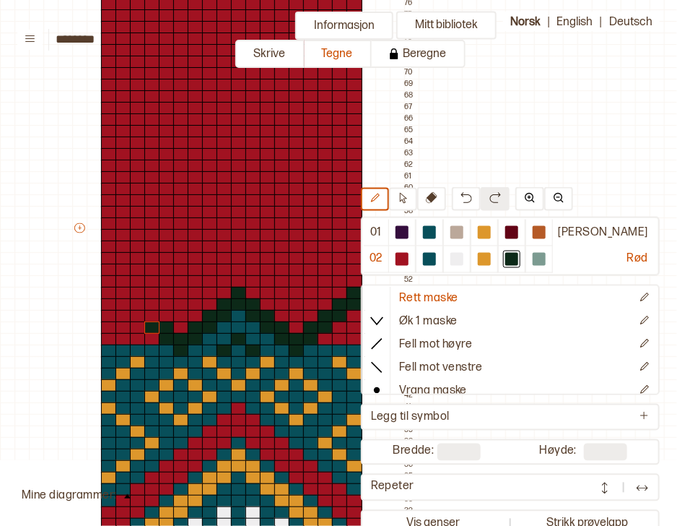
click at [156, 327] on div "+ + + + 18 17 16 15 14 13 12 11 10 09 08 07 06 05 04 03 02 01 113 112 111 110 1…" at bounding box center [245, 234] width 347 height 1374
drag, startPoint x: 149, startPoint y: 315, endPoint x: 141, endPoint y: 317, distance: 8.2
click at [141, 317] on div "+ + + + 18 17 16 15 14 13 12 11 10 09 08 07 06 05 04 03 02 01 113 112 111 110 1…" at bounding box center [245, 234] width 347 height 1374
drag, startPoint x: 137, startPoint y: 309, endPoint x: 125, endPoint y: 306, distance: 12.6
click at [125, 306] on div "+ + + + 18 17 16 15 14 13 12 11 10 09 08 07 06 05 04 03 02 01 113 112 111 110 1…" at bounding box center [245, 234] width 347 height 1374
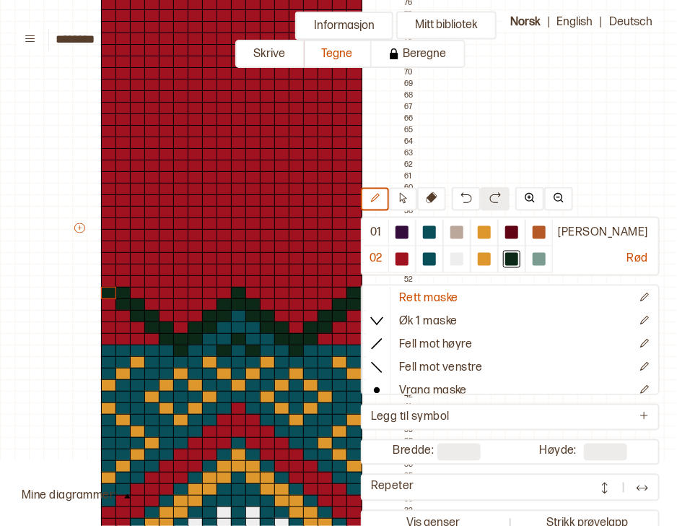
drag, startPoint x: 123, startPoint y: 296, endPoint x: 113, endPoint y: 295, distance: 10.9
click at [113, 295] on div "+ + + + 18 17 16 15 14 13 12 11 10 09 08 07 06 05 04 03 02 01 113 112 111 110 1…" at bounding box center [245, 234] width 347 height 1374
click at [110, 284] on div at bounding box center [109, 281] width 16 height 13
click at [354, 346] on div at bounding box center [355, 350] width 16 height 13
click at [123, 348] on div at bounding box center [124, 350] width 16 height 13
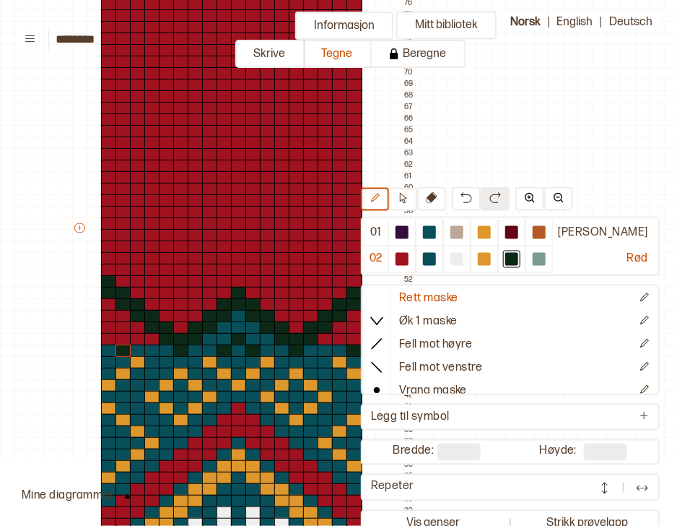
click at [106, 340] on div at bounding box center [109, 339] width 16 height 13
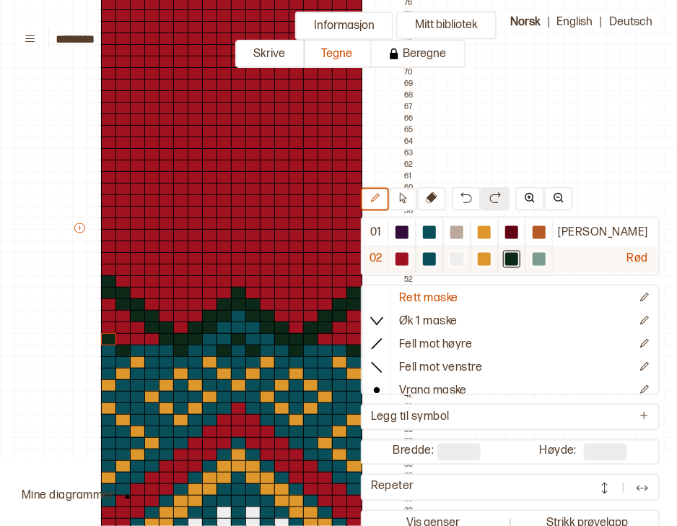
click at [436, 257] on div at bounding box center [429, 259] width 13 height 13
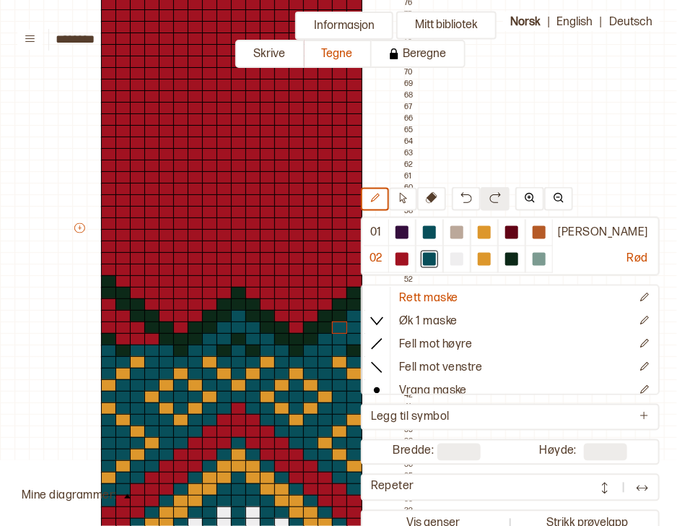
drag, startPoint x: 326, startPoint y: 335, endPoint x: 344, endPoint y: 326, distance: 19.4
click at [344, 326] on div "+ + + + 18 17 16 15 14 13 12 11 10 09 08 07 06 05 04 03 02 01 113 112 111 110 1…" at bounding box center [245, 234] width 347 height 1374
drag, startPoint x: 150, startPoint y: 334, endPoint x: 121, endPoint y: 318, distance: 33.6
click at [121, 318] on div "+ + + + 18 17 16 15 14 13 12 11 10 09 08 07 06 05 04 03 02 01 113 112 111 110 1…" at bounding box center [245, 234] width 347 height 1374
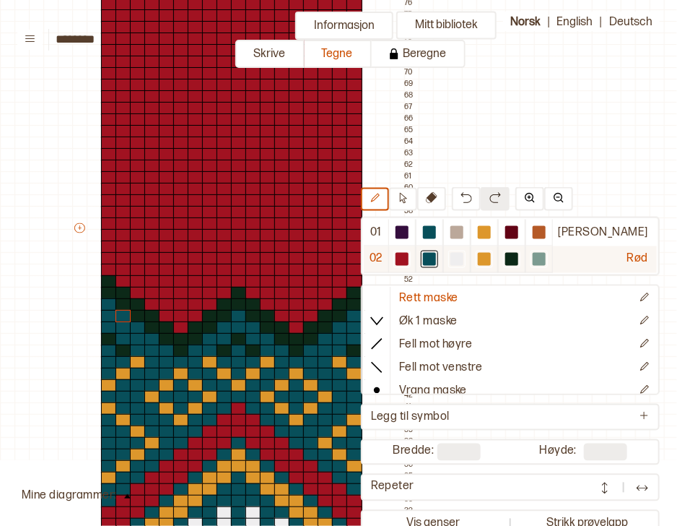
click at [491, 254] on div at bounding box center [484, 259] width 13 height 13
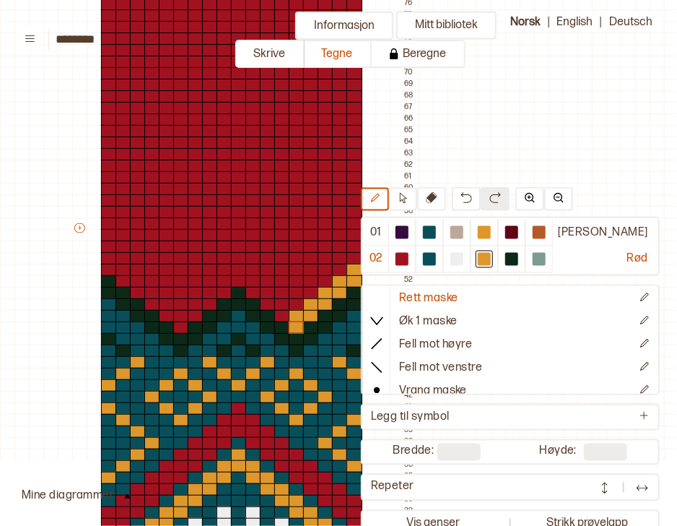
drag, startPoint x: 354, startPoint y: 271, endPoint x: 292, endPoint y: 321, distance: 80.2
click at [292, 321] on div "+ + + + 18 17 16 15 14 13 12 11 10 09 08 07 06 05 04 03 02 01 113 112 111 110 1…" at bounding box center [245, 234] width 347 height 1374
click at [279, 313] on div "+ + + + 18 17 16 15 14 13 12 11 10 09 08 07 06 05 04 03 02 01 113 112 111 110 1…" at bounding box center [245, 234] width 347 height 1374
drag, startPoint x: 269, startPoint y: 301, endPoint x: 225, endPoint y: 280, distance: 48.1
click at [225, 280] on div "+ + + + 18 17 16 15 14 13 12 11 10 09 08 07 06 05 04 03 02 01 113 112 111 110 1…" at bounding box center [245, 234] width 347 height 1374
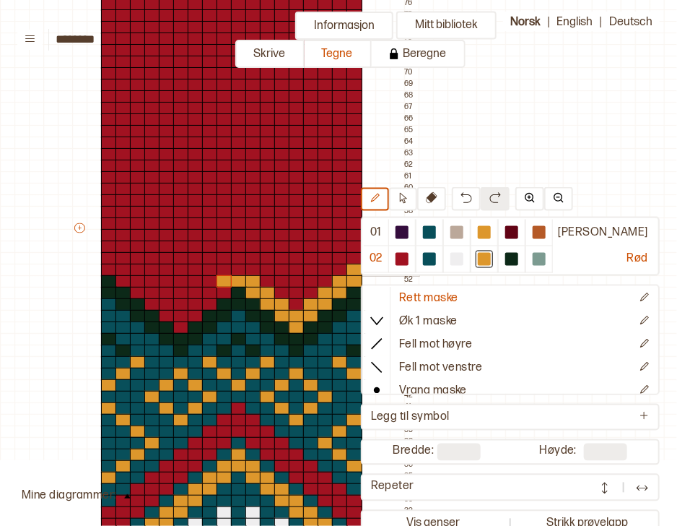
click at [240, 270] on div at bounding box center [239, 269] width 16 height 13
drag, startPoint x: 225, startPoint y: 296, endPoint x: 179, endPoint y: 323, distance: 53.7
click at [179, 323] on div "+ + + + 18 17 16 15 14 13 12 11 10 09 08 07 06 05 04 03 02 01 113 112 111 110 1…" at bounding box center [245, 234] width 347 height 1374
drag, startPoint x: 160, startPoint y: 310, endPoint x: 110, endPoint y: 269, distance: 64.6
click at [110, 269] on div "+ + + + 18 17 16 15 14 13 12 11 10 09 08 07 06 05 04 03 02 01 113 112 111 110 1…" at bounding box center [245, 234] width 347 height 1374
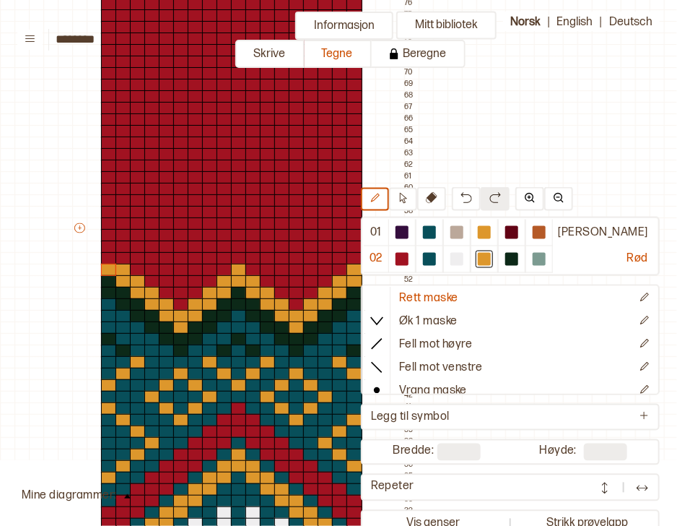
click at [108, 258] on div at bounding box center [109, 258] width 16 height 13
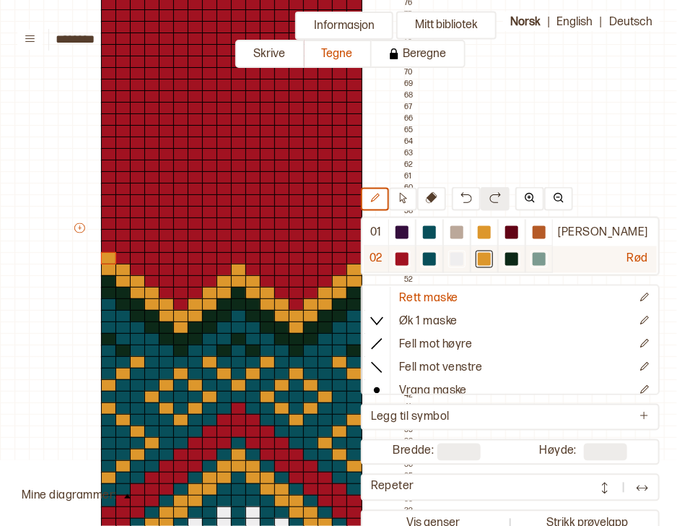
click at [546, 263] on div at bounding box center [539, 259] width 13 height 13
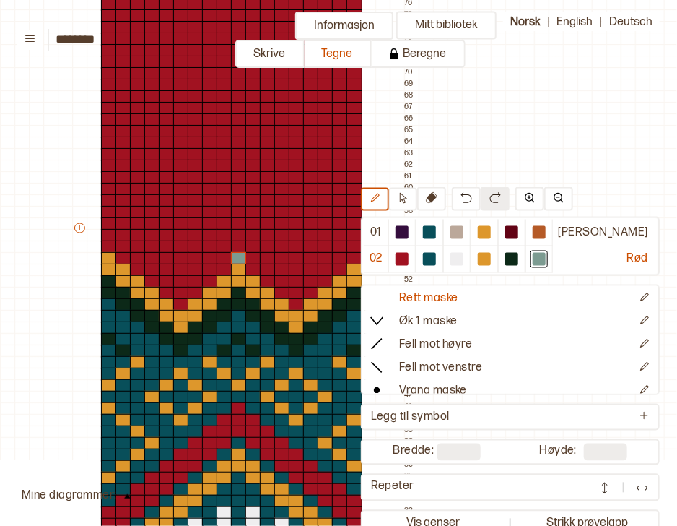
click at [239, 256] on div at bounding box center [239, 258] width 16 height 13
click at [250, 268] on div at bounding box center [253, 269] width 16 height 13
drag, startPoint x: 263, startPoint y: 278, endPoint x: 292, endPoint y: 297, distance: 34.8
click at [292, 297] on div "+ + + + 18 17 16 15 14 13 12 11 10 09 08 07 06 05 04 03 02 01 113 112 111 110 1…" at bounding box center [245, 234] width 347 height 1374
click at [306, 291] on div at bounding box center [311, 293] width 16 height 13
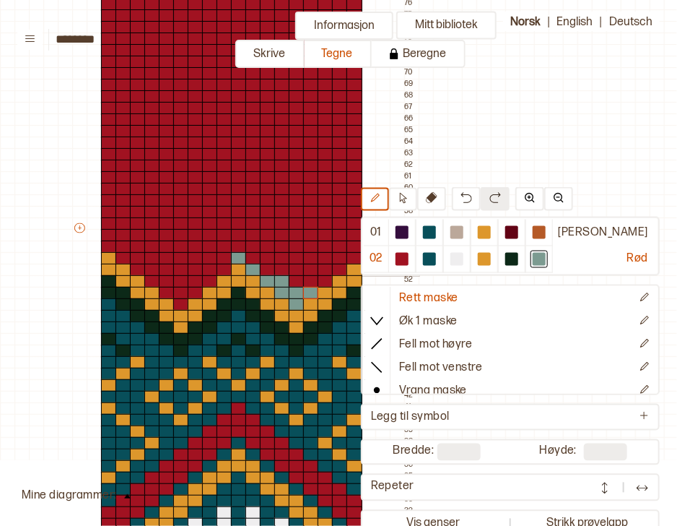
click at [268, 266] on div at bounding box center [268, 269] width 16 height 13
click at [249, 261] on div at bounding box center [253, 258] width 16 height 13
click at [232, 251] on div at bounding box center [239, 246] width 16 height 13
drag, startPoint x: 312, startPoint y: 281, endPoint x: 352, endPoint y: 249, distance: 51.4
click at [352, 249] on div "+ + + + 18 17 16 15 14 13 12 11 10 09 08 07 06 05 04 03 02 01 113 112 111 110 1…" at bounding box center [245, 234] width 347 height 1374
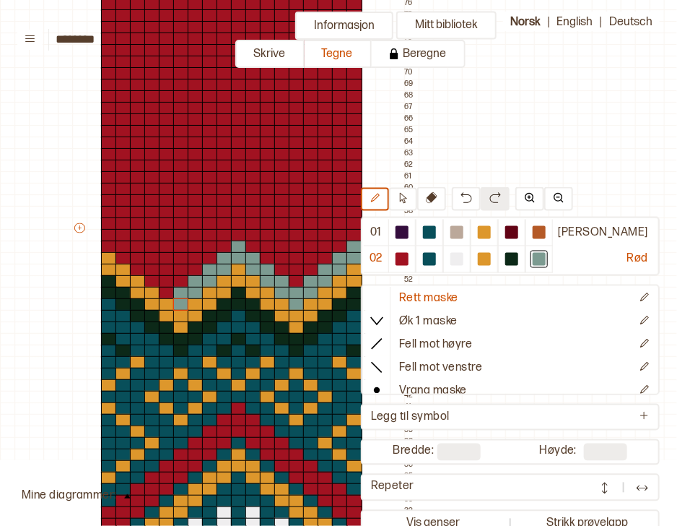
drag, startPoint x: 226, startPoint y: 260, endPoint x: 181, endPoint y: 299, distance: 59.4
click at [181, 299] on div "+ + + + 18 17 16 15 14 13 12 11 10 09 08 07 06 05 04 03 02 01 113 112 111 110 1…" at bounding box center [245, 234] width 347 height 1374
drag, startPoint x: 163, startPoint y: 290, endPoint x: 112, endPoint y: 246, distance: 67.6
click at [112, 246] on div "+ + + + 18 17 16 15 14 13 12 11 10 09 08 07 06 05 04 03 02 01 113 112 111 110 1…" at bounding box center [245, 234] width 347 height 1374
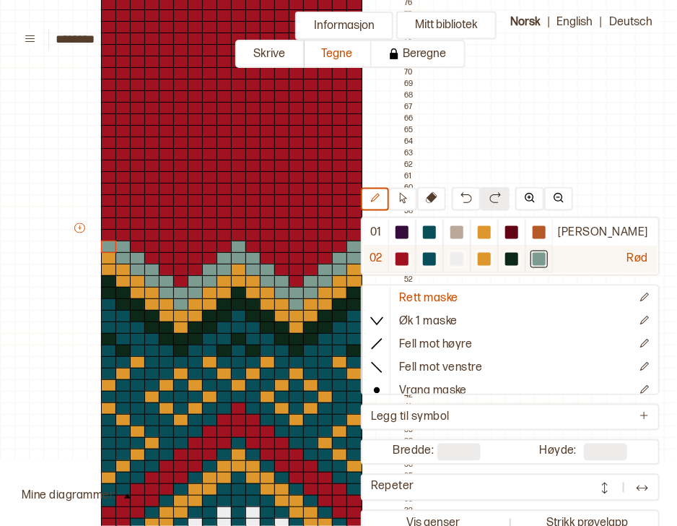
click at [491, 258] on div at bounding box center [484, 259] width 13 height 13
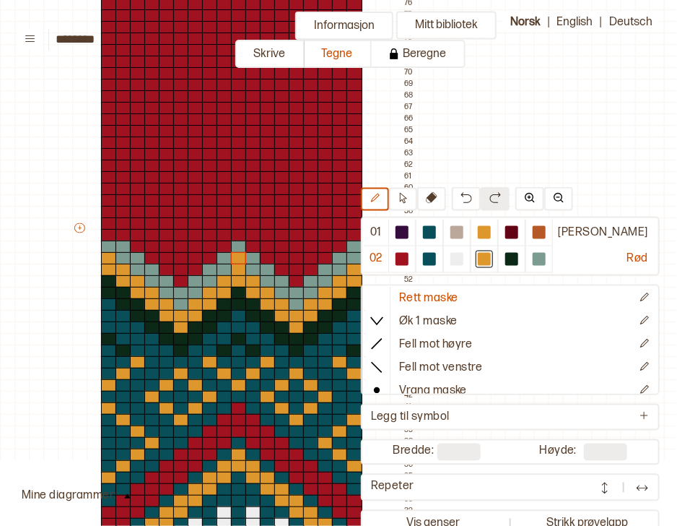
click at [236, 257] on div at bounding box center [239, 258] width 16 height 13
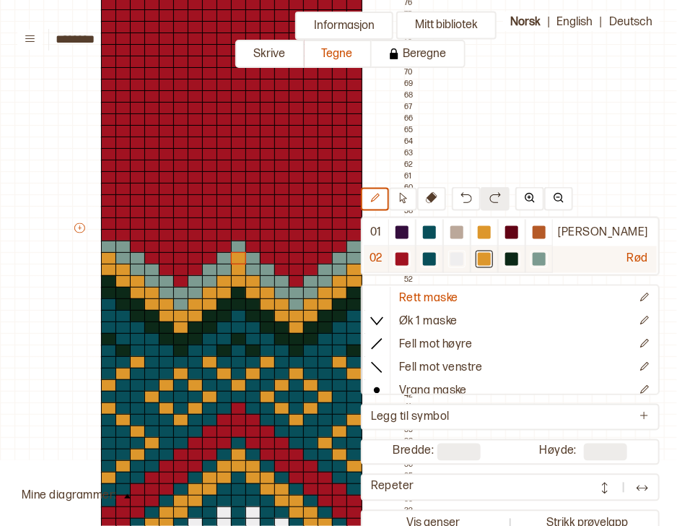
click at [463, 254] on div at bounding box center [456, 259] width 13 height 13
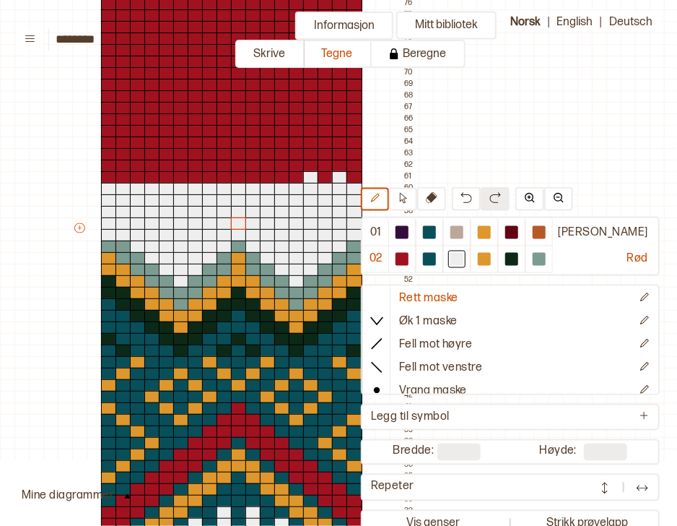
drag, startPoint x: 352, startPoint y: 192, endPoint x: 240, endPoint y: 226, distance: 116.9
click at [240, 226] on div "+ + + + 18 17 16 15 14 13 12 11 10 09 08 07 06 05 04 03 02 01 113 112 111 110 1…" at bounding box center [245, 234] width 347 height 1374
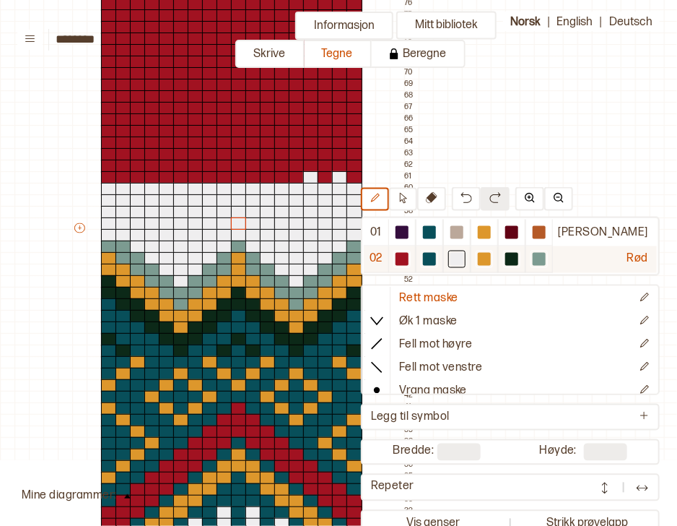
click at [436, 256] on div at bounding box center [429, 259] width 13 height 13
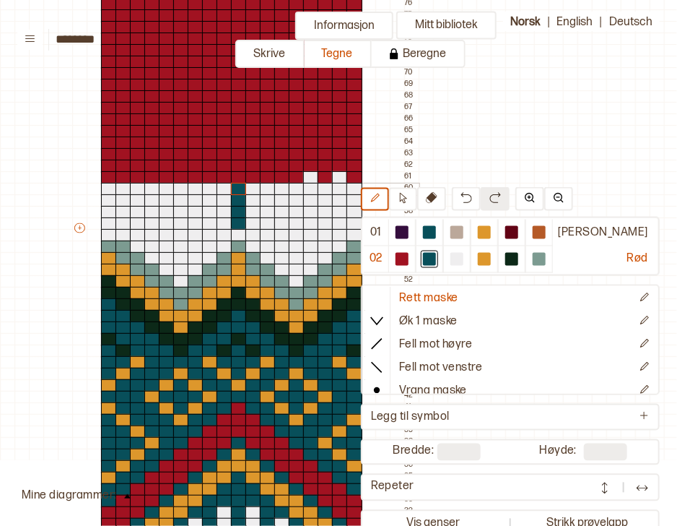
drag, startPoint x: 242, startPoint y: 222, endPoint x: 237, endPoint y: 191, distance: 32.1
click at [237, 191] on div "+ + + + 18 17 16 15 14 13 12 11 10 09 08 07 06 05 04 03 02 01 113 112 111 110 1…" at bounding box center [245, 234] width 347 height 1374
drag, startPoint x: 263, startPoint y: 187, endPoint x: 269, endPoint y: 241, distance: 54.4
click at [269, 241] on div "+ + + + 18 17 16 15 14 13 12 11 10 09 08 07 06 05 04 03 02 01 113 112 111 110 1…" at bounding box center [245, 234] width 347 height 1374
drag, startPoint x: 297, startPoint y: 250, endPoint x: 297, endPoint y: 188, distance: 62.1
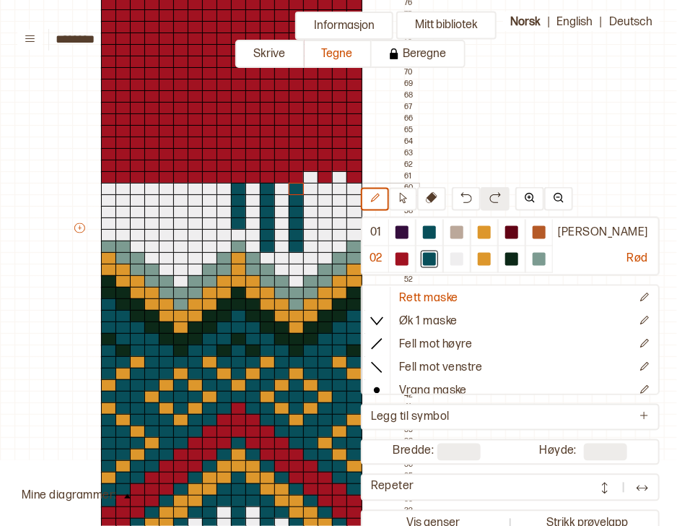
click at [297, 188] on div "+ + + + 18 17 16 15 14 13 12 11 10 09 08 07 06 05 04 03 02 01 113 112 111 110 1…" at bounding box center [245, 234] width 347 height 1374
click at [297, 261] on div at bounding box center [297, 258] width 16 height 13
drag, startPoint x: 320, startPoint y: 244, endPoint x: 323, endPoint y: 193, distance: 51.4
click at [323, 193] on div "+ + + + 18 17 16 15 14 13 12 11 10 09 08 07 06 05 04 03 02 01 113 112 111 110 1…" at bounding box center [245, 234] width 347 height 1374
drag, startPoint x: 352, startPoint y: 225, endPoint x: 354, endPoint y: 191, distance: 34.0
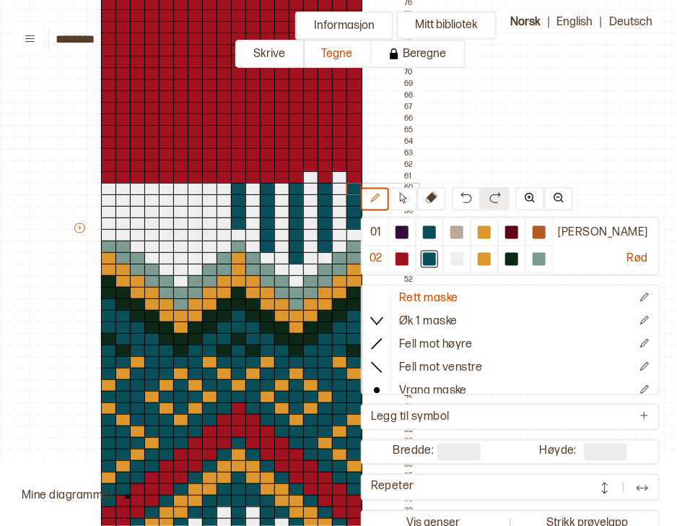
click at [354, 191] on div "+ + + + 18 17 16 15 14 13 12 11 10 09 08 07 06 05 04 03 02 01 113 112 111 110 1…" at bounding box center [245, 234] width 347 height 1374
drag, startPoint x: 205, startPoint y: 245, endPoint x: 207, endPoint y: 188, distance: 57.8
click at [207, 188] on div "+ + + + 18 17 16 15 14 13 12 11 10 09 08 07 06 05 04 03 02 01 113 112 111 110 1…" at bounding box center [245, 234] width 347 height 1374
drag, startPoint x: 178, startPoint y: 190, endPoint x: 176, endPoint y: 255, distance: 65.0
click at [176, 255] on div "+ + + + 18 17 16 15 14 13 12 11 10 09 08 07 06 05 04 03 02 01 113 112 111 110 1…" at bounding box center [245, 234] width 347 height 1374
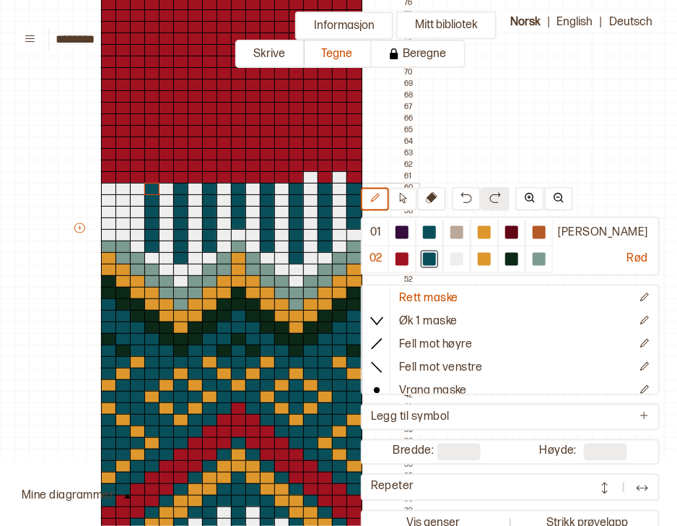
drag, startPoint x: 156, startPoint y: 245, endPoint x: 153, endPoint y: 191, distance: 54.2
click at [153, 191] on div "+ + + + 18 17 16 15 14 13 12 11 10 09 08 07 06 05 04 03 02 01 113 112 111 110 1…" at bounding box center [245, 234] width 347 height 1374
drag, startPoint x: 123, startPoint y: 191, endPoint x: 121, endPoint y: 221, distance: 30.4
click at [121, 221] on div "+ + + + 18 17 16 15 14 13 12 11 10 09 08 07 06 05 04 03 02 01 113 112 111 110 1…" at bounding box center [245, 234] width 347 height 1374
drag, startPoint x: 305, startPoint y: 178, endPoint x: 305, endPoint y: 123, distance: 54.9
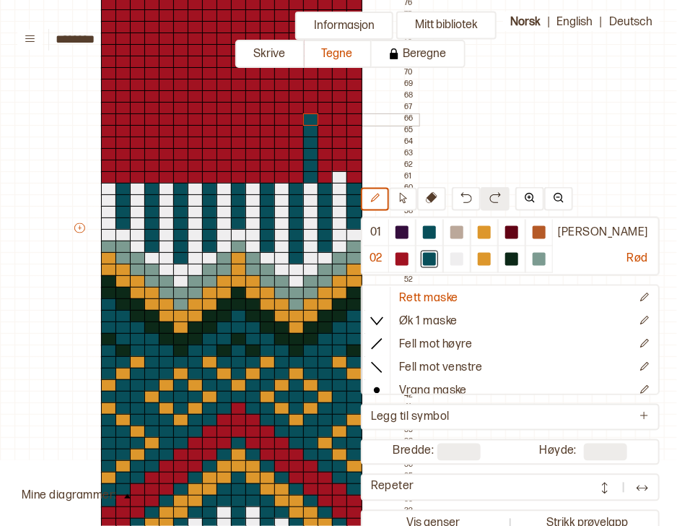
click at [305, 123] on div "+ + + + 18 17 16 15 14 13 12 11 10 09 08 07 06 05 04 03 02 01 113 112 111 110 1…" at bounding box center [245, 234] width 347 height 1374
drag, startPoint x: 340, startPoint y: 173, endPoint x: 338, endPoint y: 120, distance: 53.5
click at [338, 120] on div "+ + + + 18 17 16 15 14 13 12 11 10 09 08 07 06 05 04 03 02 01 113 112 111 110 1…" at bounding box center [245, 234] width 347 height 1374
drag, startPoint x: 282, startPoint y: 174, endPoint x: 279, endPoint y: 120, distance: 54.3
click at [279, 120] on div "+ + + + 18 17 16 15 14 13 12 11 10 09 08 07 06 05 04 03 02 01 113 112 111 110 1…" at bounding box center [245, 234] width 347 height 1374
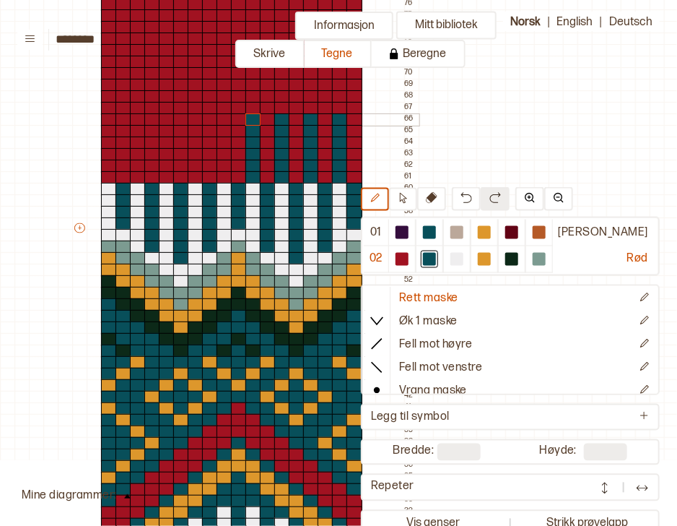
drag, startPoint x: 253, startPoint y: 173, endPoint x: 246, endPoint y: 114, distance: 59.5
click at [246, 114] on div "+ + + + 18 17 16 15 14 13 12 11 10 09 08 07 06 05 04 03 02 01 113 112 111 110 1…" at bounding box center [245, 234] width 347 height 1374
drag, startPoint x: 222, startPoint y: 173, endPoint x: 222, endPoint y: 119, distance: 53.4
click at [222, 119] on div "+ + + + 18 17 16 15 14 13 12 11 10 09 08 07 06 05 04 03 02 01 113 112 111 110 1…" at bounding box center [245, 234] width 347 height 1374
drag, startPoint x: 193, startPoint y: 173, endPoint x: 193, endPoint y: 118, distance: 55.6
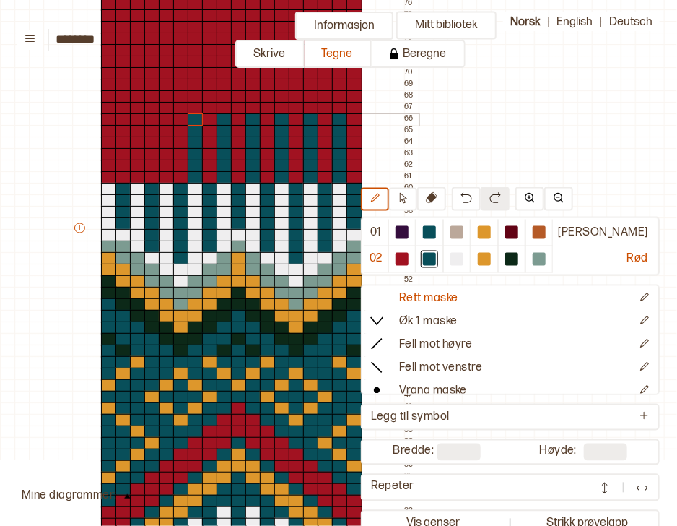
click at [193, 118] on div "+ + + + 18 17 16 15 14 13 12 11 10 09 08 07 06 05 04 03 02 01 113 112 111 110 1…" at bounding box center [245, 234] width 347 height 1374
drag, startPoint x: 162, startPoint y: 173, endPoint x: 162, endPoint y: 117, distance: 56.3
click at [162, 117] on div "+ + + + 18 17 16 15 14 13 12 11 10 09 08 07 06 05 04 03 02 01 113 112 111 110 1…" at bounding box center [245, 234] width 347 height 1374
drag, startPoint x: 138, startPoint y: 176, endPoint x: 136, endPoint y: 118, distance: 57.8
click at [136, 118] on div "+ + + + 18 17 16 15 14 13 12 11 10 09 08 07 06 05 04 03 02 01 113 112 111 110 1…" at bounding box center [245, 234] width 347 height 1374
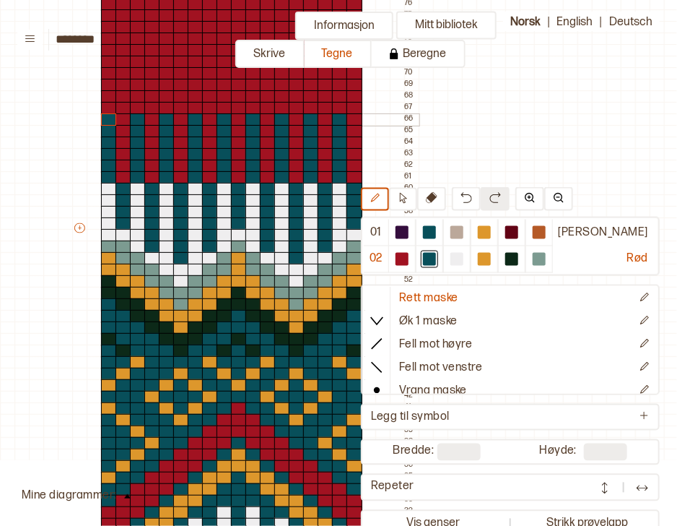
drag, startPoint x: 107, startPoint y: 175, endPoint x: 104, endPoint y: 121, distance: 54.9
click at [104, 121] on div "+ + + + 18 17 16 15 14 13 12 11 10 09 08 07 06 05 04 03 02 01 113 112 111 110 1…" at bounding box center [245, 234] width 347 height 1374
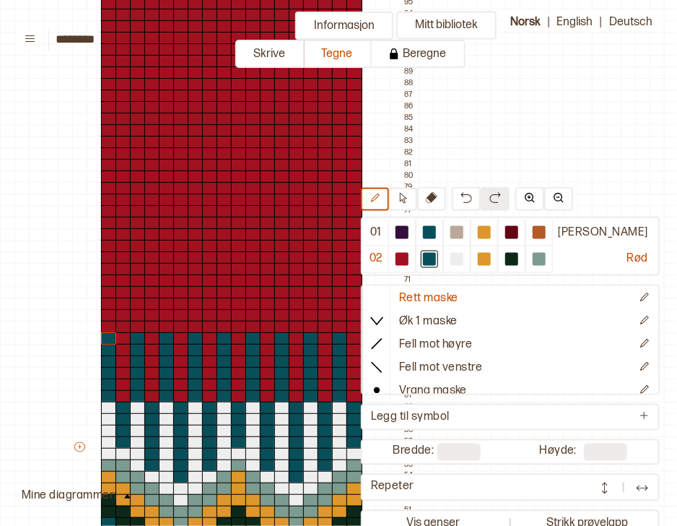
scroll to position [359, 101]
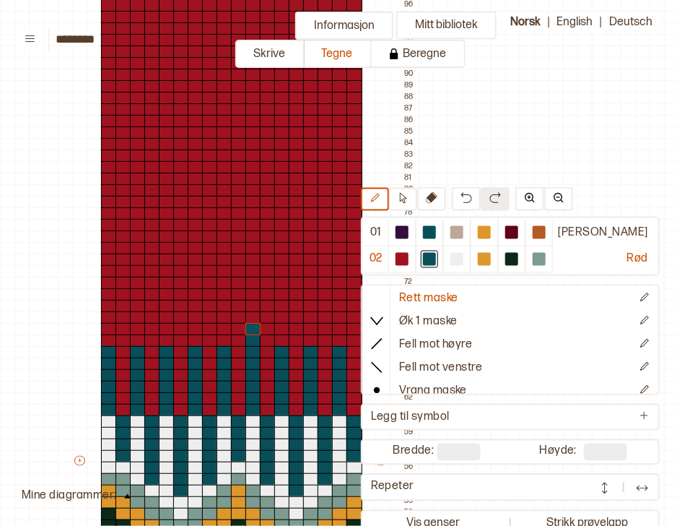
drag, startPoint x: 248, startPoint y: 345, endPoint x: 248, endPoint y: 330, distance: 15.2
click at [248, 330] on div "+ + + + 18 17 16 15 14 13 12 11 10 09 08 07 06 05 04 03 02 01 113 112 111 110 1…" at bounding box center [245, 467] width 347 height 1374
drag, startPoint x: 225, startPoint y: 347, endPoint x: 221, endPoint y: 329, distance: 17.9
click at [221, 329] on div "+ + + + 18 17 16 15 14 13 12 11 10 09 08 07 06 05 04 03 02 01 113 112 111 110 1…" at bounding box center [245, 467] width 347 height 1374
drag, startPoint x: 237, startPoint y: 341, endPoint x: 237, endPoint y: 331, distance: 9.4
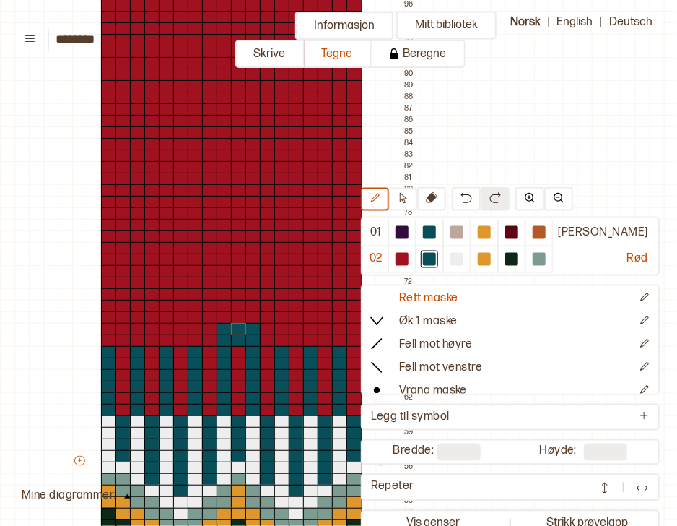
click at [237, 331] on div "+ + + + 18 17 16 15 14 13 12 11 10 09 08 07 06 05 04 03 02 01 113 112 111 110 1…" at bounding box center [245, 467] width 347 height 1374
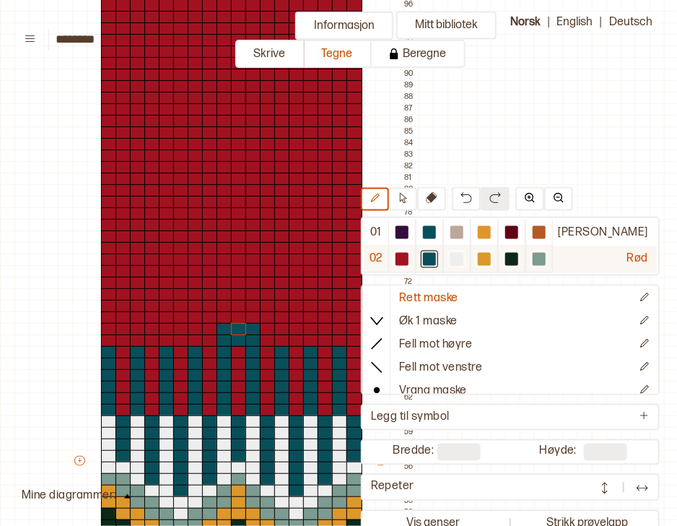
click at [493, 256] on div at bounding box center [484, 258] width 17 height 17
click at [436, 258] on div at bounding box center [429, 259] width 13 height 13
click at [491, 256] on div at bounding box center [484, 259] width 13 height 13
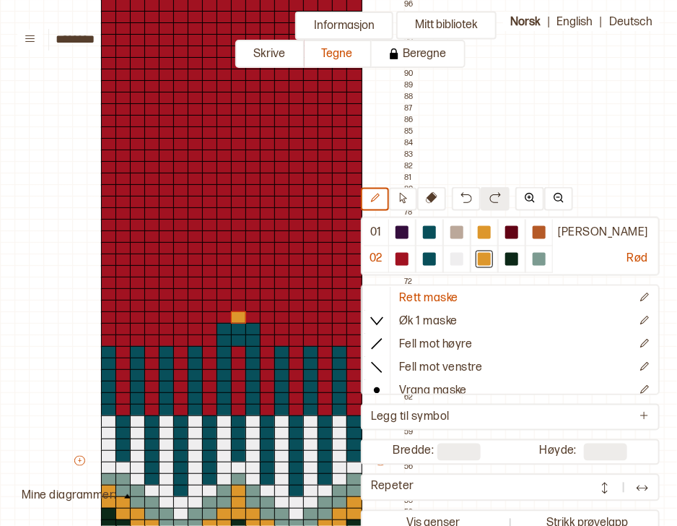
click at [235, 313] on div at bounding box center [239, 317] width 16 height 13
drag, startPoint x: 248, startPoint y: 305, endPoint x: 223, endPoint y: 306, distance: 25.3
click at [223, 306] on div "+ + + + 18 17 16 15 14 13 12 11 10 09 08 07 06 05 04 03 02 01 113 112 111 110 1…" at bounding box center [245, 467] width 347 height 1374
drag, startPoint x: 251, startPoint y: 301, endPoint x: 538, endPoint y: 205, distance: 302.2
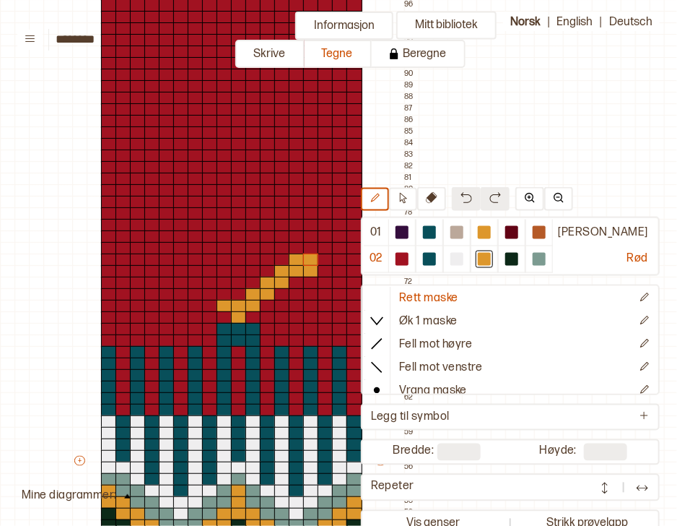
click at [481, 205] on button at bounding box center [466, 199] width 29 height 24
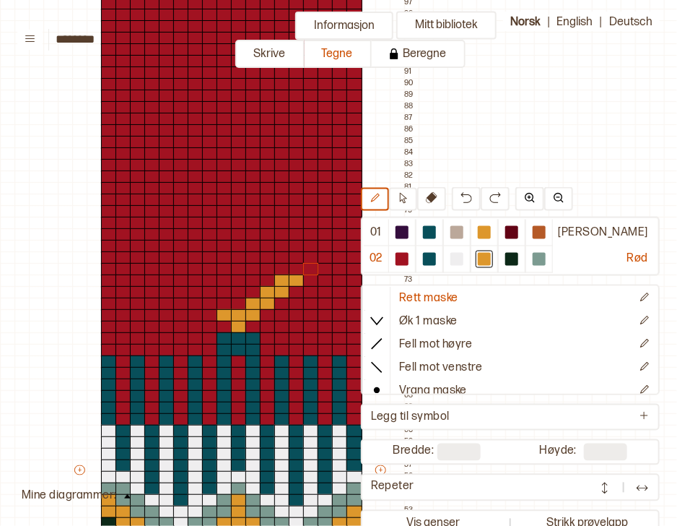
scroll to position [346, 101]
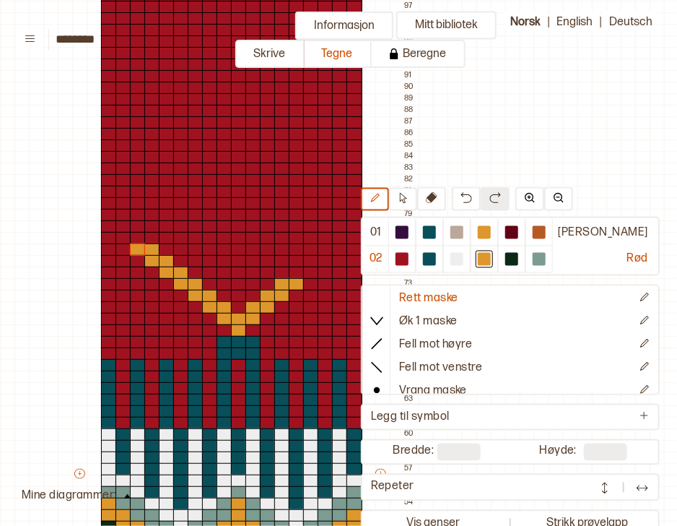
drag, startPoint x: 222, startPoint y: 309, endPoint x: 137, endPoint y: 248, distance: 104.0
click at [137, 248] on div "+ + + + 18 17 16 15 14 13 12 11 10 09 08 07 06 05 04 03 02 01 113 112 111 110 1…" at bounding box center [245, 480] width 347 height 1374
drag, startPoint x: 295, startPoint y: 272, endPoint x: 304, endPoint y: 269, distance: 9.8
click at [304, 269] on div "+ + + + 18 17 16 15 14 13 12 11 10 09 08 07 06 05 04 03 02 01 113 112 111 110 1…" at bounding box center [245, 480] width 347 height 1374
drag, startPoint x: 319, startPoint y: 272, endPoint x: 328, endPoint y: 292, distance: 21.6
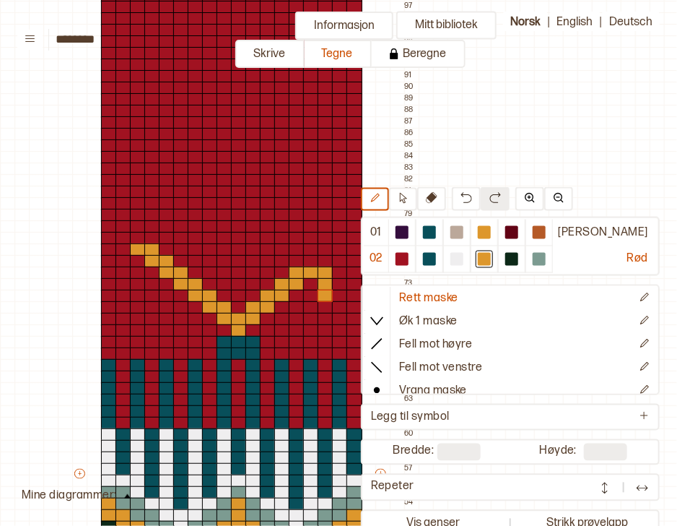
click at [328, 292] on div "+ + + + 18 17 16 15 14 13 12 11 10 09 08 07 06 05 04 03 02 01 113 112 111 110 1…" at bounding box center [245, 480] width 347 height 1374
click at [472, 204] on img at bounding box center [467, 198] width 12 height 12
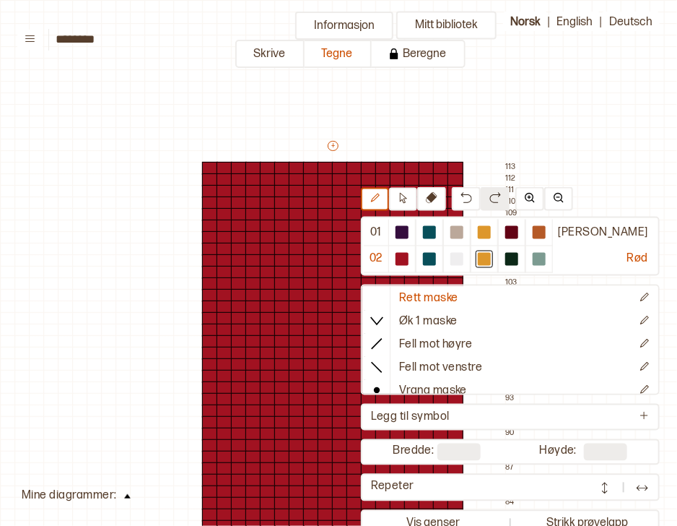
scroll to position [346, 101]
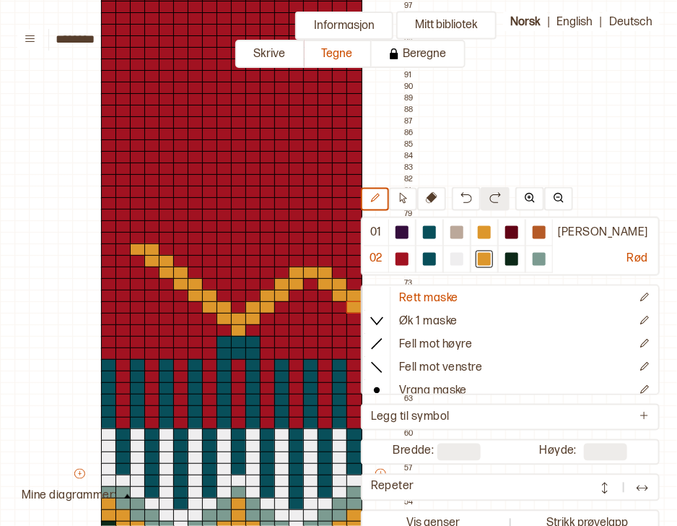
click at [350, 306] on div "+ + + + 18 17 16 15 14 13 12 11 10 09 08 07 06 05 04 03 02 01 113 112 111 110 1…" at bounding box center [245, 480] width 347 height 1374
drag, startPoint x: 103, startPoint y: 315, endPoint x: 149, endPoint y: 269, distance: 65.3
click at [149, 269] on div "+ + + + 18 17 16 15 14 13 12 11 10 09 08 07 06 05 04 03 02 01 113 112 111 110 1…" at bounding box center [245, 480] width 347 height 1374
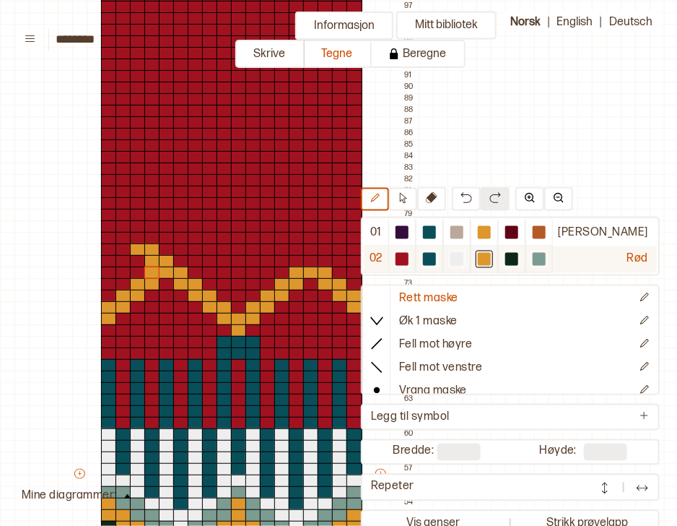
click at [409, 256] on div at bounding box center [402, 259] width 13 height 13
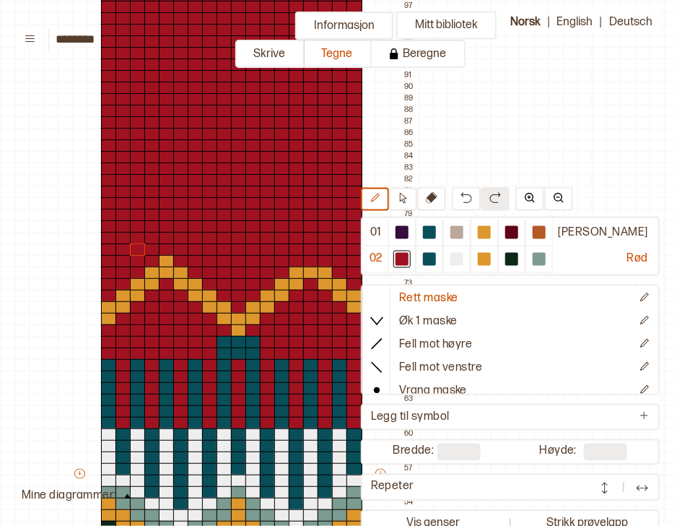
drag, startPoint x: 139, startPoint y: 256, endPoint x: 134, endPoint y: 250, distance: 7.8
click at [134, 250] on div "+ + + + 18 17 16 15 14 13 12 11 10 09 08 07 06 05 04 03 02 01 113 112 111 110 1…" at bounding box center [245, 480] width 347 height 1374
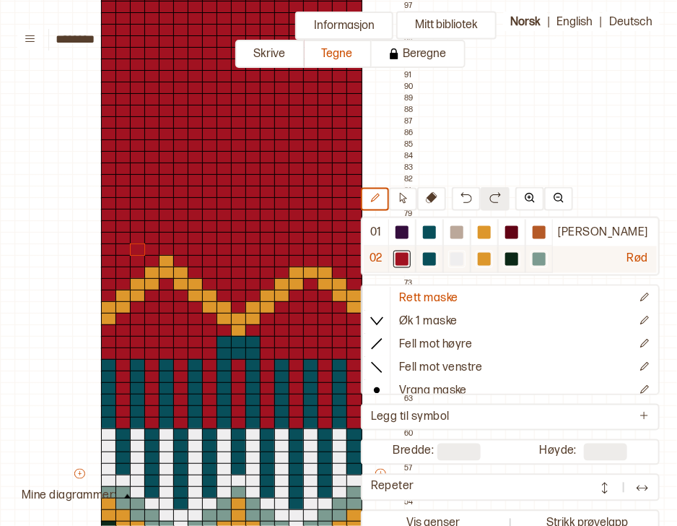
click at [491, 264] on div at bounding box center [484, 259] width 13 height 13
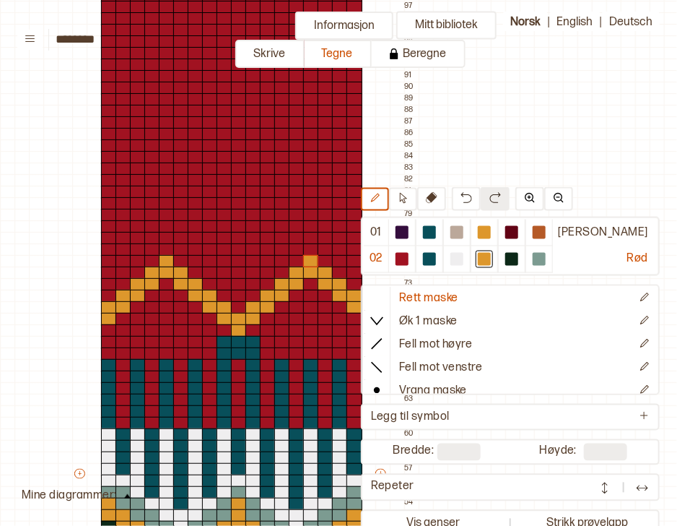
click at [313, 261] on div at bounding box center [311, 261] width 16 height 13
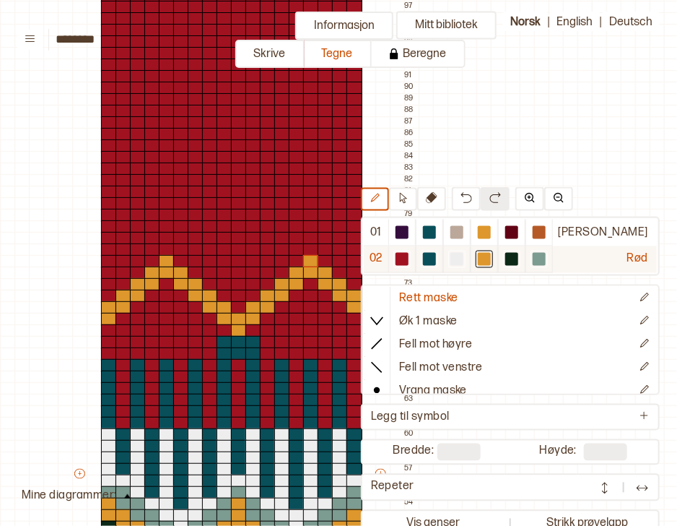
click at [436, 256] on div at bounding box center [429, 259] width 13 height 13
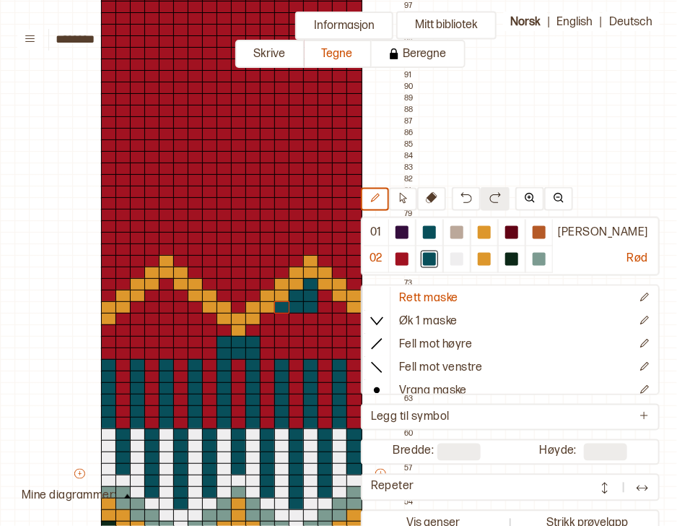
drag, startPoint x: 309, startPoint y: 280, endPoint x: 284, endPoint y: 306, distance: 36.2
click at [284, 306] on div "+ + + + 18 17 16 15 14 13 12 11 10 09 08 07 06 05 04 03 02 01 113 112 111 110 1…" at bounding box center [245, 480] width 347 height 1374
drag, startPoint x: 323, startPoint y: 293, endPoint x: 333, endPoint y: 303, distance: 13.8
click at [333, 303] on div "+ + + + 18 17 16 15 14 13 12 11 10 09 08 07 06 05 04 03 02 01 113 112 111 110 1…" at bounding box center [245, 480] width 347 height 1374
click at [352, 318] on div at bounding box center [355, 319] width 16 height 13
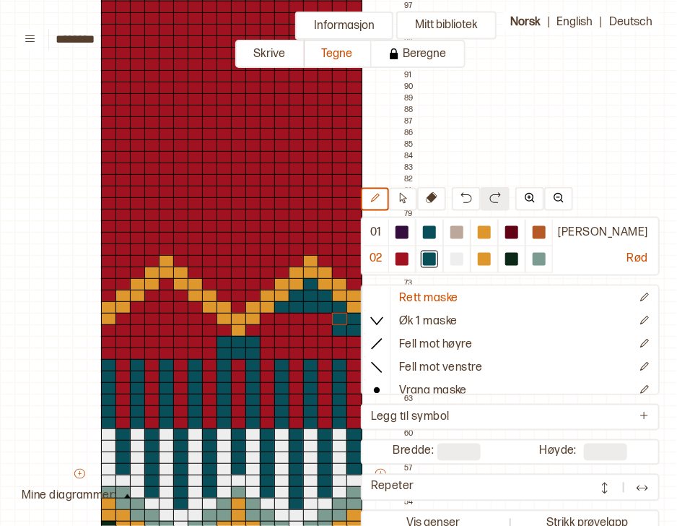
drag, startPoint x: 352, startPoint y: 326, endPoint x: 339, endPoint y: 320, distance: 15.2
click at [339, 320] on div "+ + + + 18 17 16 15 14 13 12 11 10 09 08 07 06 05 04 03 02 01 113 112 111 110 1…" at bounding box center [245, 480] width 347 height 1374
drag, startPoint x: 252, startPoint y: 327, endPoint x: 280, endPoint y: 315, distance: 30.7
click at [280, 315] on div "+ + + + 18 17 16 15 14 13 12 11 10 09 08 07 06 05 04 03 02 01 113 112 111 110 1…" at bounding box center [245, 480] width 347 height 1374
drag, startPoint x: 283, startPoint y: 354, endPoint x: 284, endPoint y: 326, distance: 28.2
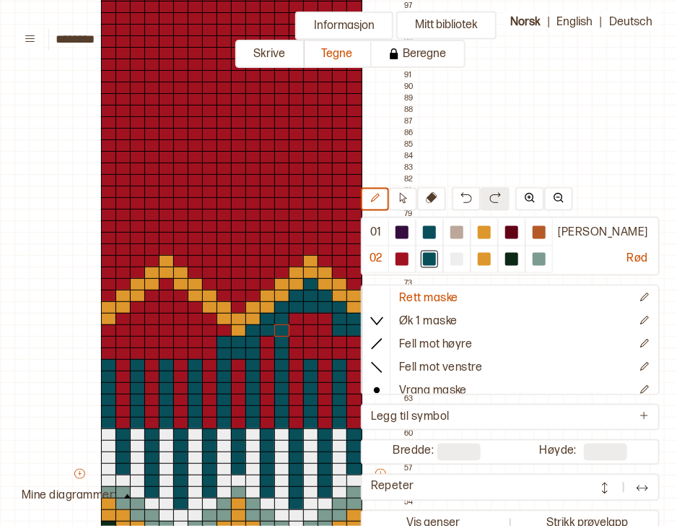
click at [284, 326] on div "+ + + + 18 17 16 15 14 13 12 11 10 09 08 07 06 05 04 03 02 01 113 112 111 110 1…" at bounding box center [245, 480] width 347 height 1374
drag, startPoint x: 310, startPoint y: 355, endPoint x: 310, endPoint y: 318, distance: 36.8
click at [310, 318] on div "+ + + + 18 17 16 15 14 13 12 11 10 09 08 07 06 05 04 03 02 01 113 112 111 110 1…" at bounding box center [245, 480] width 347 height 1374
drag, startPoint x: 339, startPoint y: 354, endPoint x: 339, endPoint y: 339, distance: 15.2
click at [339, 339] on div "+ + + + 18 17 16 15 14 13 12 11 10 09 08 07 06 05 04 03 02 01 113 112 111 110 1…" at bounding box center [245, 480] width 347 height 1374
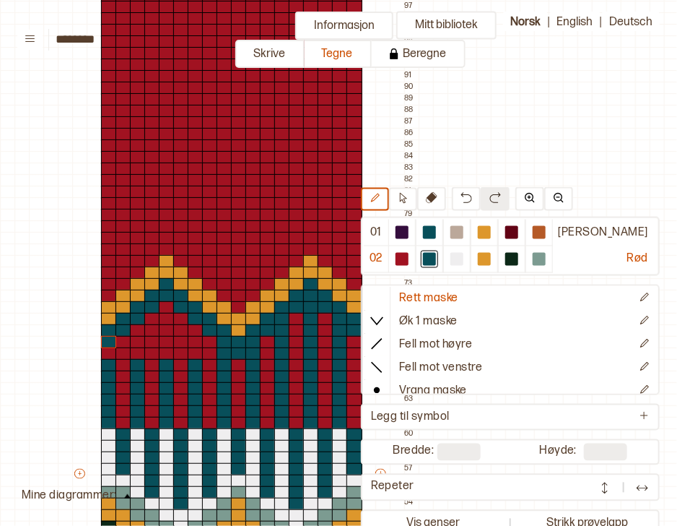
drag, startPoint x: 217, startPoint y: 331, endPoint x: 107, endPoint y: 338, distance: 109.9
click at [107, 338] on div "+ + + + 18 17 16 15 14 13 12 11 10 09 08 07 06 05 04 03 02 01 113 112 111 110 1…" at bounding box center [245, 480] width 347 height 1374
drag, startPoint x: 107, startPoint y: 338, endPoint x: 106, endPoint y: 354, distance: 16.6
click at [106, 354] on div "+ + + + 18 17 16 15 14 13 12 11 10 09 08 07 06 05 04 03 02 01 113 112 111 110 1…" at bounding box center [245, 480] width 347 height 1374
drag, startPoint x: 137, startPoint y: 328, endPoint x: 137, endPoint y: 357, distance: 28.9
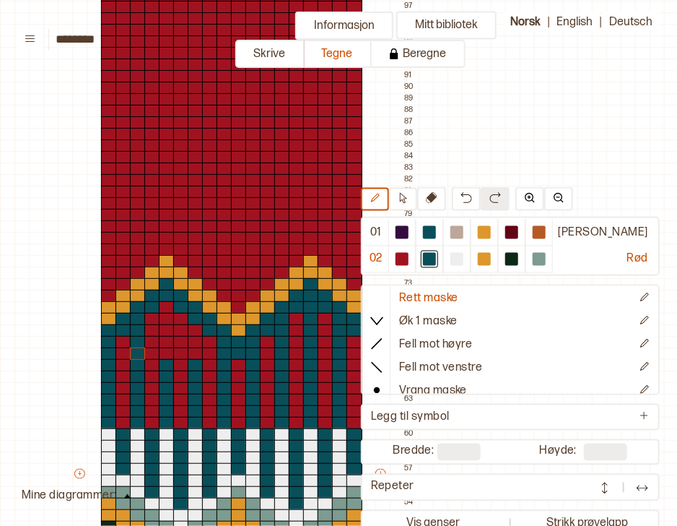
click at [137, 357] on div "+ + + + 18 17 16 15 14 13 12 11 10 09 08 07 06 05 04 03 02 01 113 112 111 110 1…" at bounding box center [245, 480] width 347 height 1374
drag, startPoint x: 169, startPoint y: 302, endPoint x: 186, endPoint y: 335, distance: 36.5
click at [166, 360] on div "+ + + + 18 17 16 15 14 13 12 11 10 09 08 07 06 05 04 03 02 01 113 112 111 110 1…" at bounding box center [245, 480] width 347 height 1374
drag, startPoint x: 196, startPoint y: 327, endPoint x: 196, endPoint y: 349, distance: 22.4
click at [196, 349] on div "+ + + + 18 17 16 15 14 13 12 11 10 09 08 07 06 05 04 03 02 01 113 112 111 110 1…" at bounding box center [245, 480] width 347 height 1374
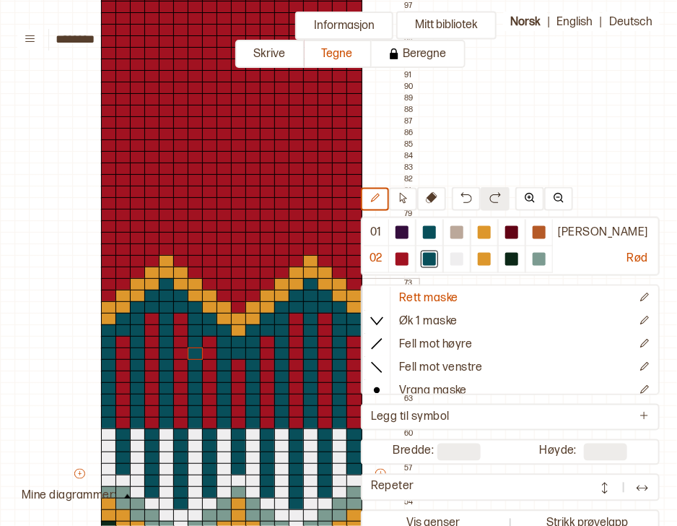
click at [234, 279] on div at bounding box center [239, 284] width 16 height 13
click at [245, 269] on div at bounding box center [253, 272] width 16 height 13
click at [263, 261] on div at bounding box center [268, 261] width 16 height 13
click at [279, 249] on div at bounding box center [282, 249] width 16 height 13
click at [221, 270] on div at bounding box center [225, 272] width 16 height 13
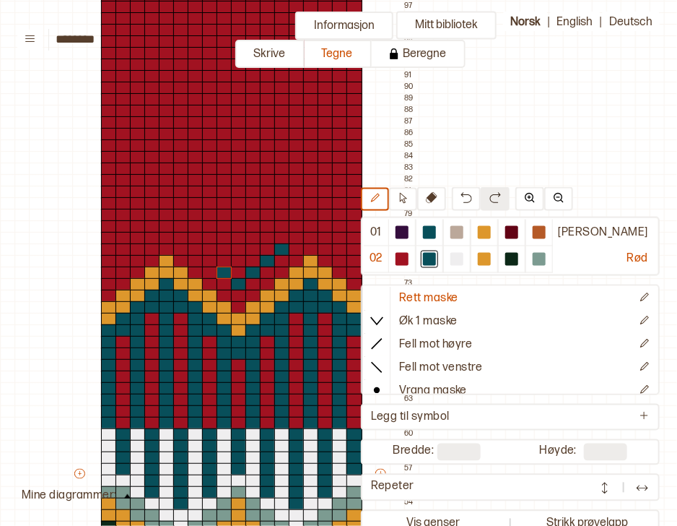
click at [209, 260] on div at bounding box center [210, 261] width 16 height 13
click at [193, 248] on div at bounding box center [196, 249] width 16 height 13
click at [204, 237] on div at bounding box center [210, 238] width 16 height 13
click at [219, 224] on div at bounding box center [225, 226] width 16 height 13
click at [237, 209] on div at bounding box center [239, 215] width 16 height 13
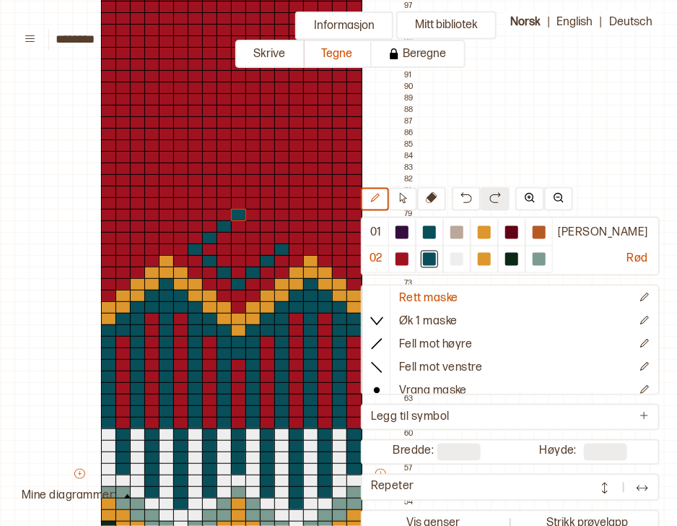
click at [251, 225] on div at bounding box center [253, 226] width 16 height 13
click at [266, 236] on div at bounding box center [268, 238] width 16 height 13
click at [334, 17] on button "Informasjon" at bounding box center [344, 26] width 98 height 28
